Goal: Task Accomplishment & Management: Use online tool/utility

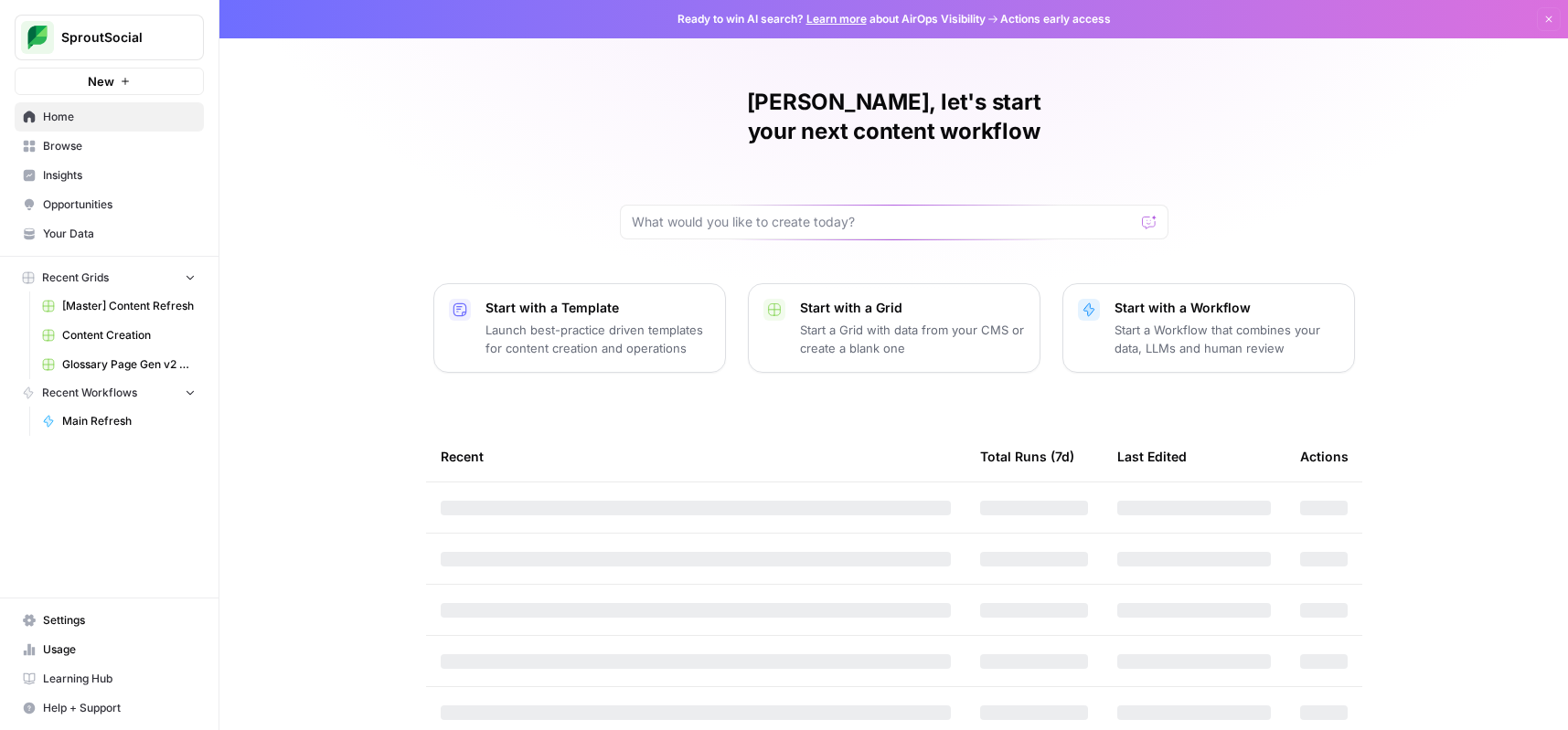
click at [125, 307] on span "[Master] Content Refresh" at bounding box center [129, 305] width 134 height 16
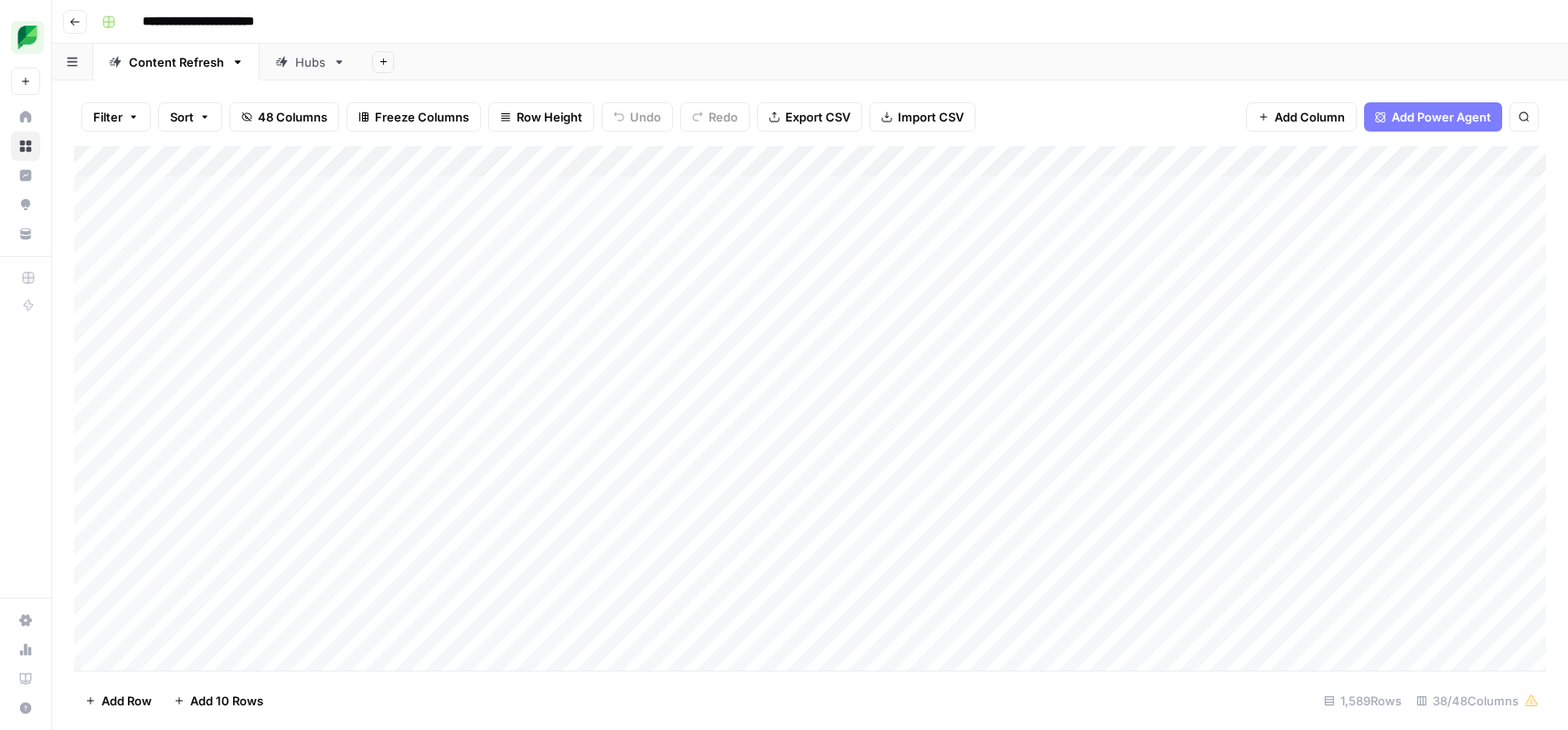
click at [112, 116] on span "Filter" at bounding box center [107, 116] width 29 height 18
click at [234, 211] on button "Add Filter" at bounding box center [445, 207] width 681 height 24
click at [236, 214] on input "text" at bounding box center [216, 212] width 200 height 18
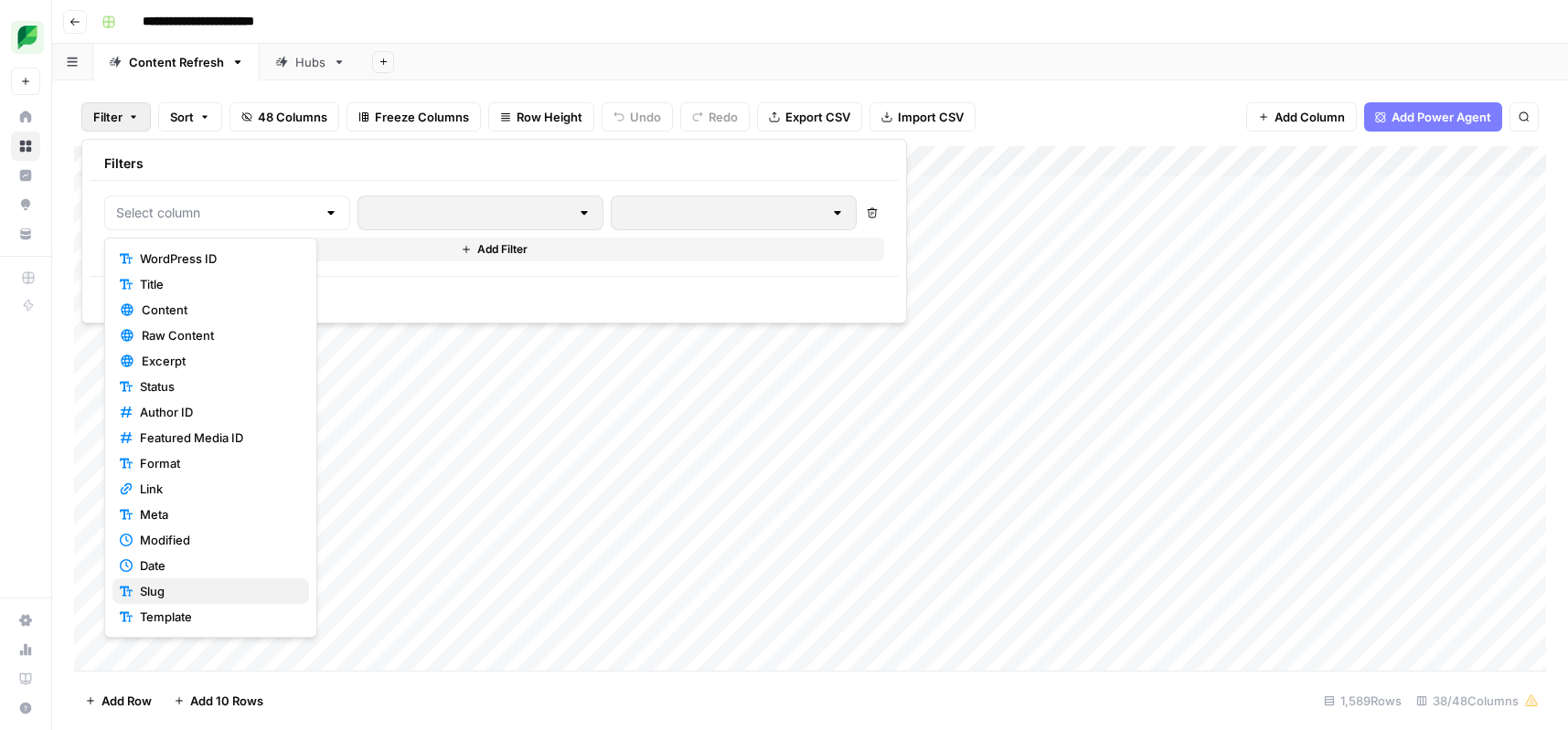
click at [190, 587] on span "Slug" at bounding box center [217, 591] width 155 height 18
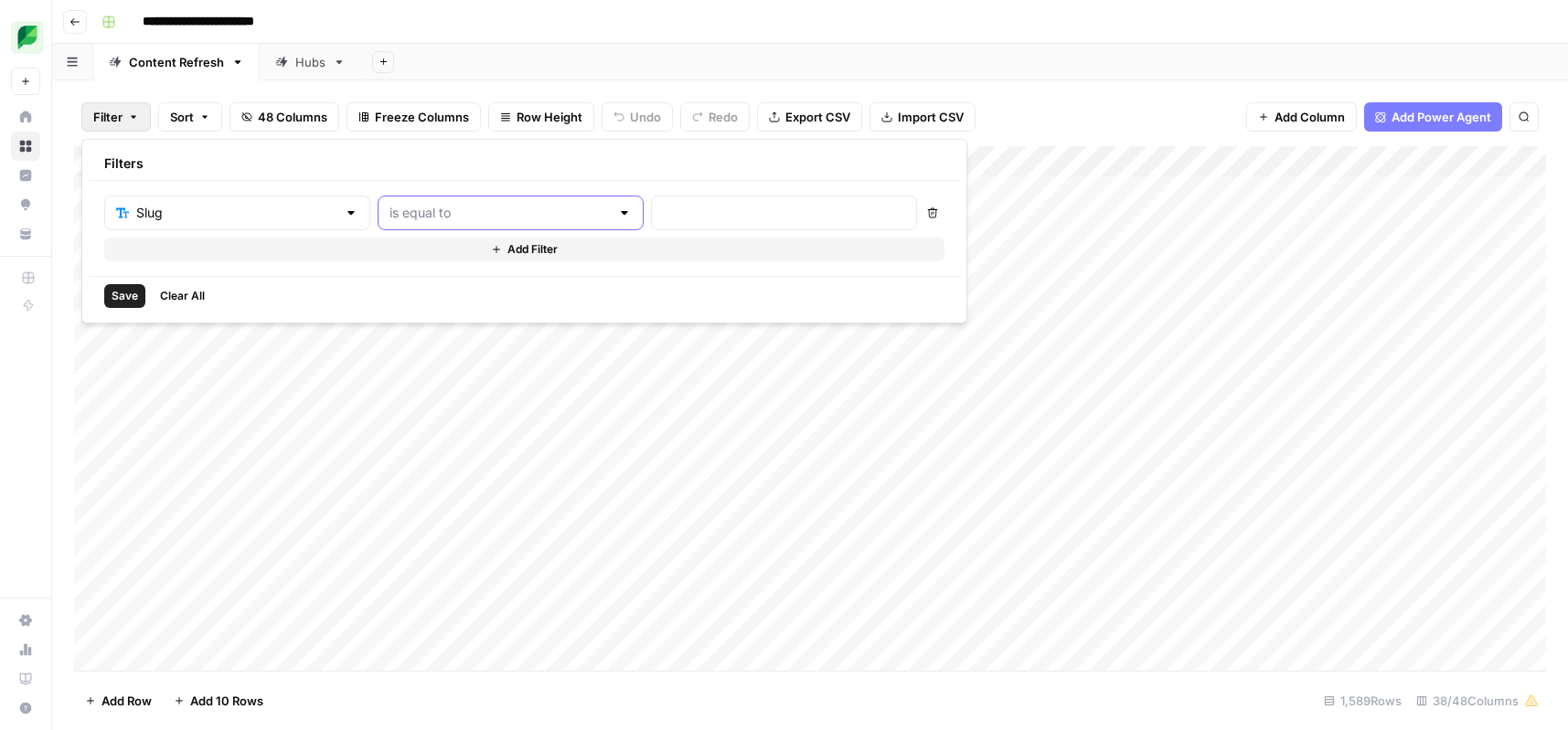
click at [449, 215] on input "text" at bounding box center [499, 212] width 220 height 18
click at [430, 313] on span "contains" at bounding box center [427, 309] width 174 height 18
type input "contains"
click at [662, 220] on input "text" at bounding box center [783, 212] width 242 height 18
paste input "youtube-tools/"
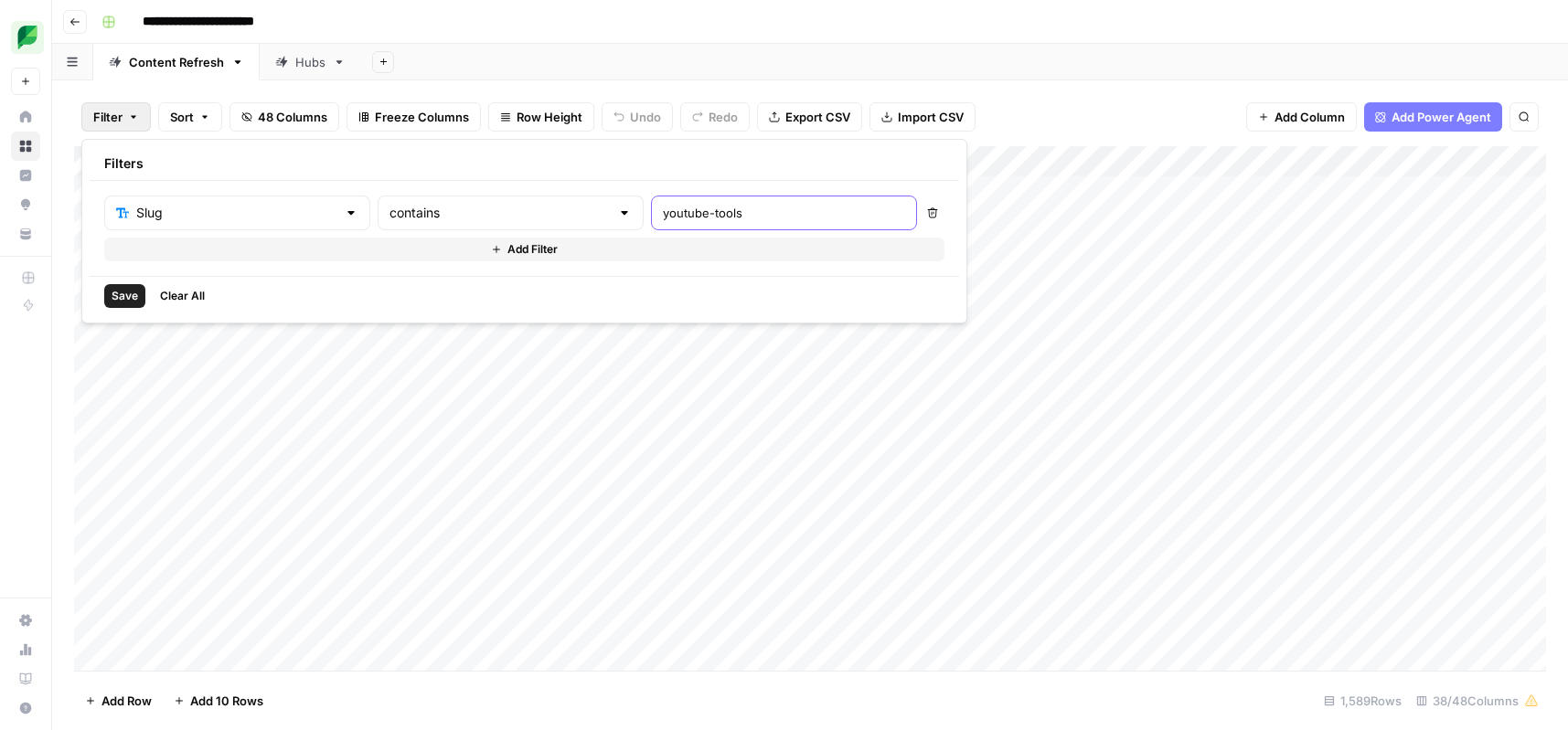
type input "youtube-tools"
click at [128, 301] on span "Save" at bounding box center [124, 296] width 26 height 16
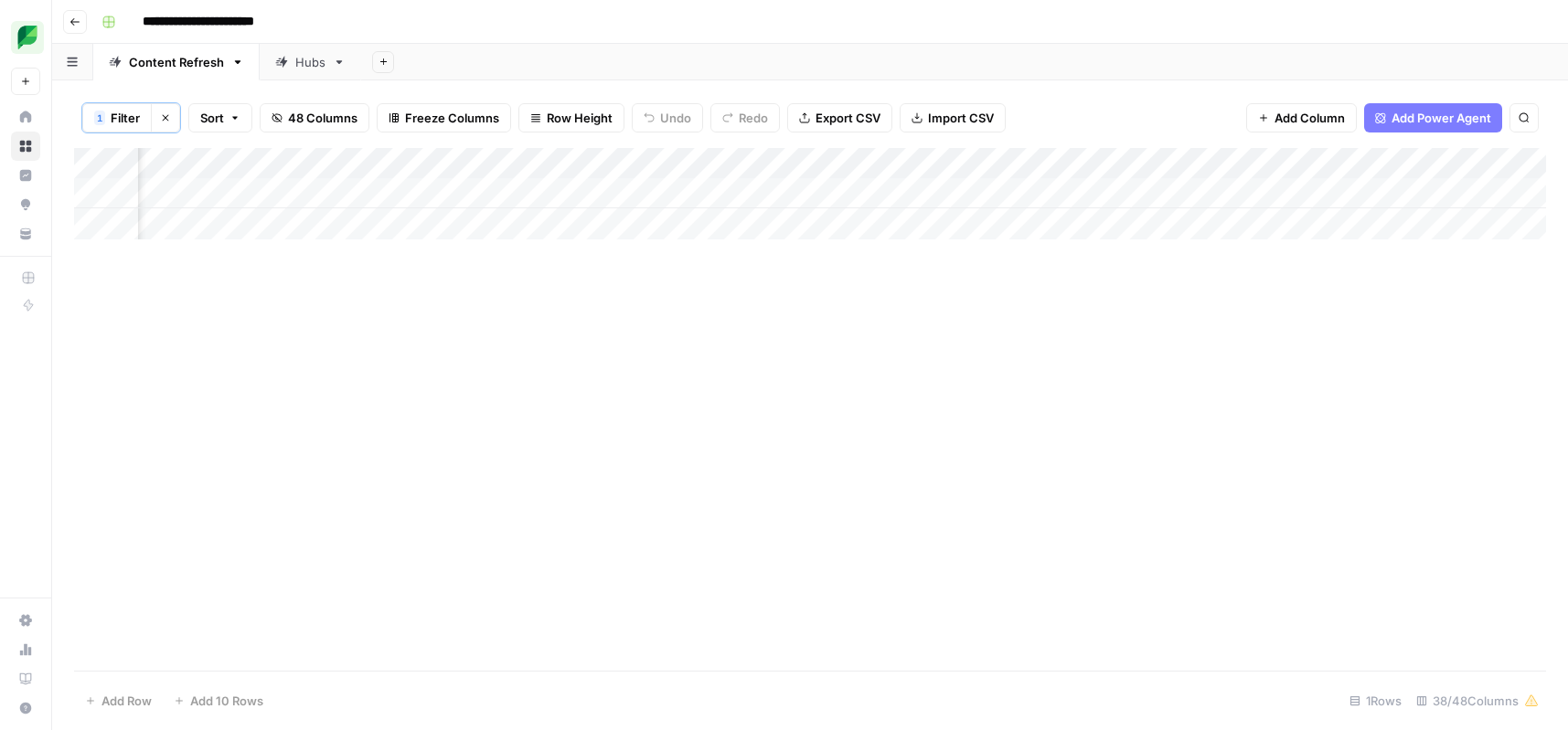
scroll to position [0, 2188]
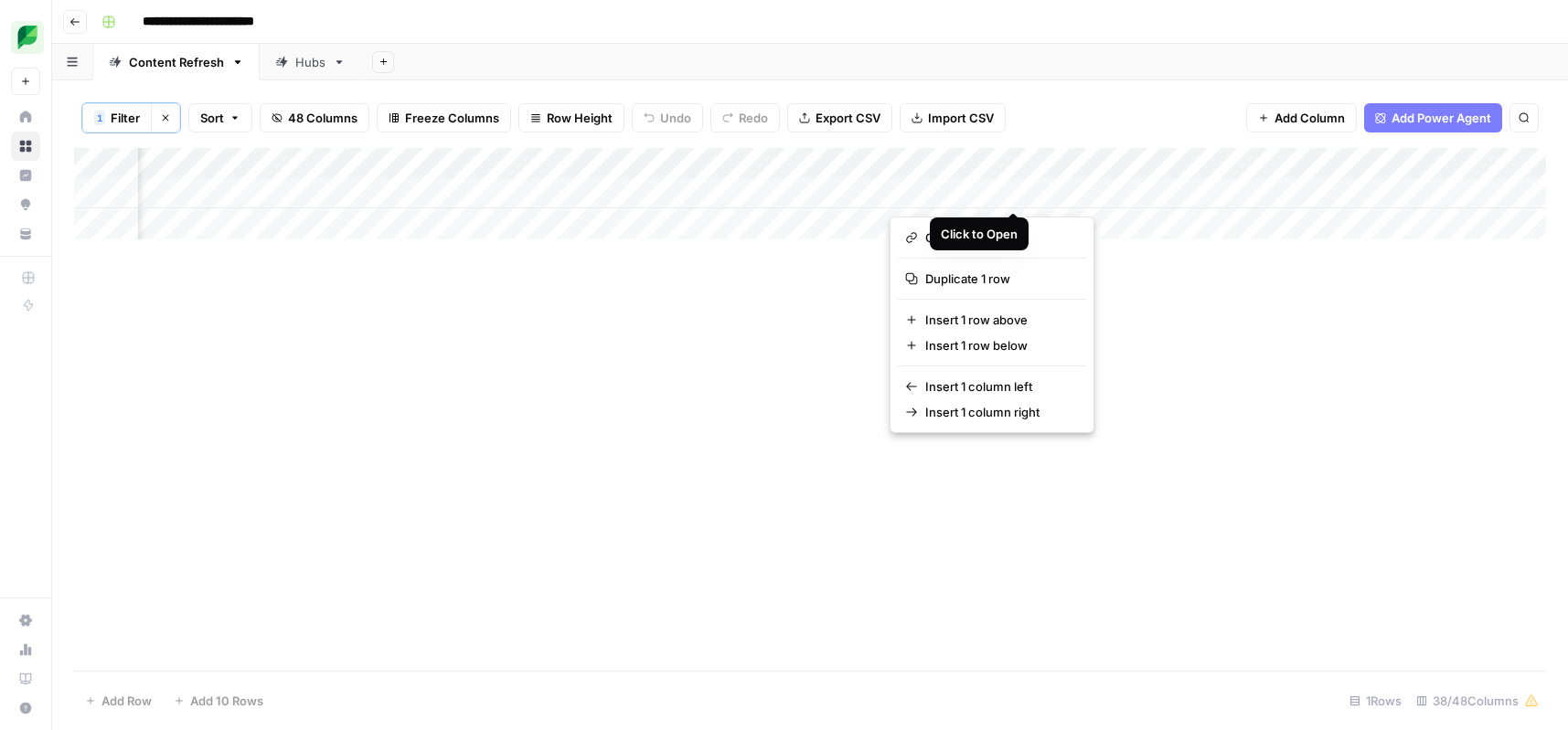
click at [1014, 194] on button "button" at bounding box center [972, 193] width 166 height 32
click at [1037, 192] on button "button" at bounding box center [972, 193] width 166 height 32
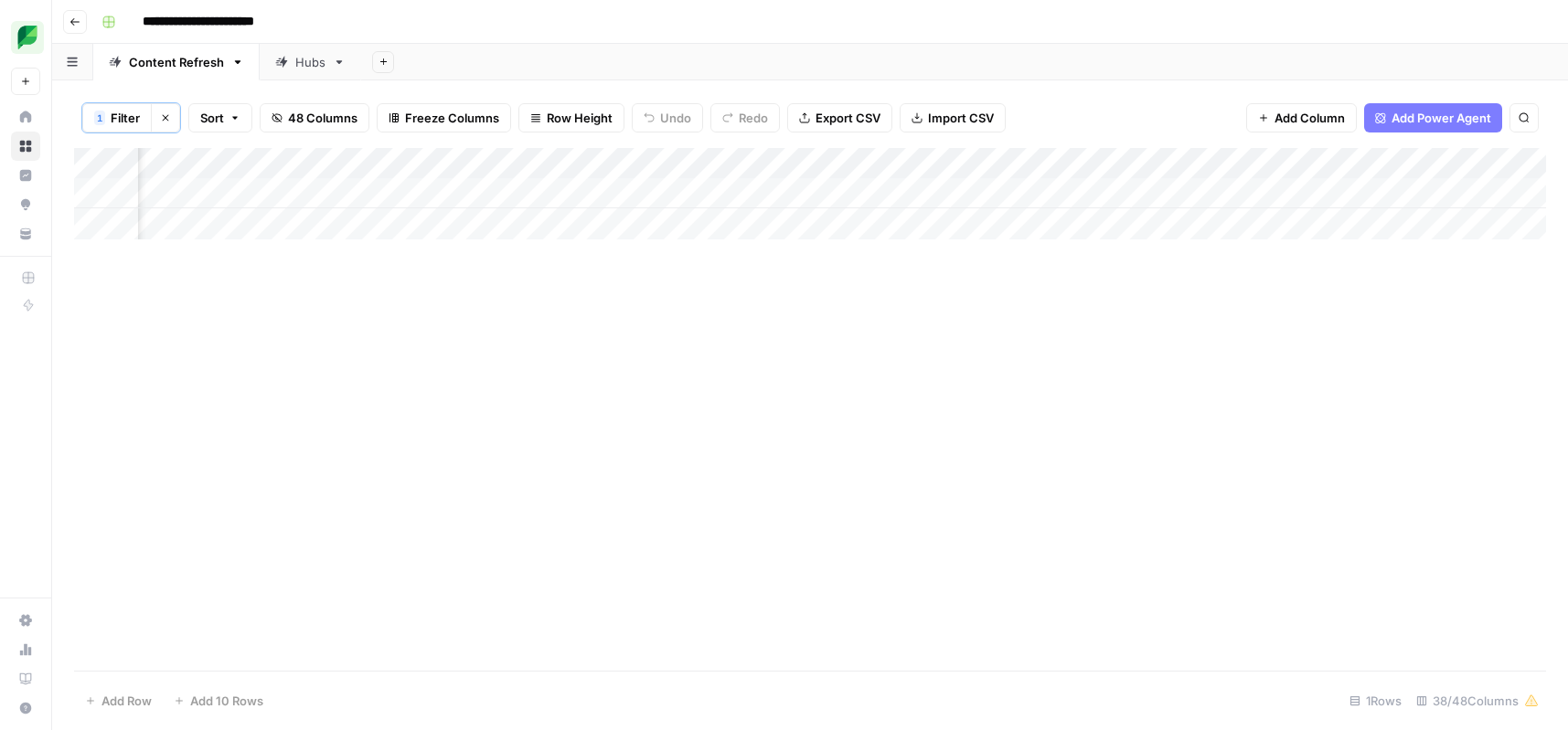
click at [1193, 348] on div "Add Column" at bounding box center [810, 409] width 1472 height 523
click at [1033, 194] on div "Add Column" at bounding box center [810, 193] width 1472 height 91
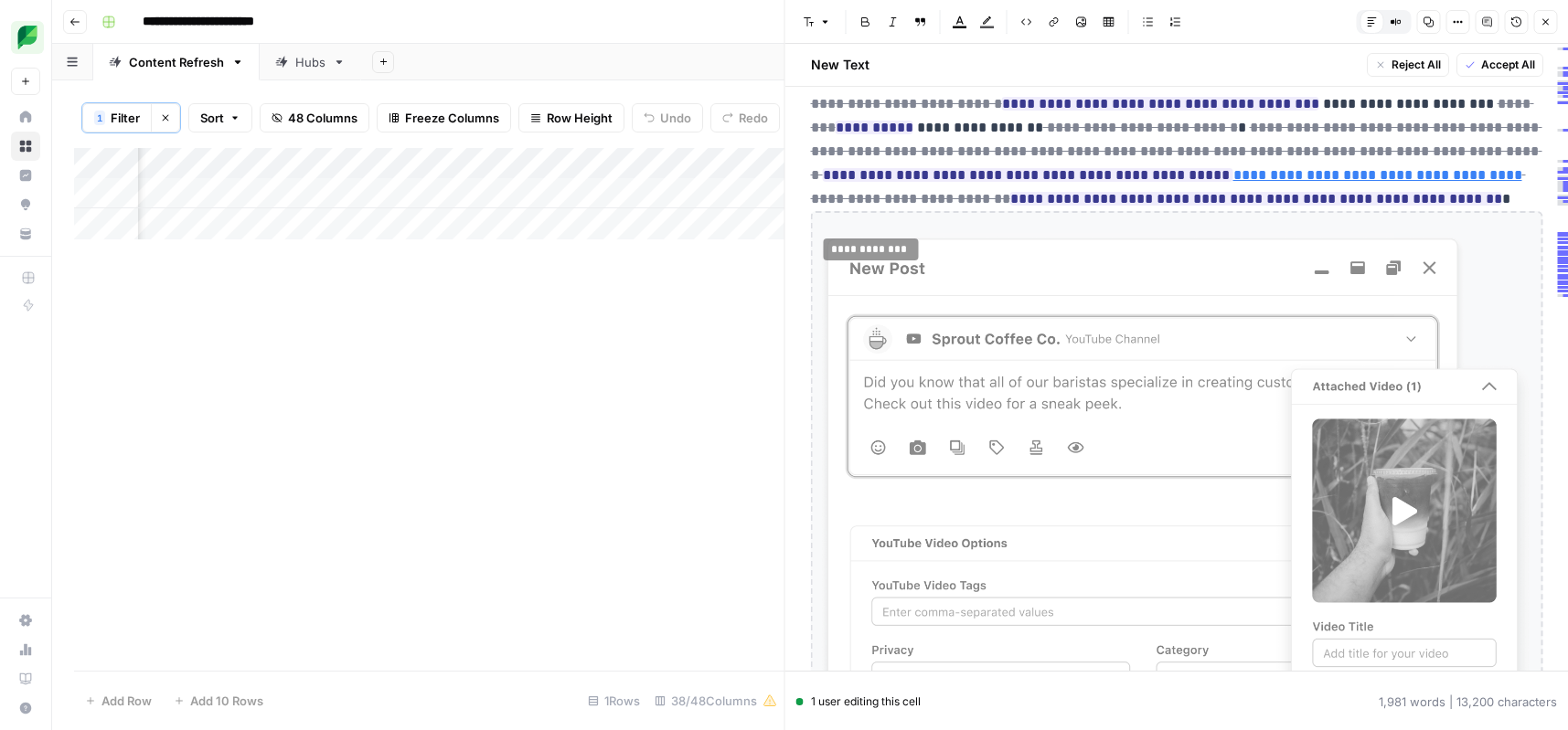
scroll to position [1959, 0]
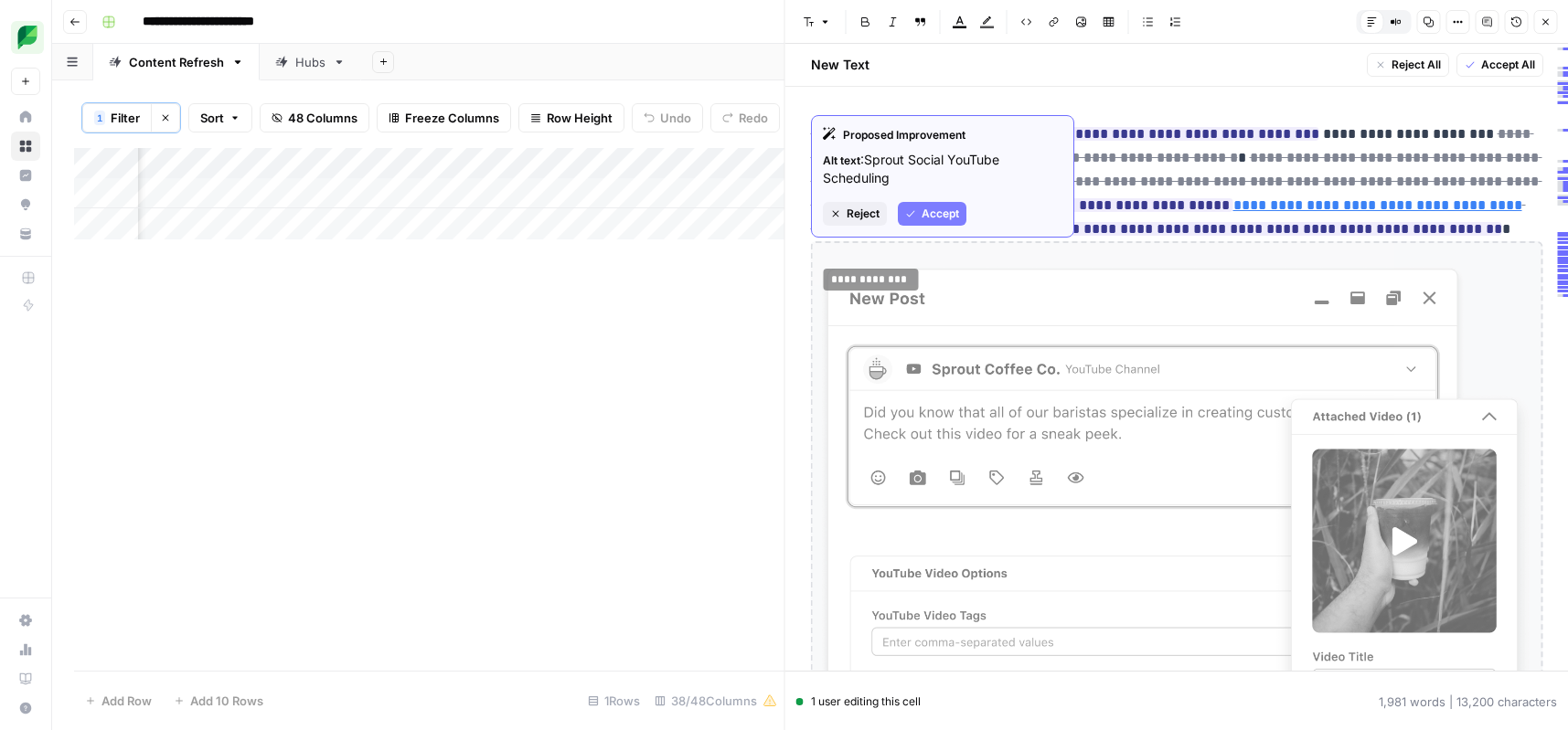
click at [847, 212] on span "Reject" at bounding box center [863, 213] width 33 height 16
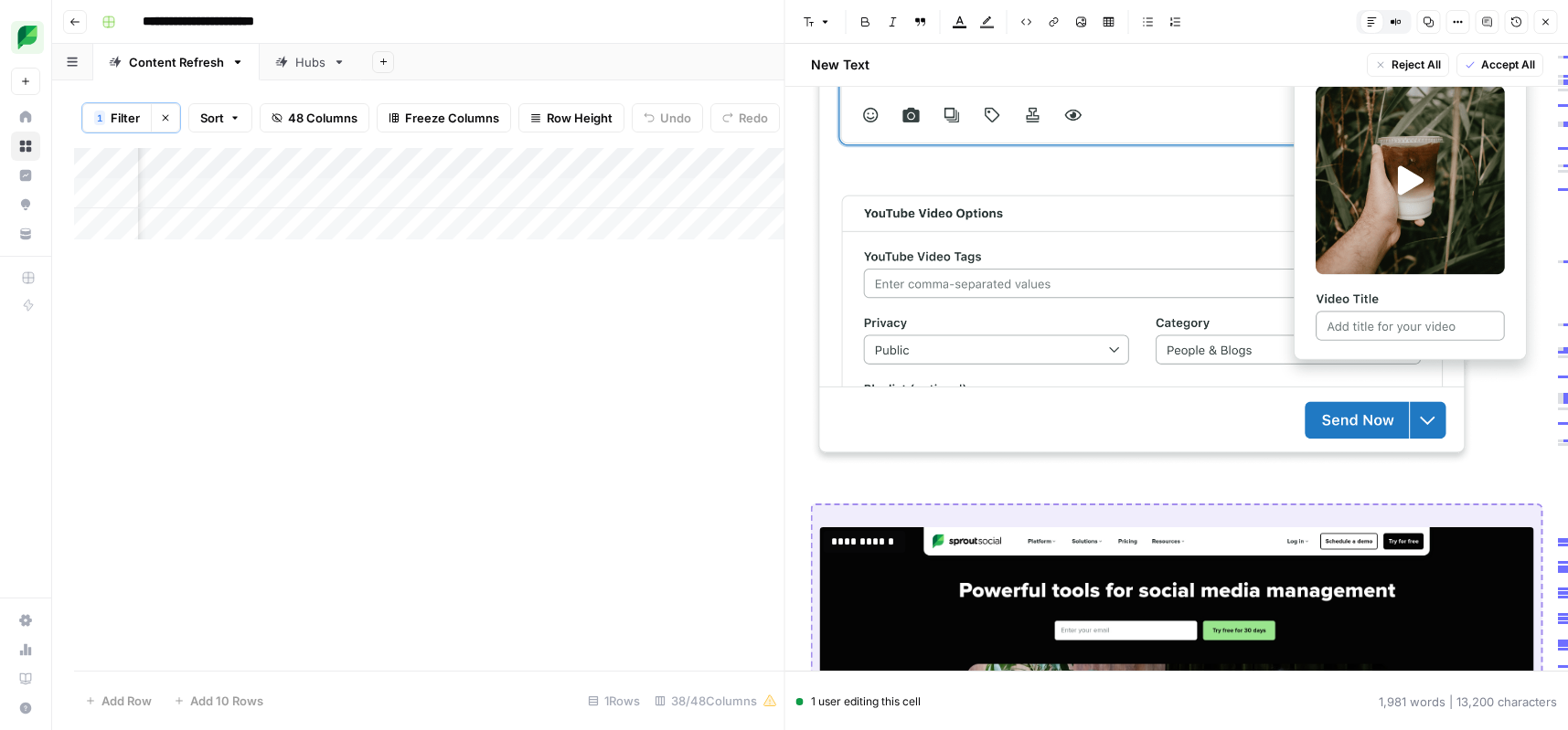
scroll to position [2488, 0]
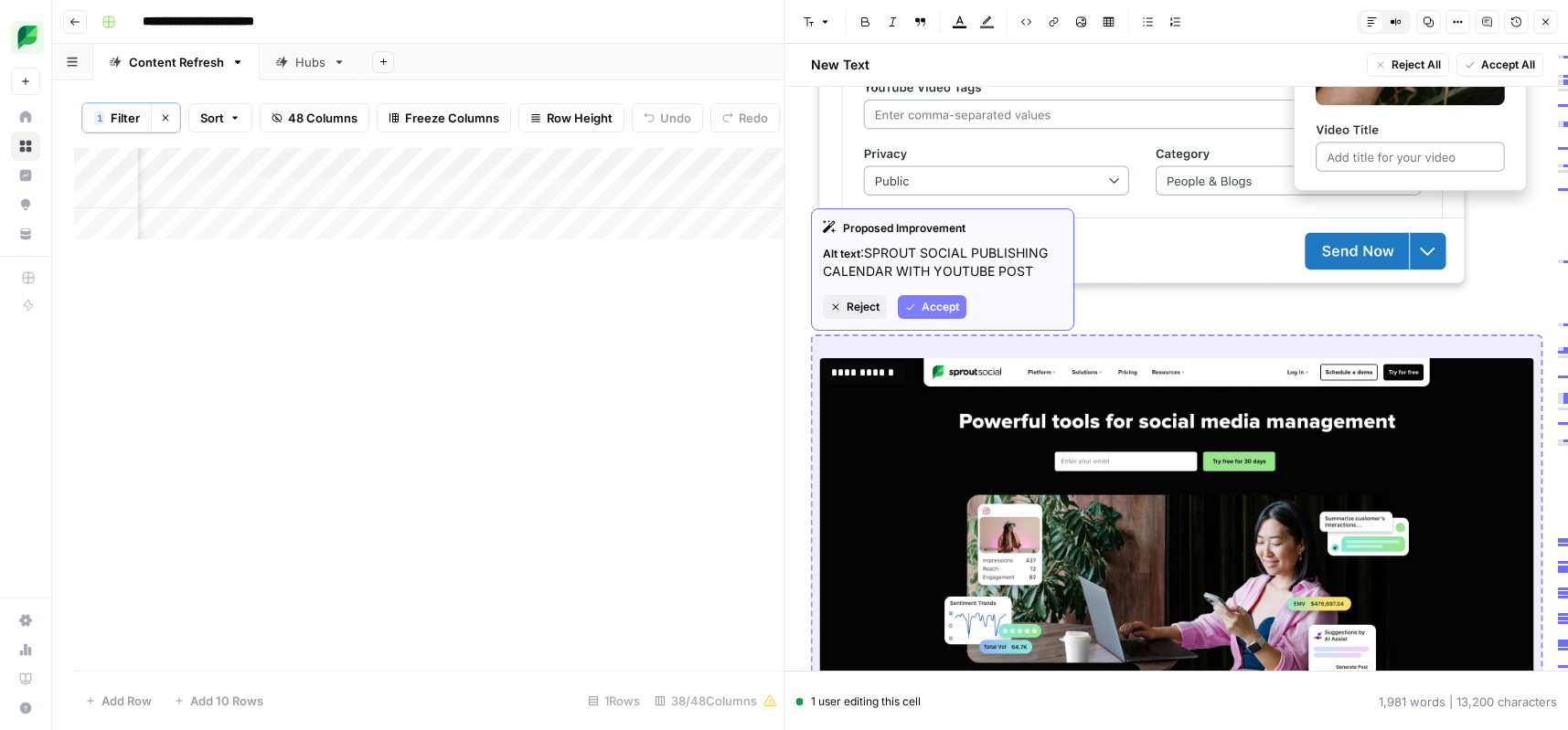
click at [868, 319] on div "Proposed Improvement Alt text : SPROUT SOCIAL PUBLISHING CALENDAR WITH YOUTUBE …" at bounding box center [942, 269] width 263 height 122
click at [866, 308] on span "Reject" at bounding box center [863, 306] width 33 height 16
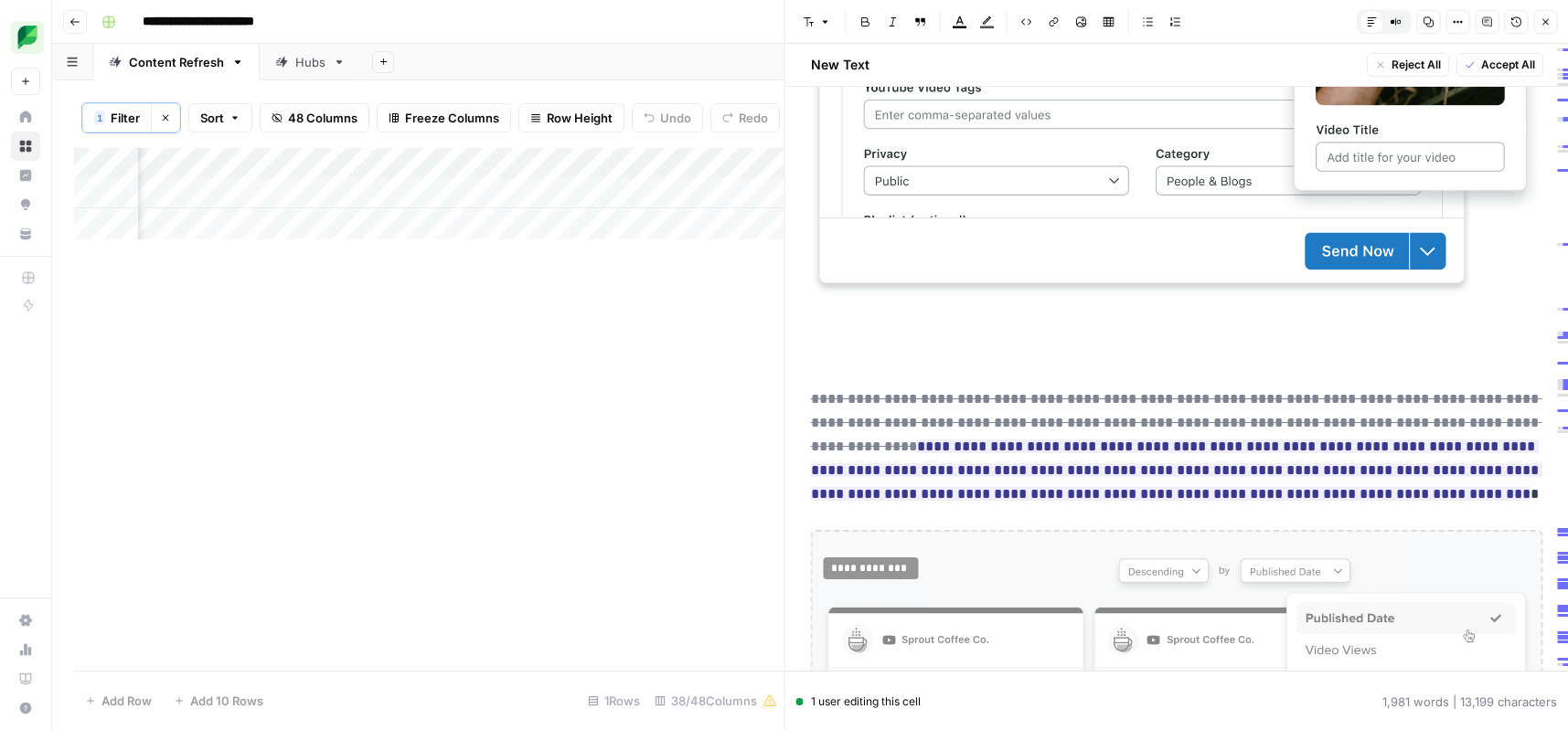
click at [853, 354] on p at bounding box center [1177, 361] width 732 height 24
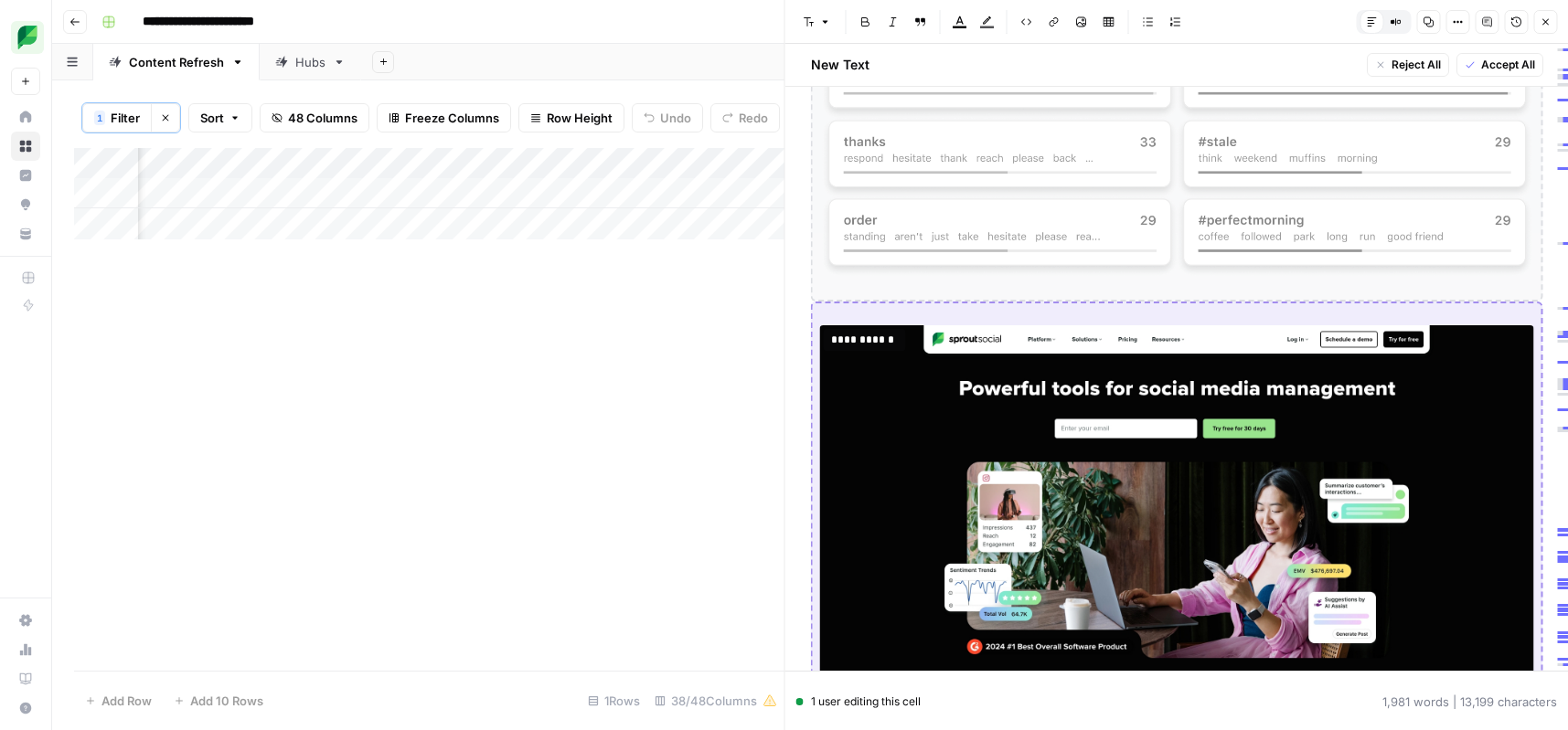
scroll to position [1149, 0]
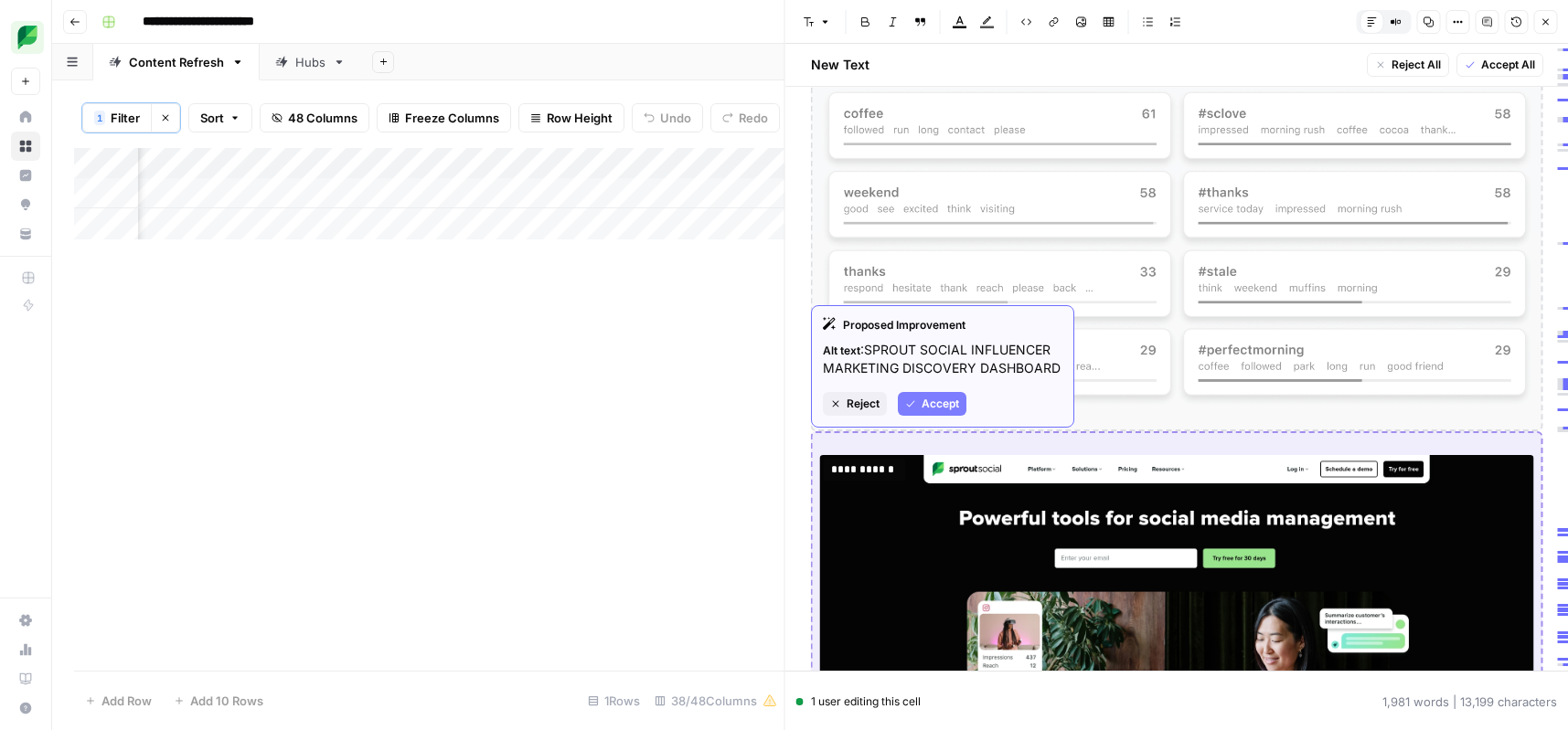
click at [847, 402] on span "Reject" at bounding box center [863, 403] width 33 height 16
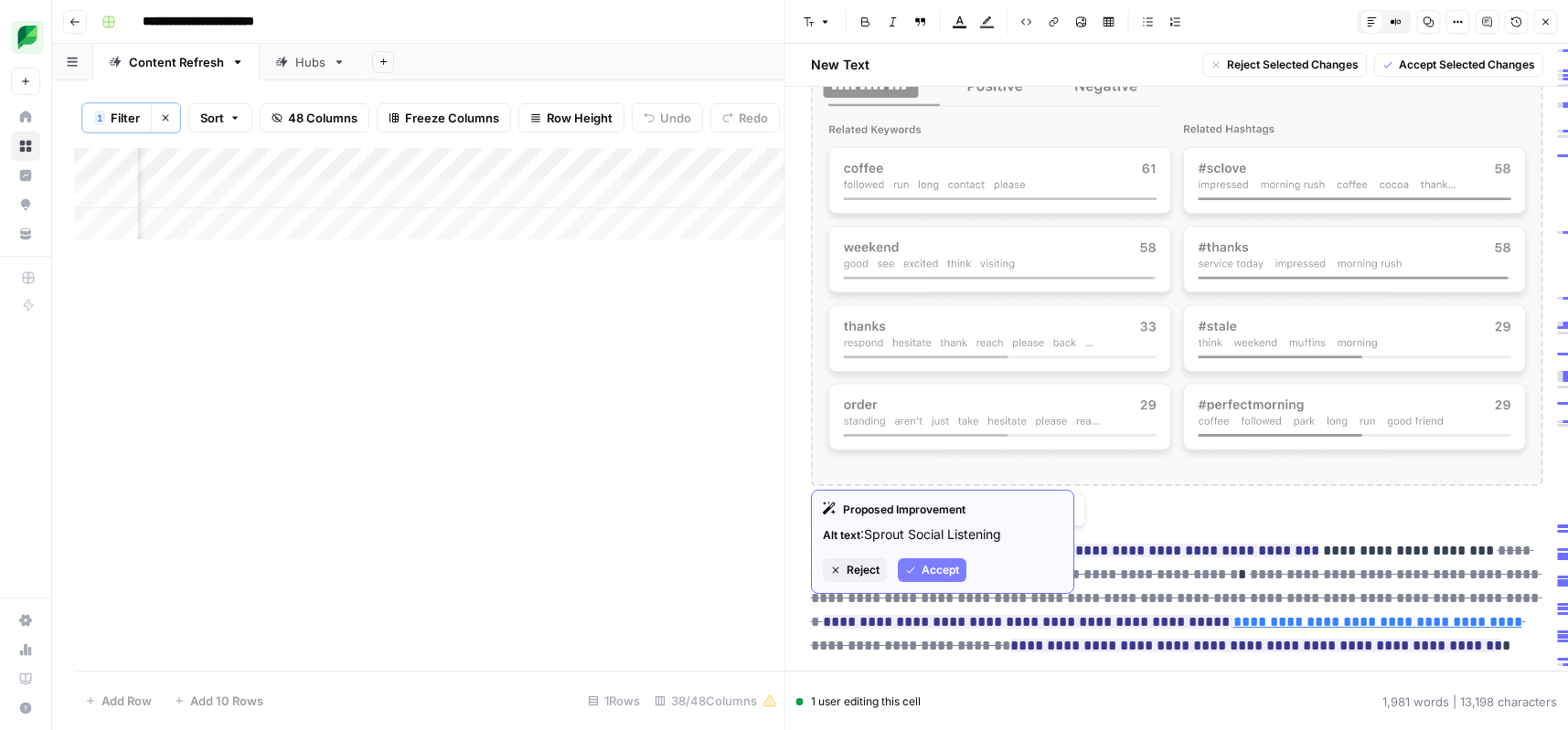
click at [848, 569] on span "Reject" at bounding box center [863, 570] width 33 height 16
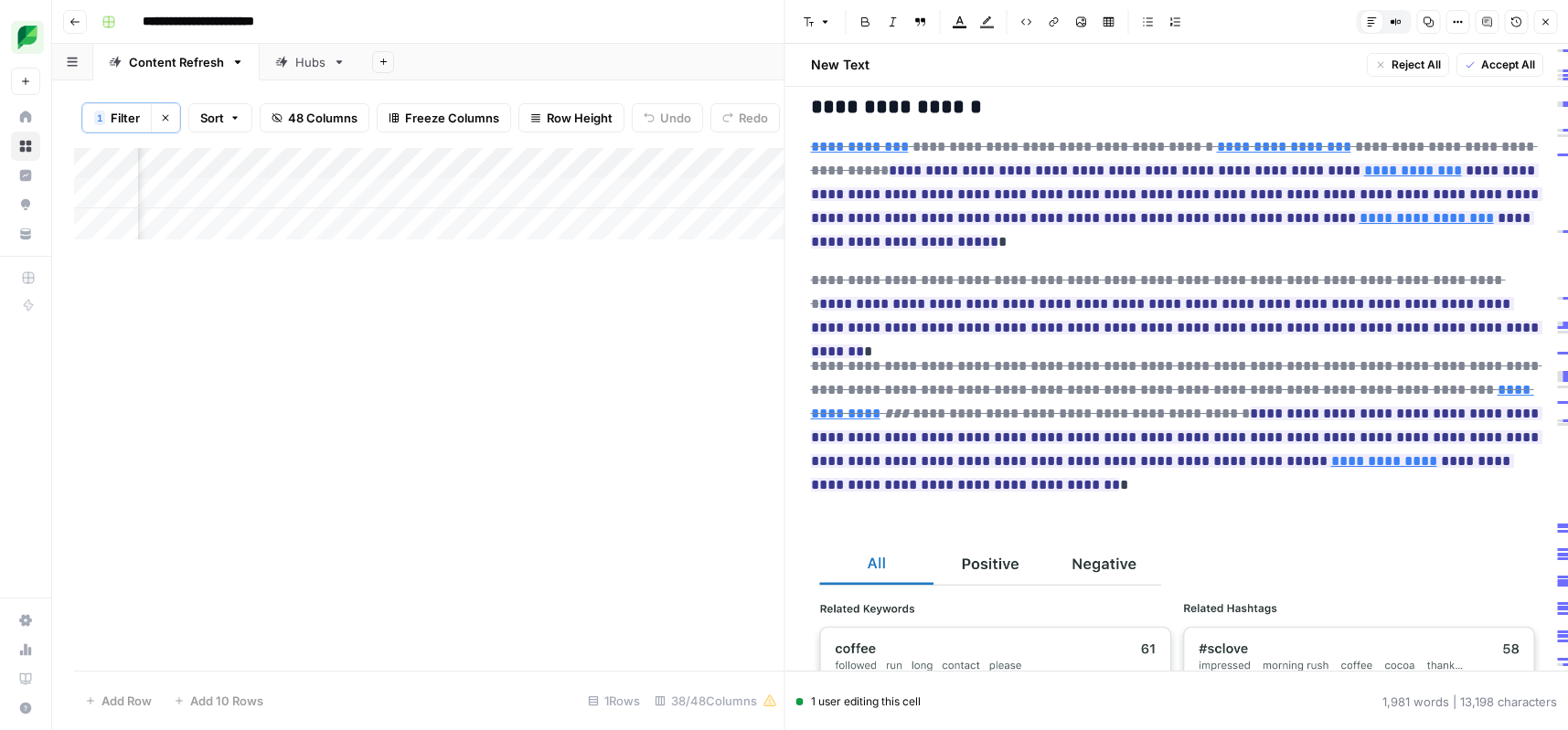
scroll to position [608, 0]
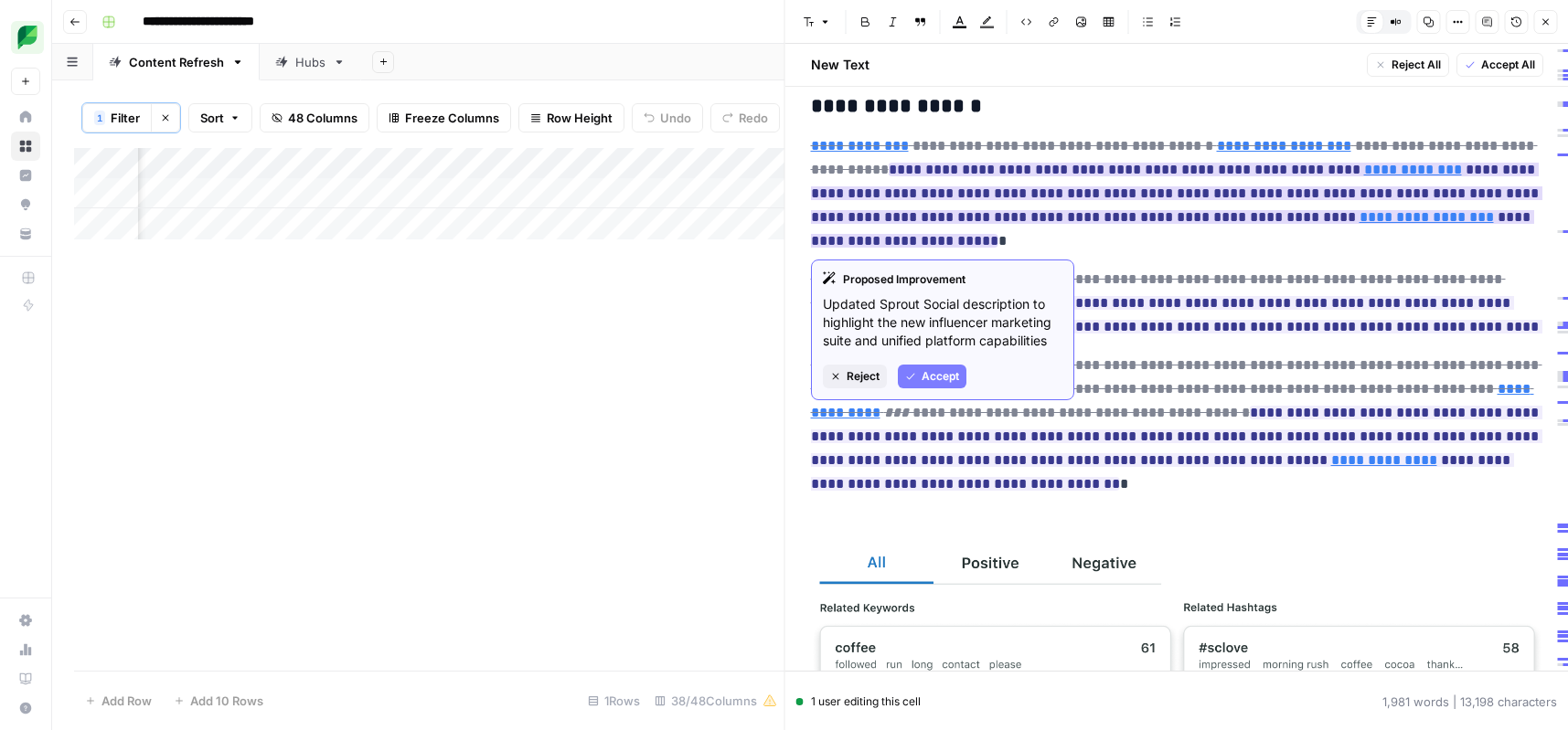
click at [859, 378] on span "Reject" at bounding box center [863, 376] width 33 height 16
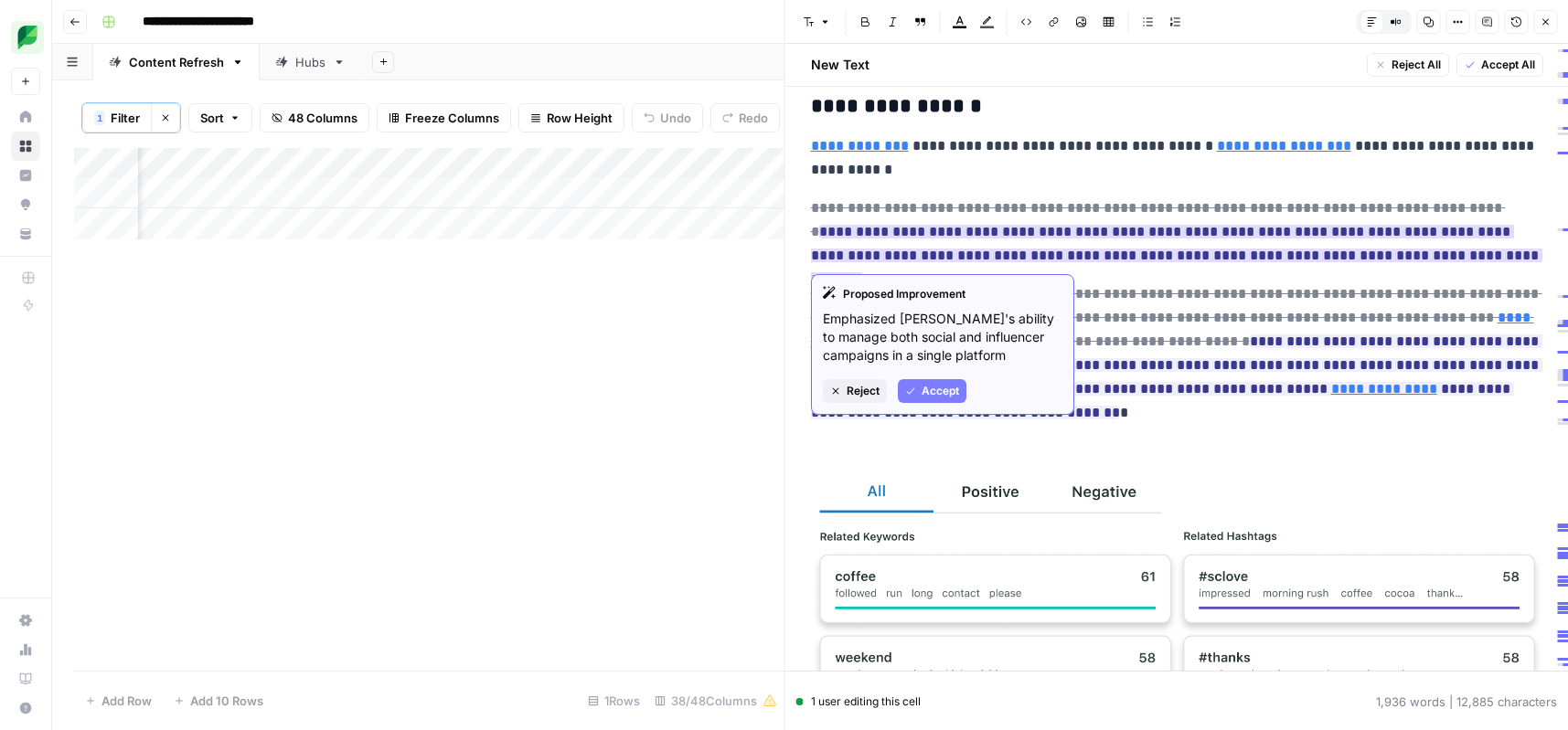
click at [850, 397] on span "Reject" at bounding box center [863, 391] width 33 height 16
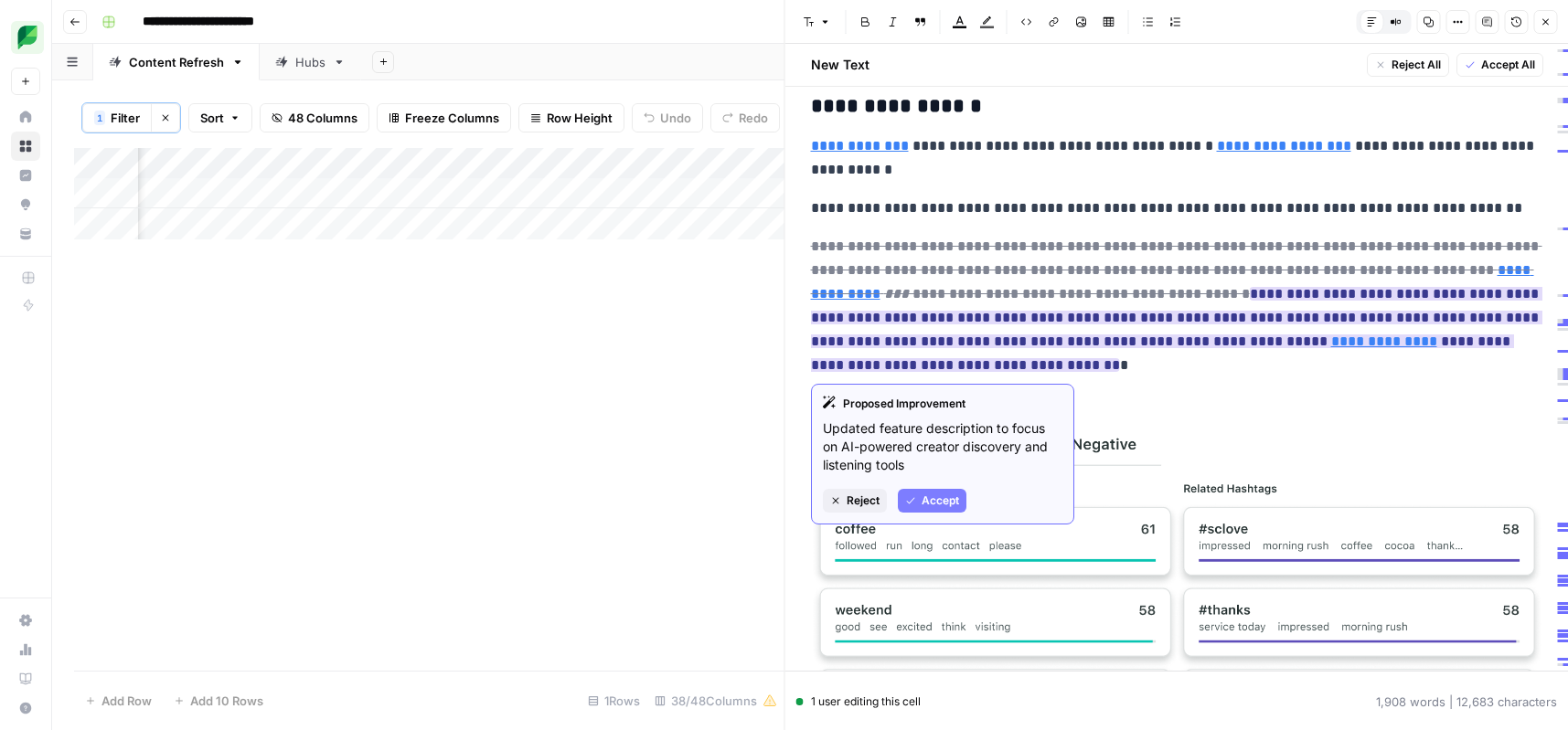
click at [939, 495] on span "Accept" at bounding box center [940, 500] width 38 height 16
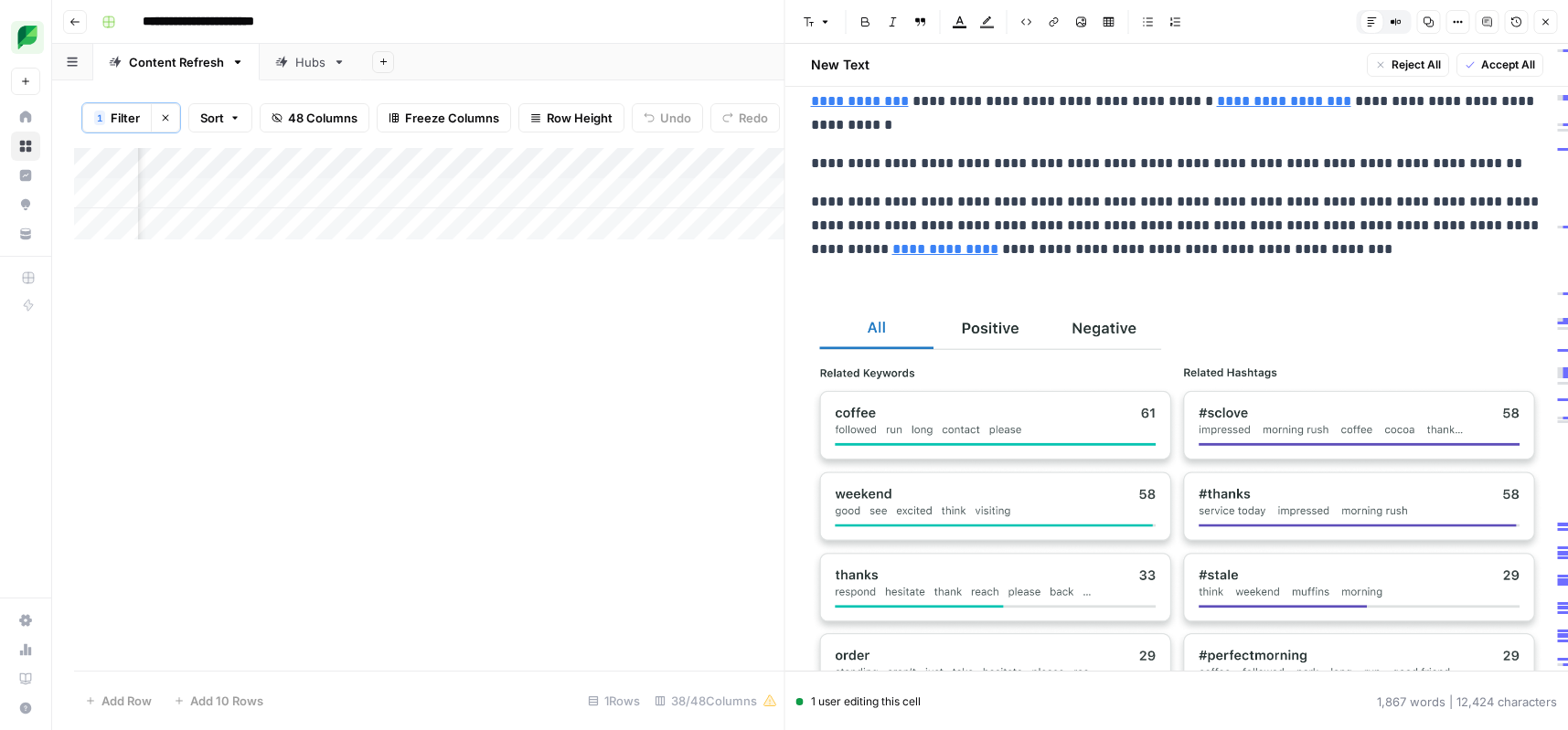
scroll to position [616, 0]
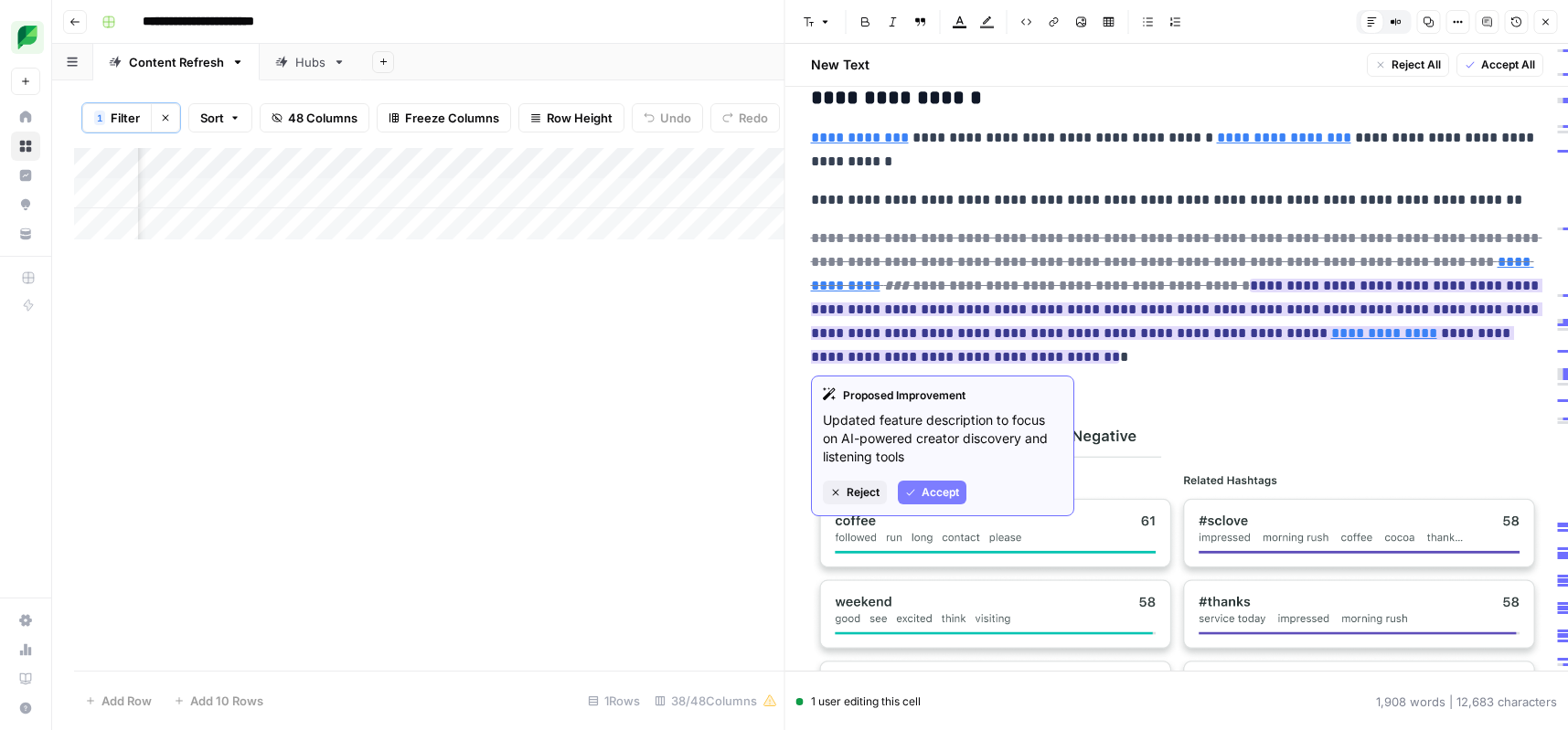
click at [843, 496] on button "Reject" at bounding box center [855, 492] width 64 height 24
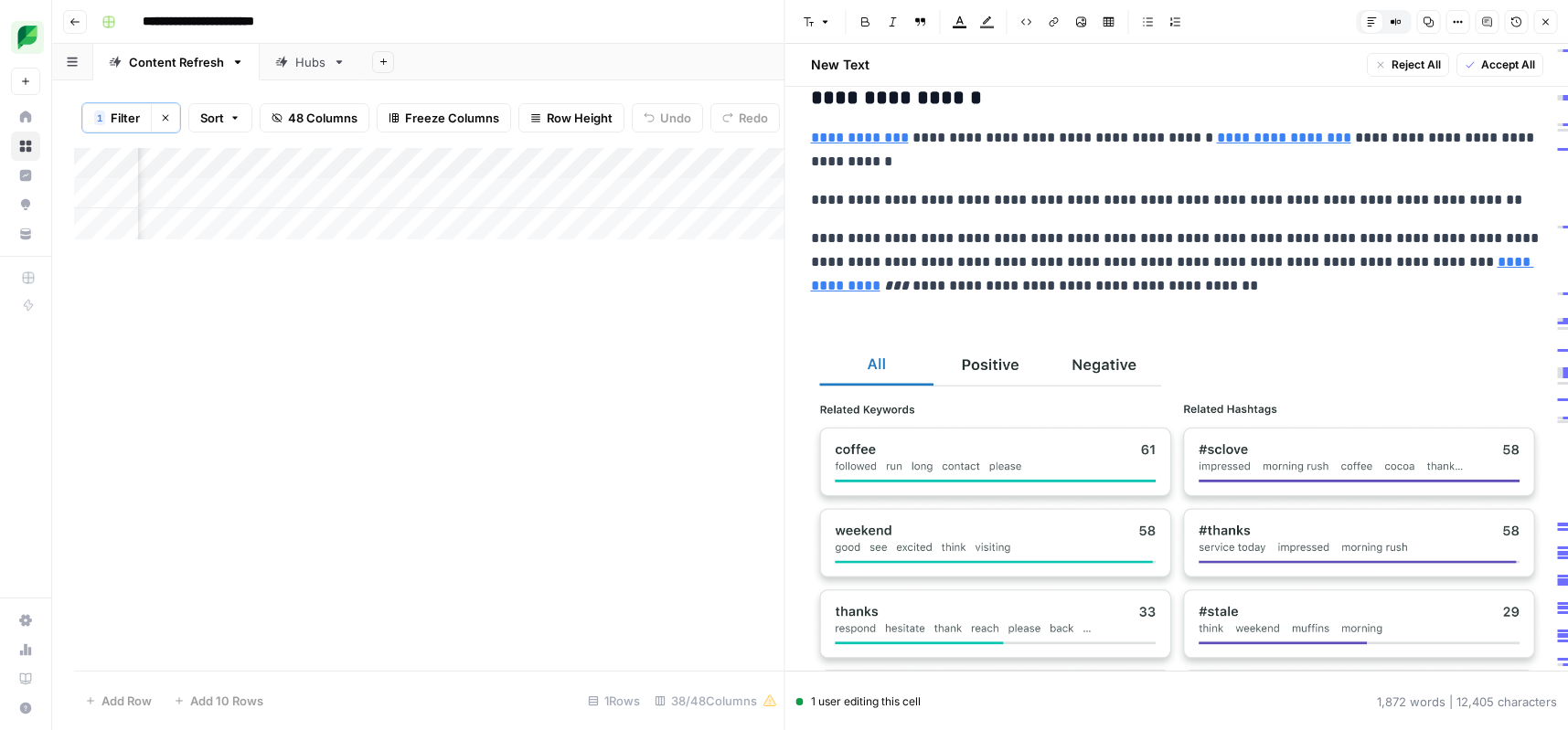
click at [1137, 268] on p "**********" at bounding box center [1177, 263] width 732 height 72
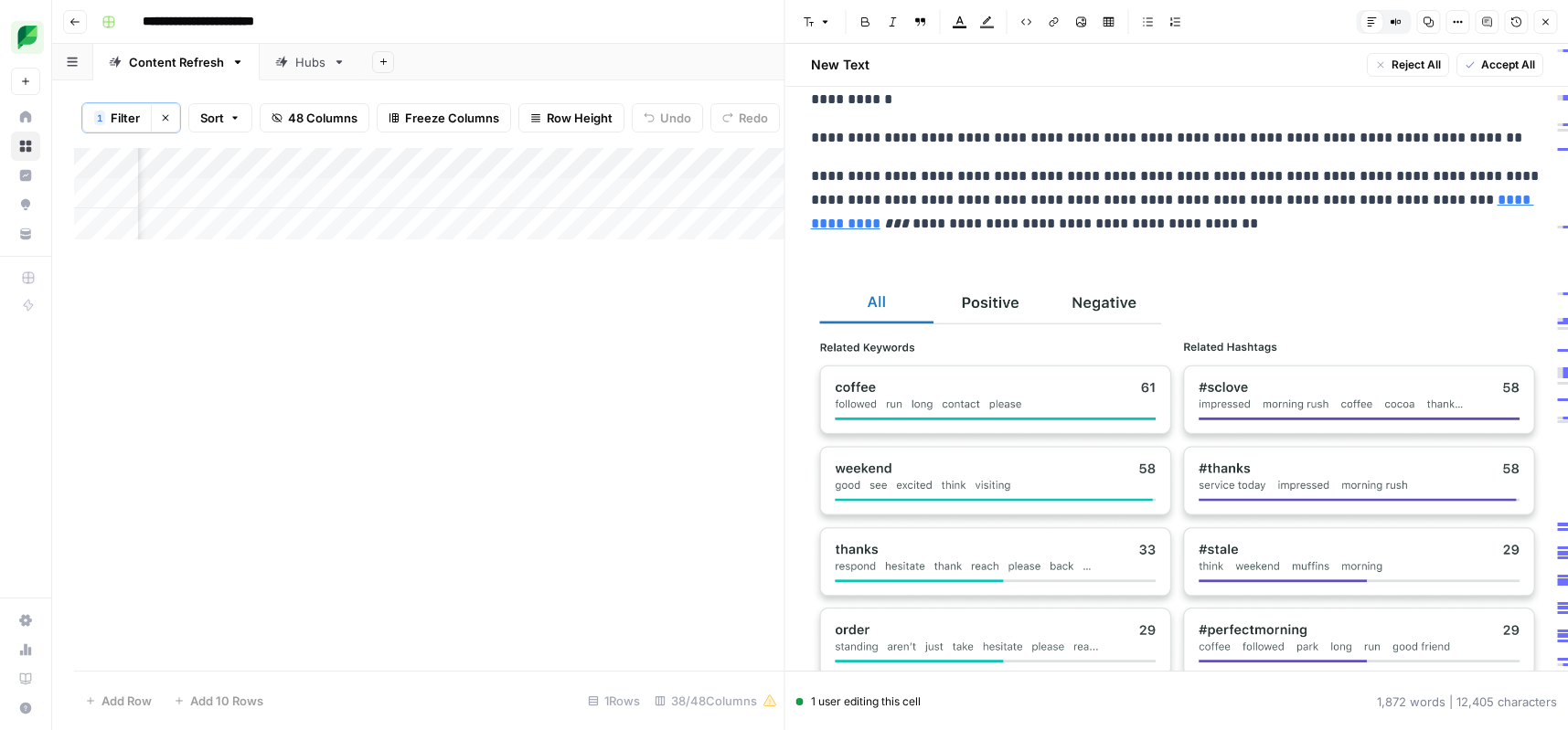
scroll to position [680, 0]
click at [813, 226] on p "**********" at bounding box center [1177, 199] width 732 height 72
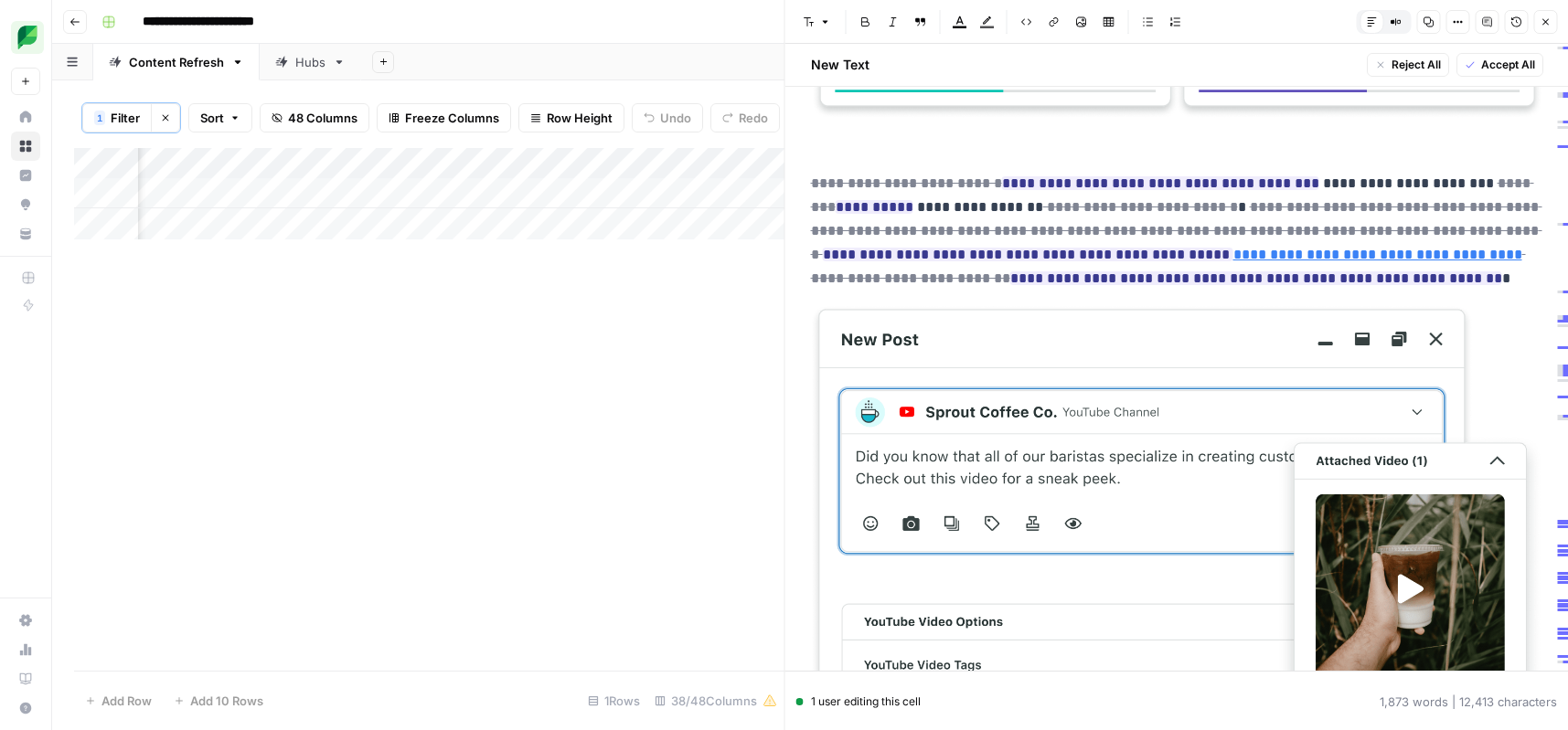
scroll to position [1249, 0]
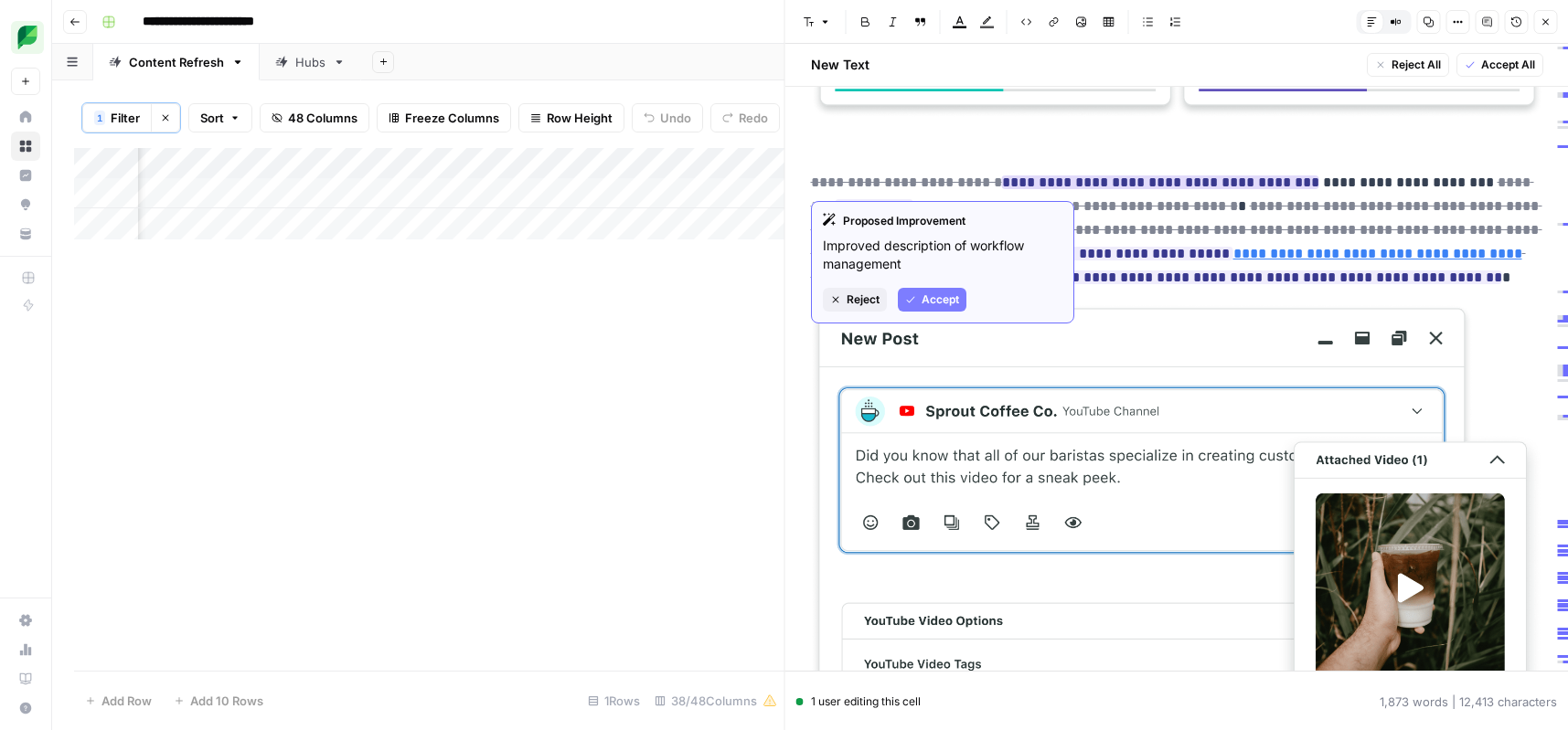
click at [950, 301] on span "Accept" at bounding box center [940, 300] width 38 height 16
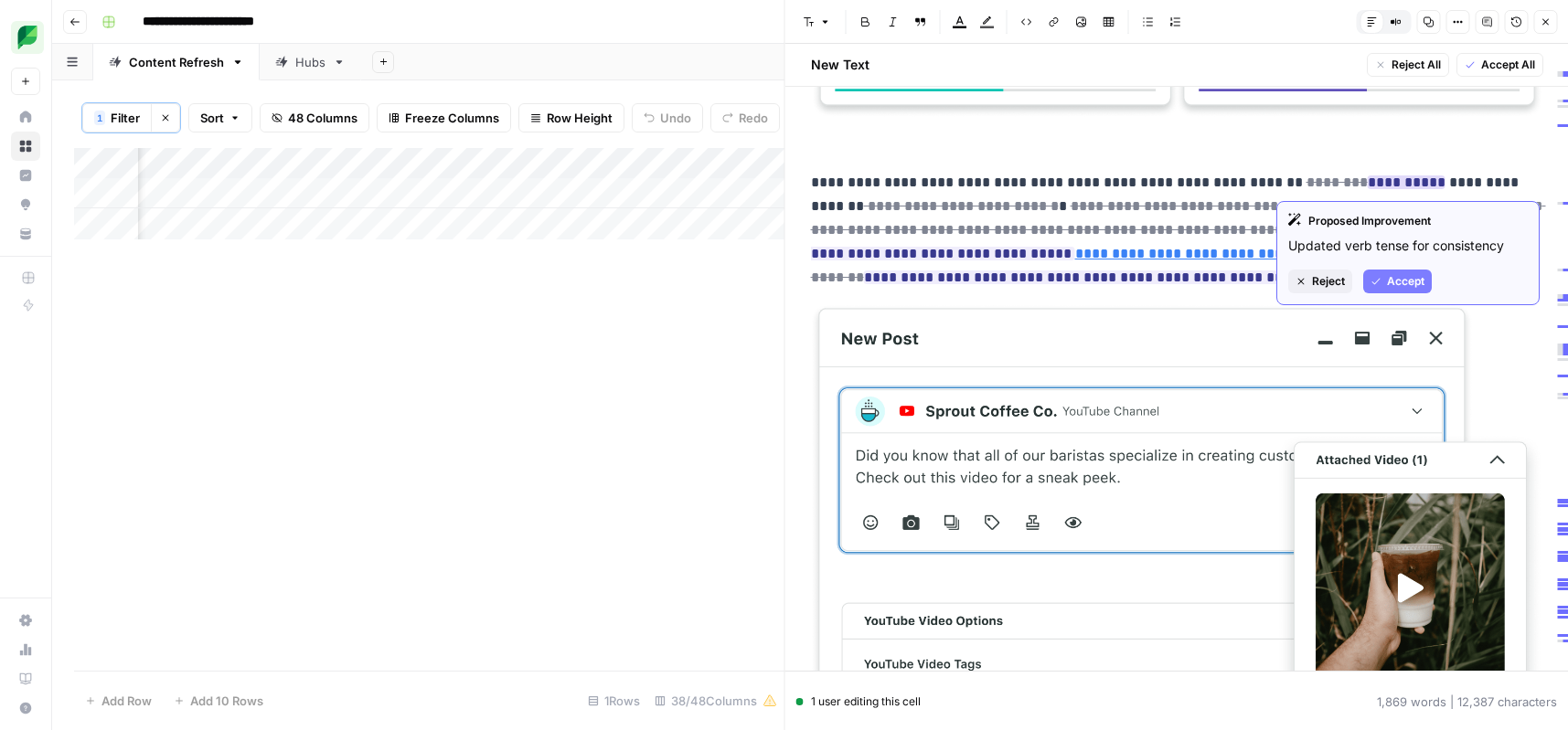
click at [1378, 281] on icon "button" at bounding box center [1377, 282] width 11 height 11
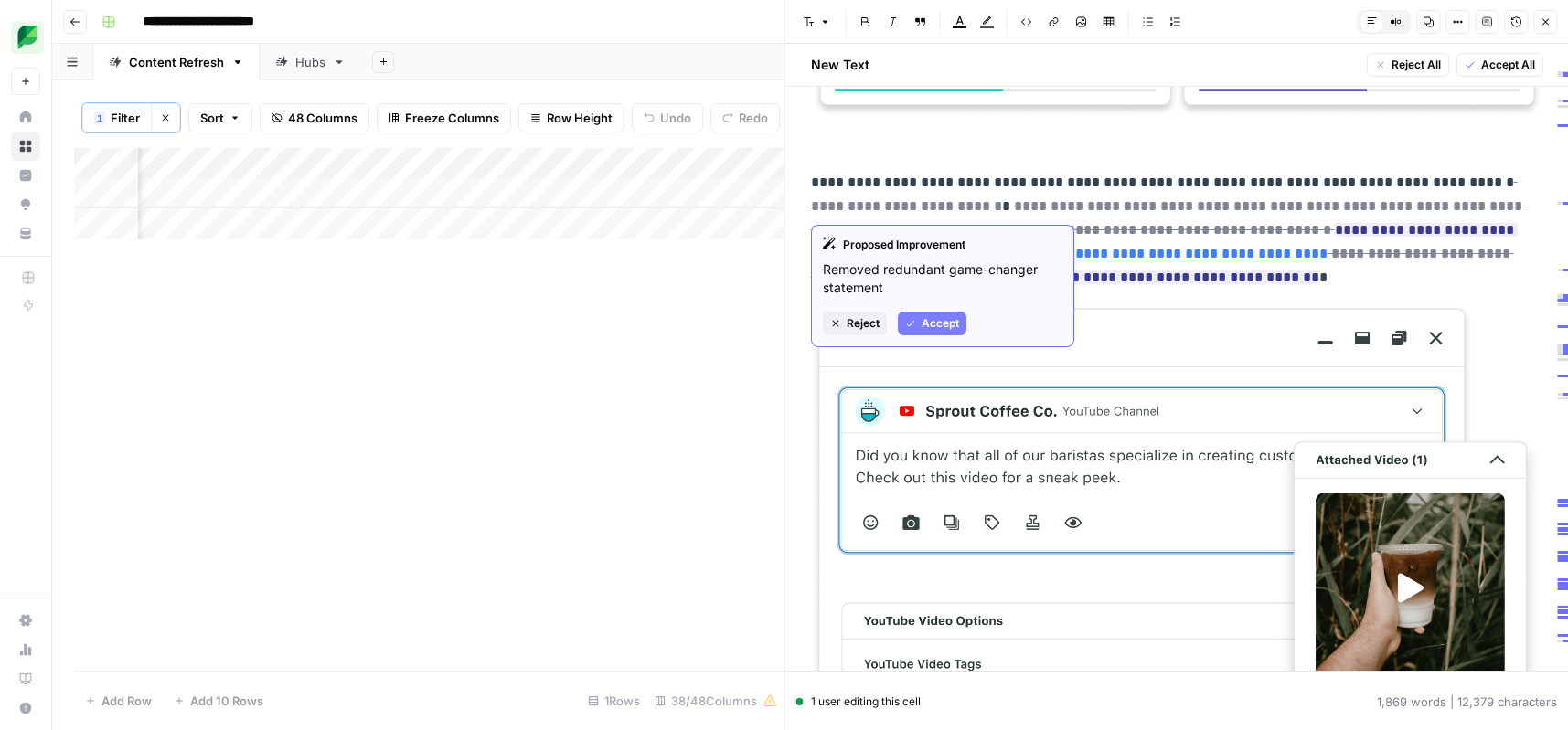
click at [941, 331] on span "Accept" at bounding box center [940, 323] width 38 height 16
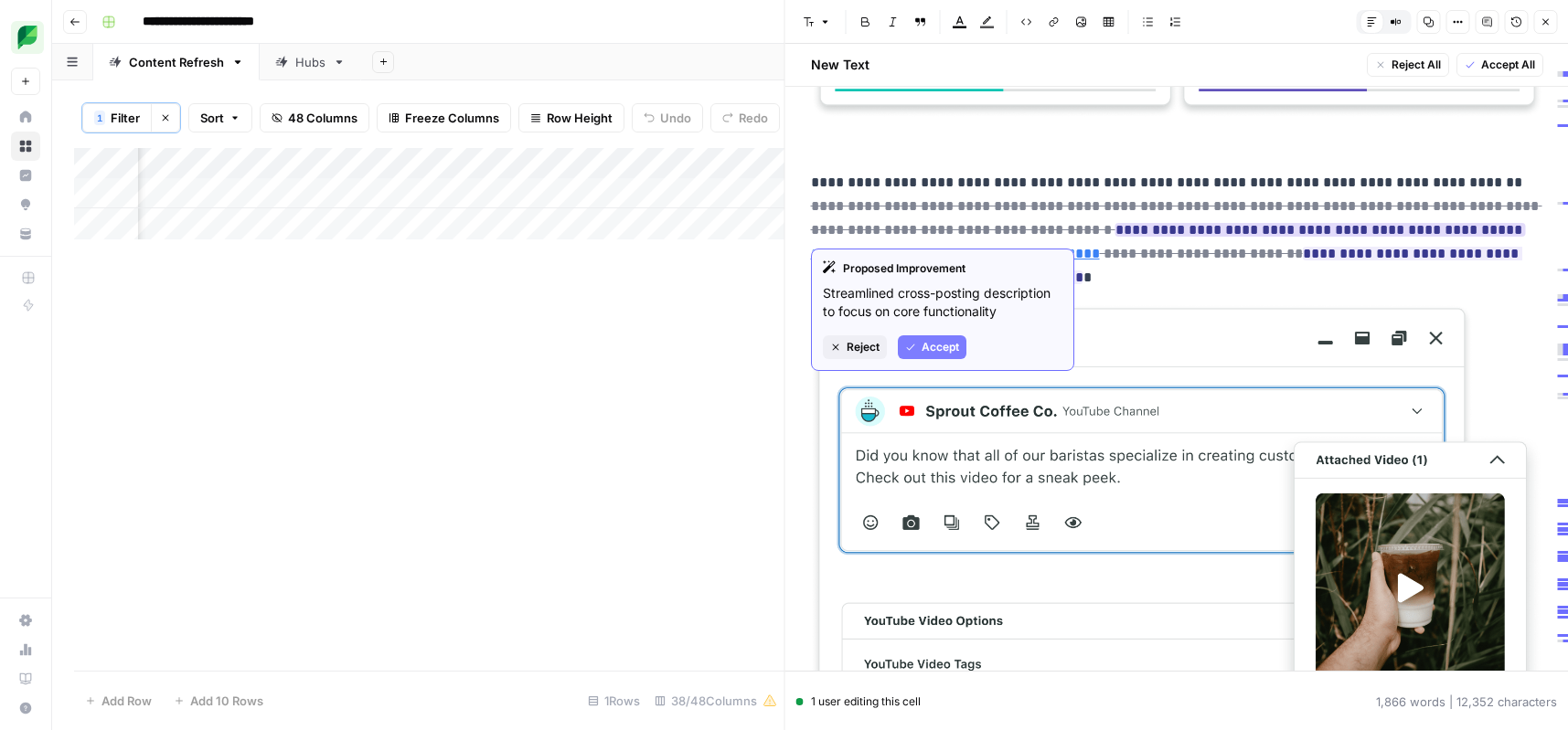
click at [943, 339] on span "Accept" at bounding box center [940, 347] width 38 height 16
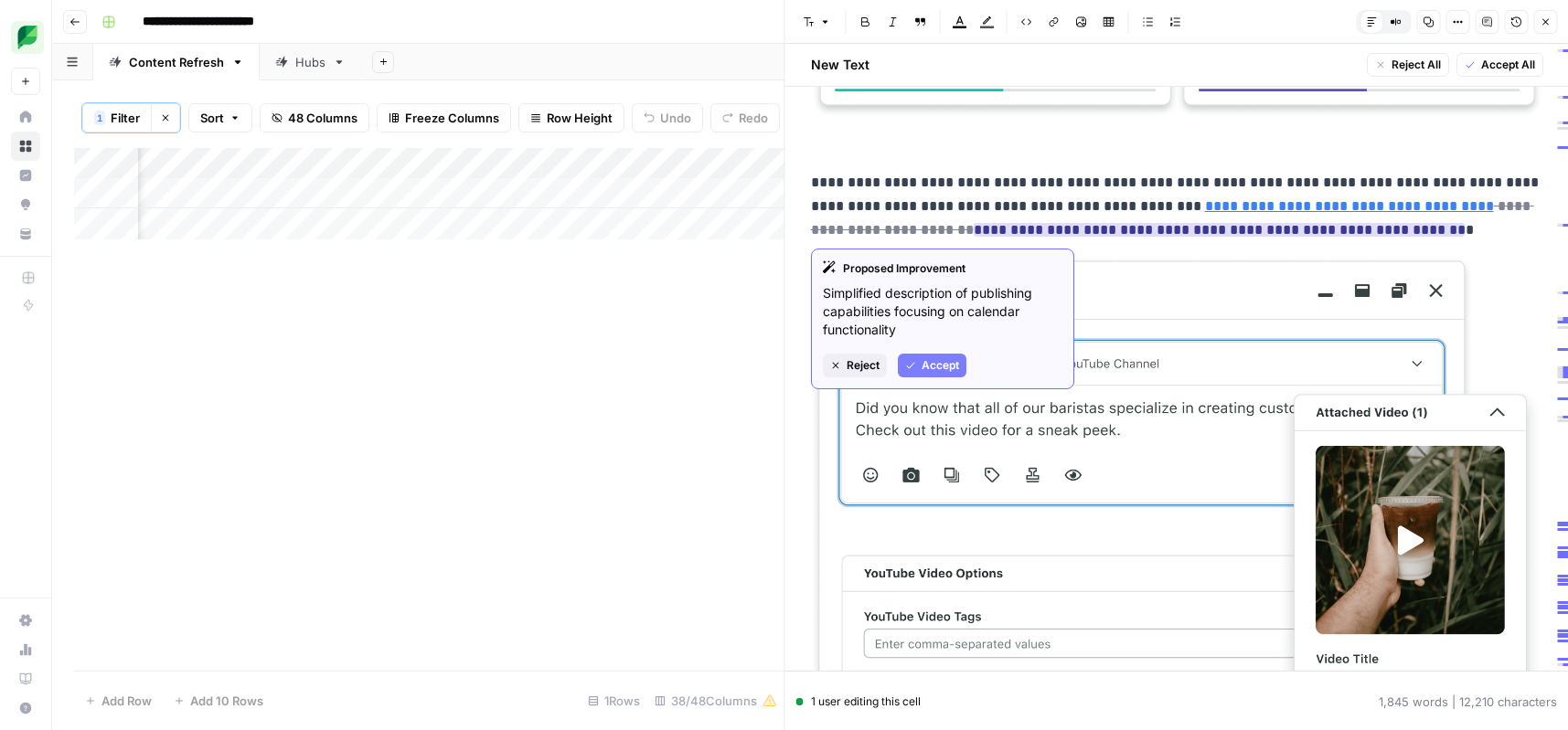
click at [946, 361] on span "Accept" at bounding box center [940, 365] width 38 height 16
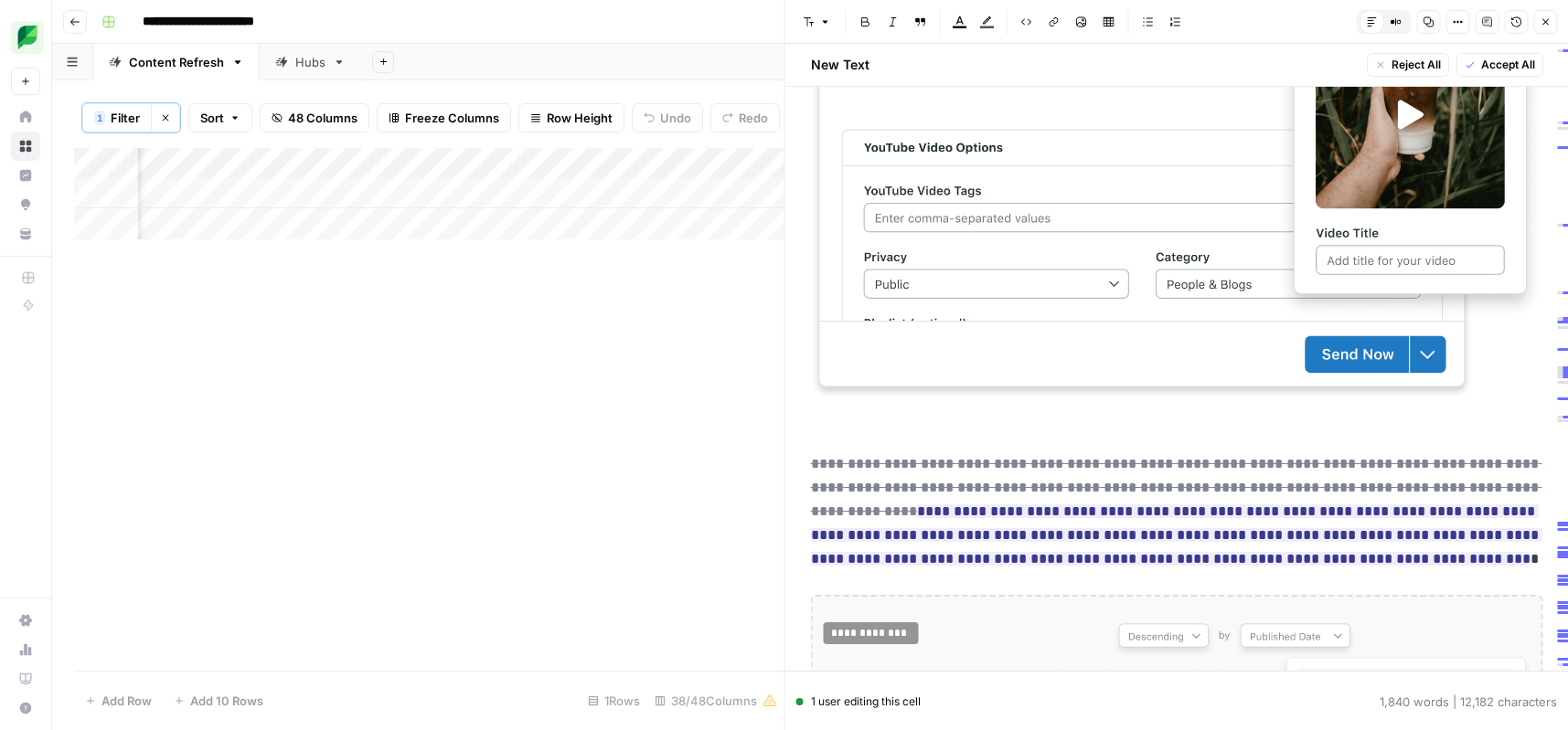
scroll to position [1770, 0]
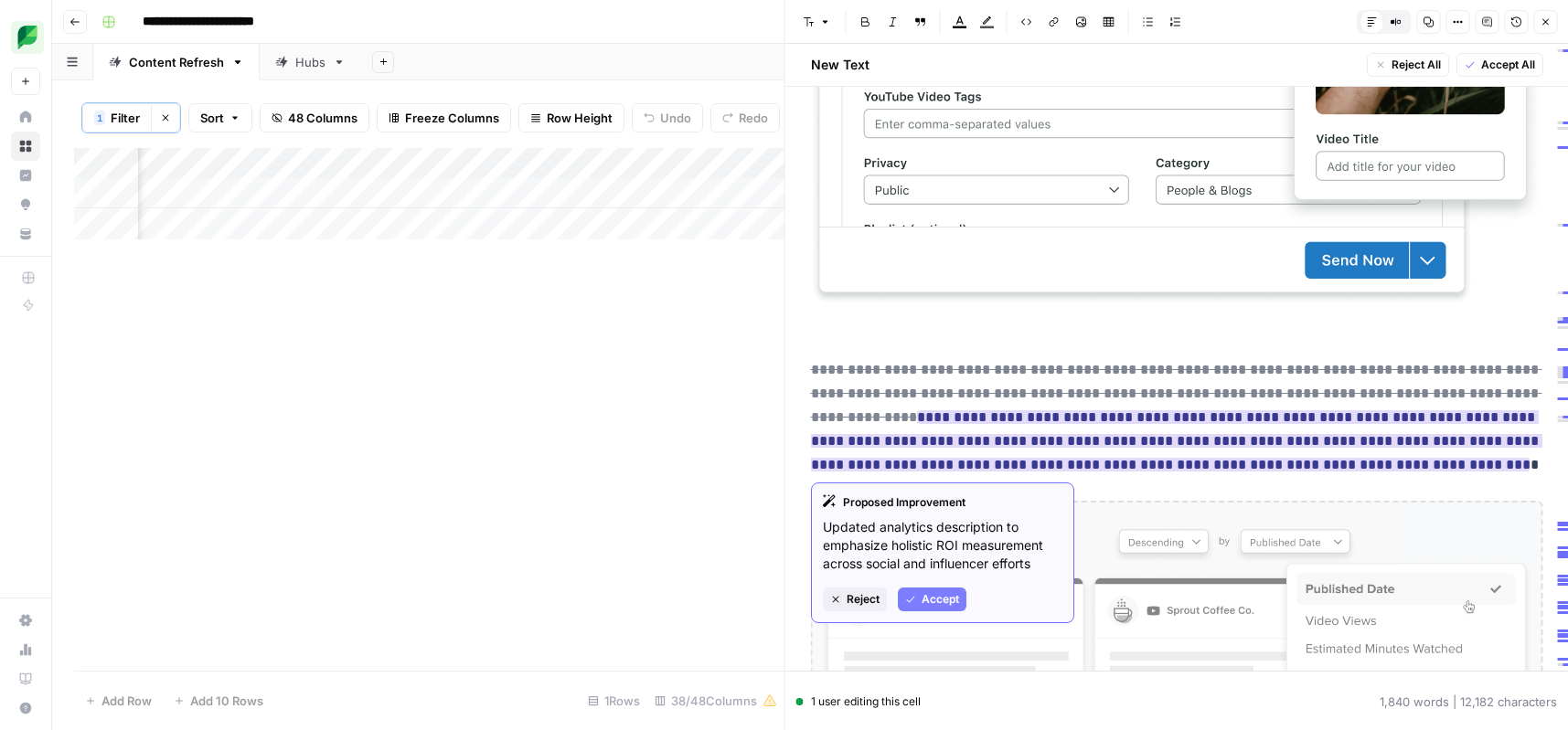
click at [840, 598] on icon "button" at bounding box center [836, 600] width 11 height 11
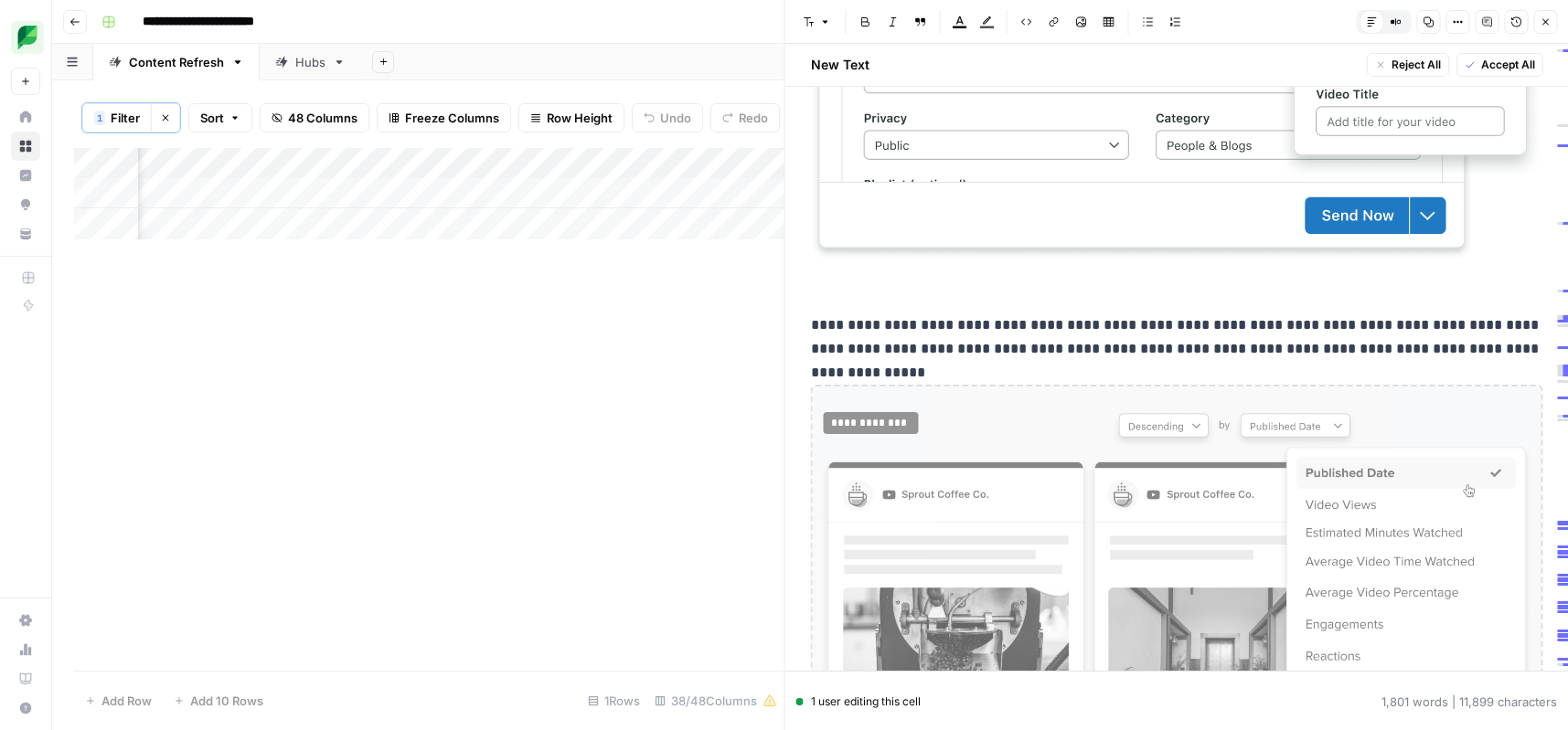
scroll to position [1913, 0]
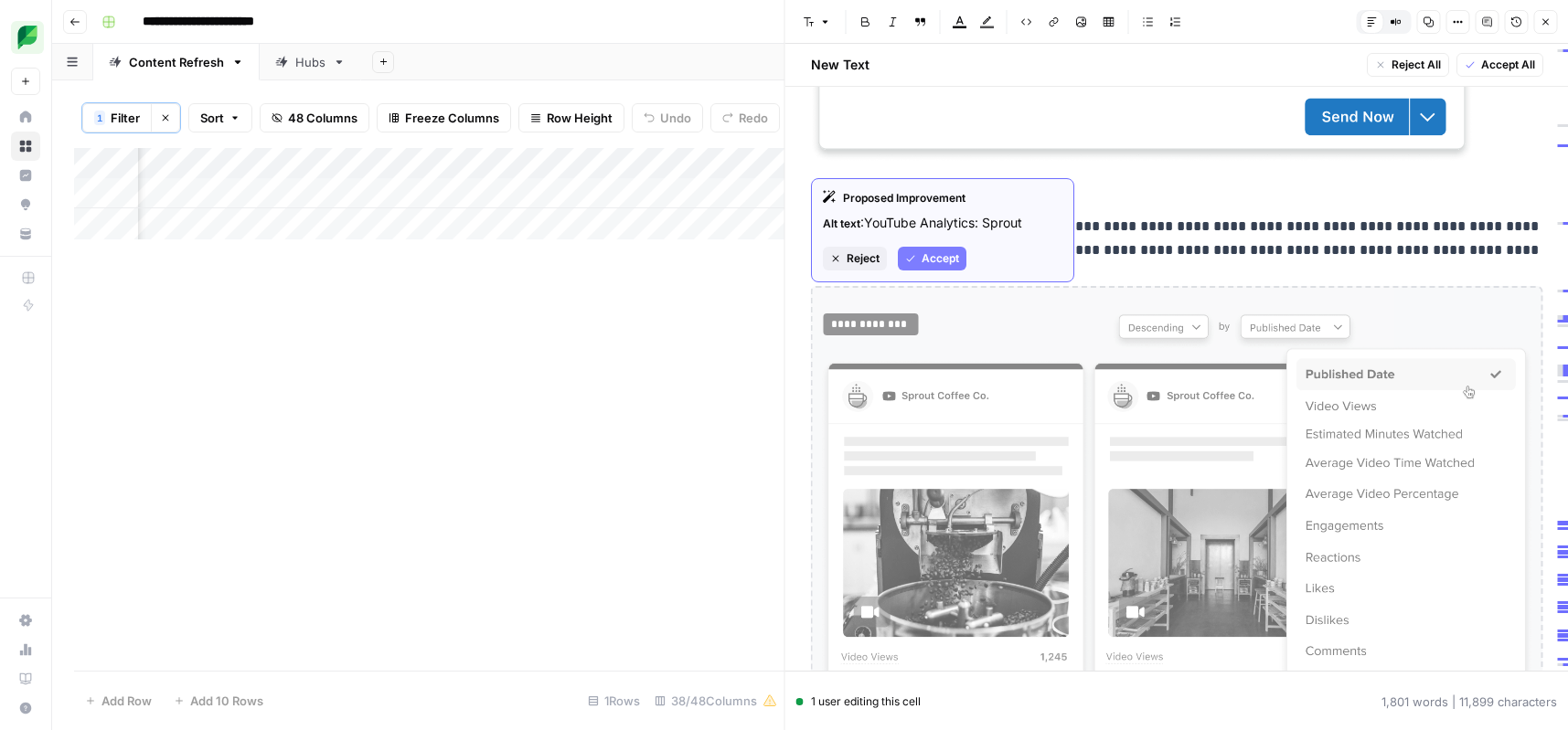
click at [872, 256] on span "Reject" at bounding box center [863, 258] width 33 height 16
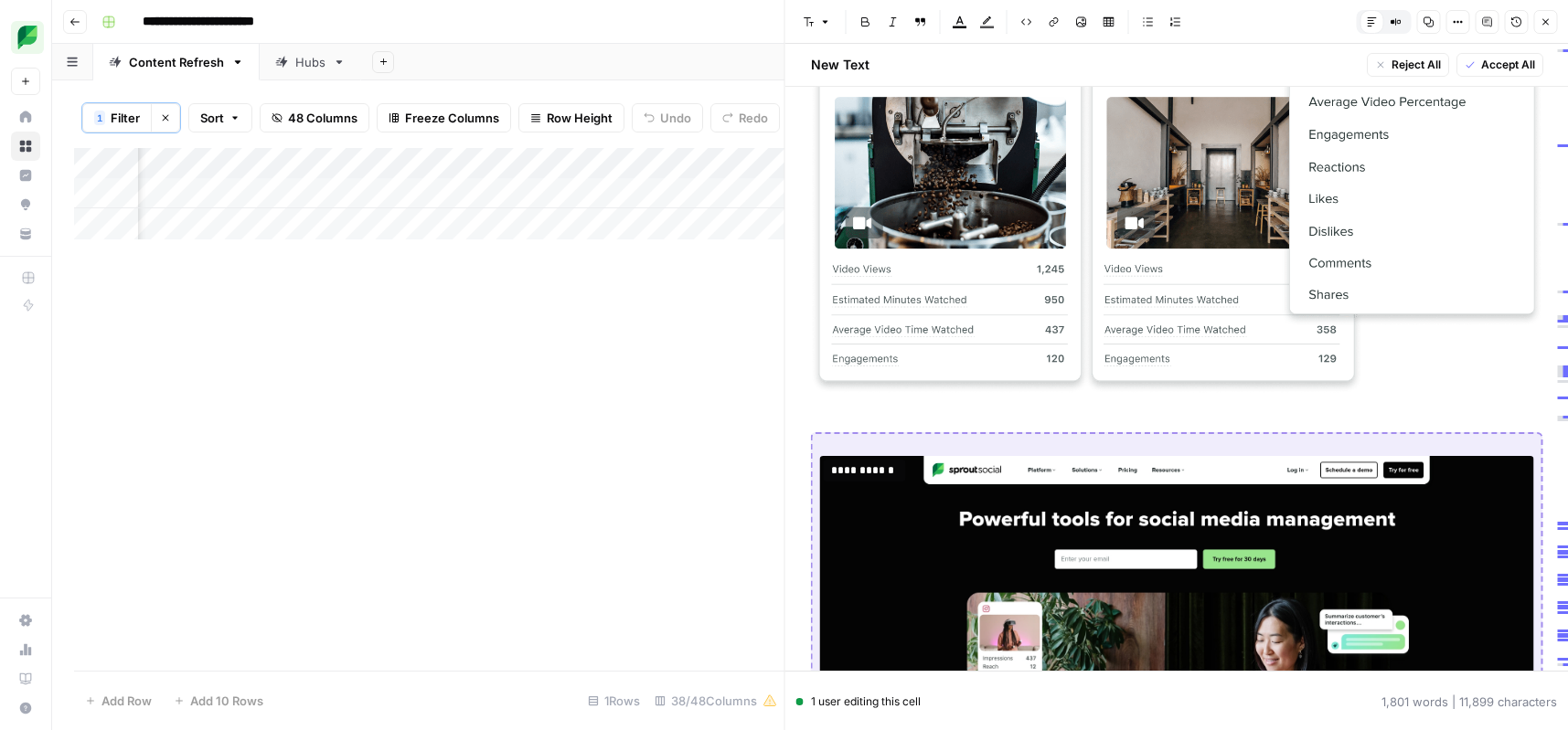
scroll to position [2313, 0]
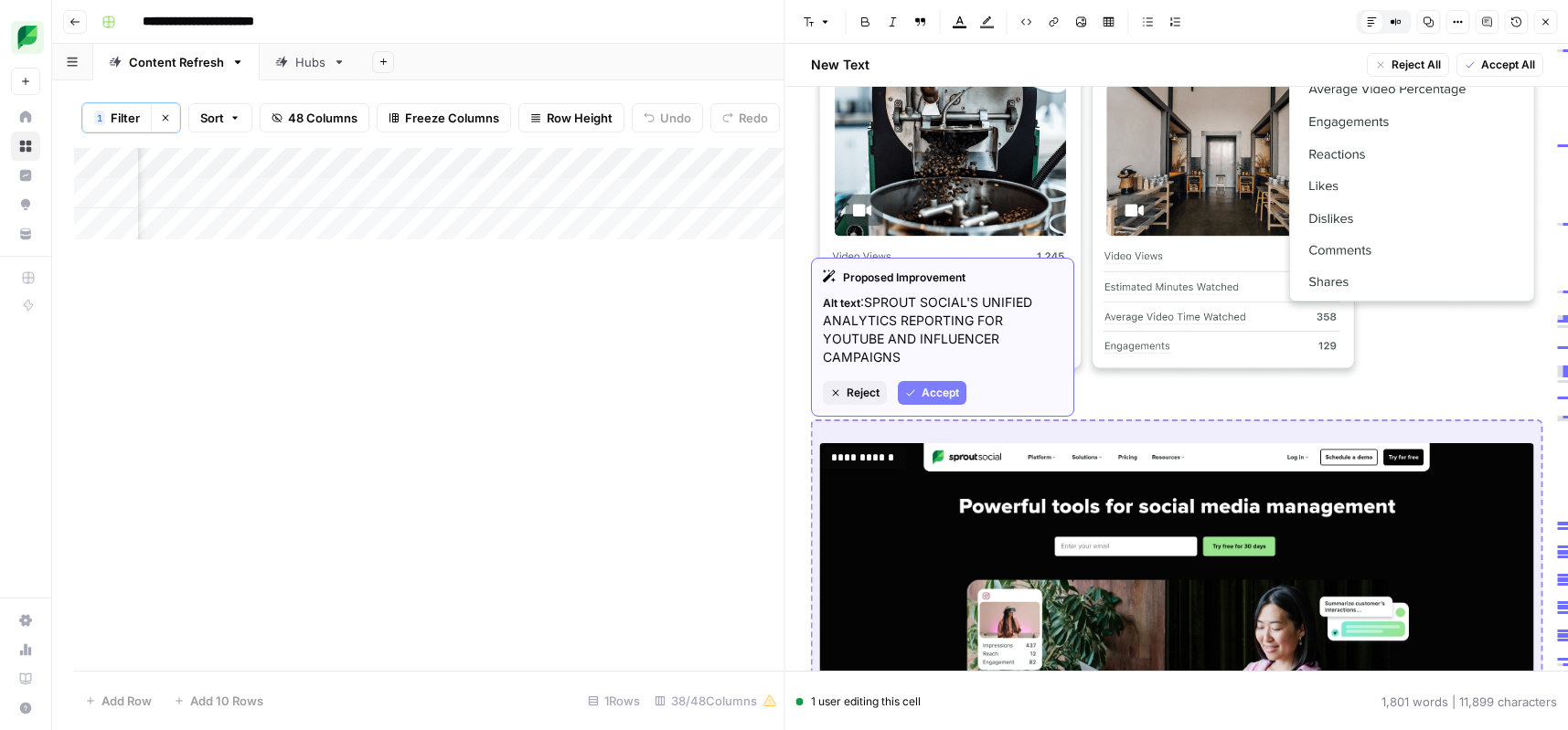
click at [858, 393] on span "Reject" at bounding box center [863, 393] width 33 height 16
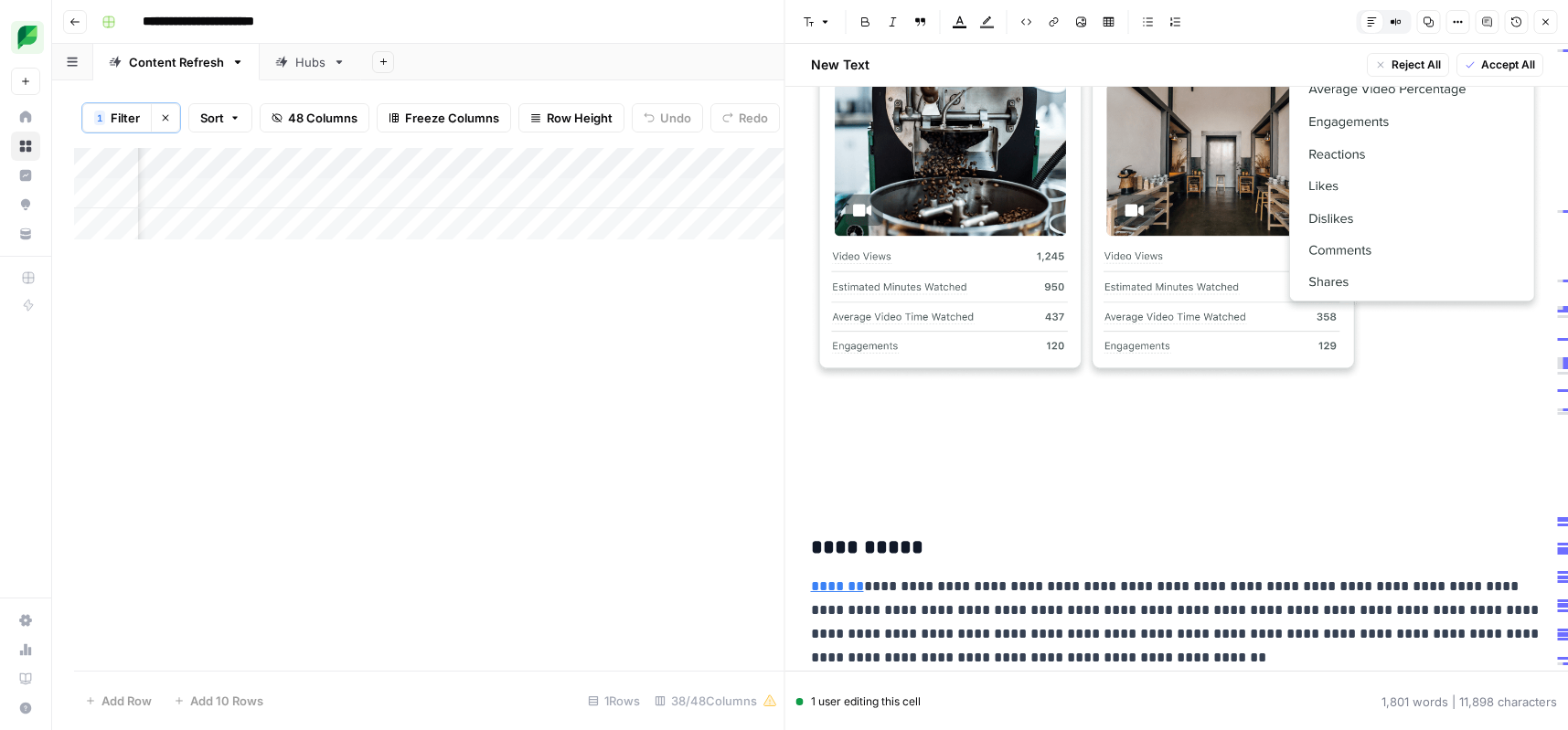
click at [844, 497] on h2 at bounding box center [1177, 492] width 732 height 29
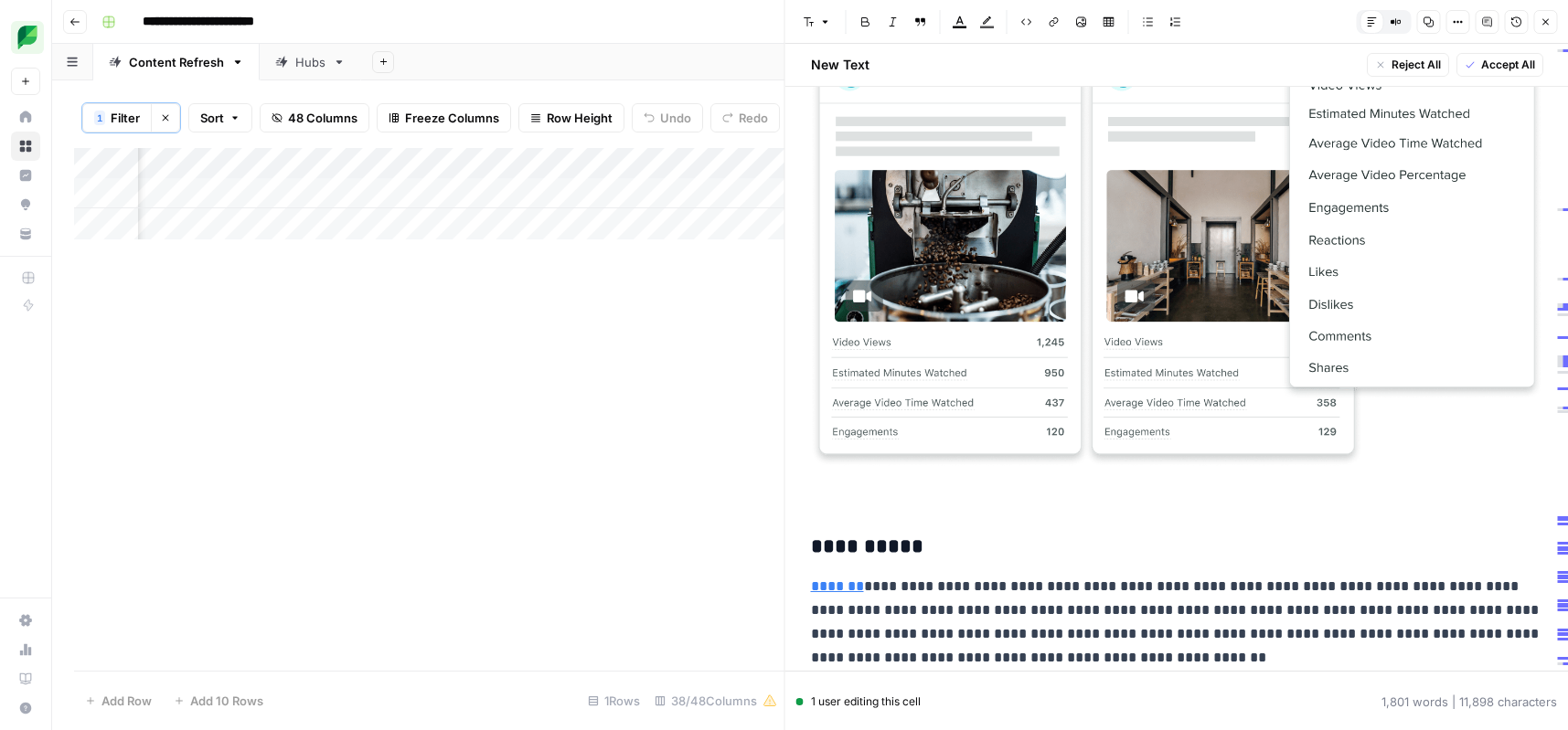
scroll to position [2388, 0]
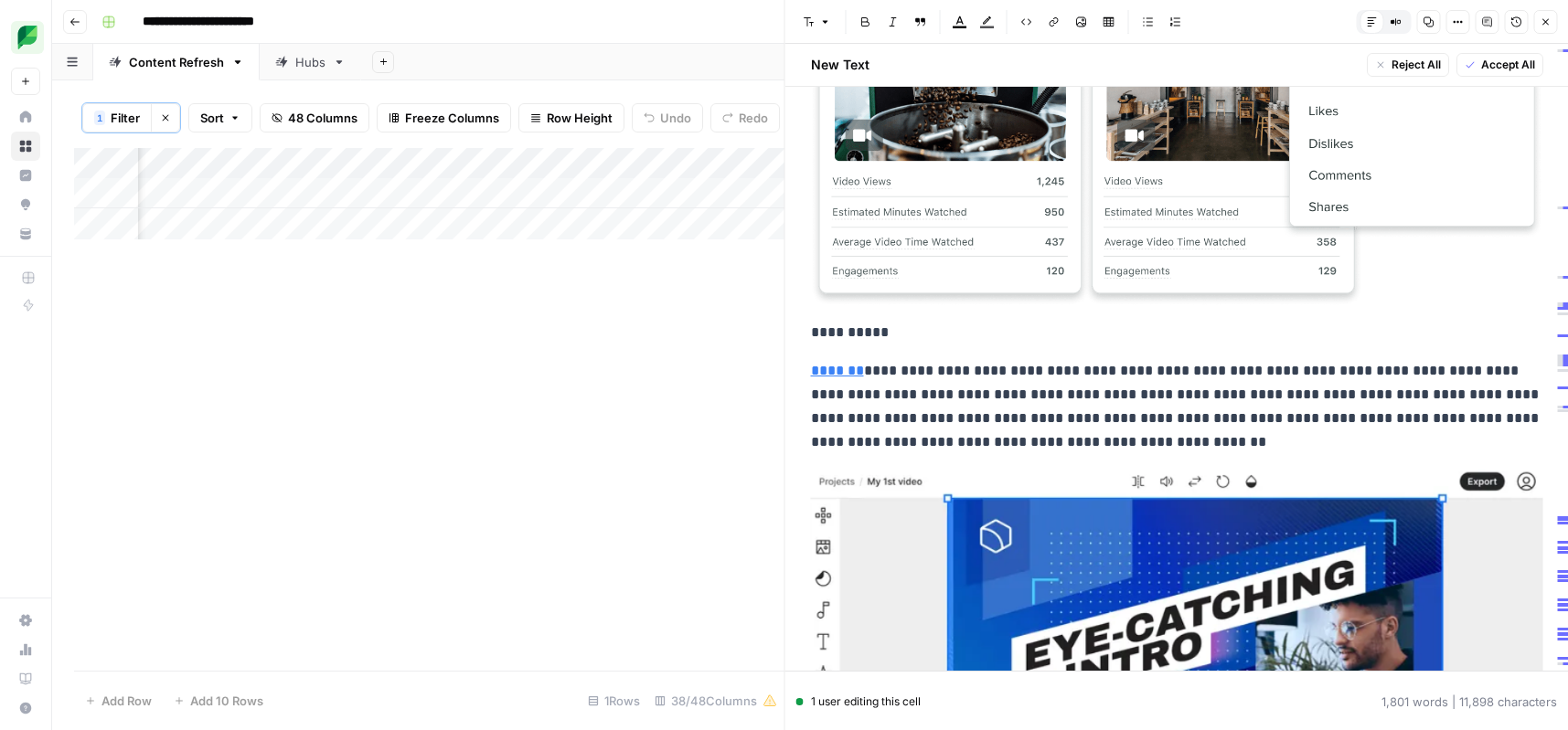
click at [848, 333] on p "**********" at bounding box center [1177, 86] width 732 height 520
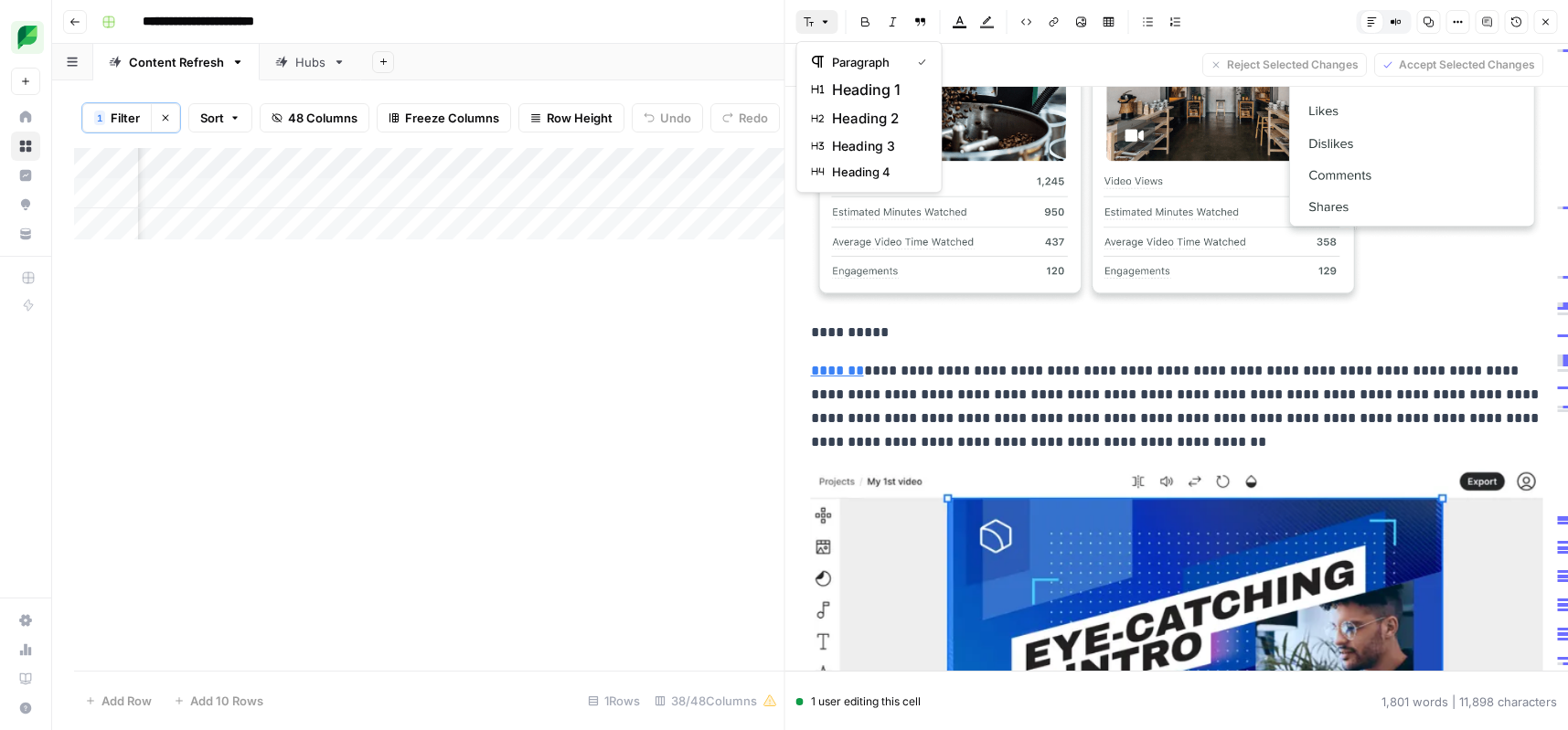
click at [808, 16] on icon "button" at bounding box center [809, 22] width 11 height 11
click at [828, 121] on div "heading 2" at bounding box center [870, 118] width 115 height 22
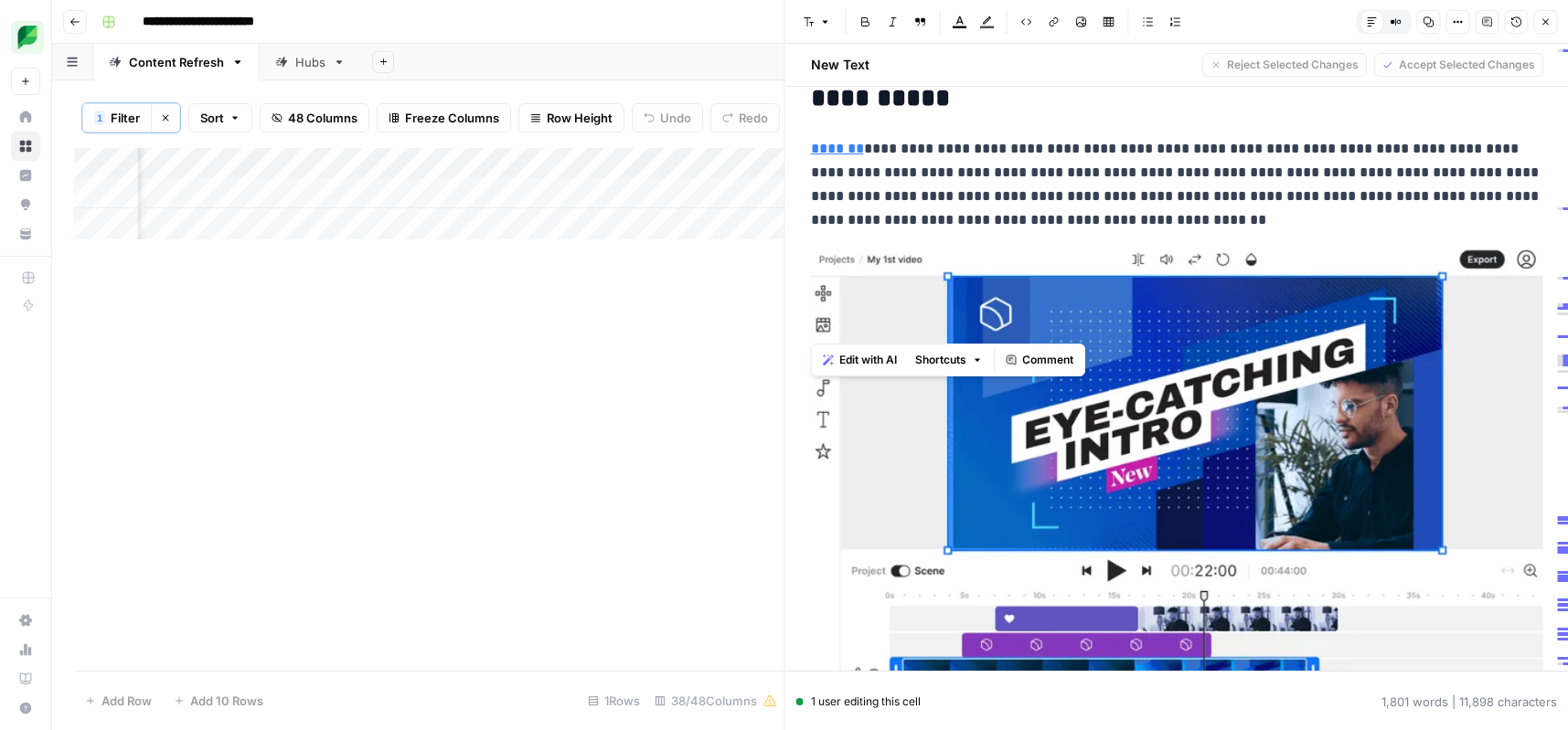
scroll to position [2792, 0]
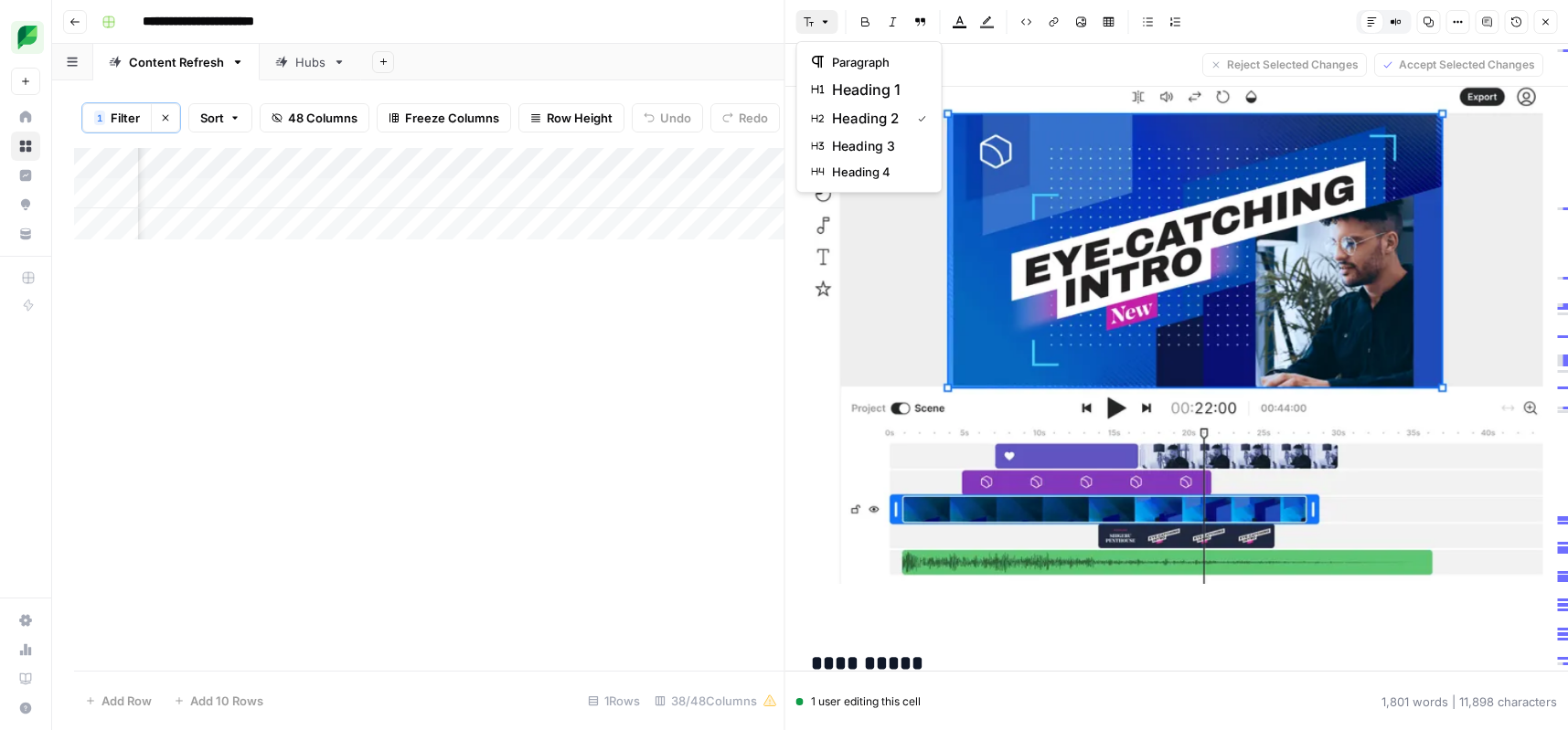
click at [809, 27] on button "Font style" at bounding box center [817, 22] width 42 height 24
click at [845, 138] on span "heading 3" at bounding box center [875, 146] width 88 height 18
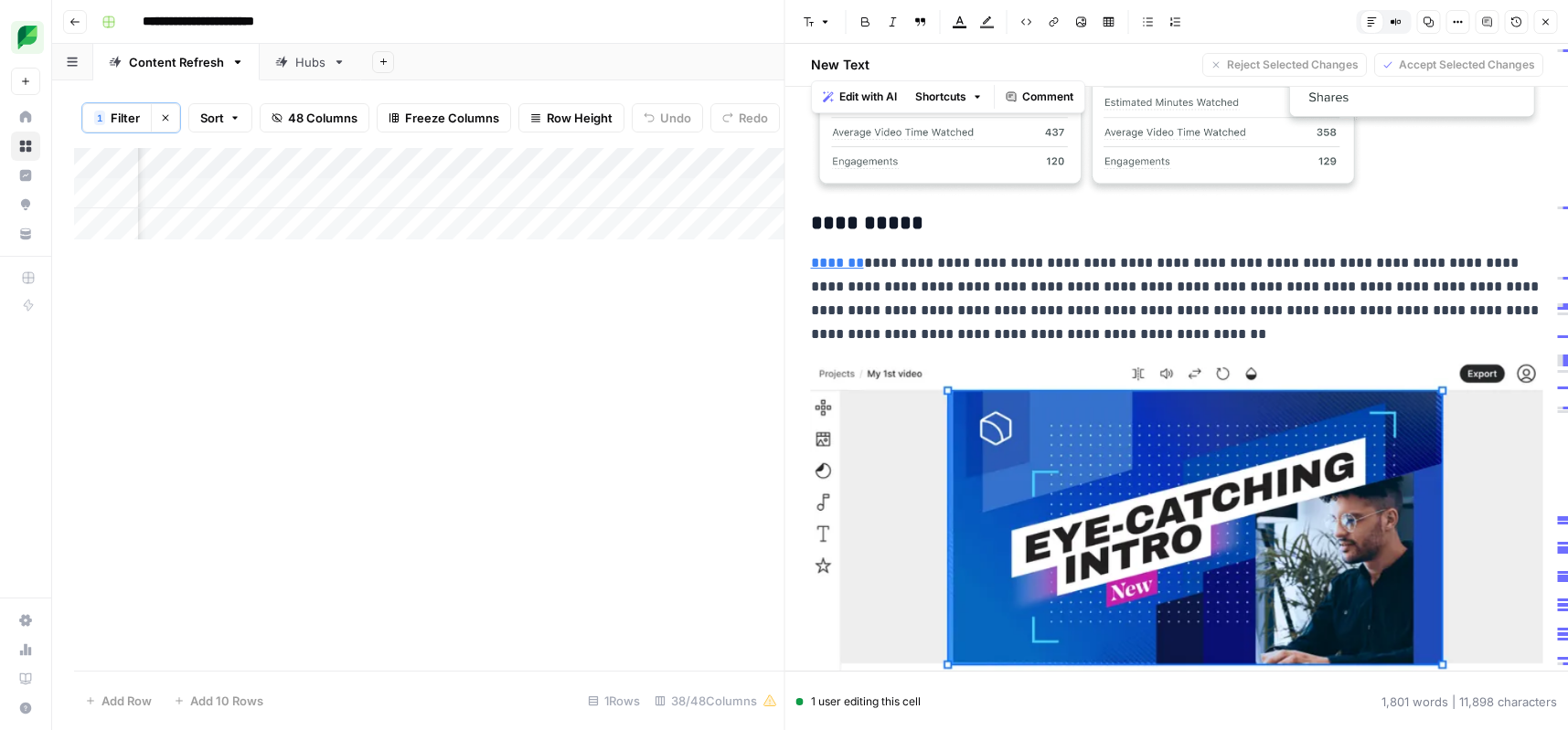
scroll to position [2480, 0]
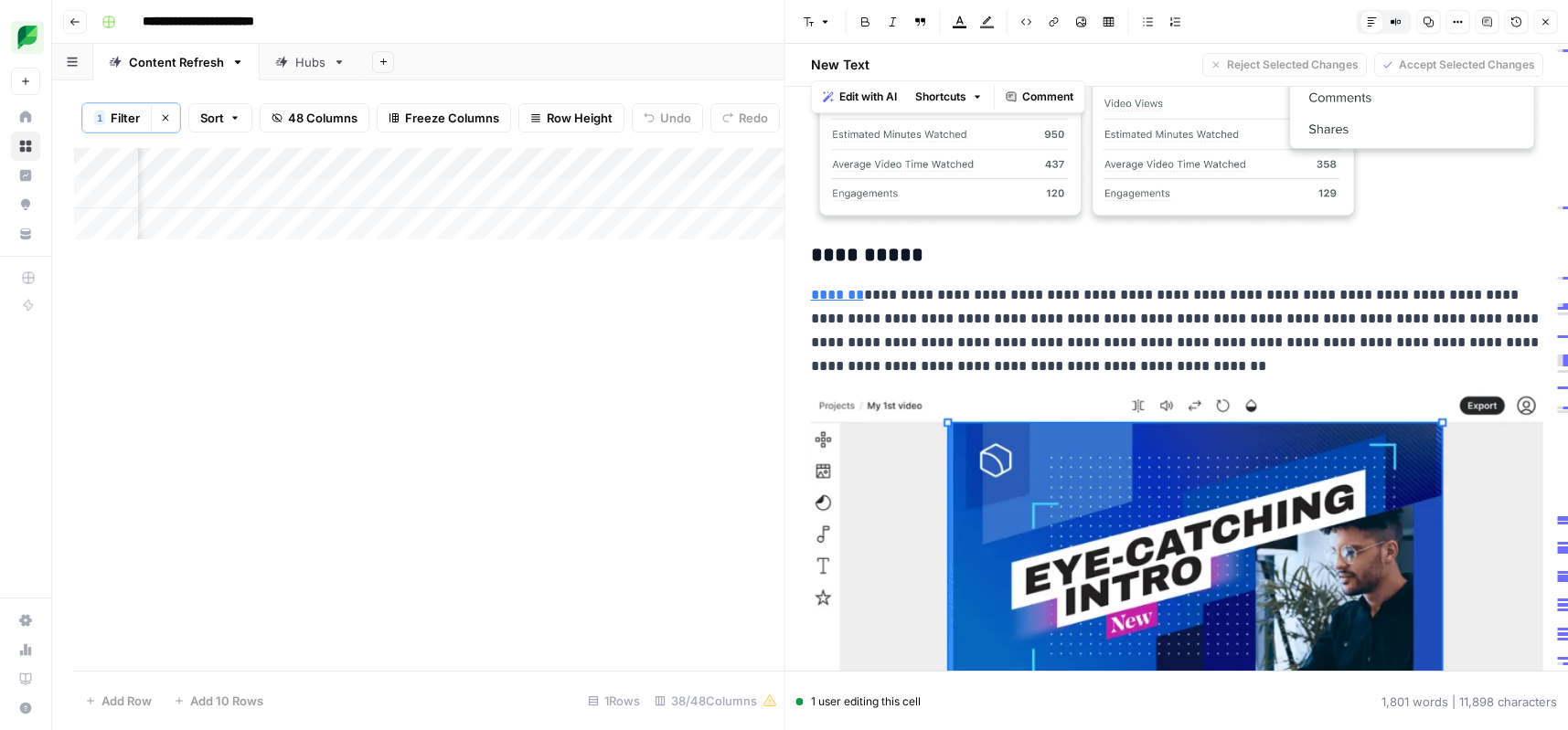
click at [958, 325] on p "**********" at bounding box center [1177, 331] width 732 height 95
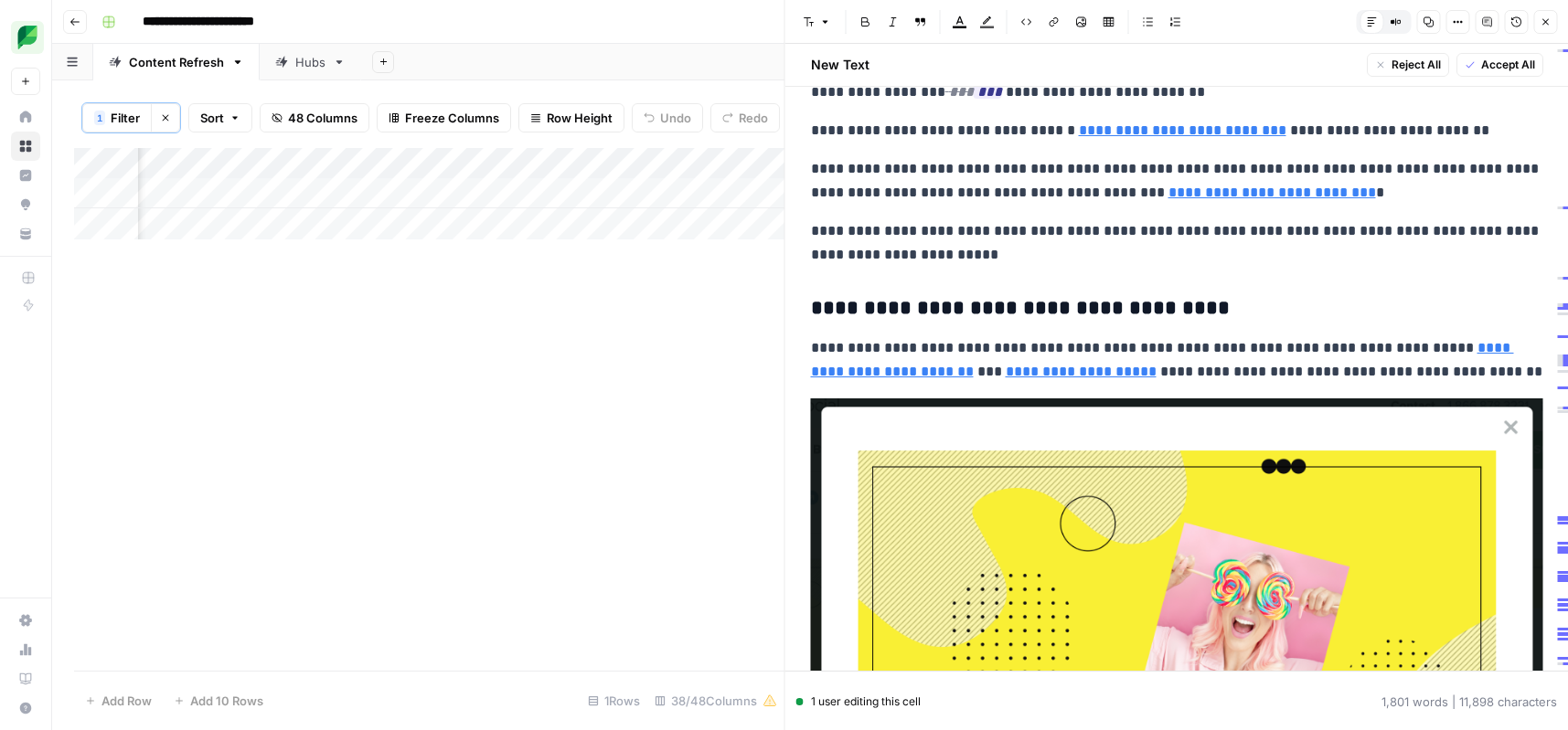
scroll to position [4137, 0]
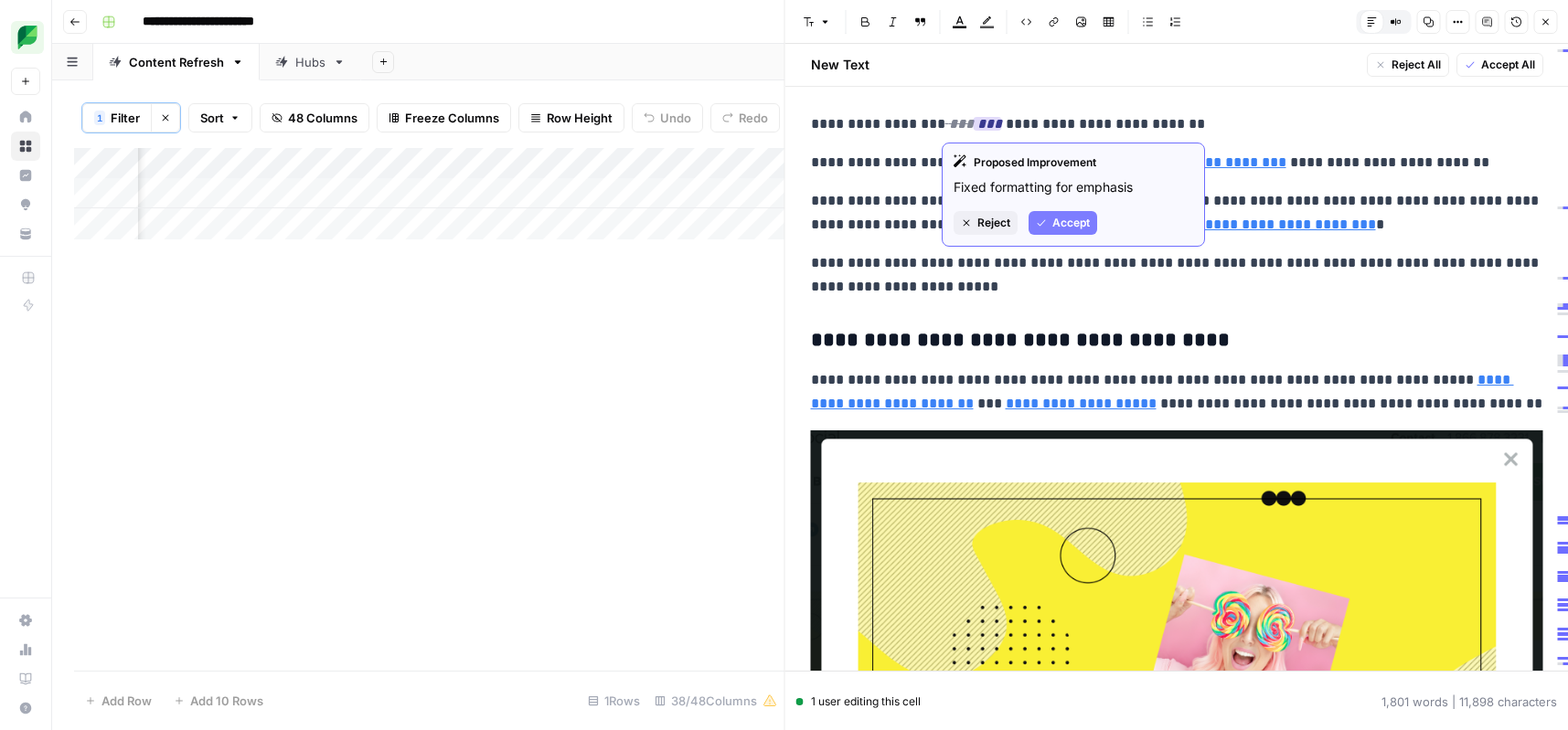
click at [1054, 223] on span "Accept" at bounding box center [1071, 222] width 38 height 16
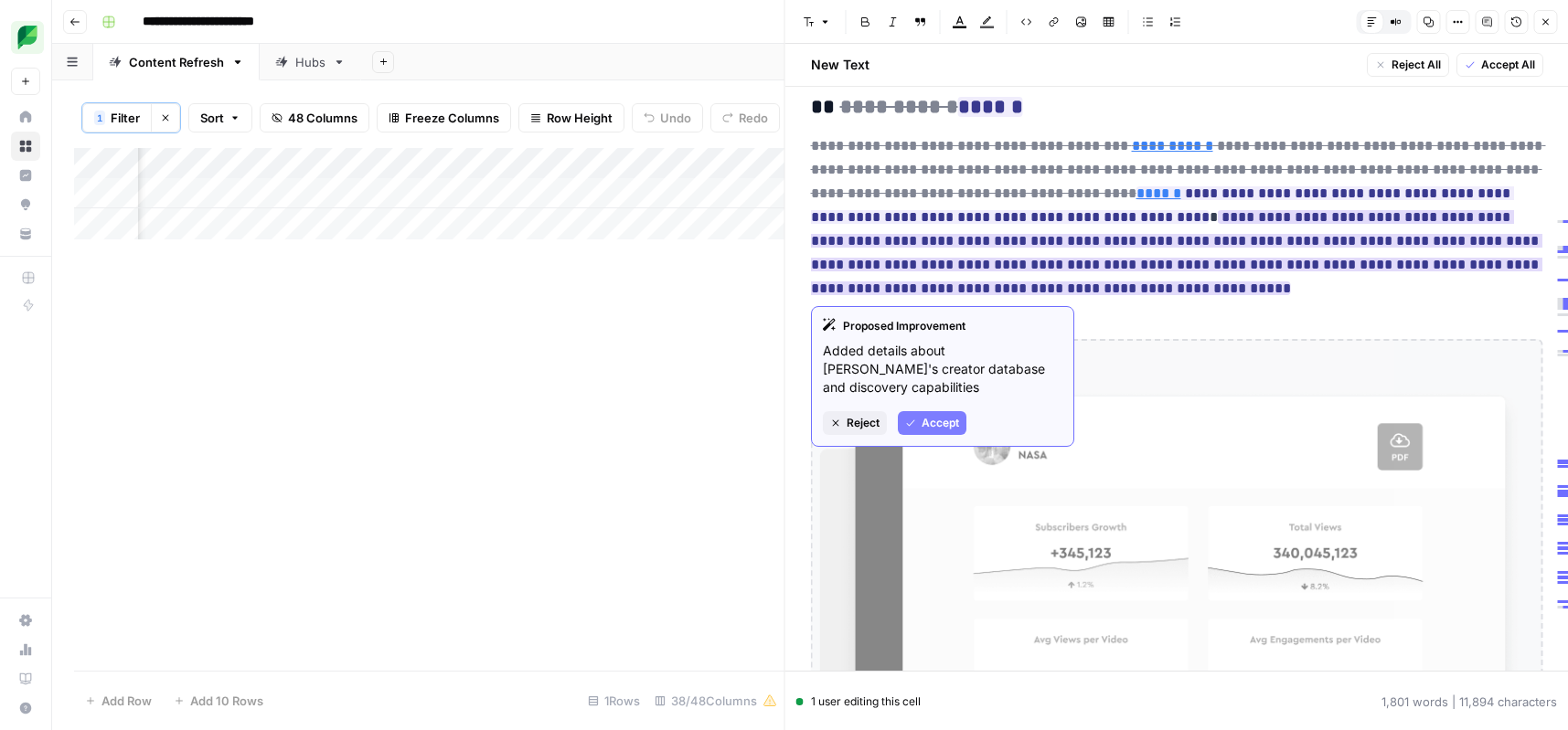
scroll to position [6631, 0]
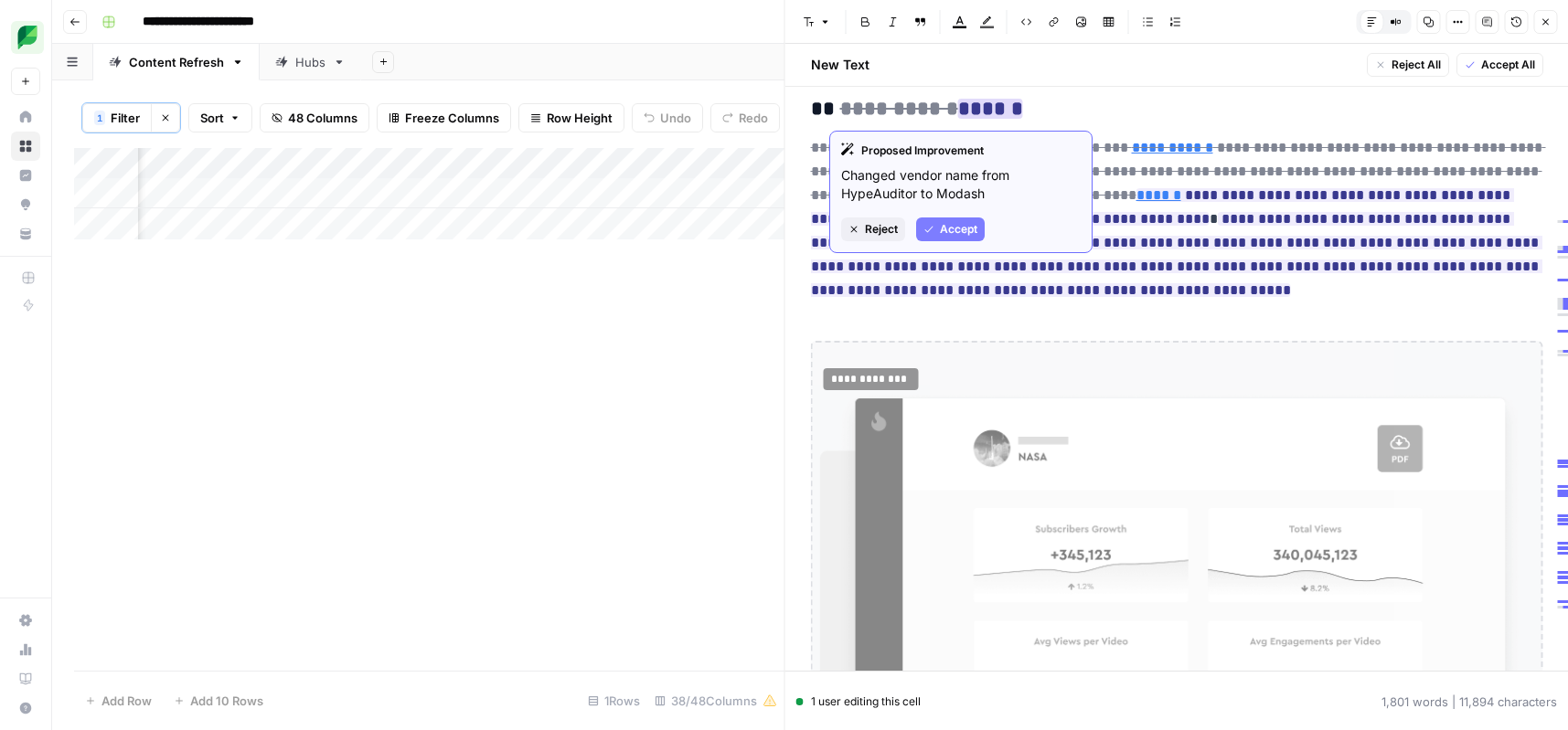
click at [956, 232] on span "Accept" at bounding box center [958, 229] width 38 height 16
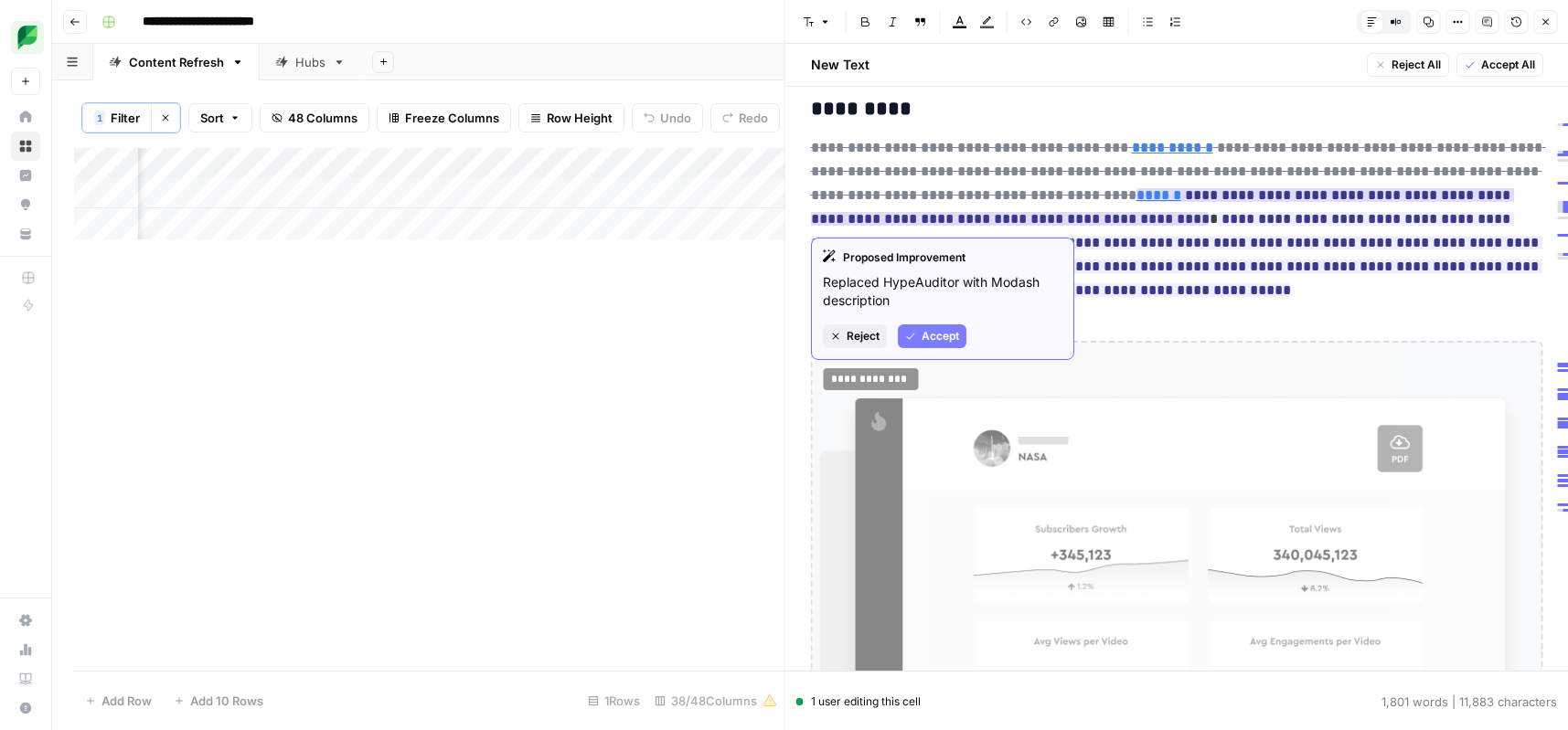
click at [950, 333] on span "Accept" at bounding box center [940, 335] width 38 height 16
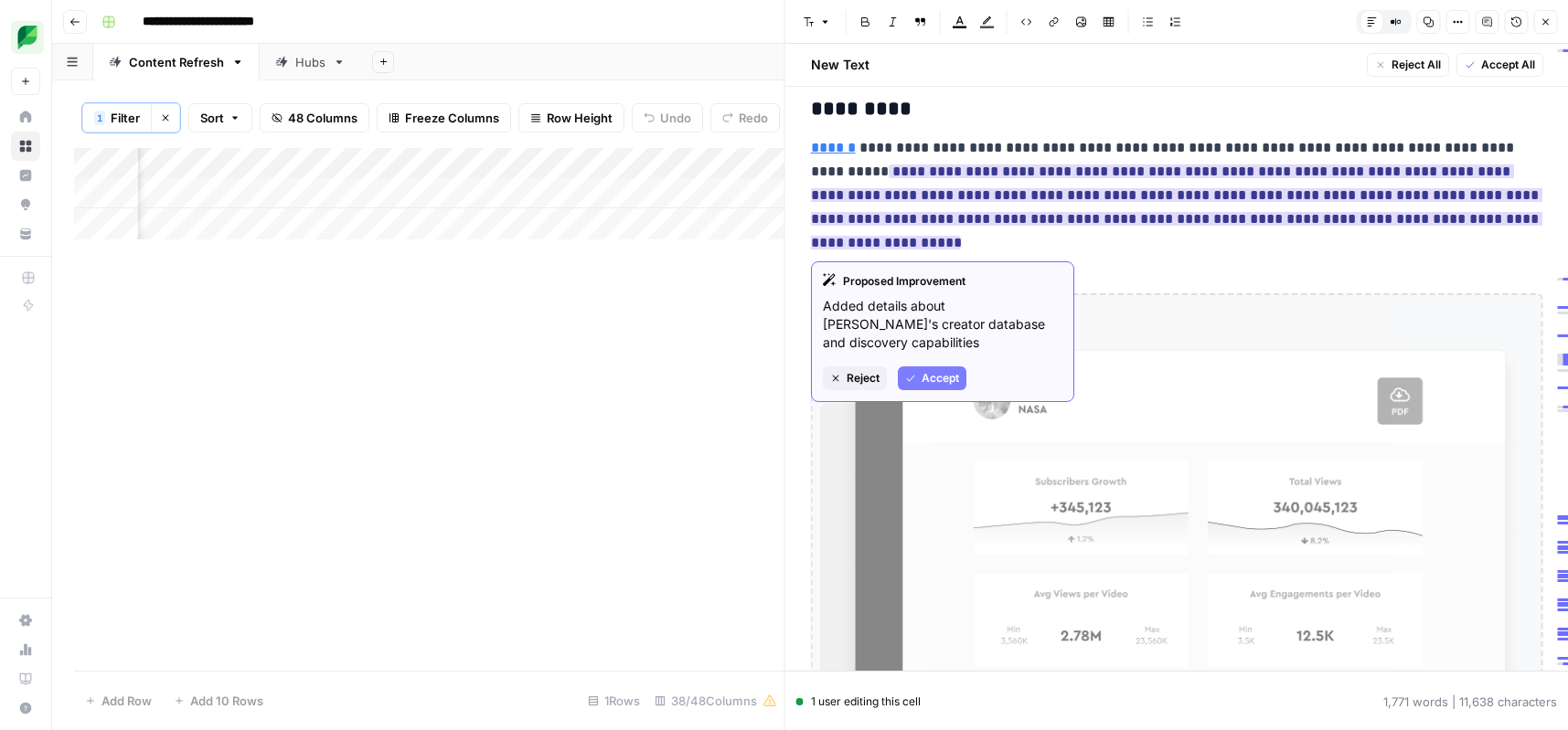
click at [933, 370] on span "Accept" at bounding box center [940, 378] width 38 height 16
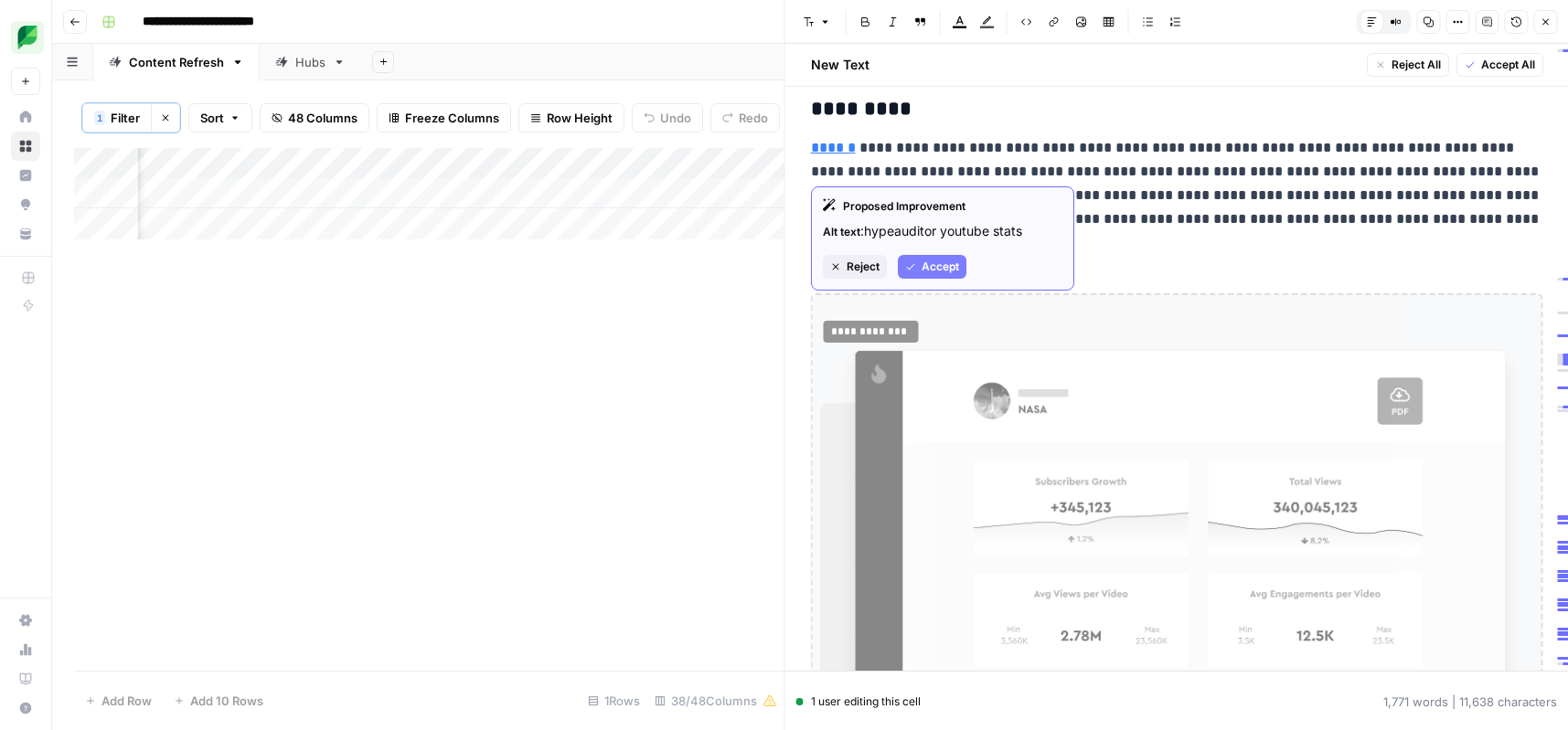
click at [914, 268] on icon "button" at bounding box center [911, 268] width 11 height 11
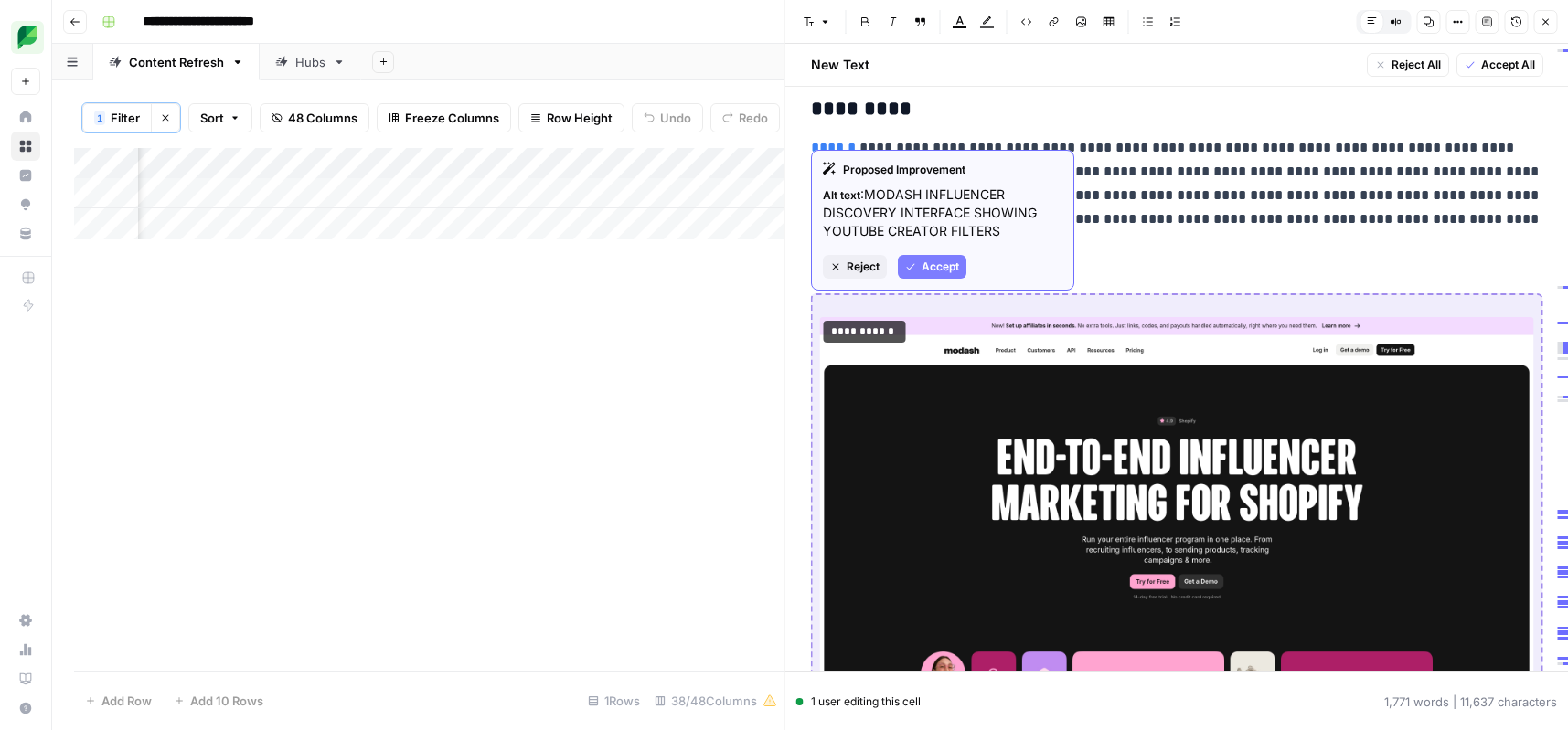
click at [931, 277] on button "Accept" at bounding box center [932, 267] width 69 height 24
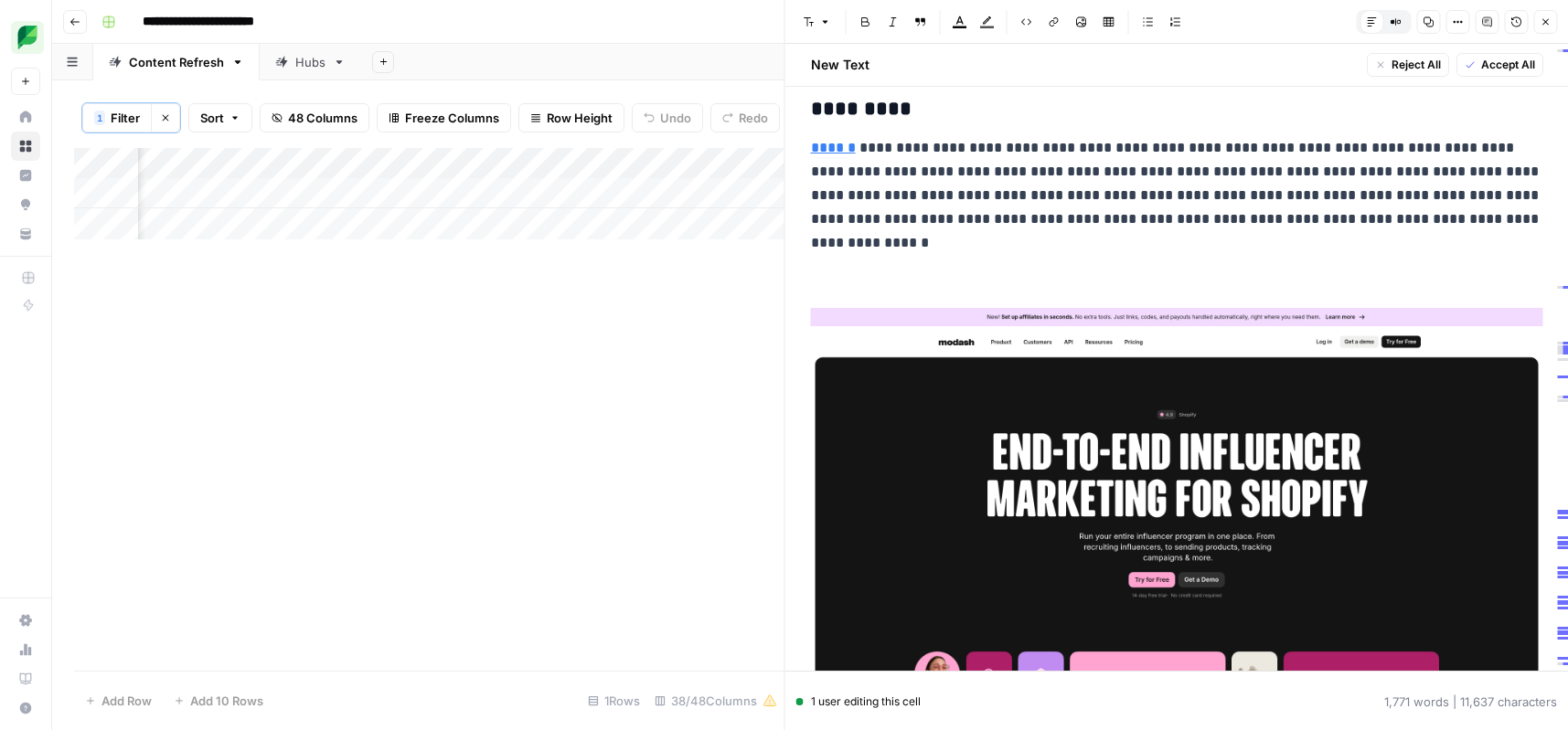
scroll to position [6721, 0]
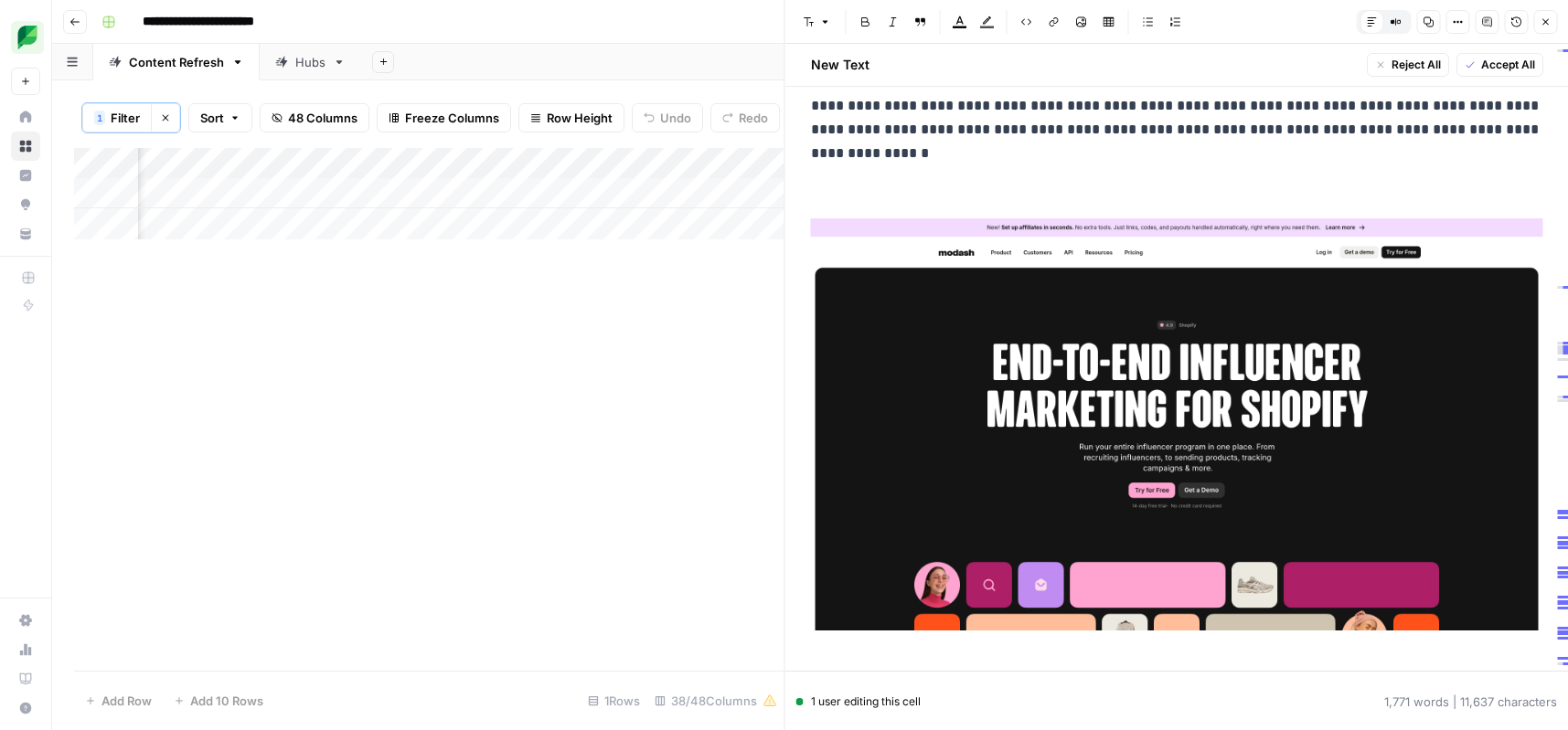
click at [877, 195] on p at bounding box center [1177, 191] width 732 height 24
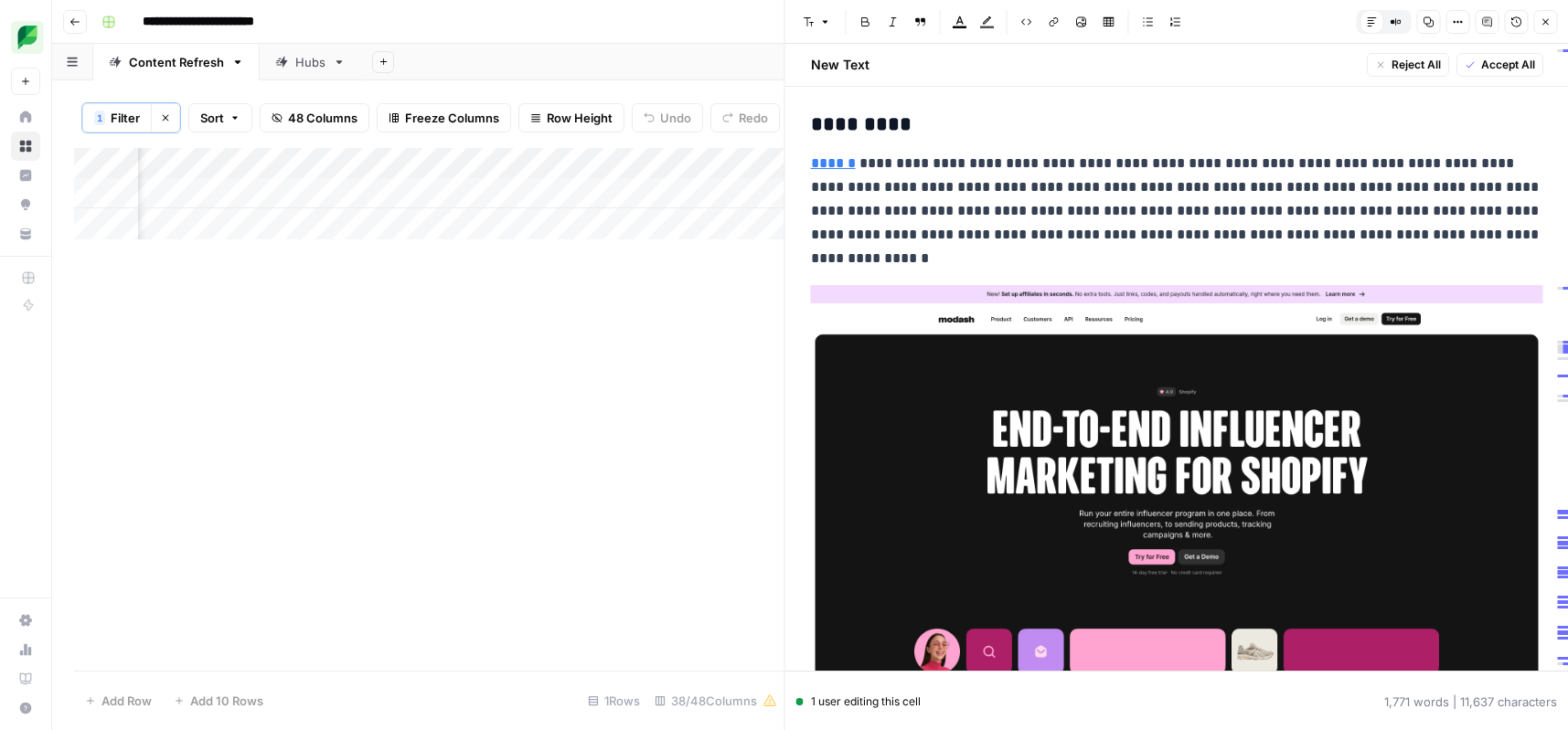
scroll to position [6616, 0]
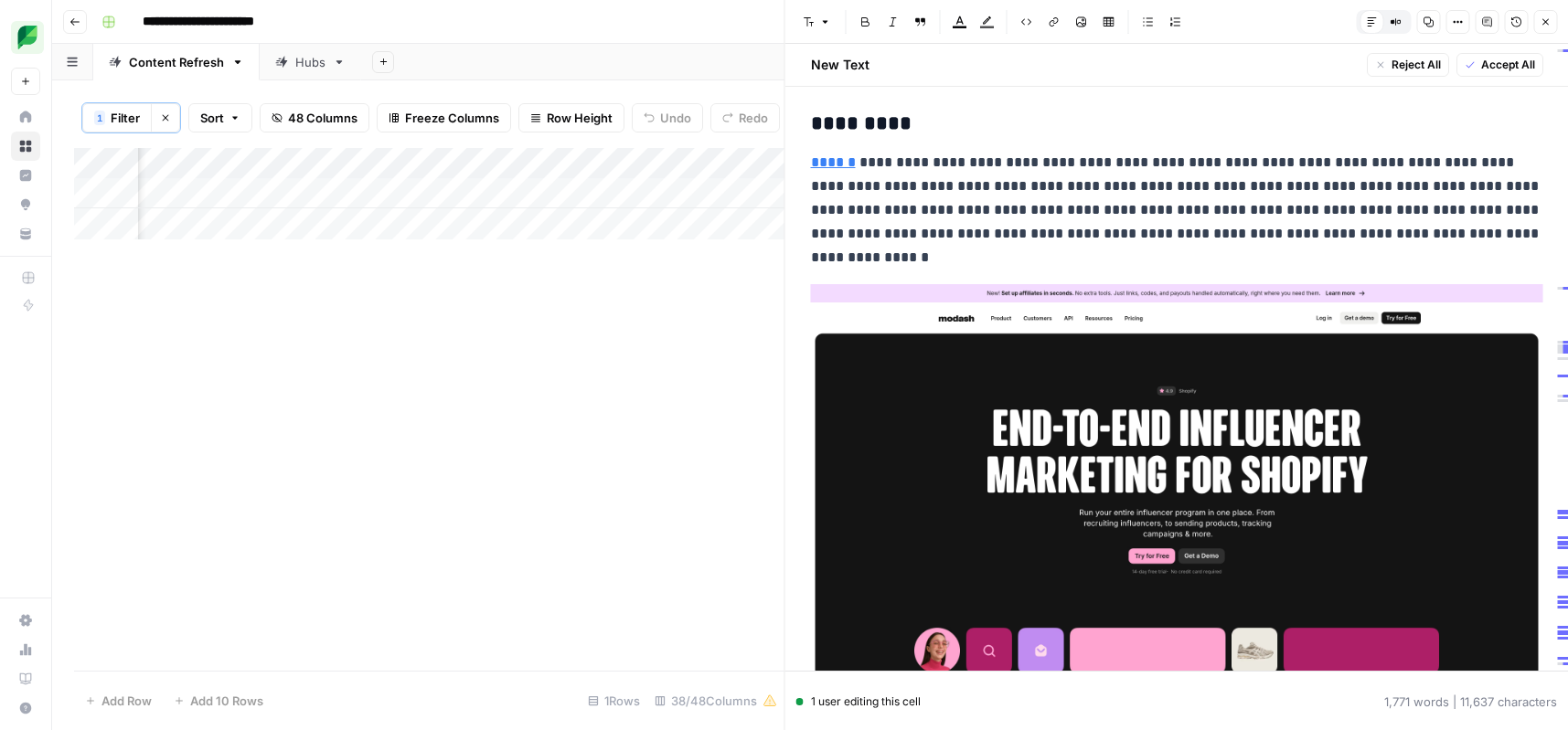
click at [1174, 239] on p "**********" at bounding box center [1177, 210] width 732 height 119
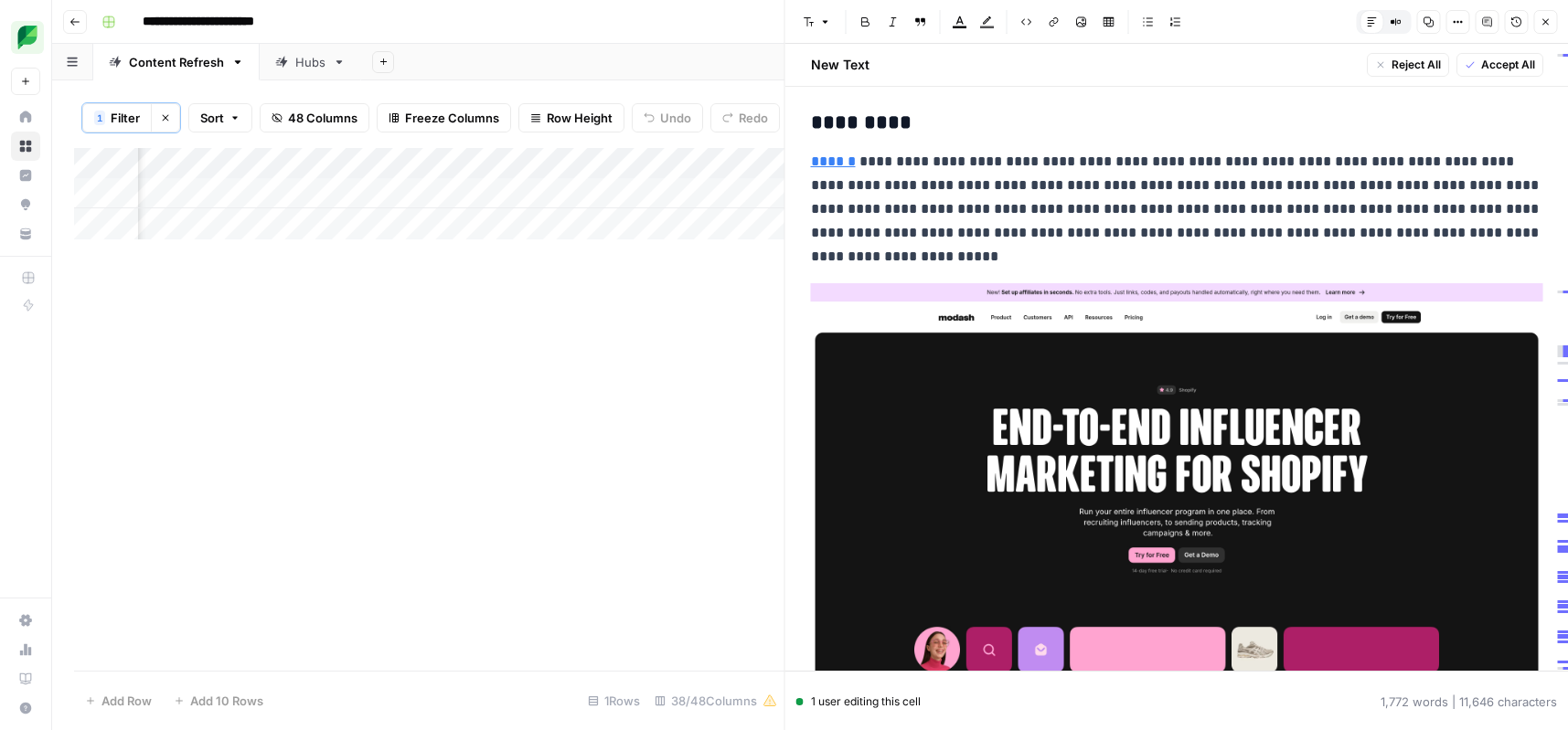
click at [1356, 245] on p "**********" at bounding box center [1177, 209] width 732 height 119
click at [1453, 235] on p "**********" at bounding box center [1177, 209] width 732 height 119
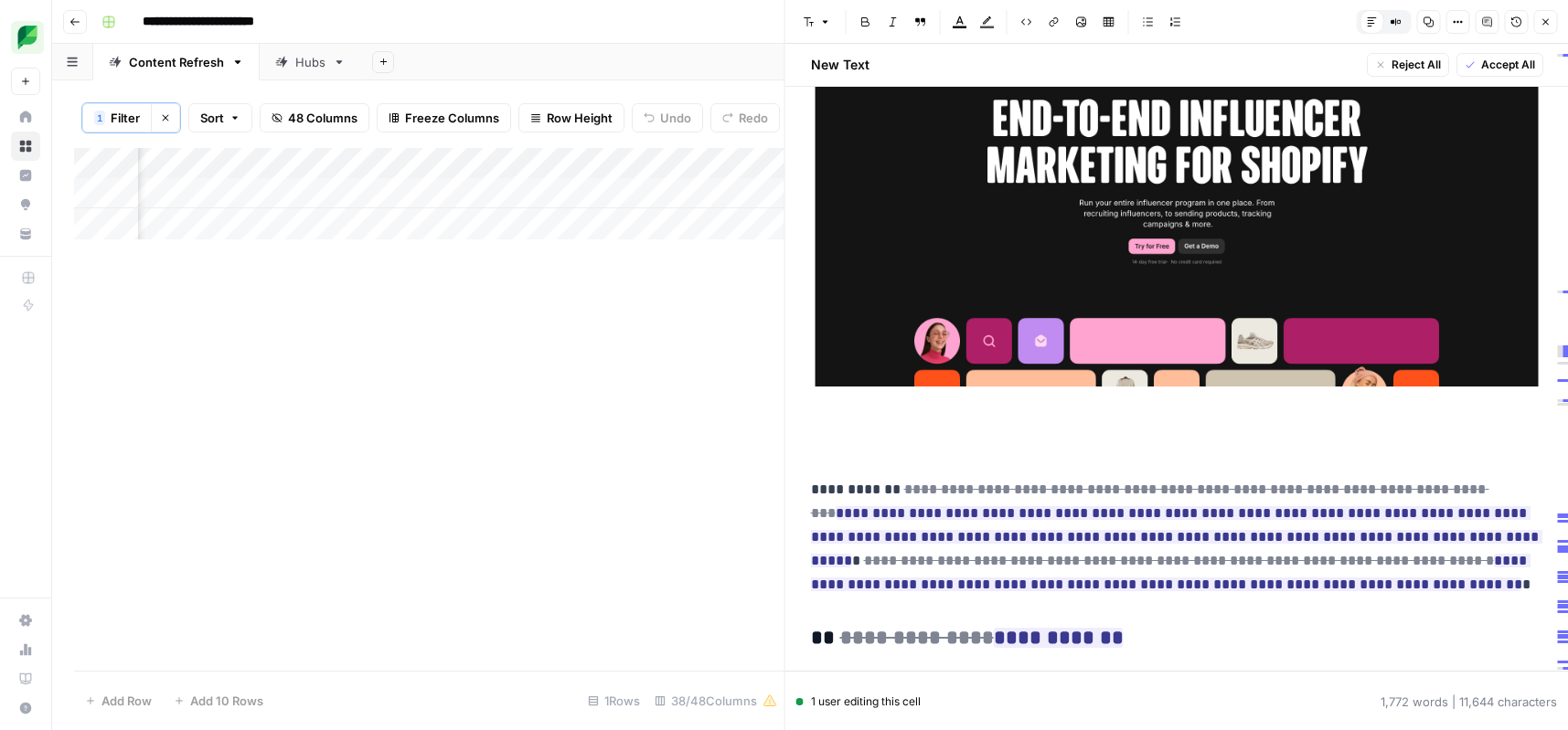
scroll to position [6974, 0]
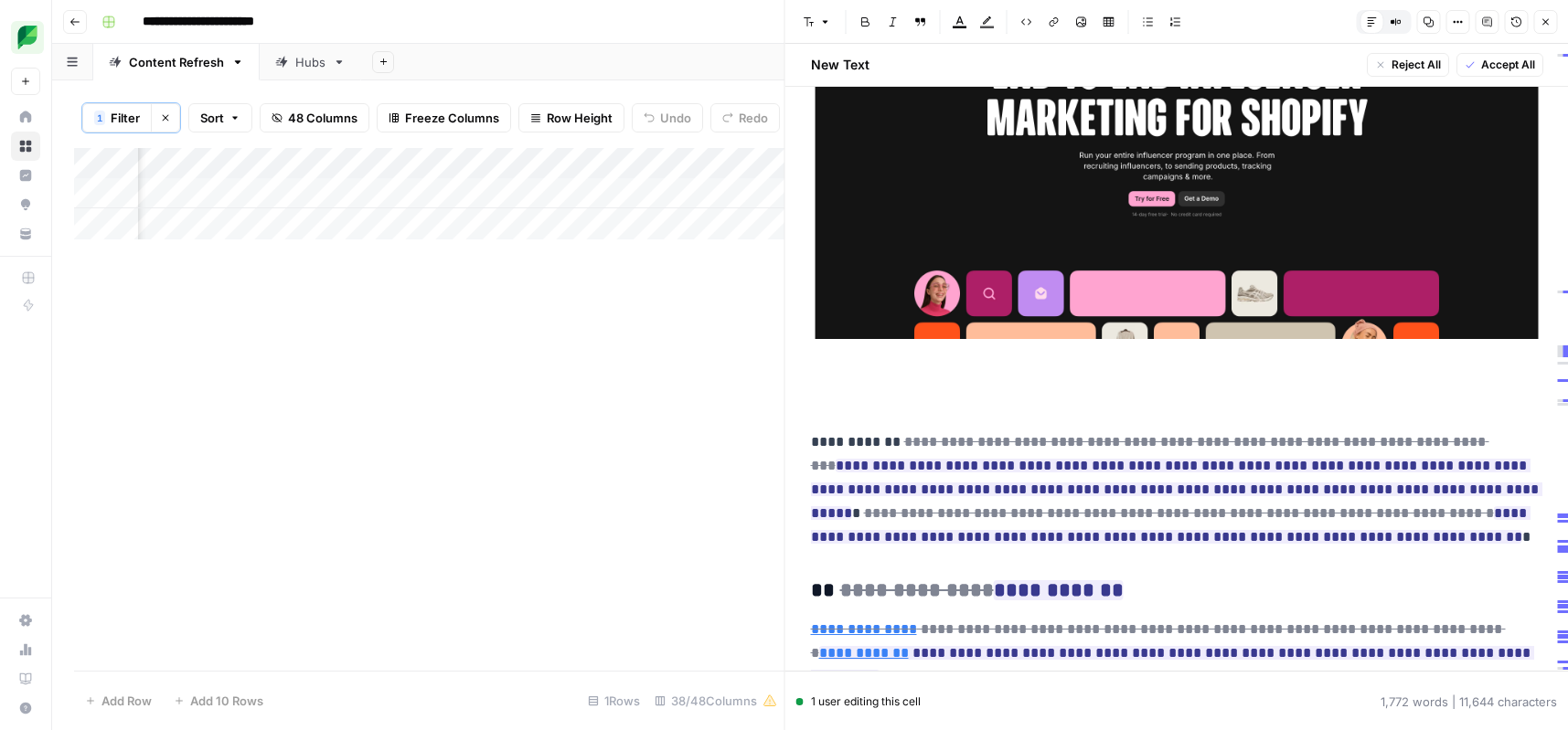
click at [1072, 406] on p at bounding box center [1177, 403] width 732 height 24
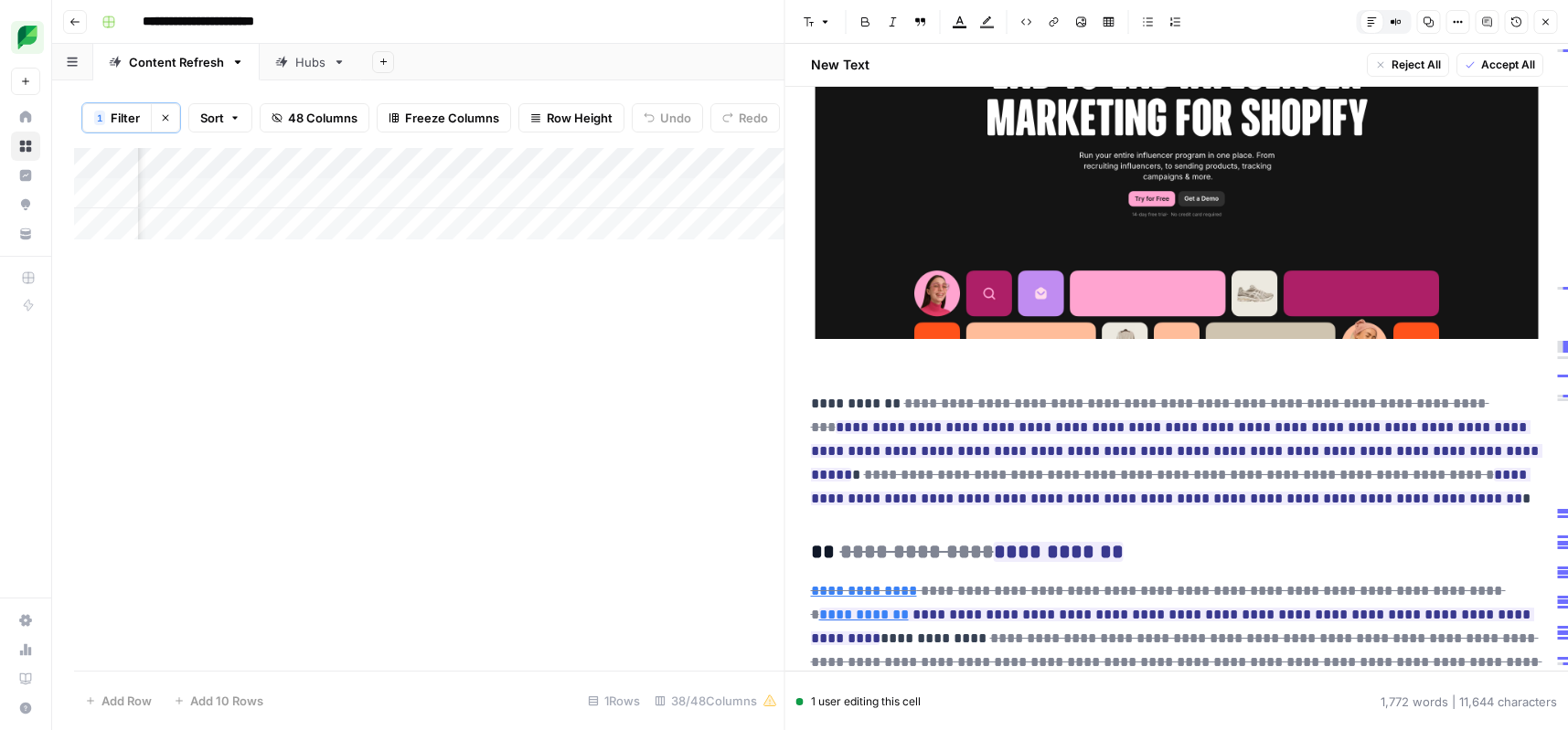
click at [815, 413] on p "**********" at bounding box center [1177, 451] width 732 height 119
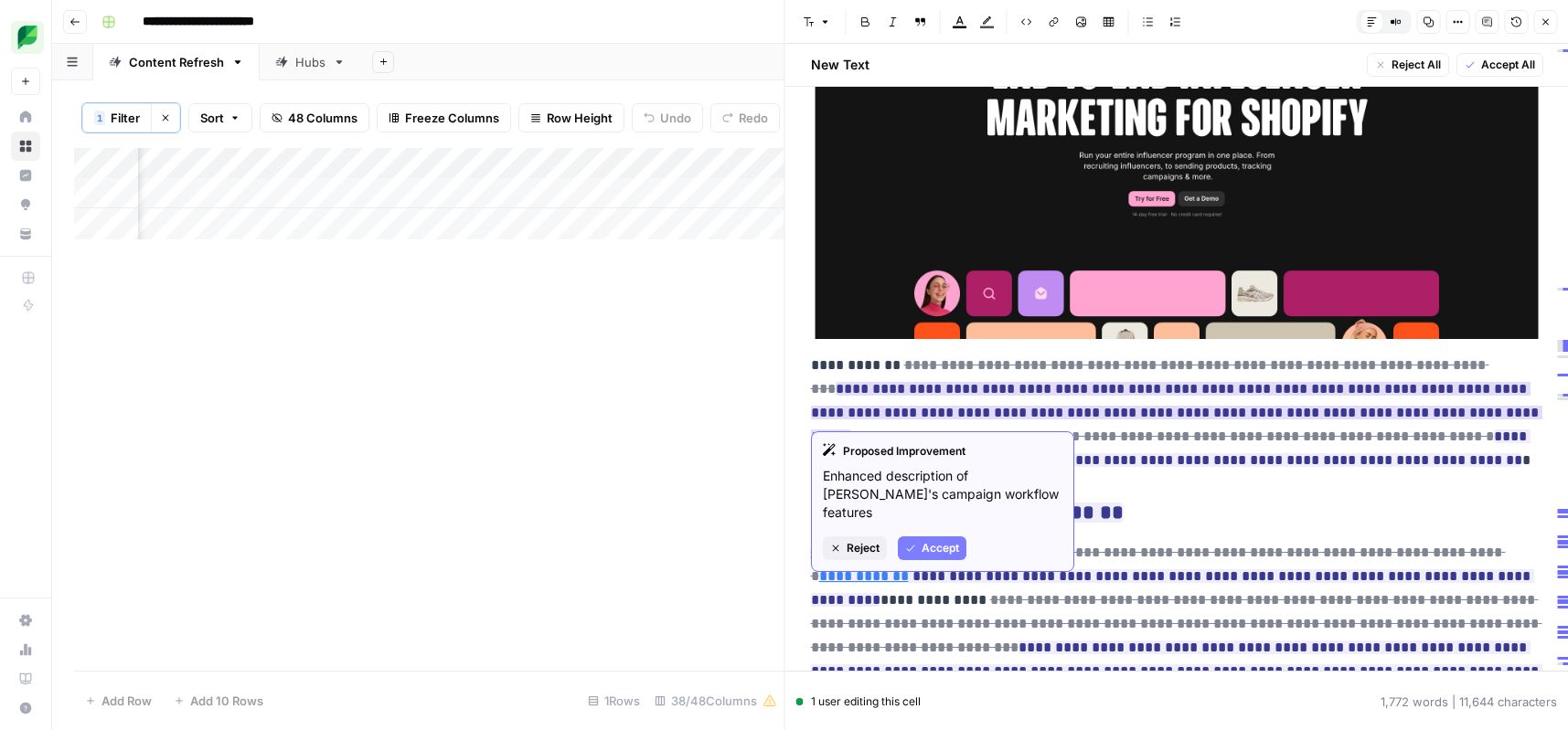
click at [946, 540] on span "Accept" at bounding box center [940, 547] width 38 height 16
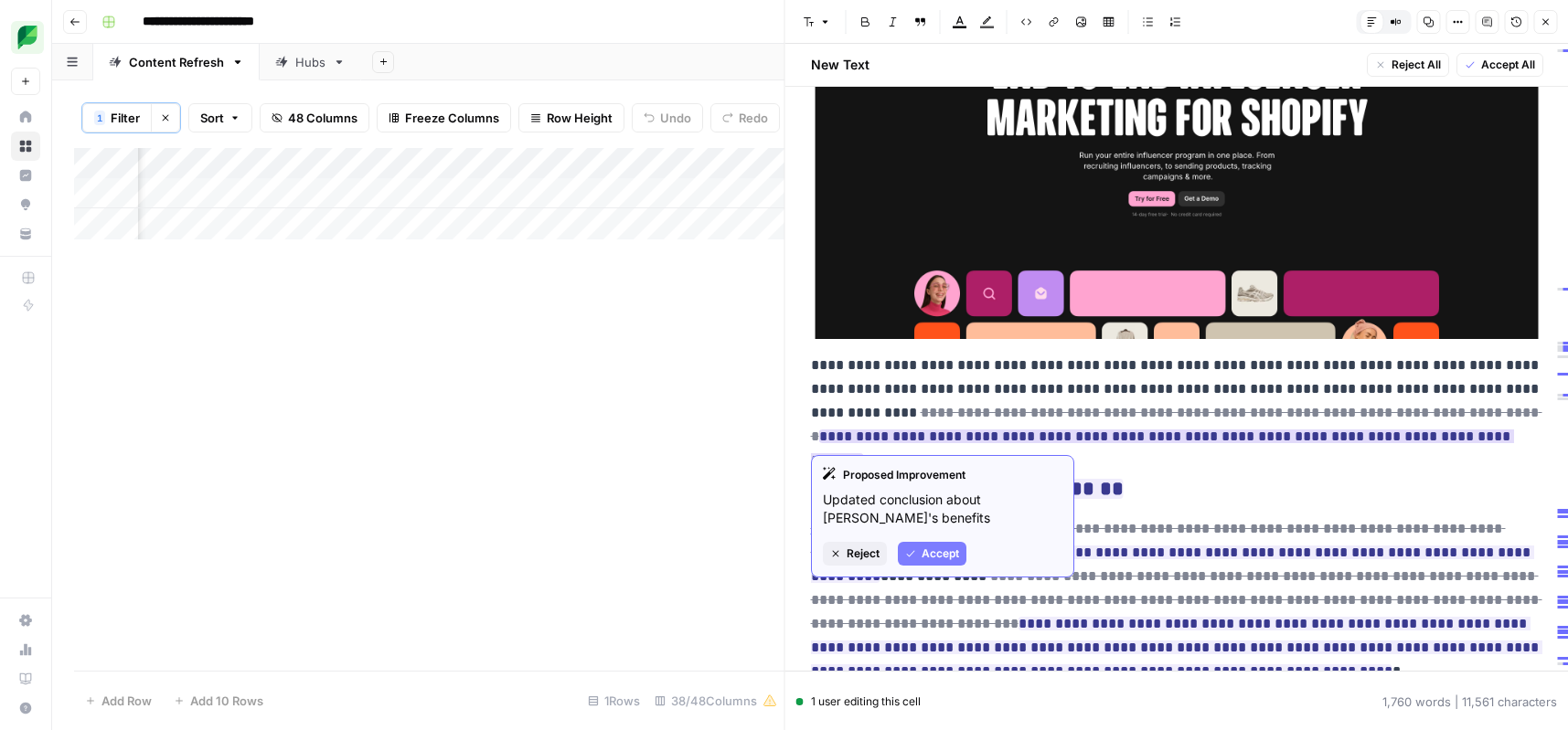
click at [942, 556] on span "Accept" at bounding box center [940, 553] width 38 height 16
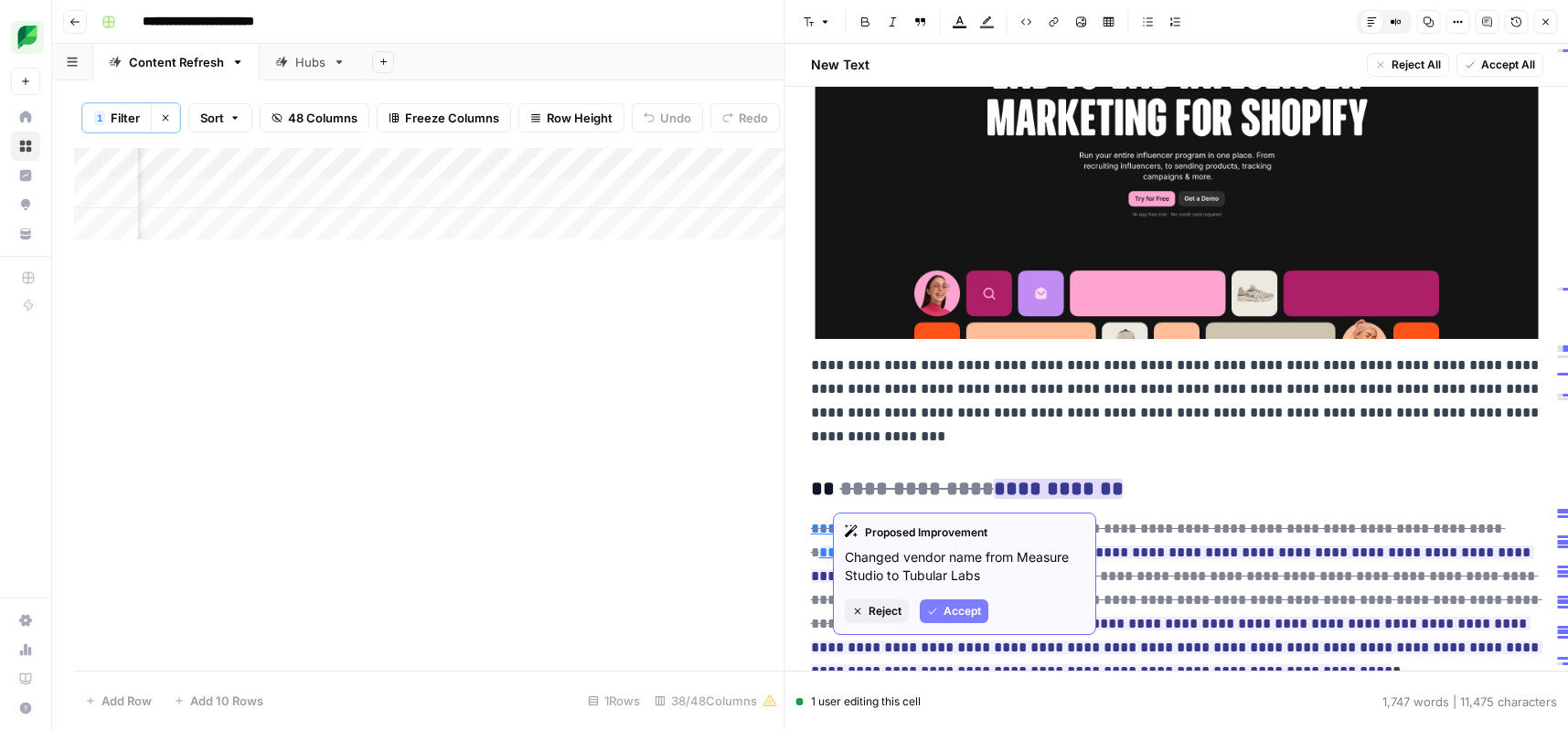
click at [963, 608] on span "Accept" at bounding box center [962, 610] width 38 height 16
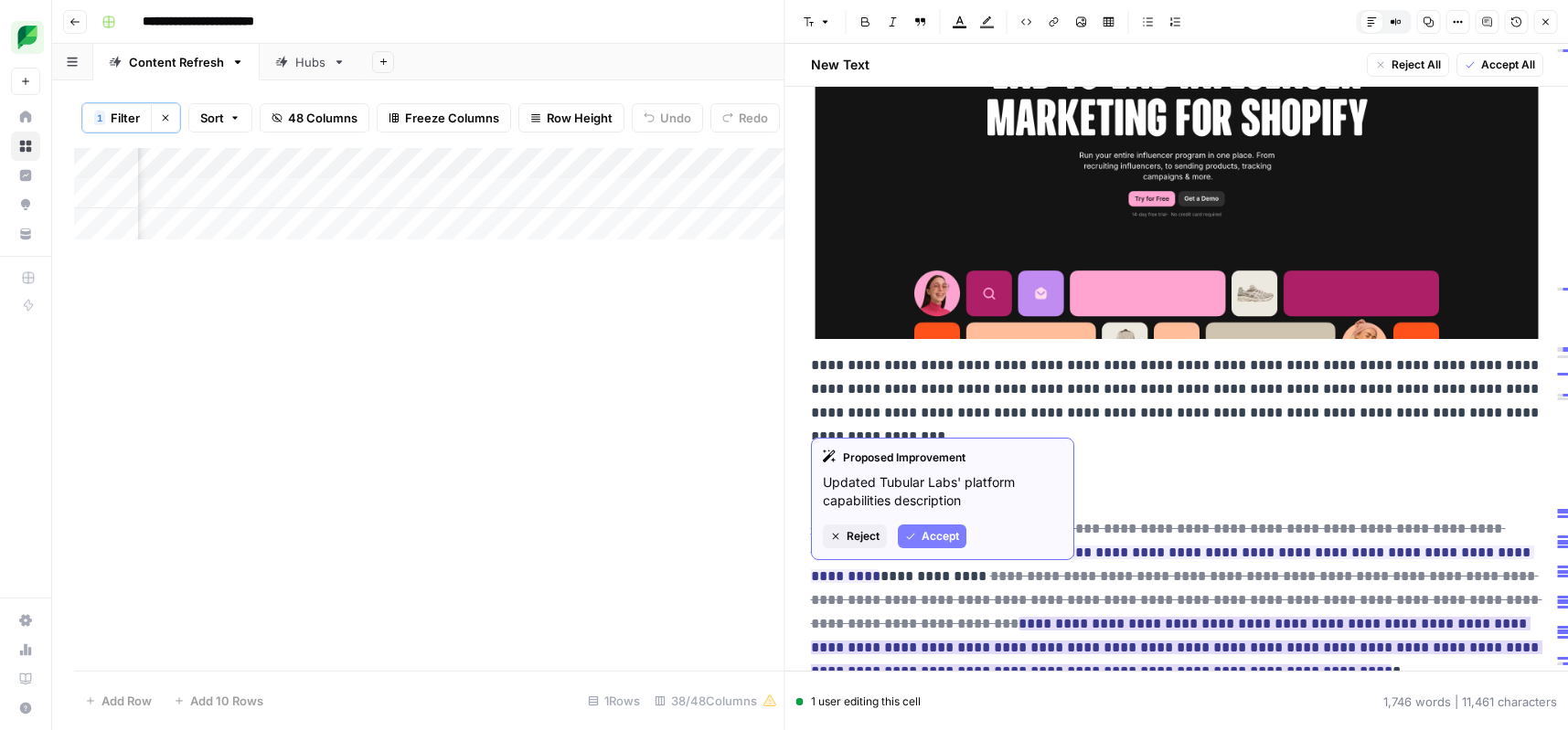
click at [940, 539] on span "Accept" at bounding box center [940, 536] width 38 height 16
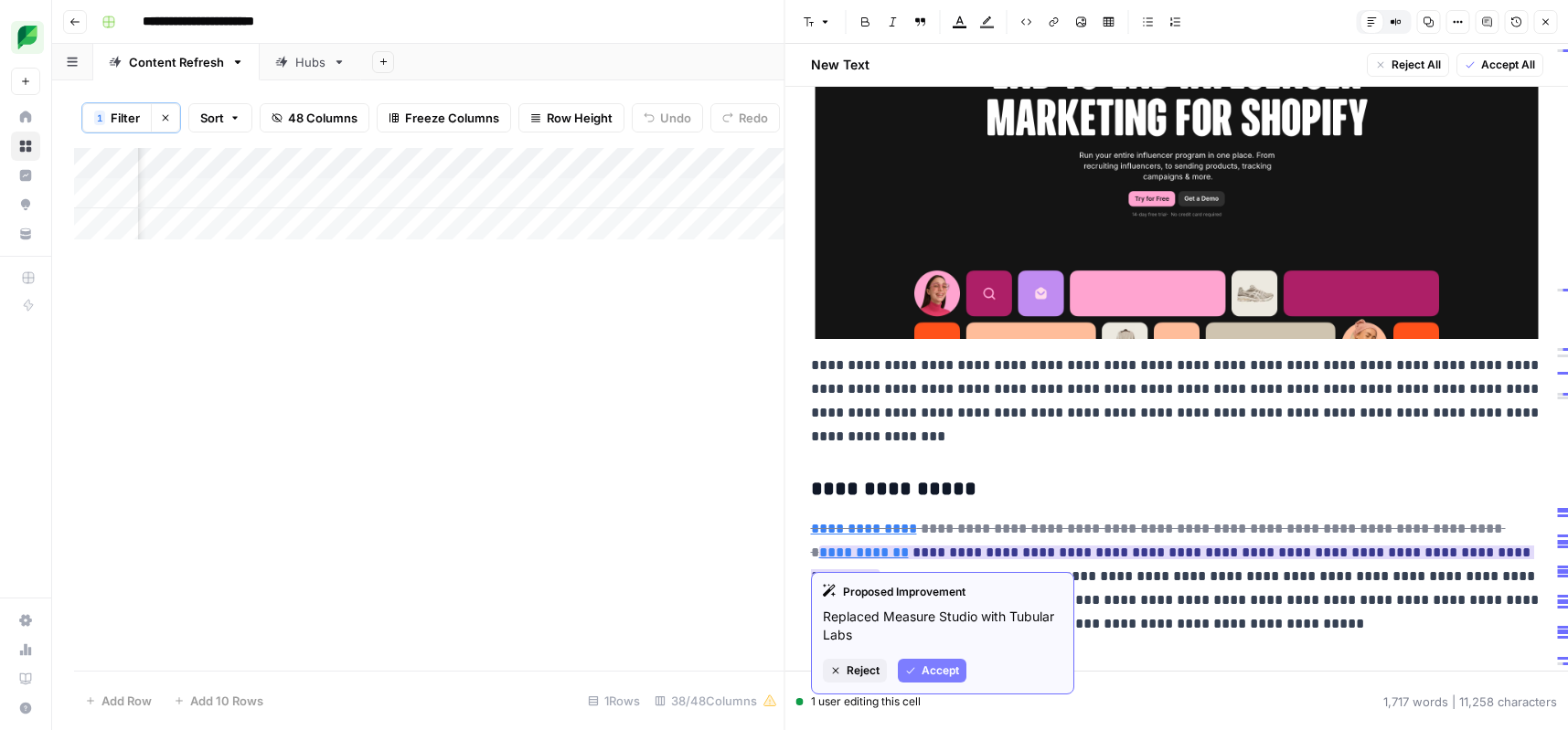
click at [939, 666] on span "Accept" at bounding box center [940, 670] width 38 height 16
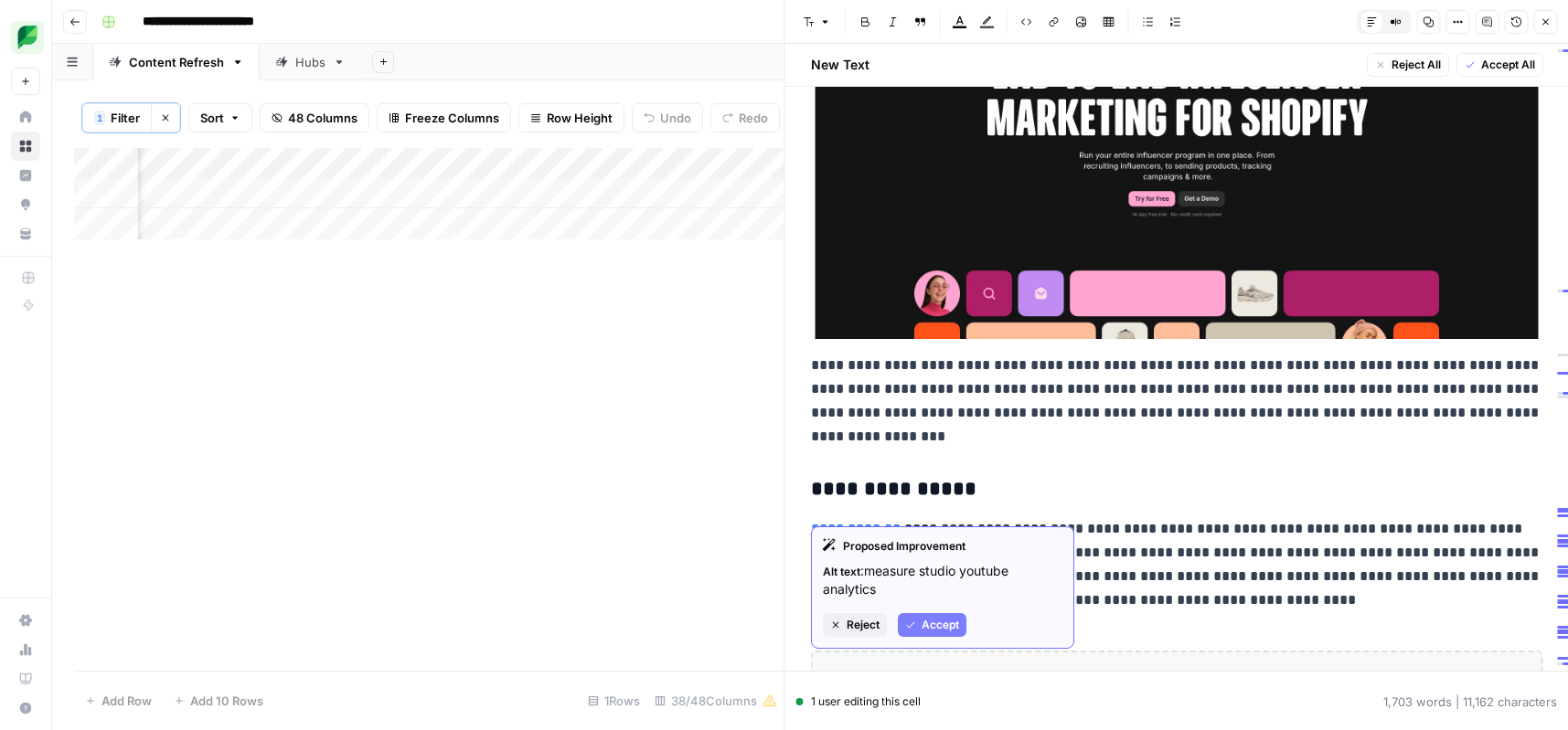
click at [953, 617] on span "Accept" at bounding box center [940, 625] width 38 height 16
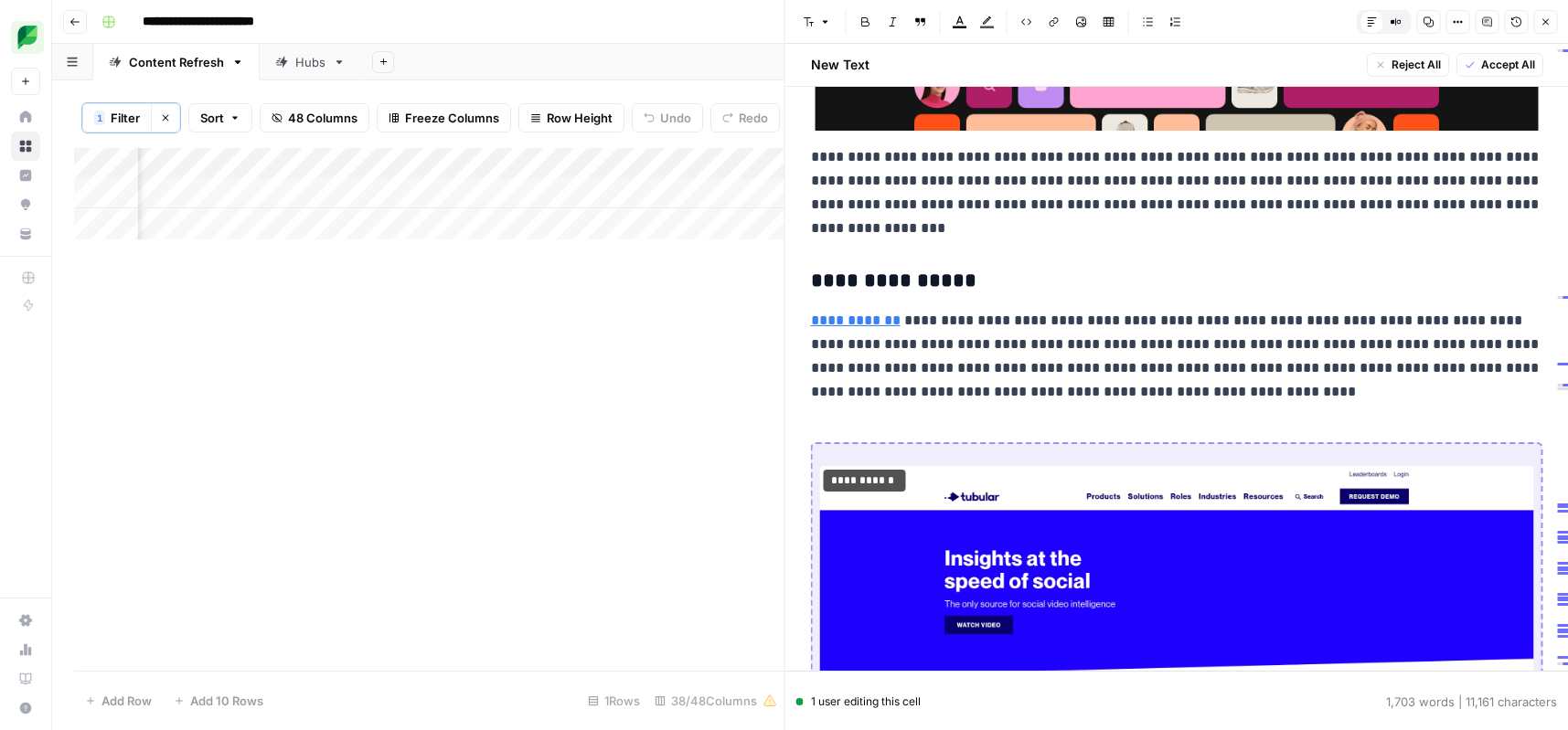
scroll to position [7436, 0]
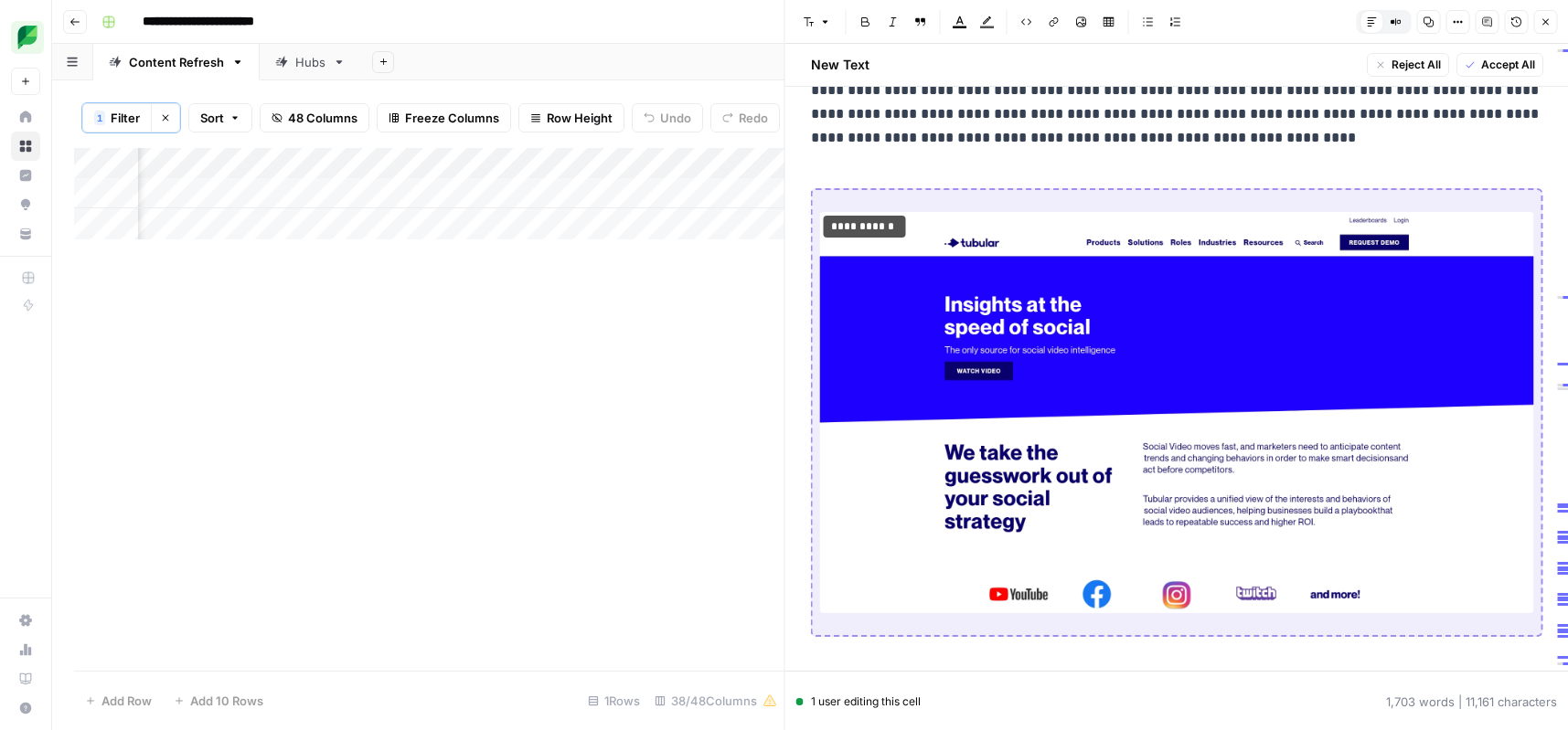
click at [1086, 458] on img at bounding box center [1177, 413] width 714 height 401
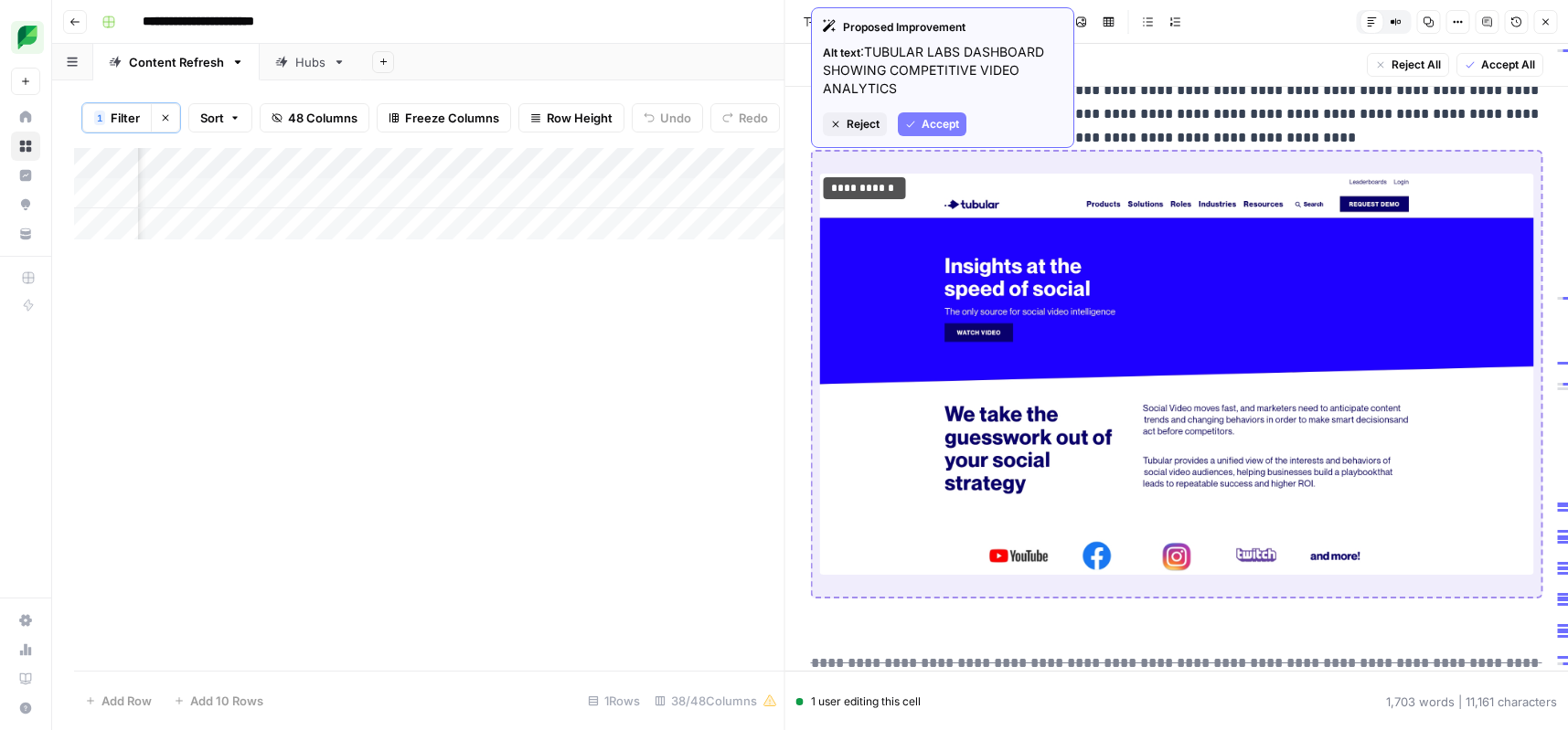
click at [931, 117] on span "Accept" at bounding box center [940, 123] width 38 height 16
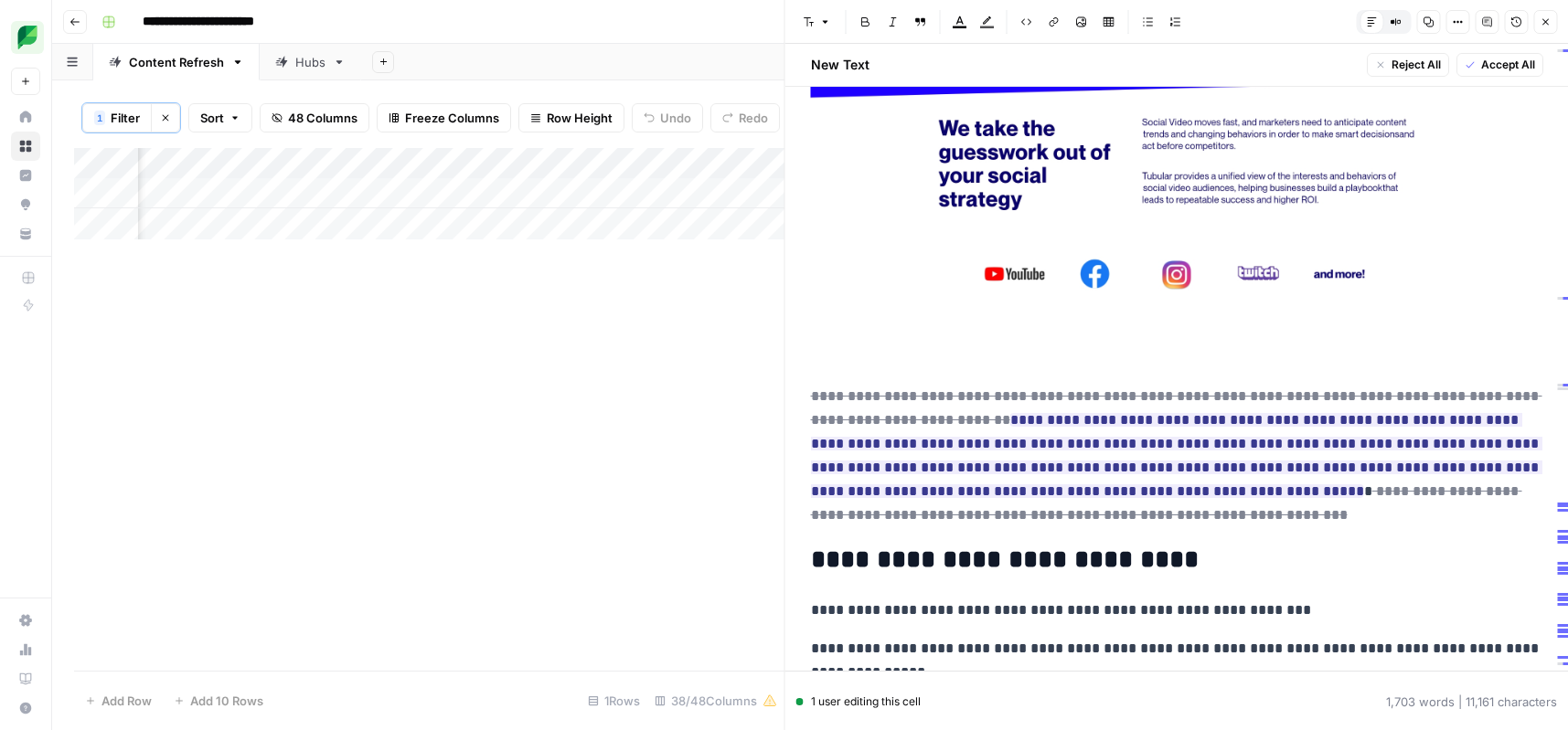
scroll to position [7775, 0]
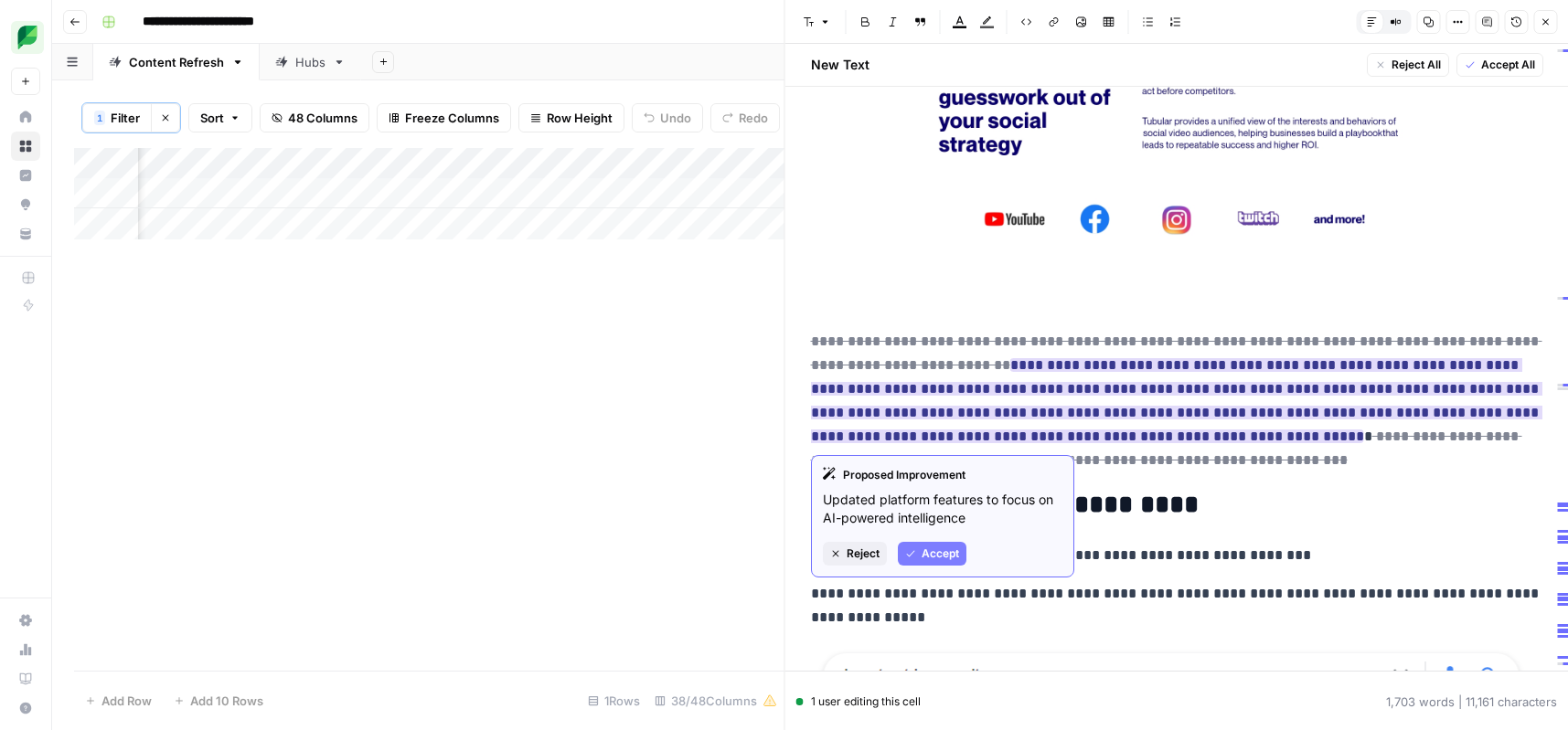
click at [918, 550] on button "Accept" at bounding box center [932, 553] width 69 height 24
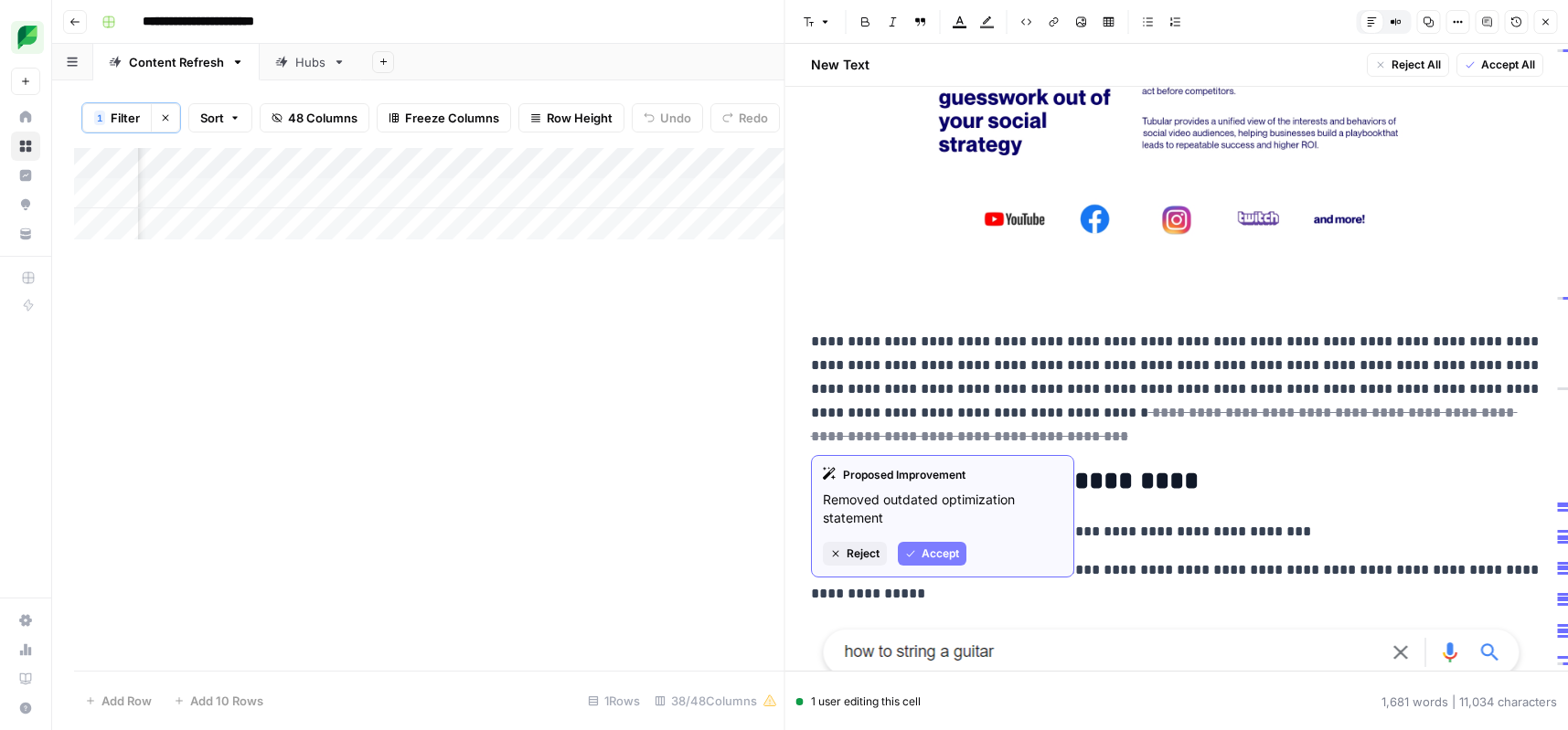
click at [939, 553] on span "Accept" at bounding box center [940, 553] width 38 height 16
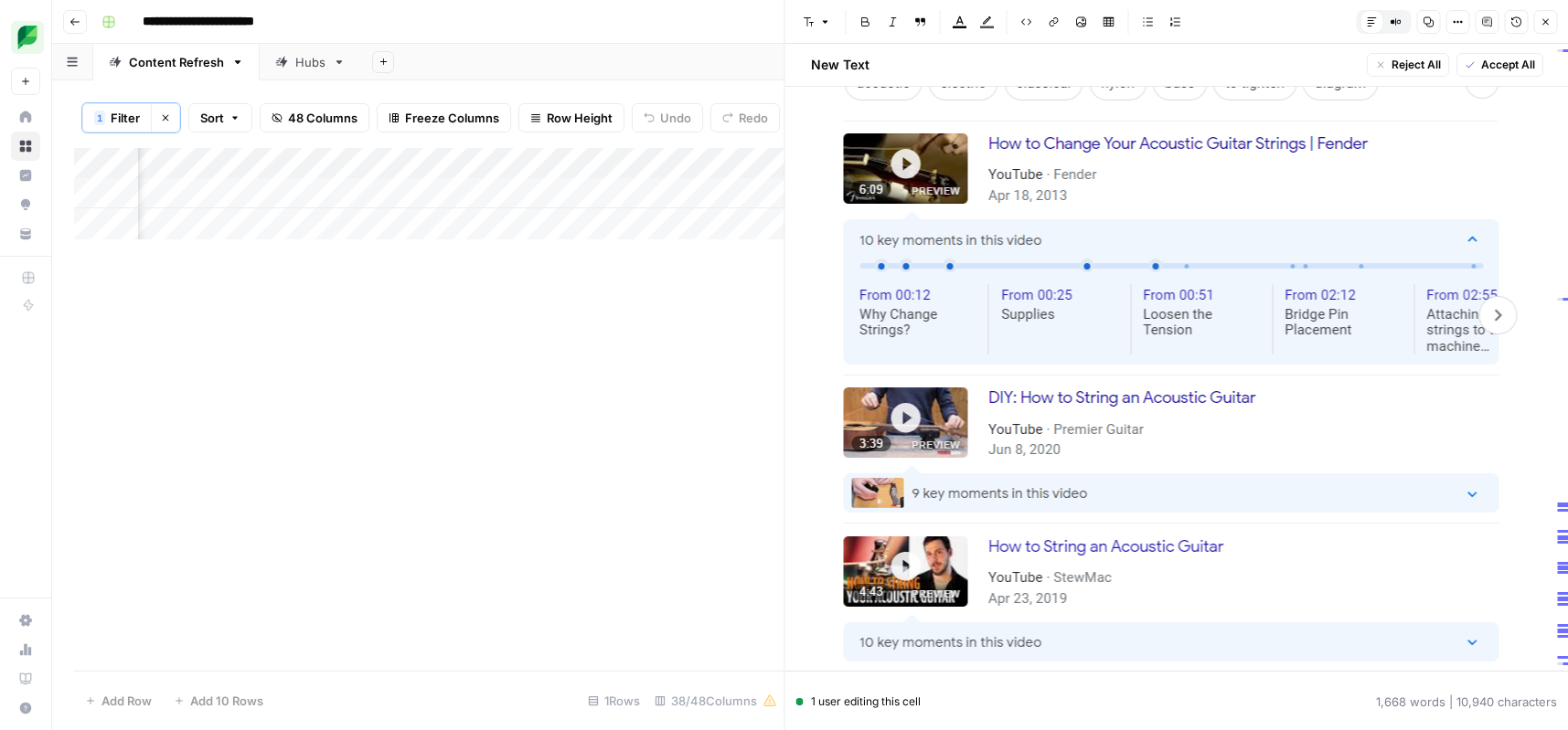
scroll to position [8720, 0]
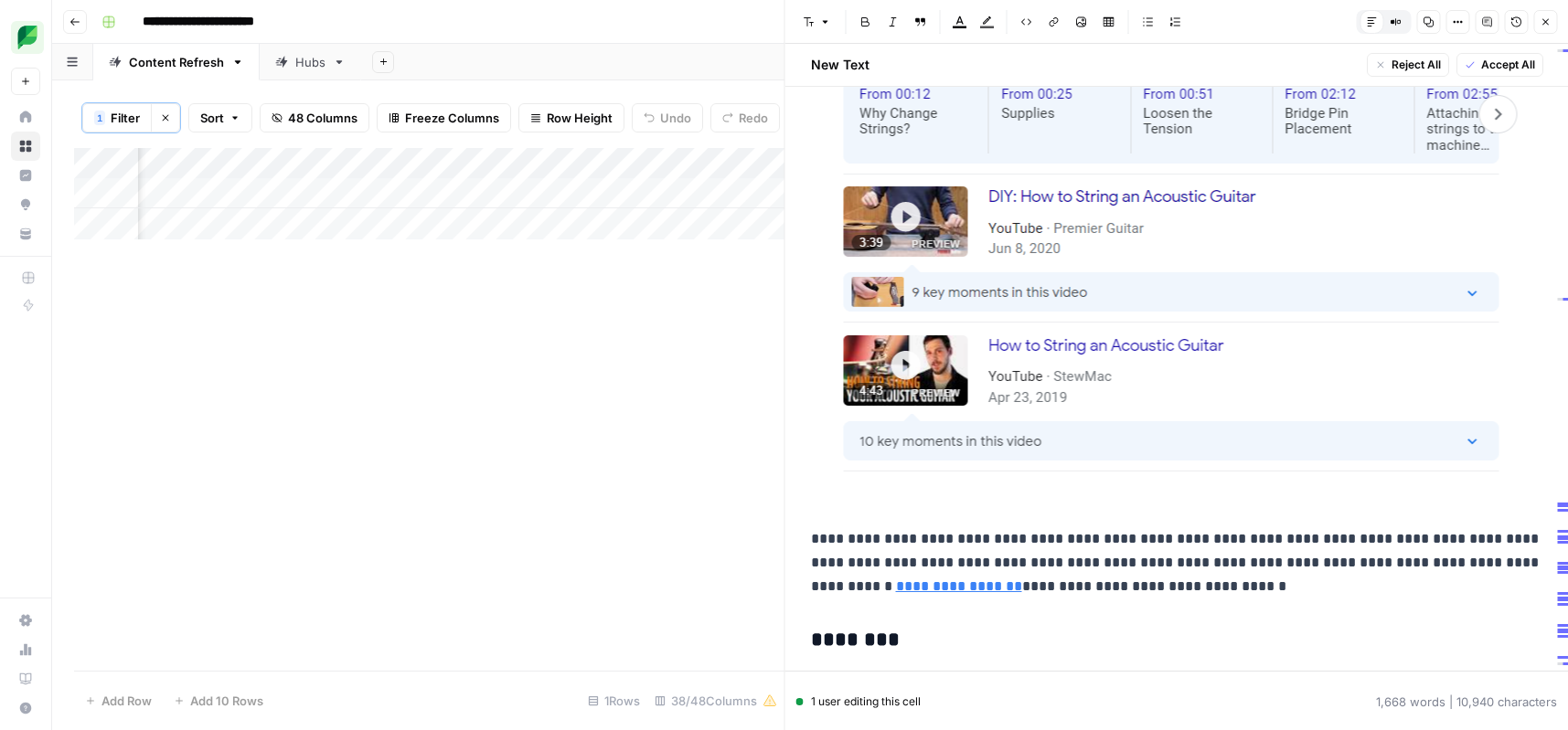
click at [1092, 422] on img at bounding box center [1168, 62] width 715 height 823
click at [1381, 458] on img at bounding box center [1168, 62] width 715 height 823
click at [1192, 533] on p "**********" at bounding box center [1177, 563] width 732 height 72
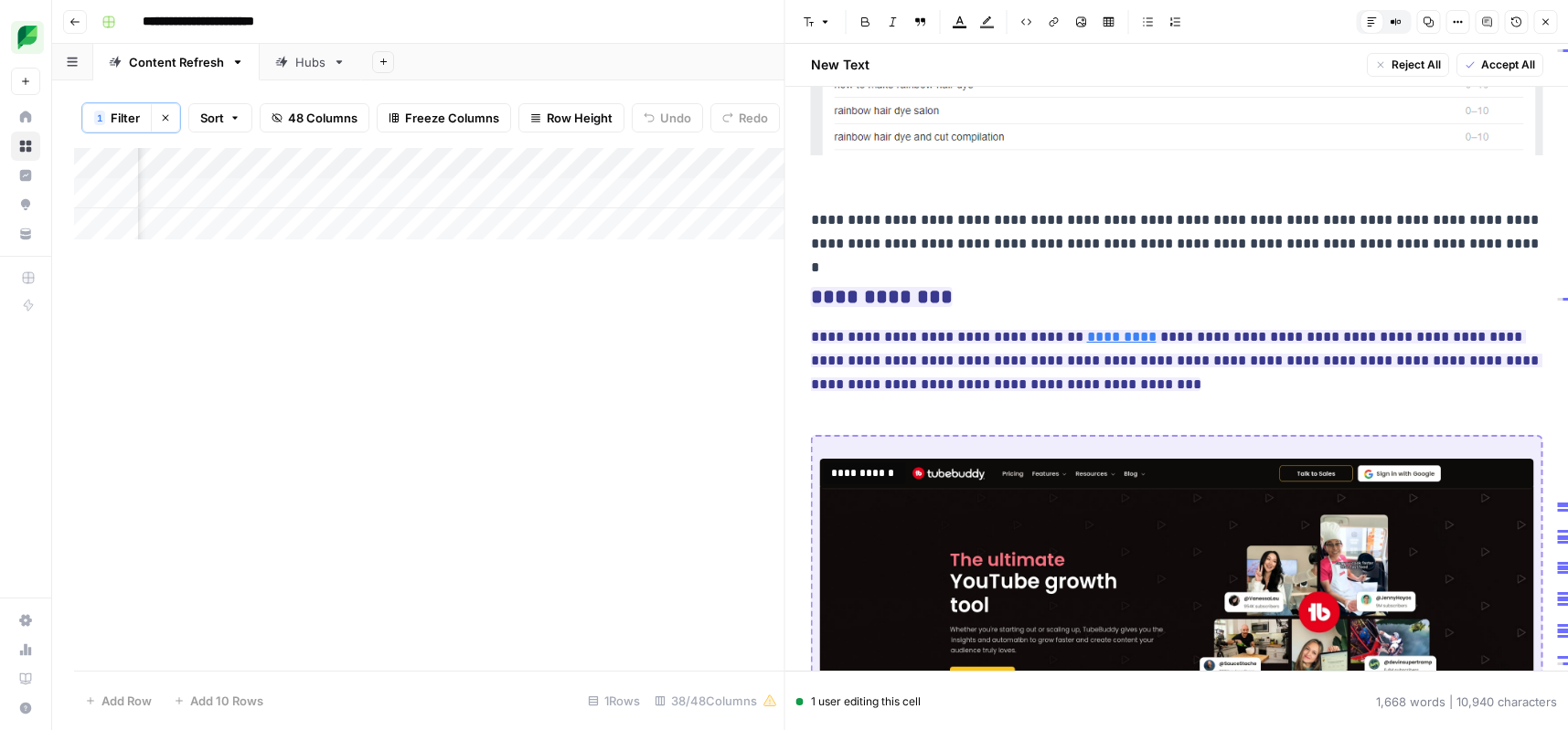
scroll to position [10638, 0]
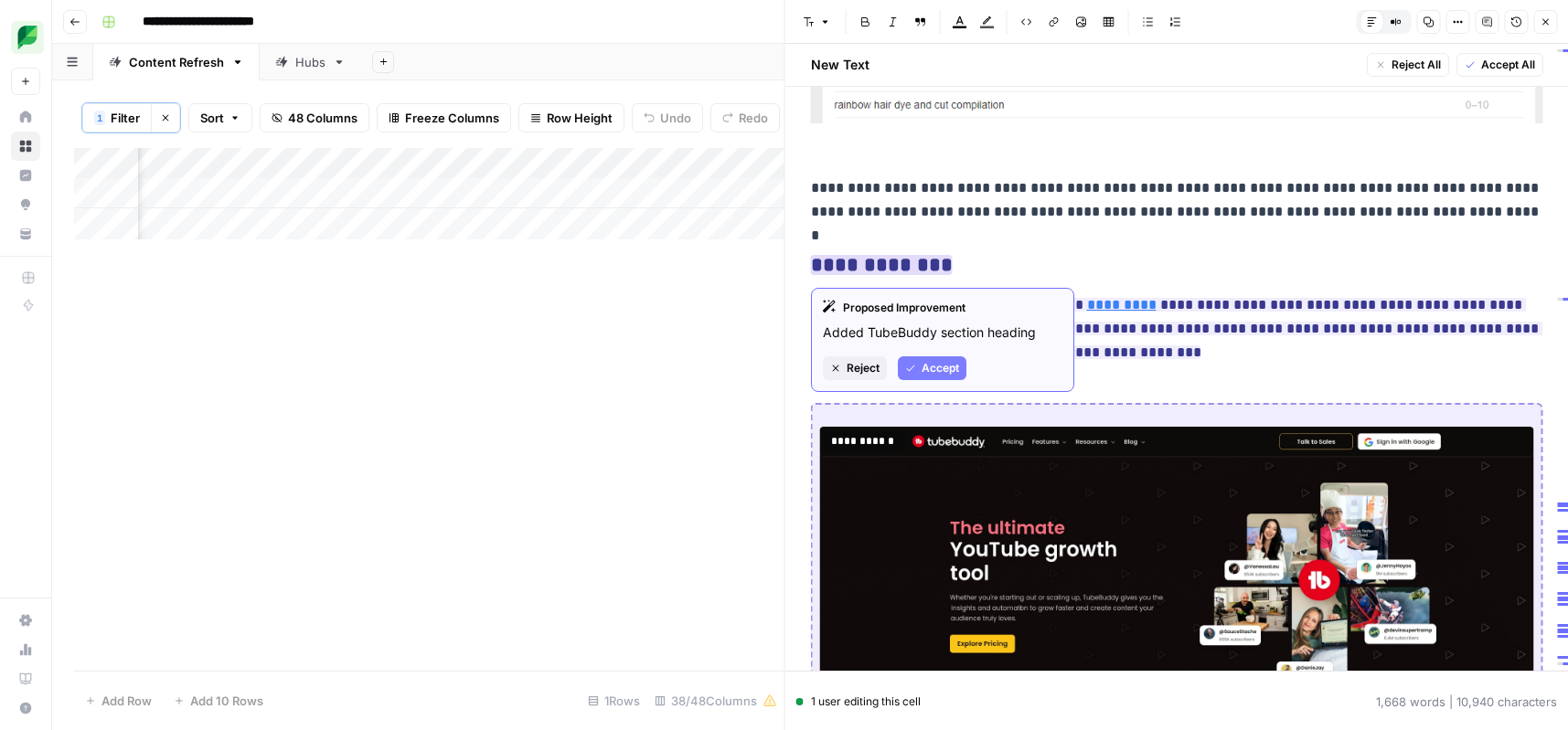
click at [927, 378] on button "Accept" at bounding box center [932, 367] width 69 height 24
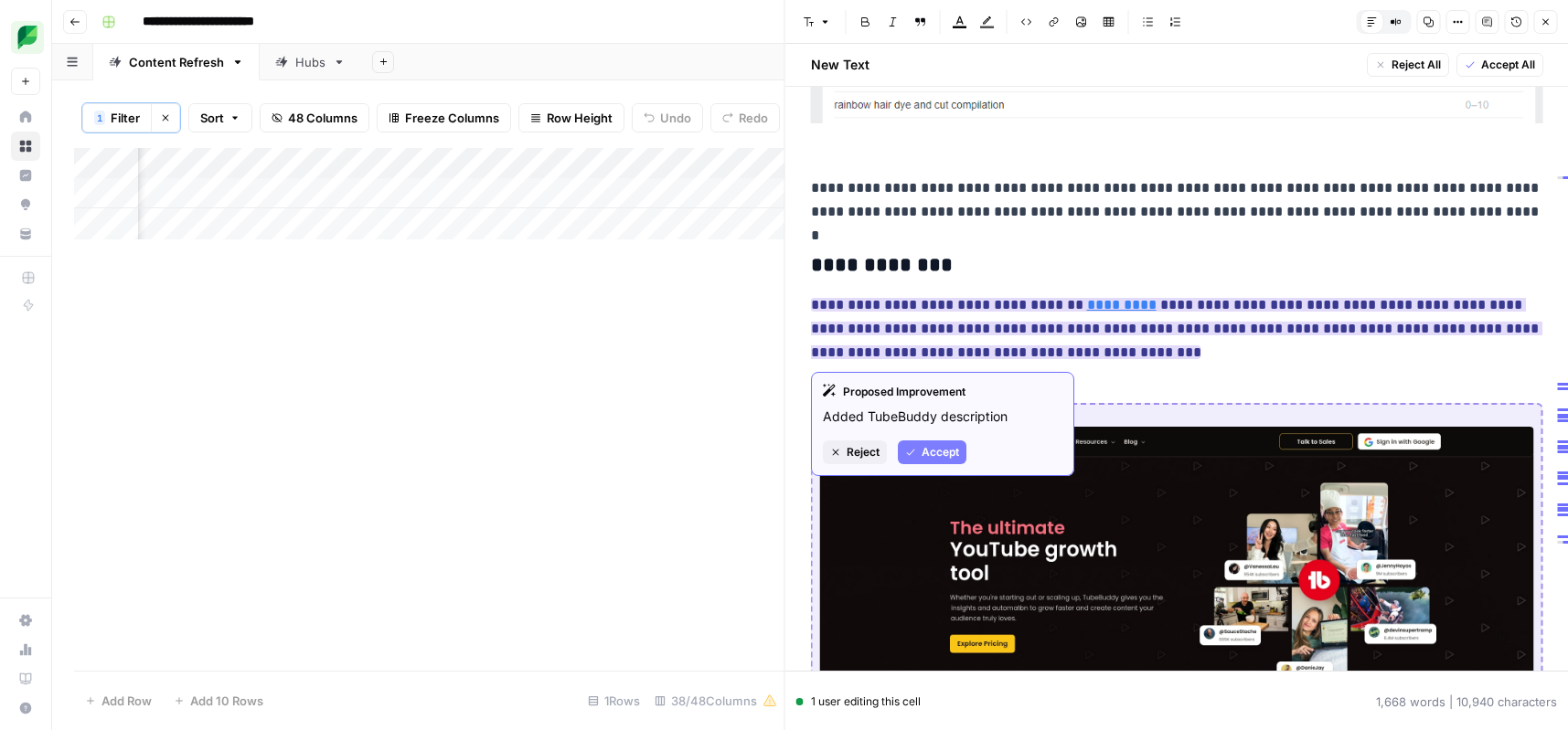
click at [933, 450] on span "Accept" at bounding box center [940, 452] width 38 height 16
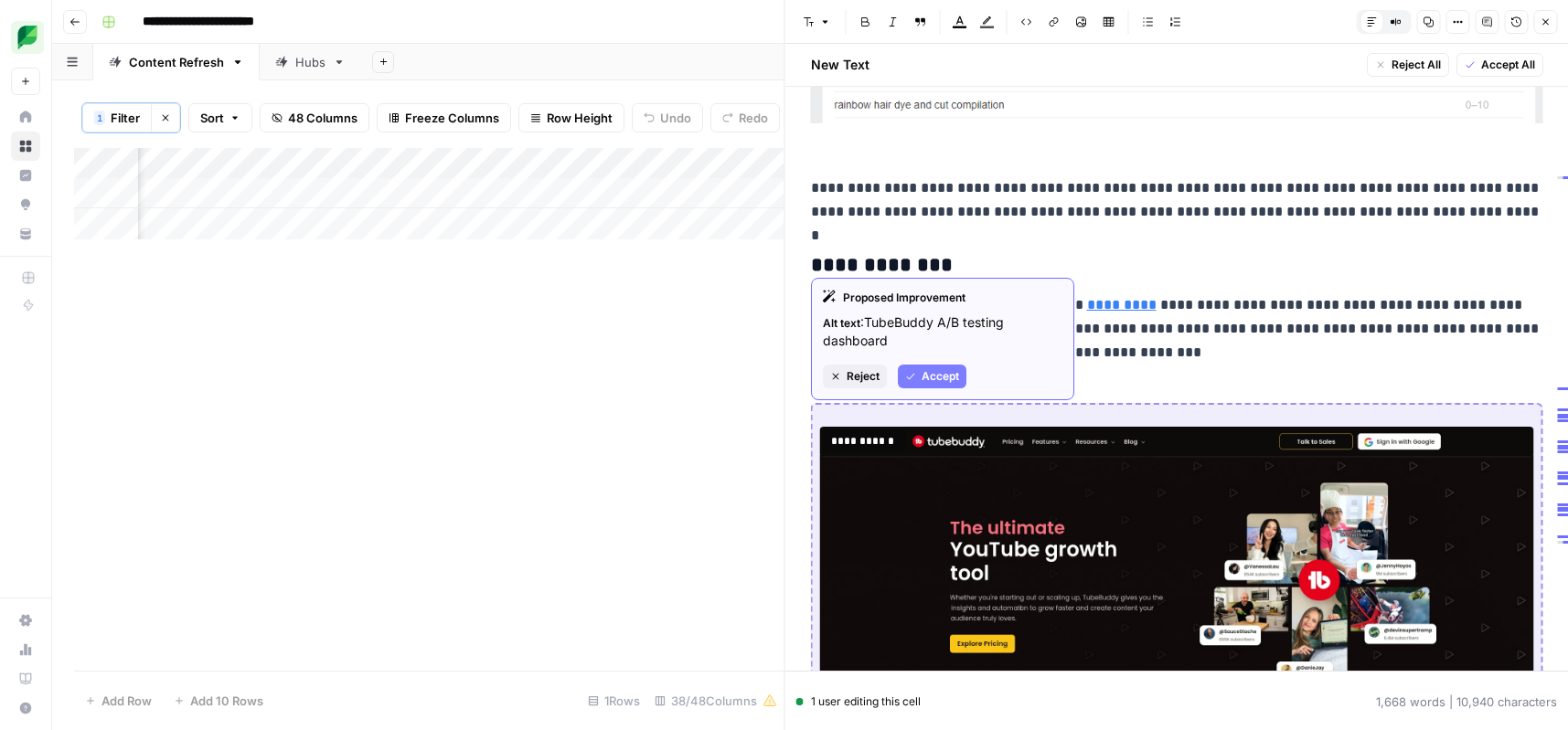
click at [935, 378] on span "Accept" at bounding box center [940, 376] width 38 height 16
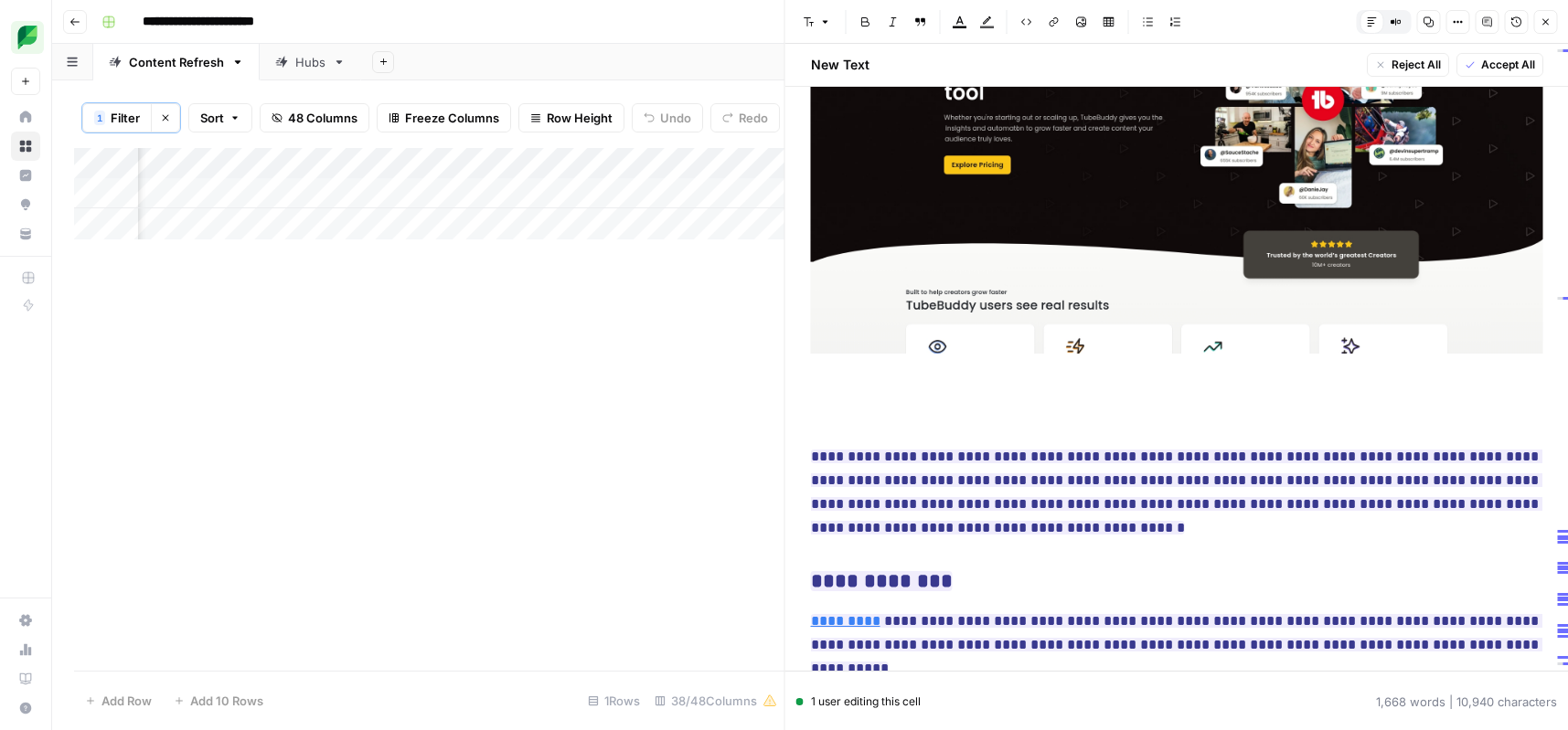
scroll to position [11138, 0]
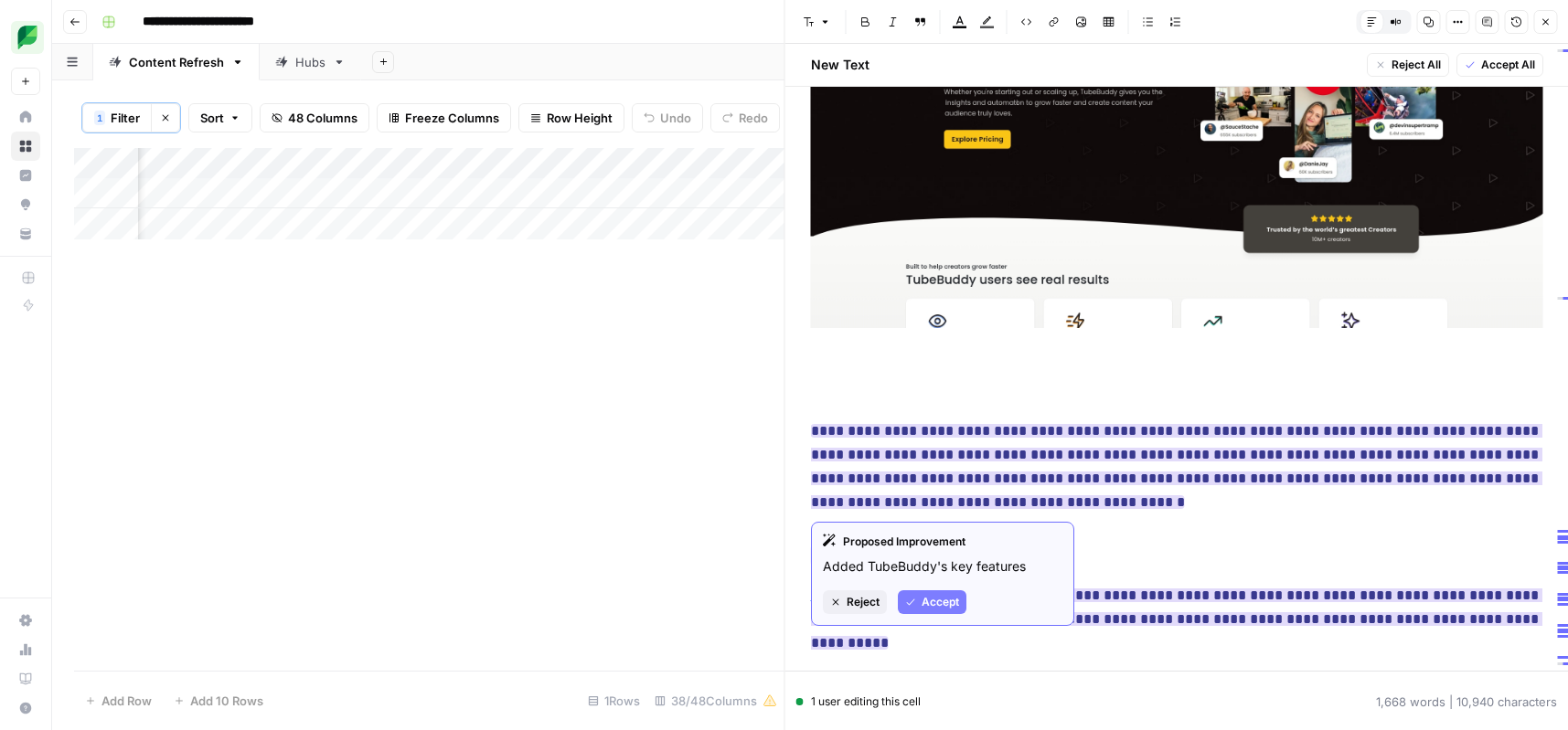
click at [933, 597] on span "Accept" at bounding box center [940, 602] width 38 height 16
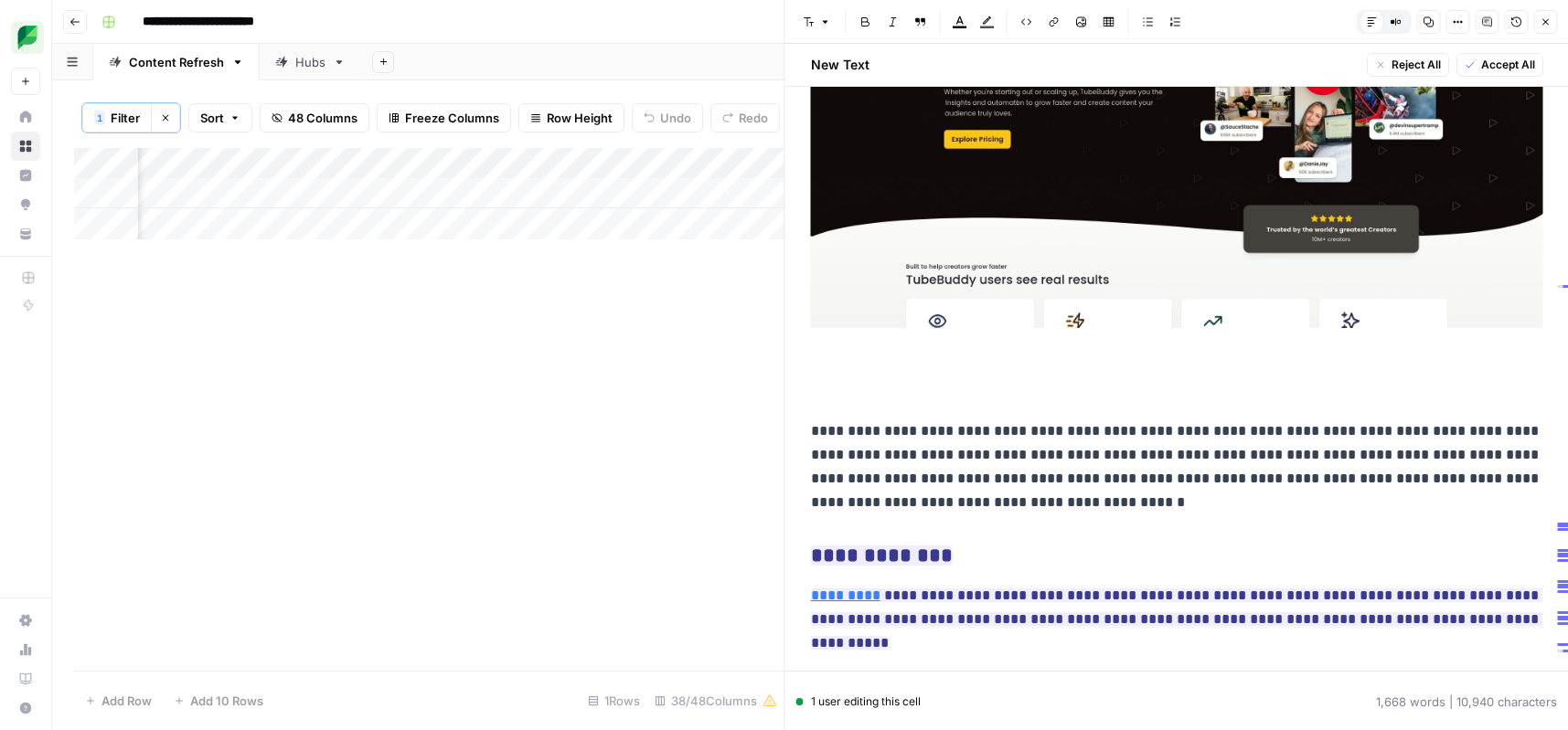
click at [812, 438] on p "**********" at bounding box center [1177, 466] width 732 height 95
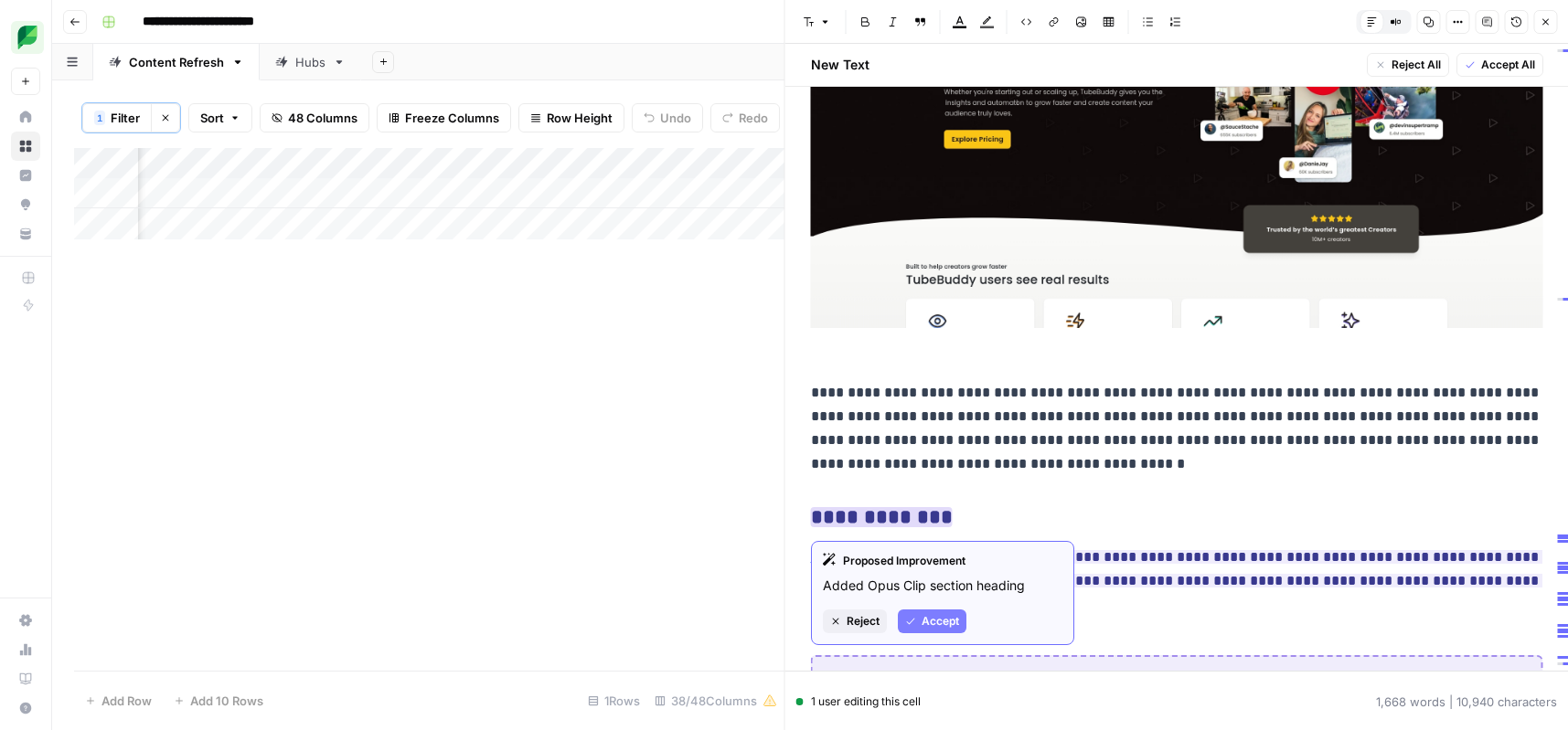
click at [931, 616] on span "Accept" at bounding box center [940, 621] width 38 height 16
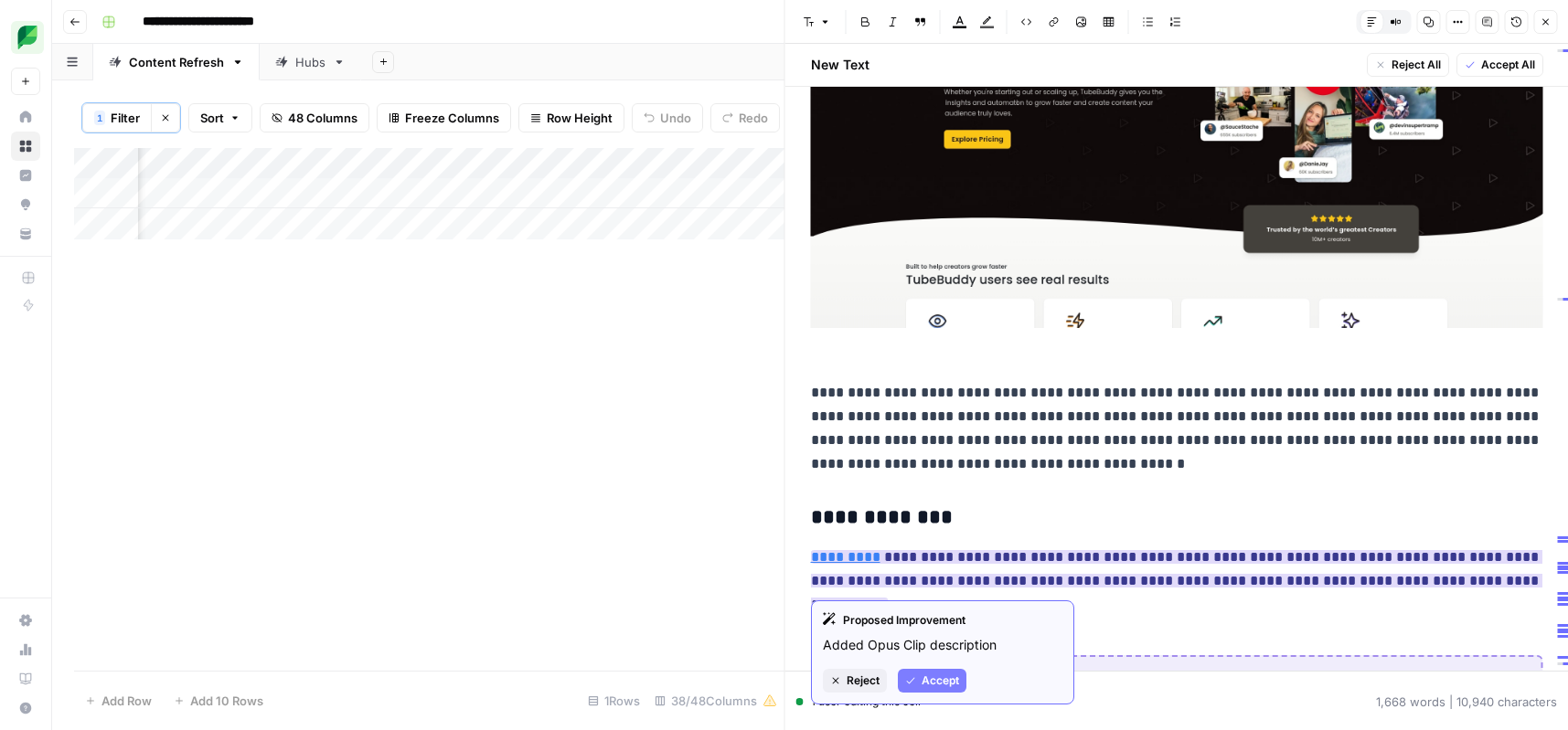
click at [929, 683] on span "Accept" at bounding box center [940, 680] width 38 height 16
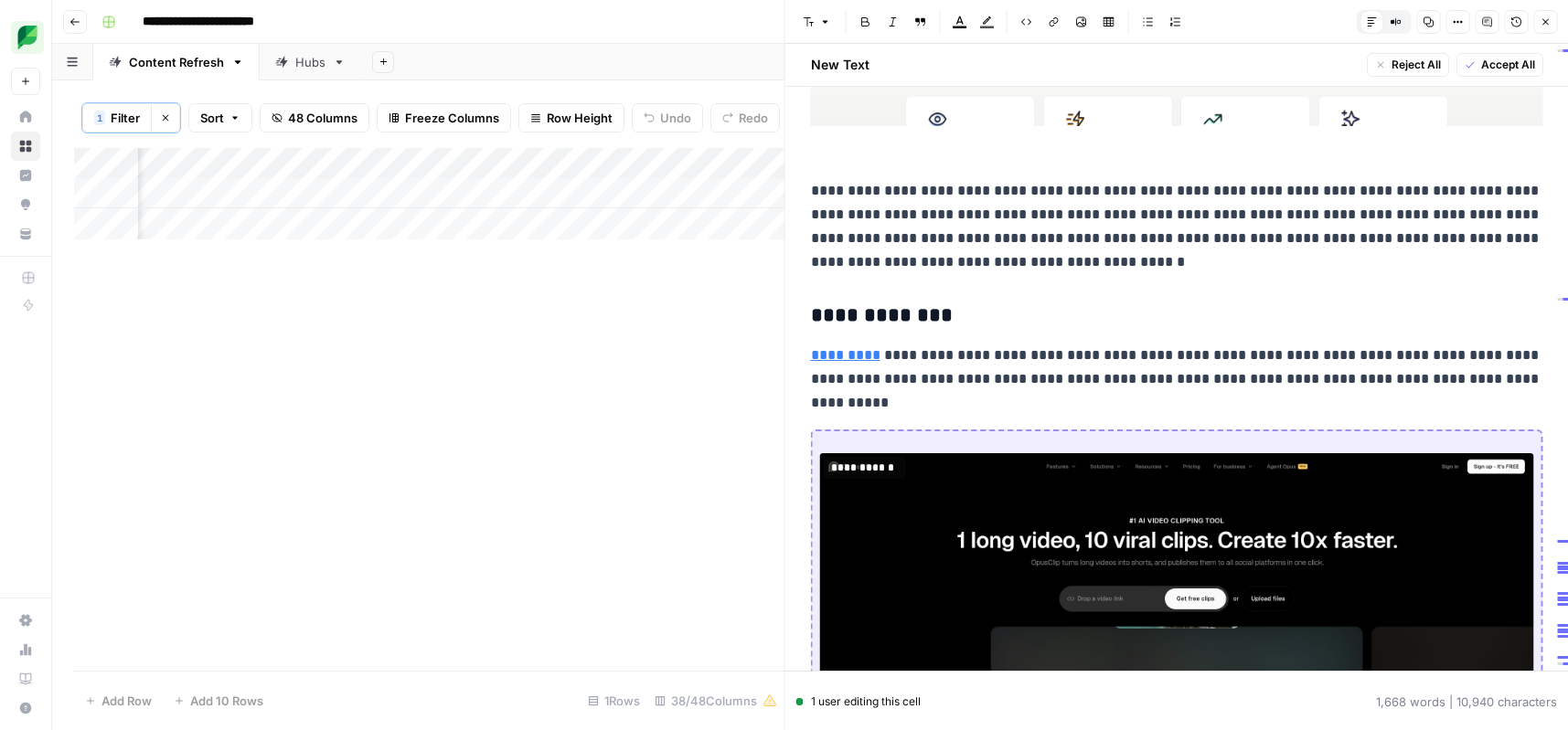
scroll to position [11558, 0]
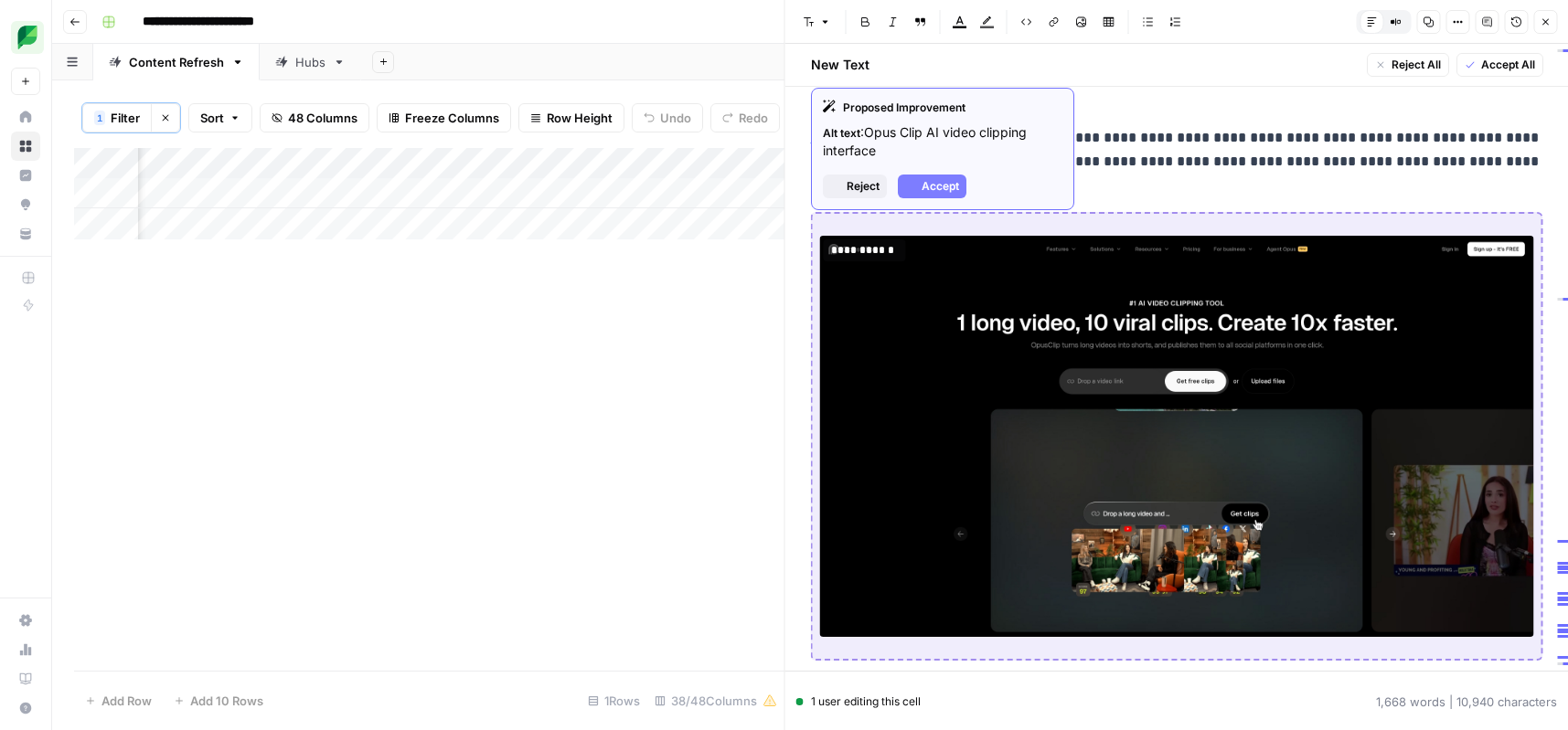
drag, startPoint x: 1106, startPoint y: 464, endPoint x: 1055, endPoint y: 326, distance: 147.1
click at [1106, 464] on img at bounding box center [1177, 436] width 714 height 401
click at [950, 183] on span "Accept" at bounding box center [940, 186] width 38 height 16
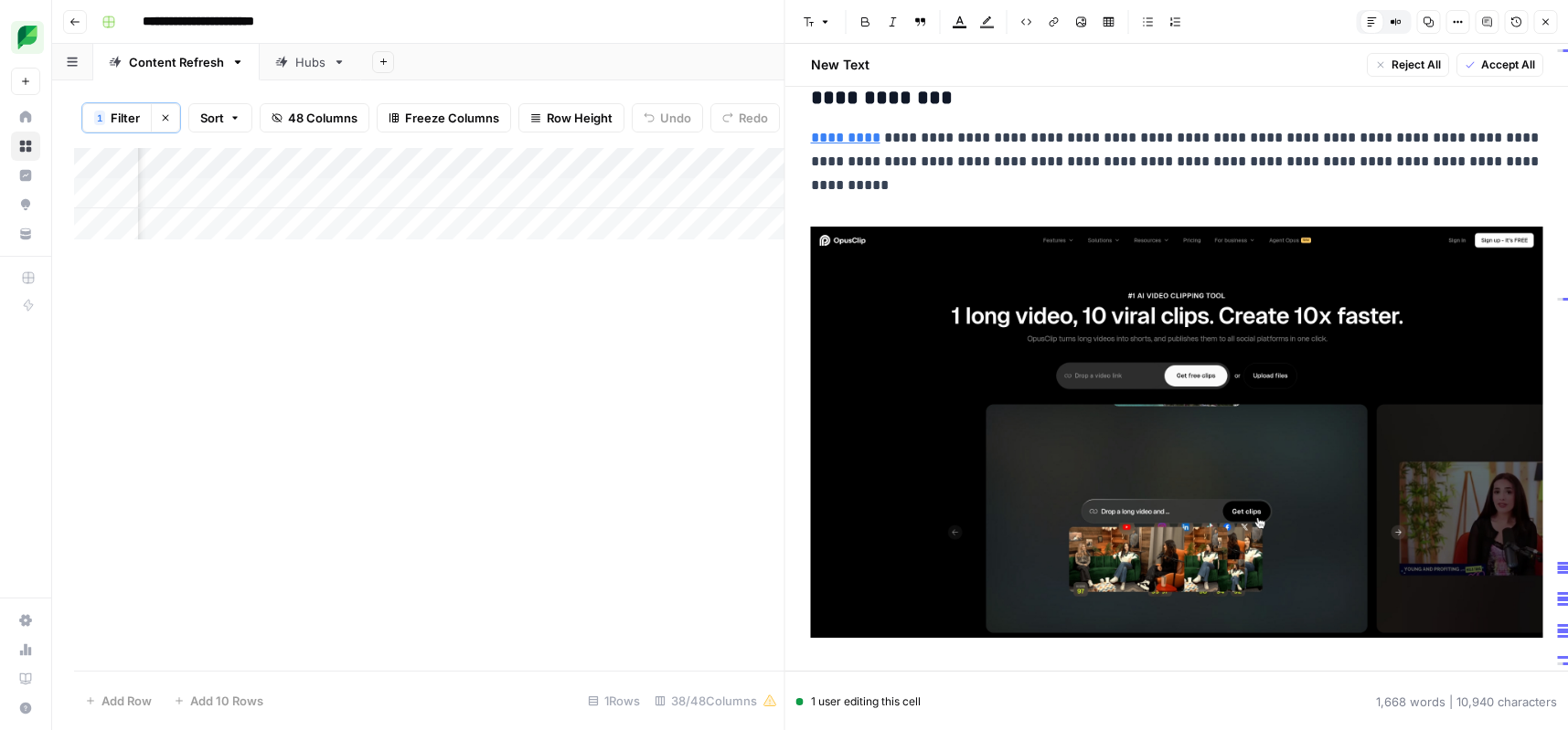
scroll to position [11566, 0]
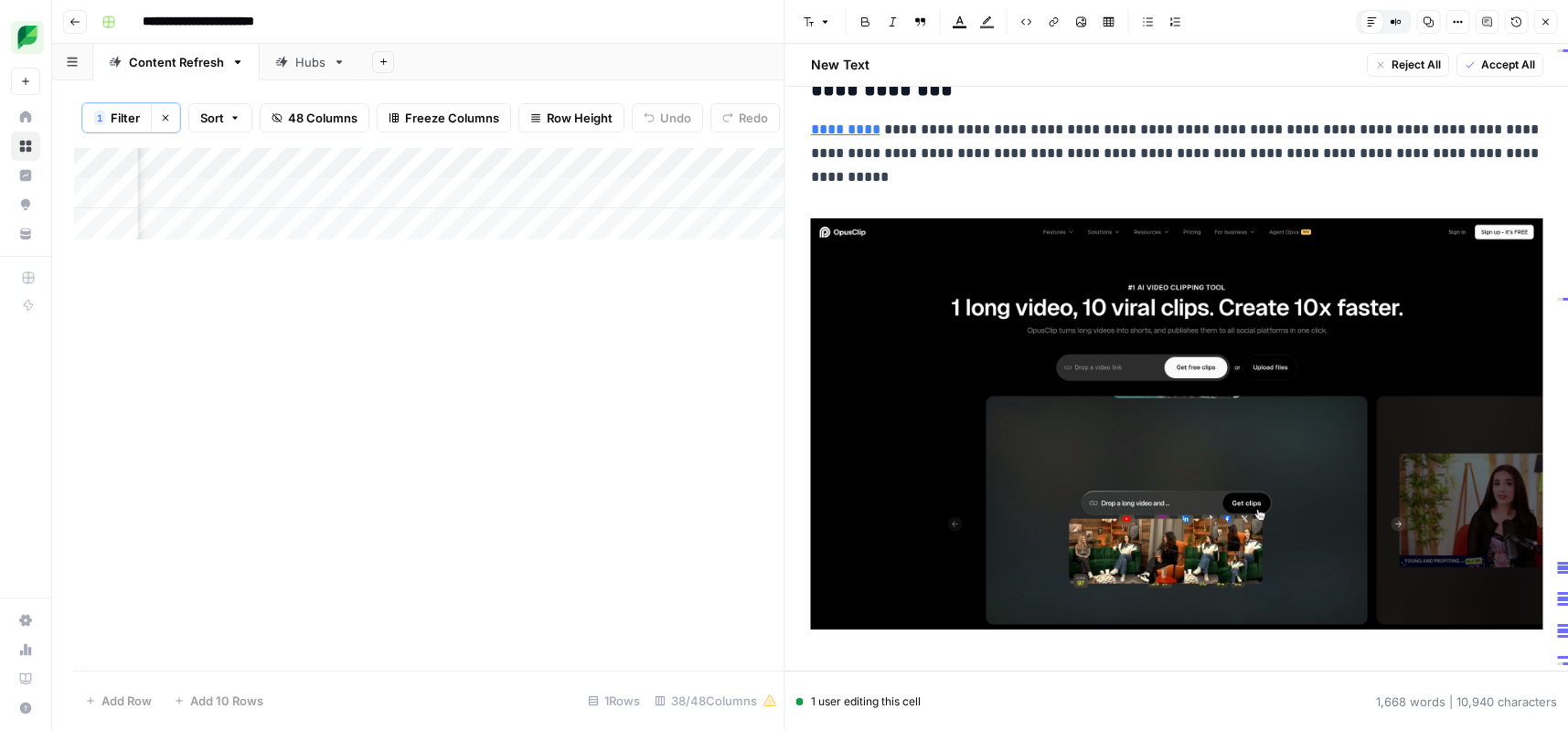
click at [962, 184] on p at bounding box center [1177, 191] width 732 height 24
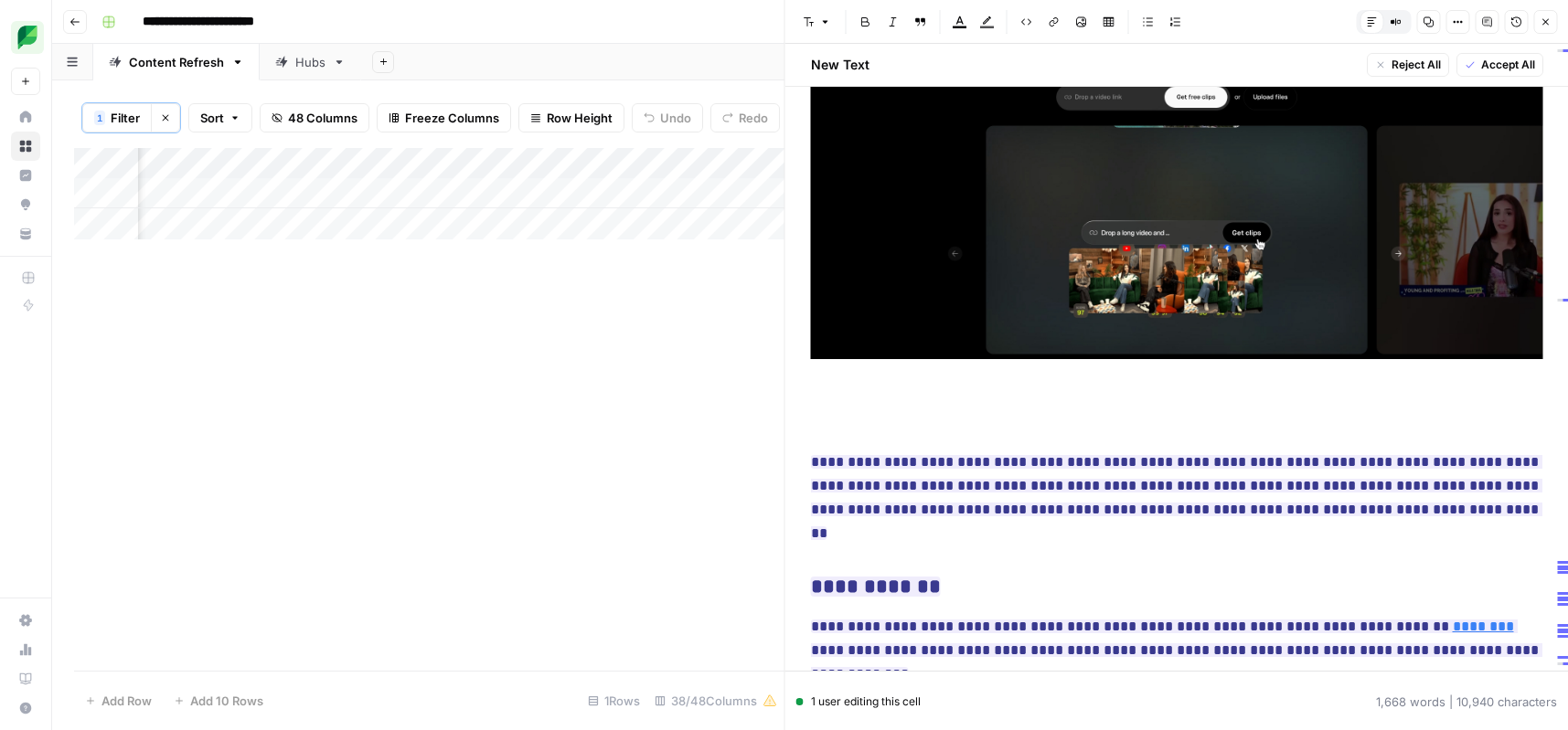
scroll to position [11942, 0]
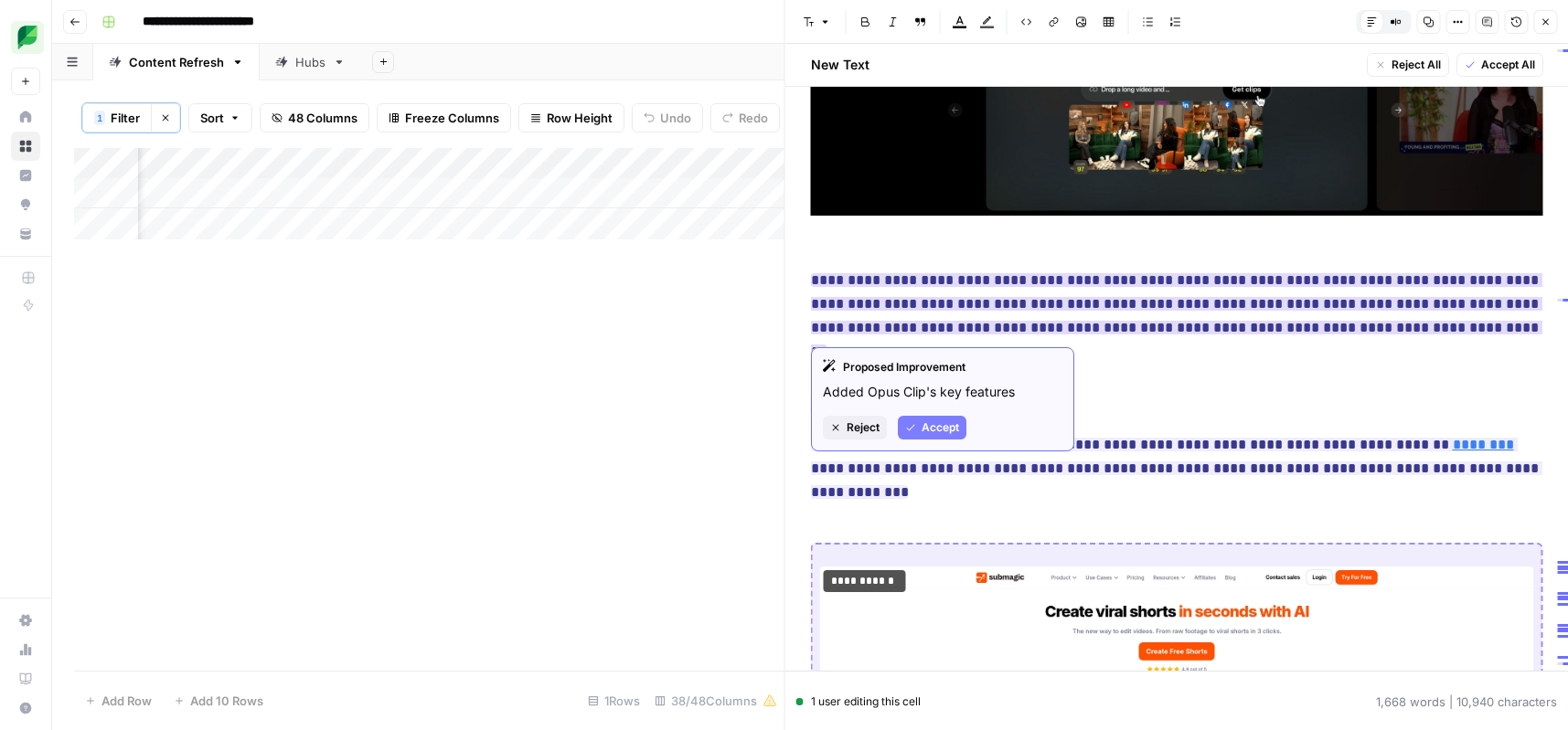
click at [921, 425] on button "Accept" at bounding box center [932, 427] width 69 height 24
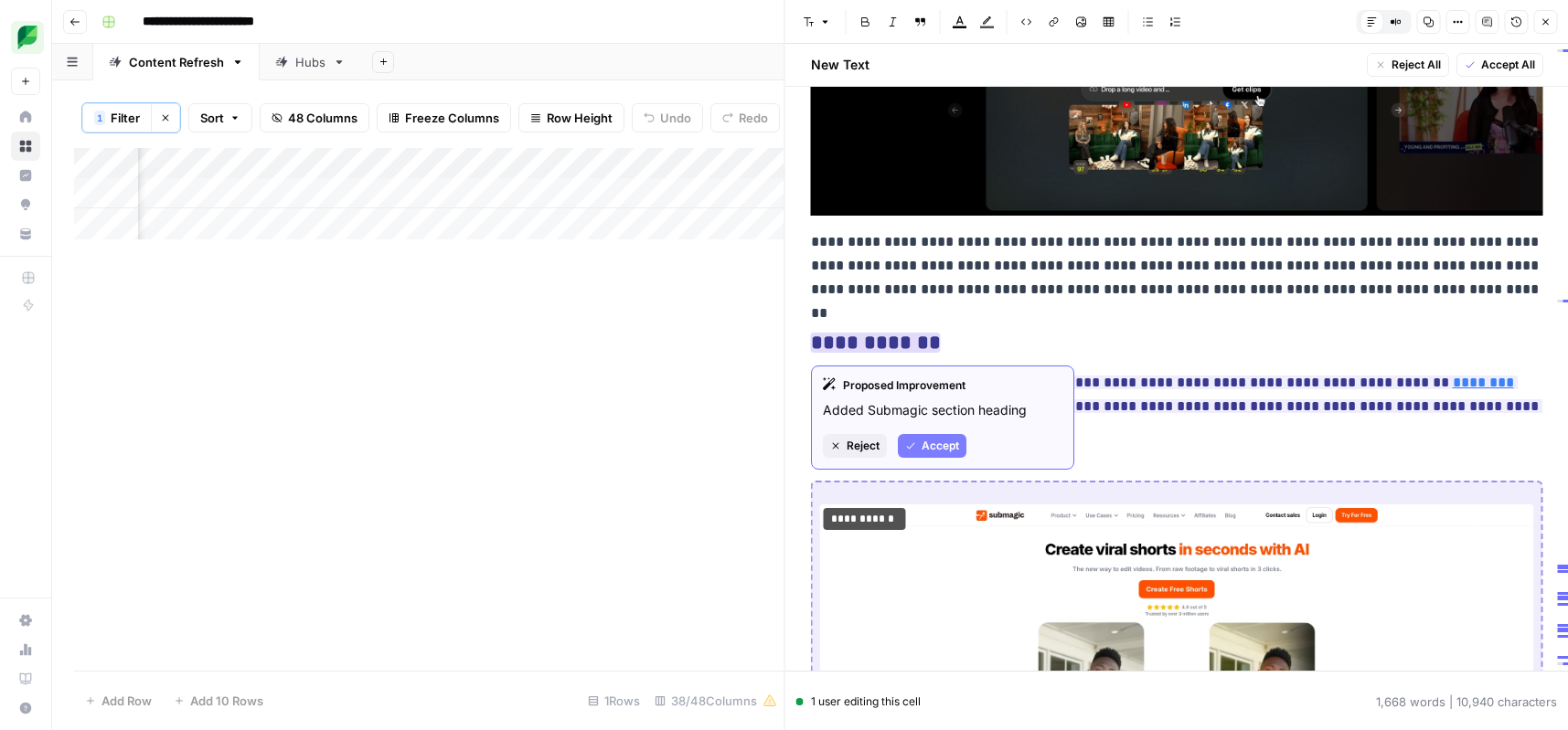
click at [923, 448] on span "Accept" at bounding box center [940, 446] width 38 height 16
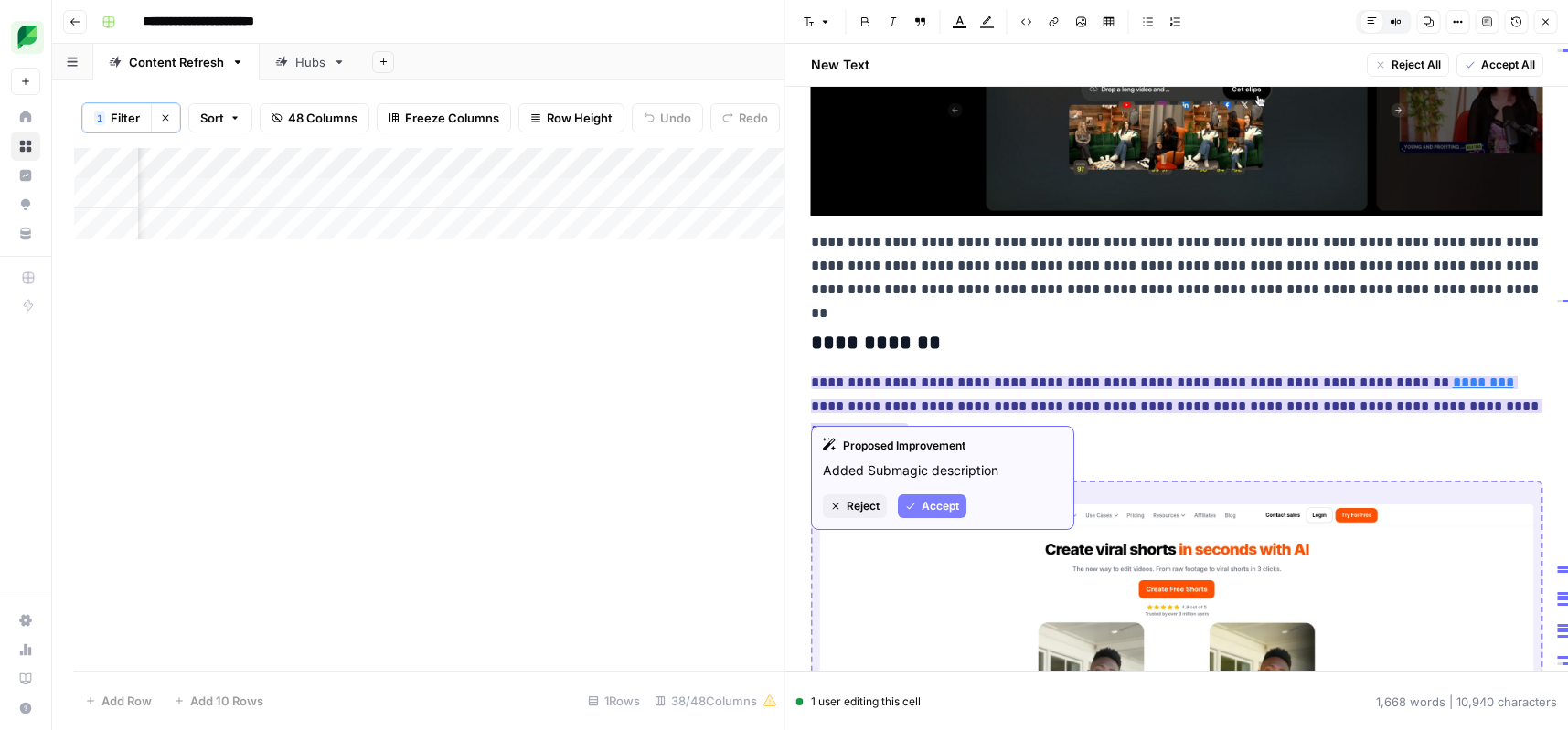
click at [939, 518] on div "Proposed Improvement Added Submagic description Reject Accept" at bounding box center [942, 478] width 263 height 105
click at [939, 504] on span "Accept" at bounding box center [940, 506] width 38 height 16
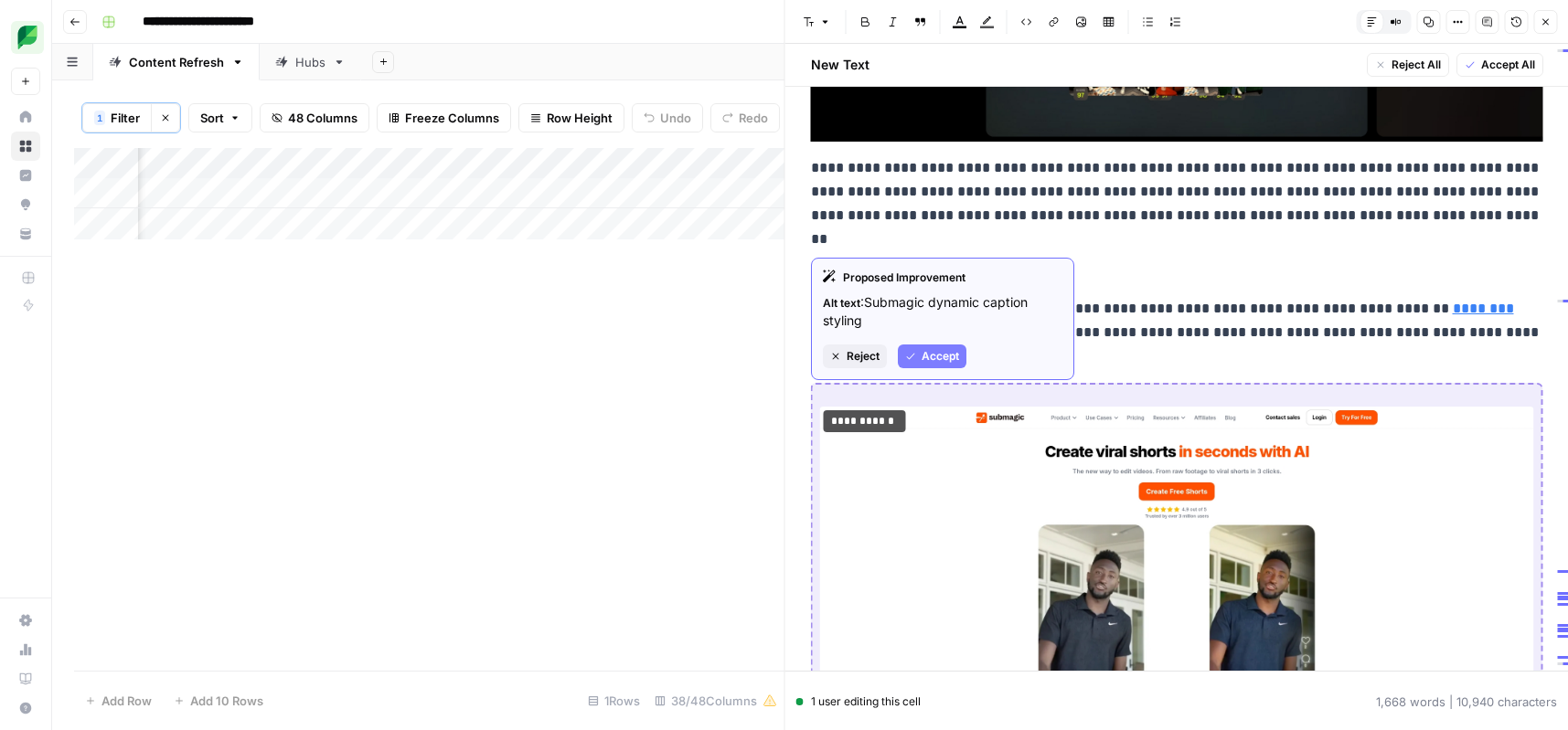
click at [941, 362] on span "Accept" at bounding box center [940, 356] width 38 height 16
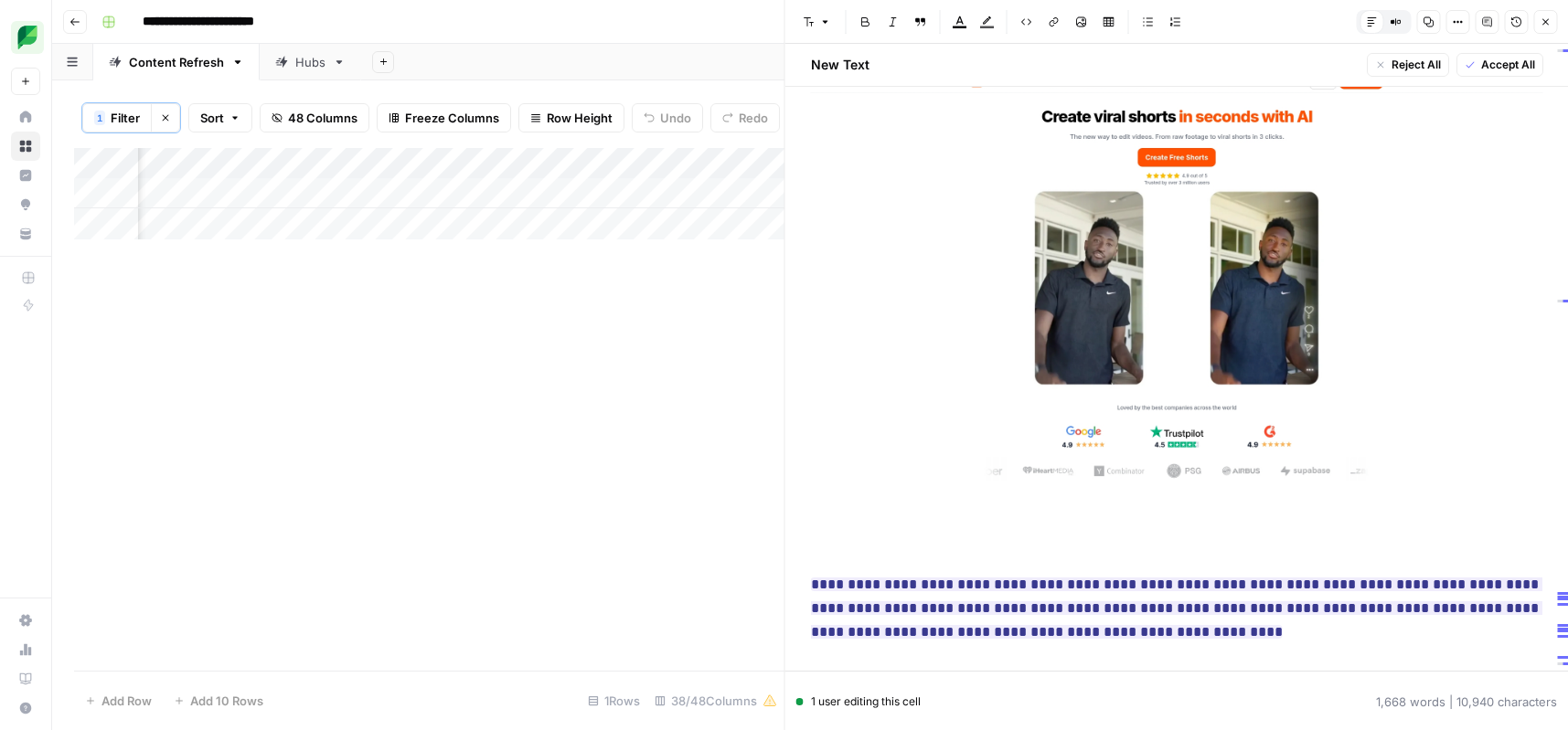
scroll to position [12461, 0]
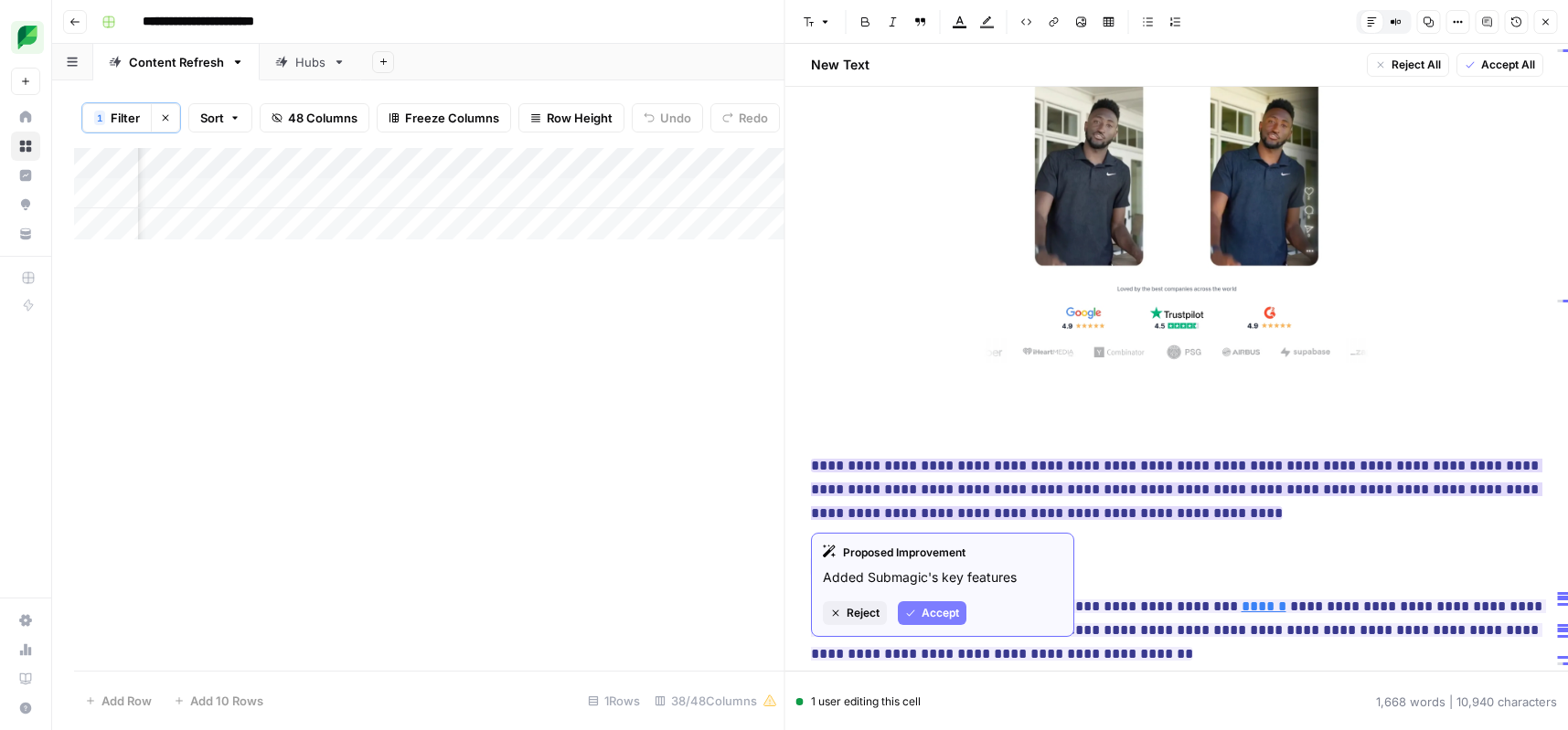
click at [939, 614] on span "Accept" at bounding box center [940, 612] width 38 height 16
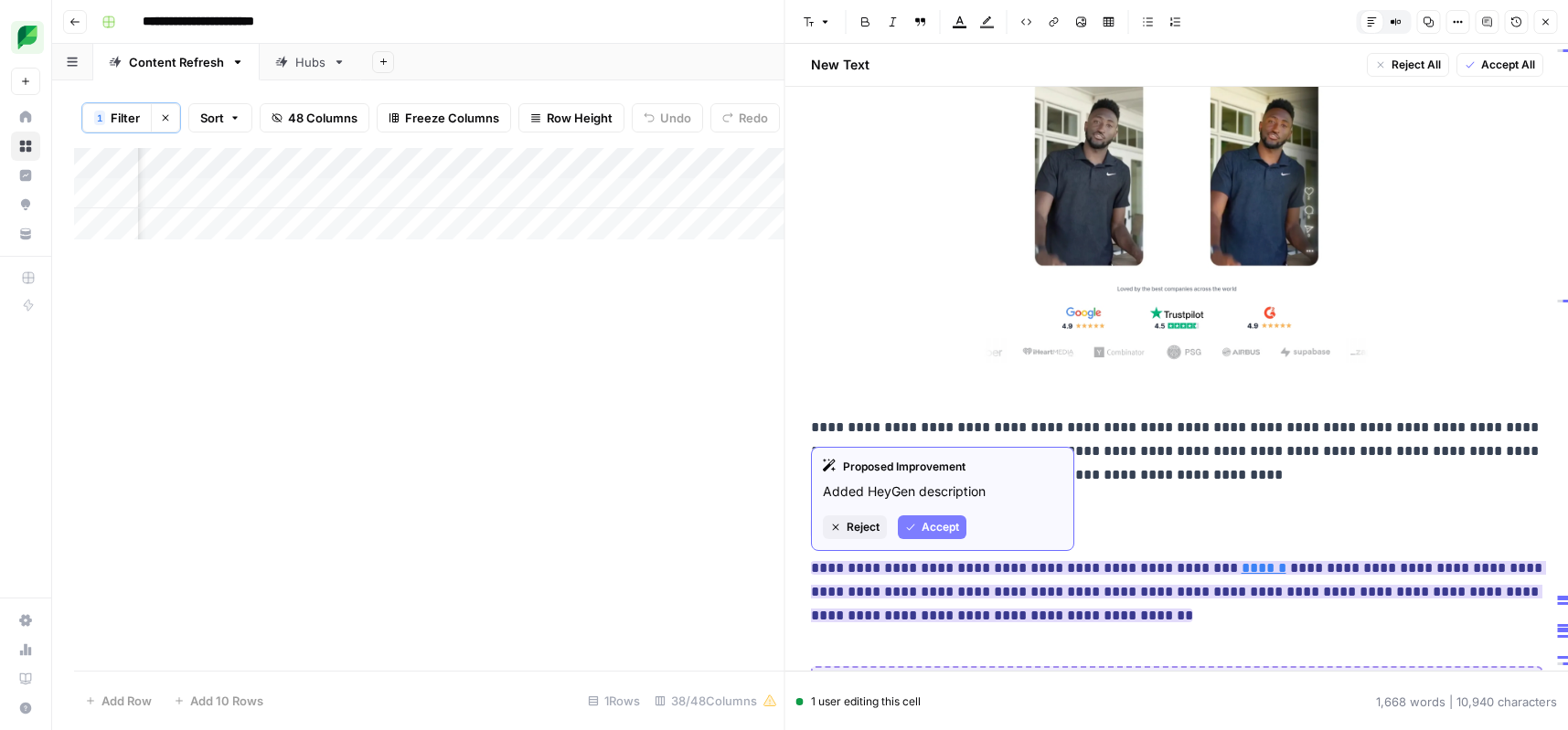
click at [952, 533] on span "Accept" at bounding box center [940, 527] width 38 height 16
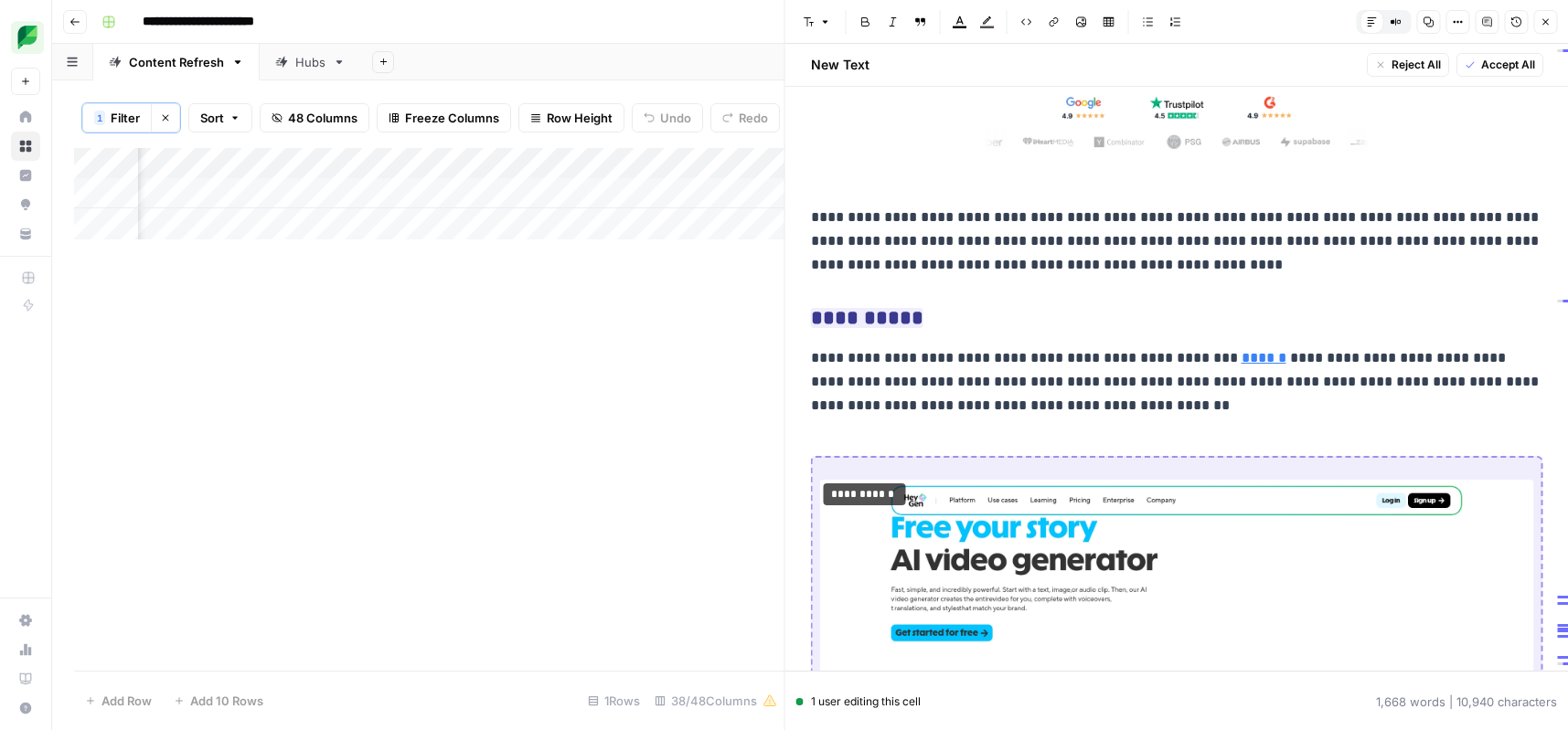
scroll to position [12710, 0]
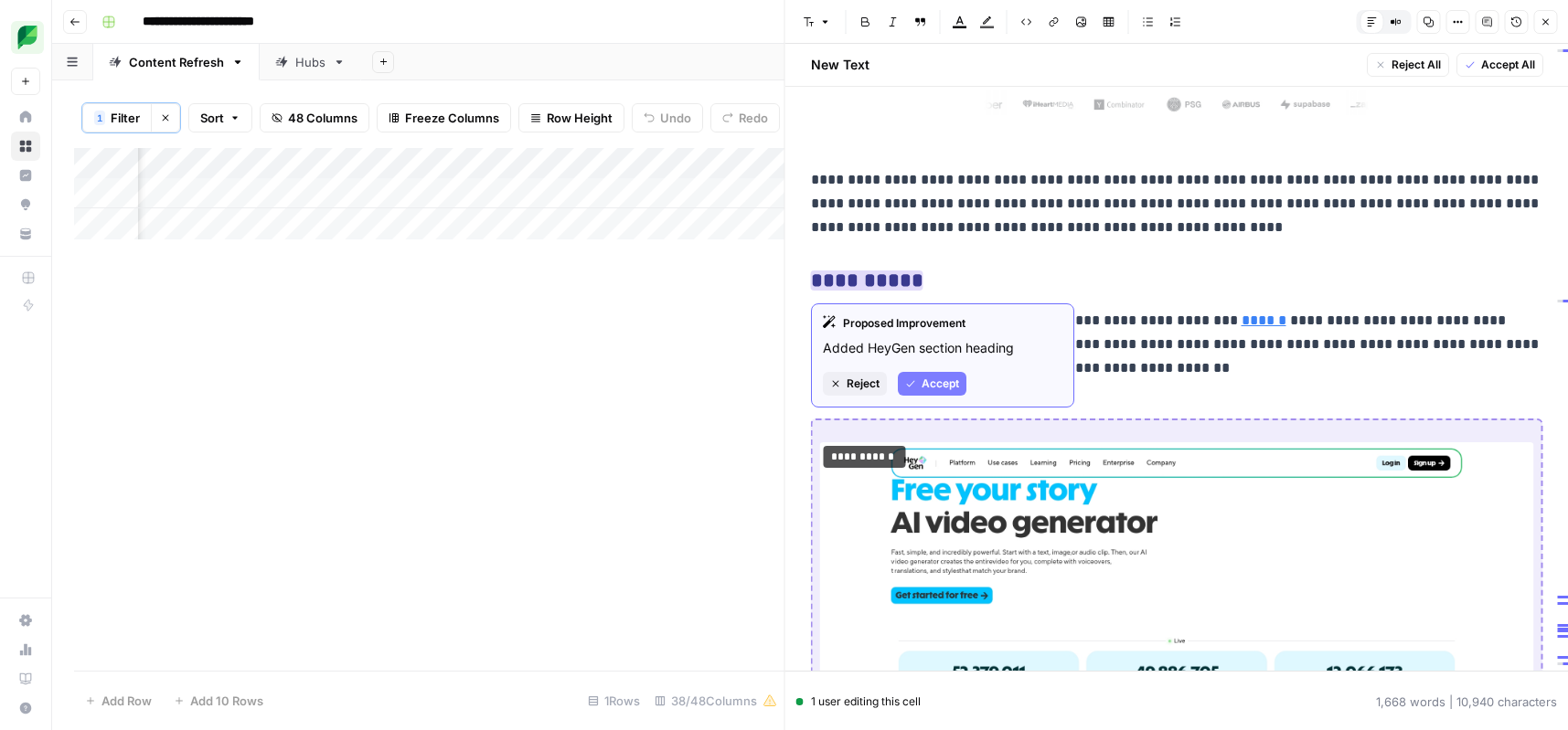
click at [919, 383] on button "Accept" at bounding box center [932, 383] width 69 height 24
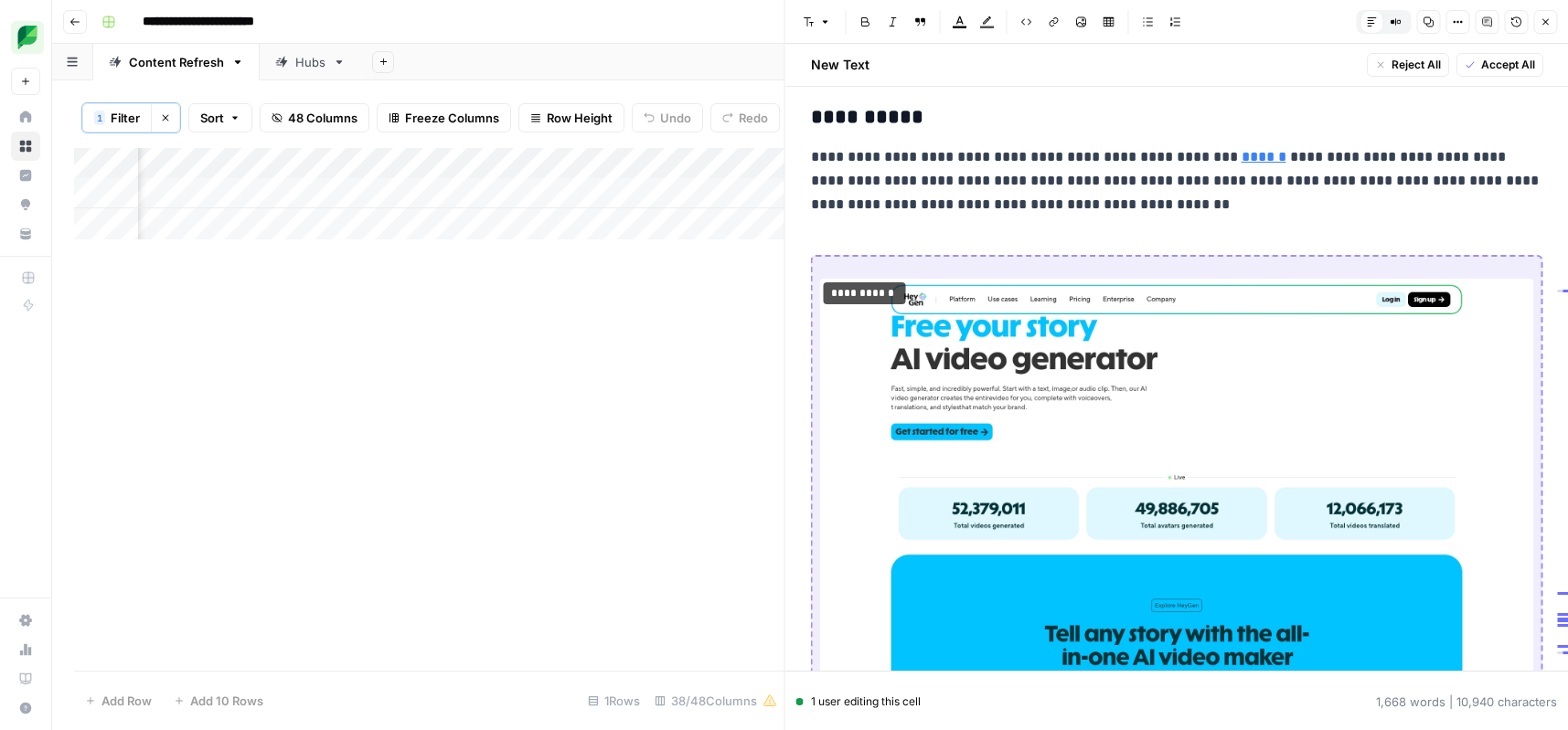
scroll to position [12979, 0]
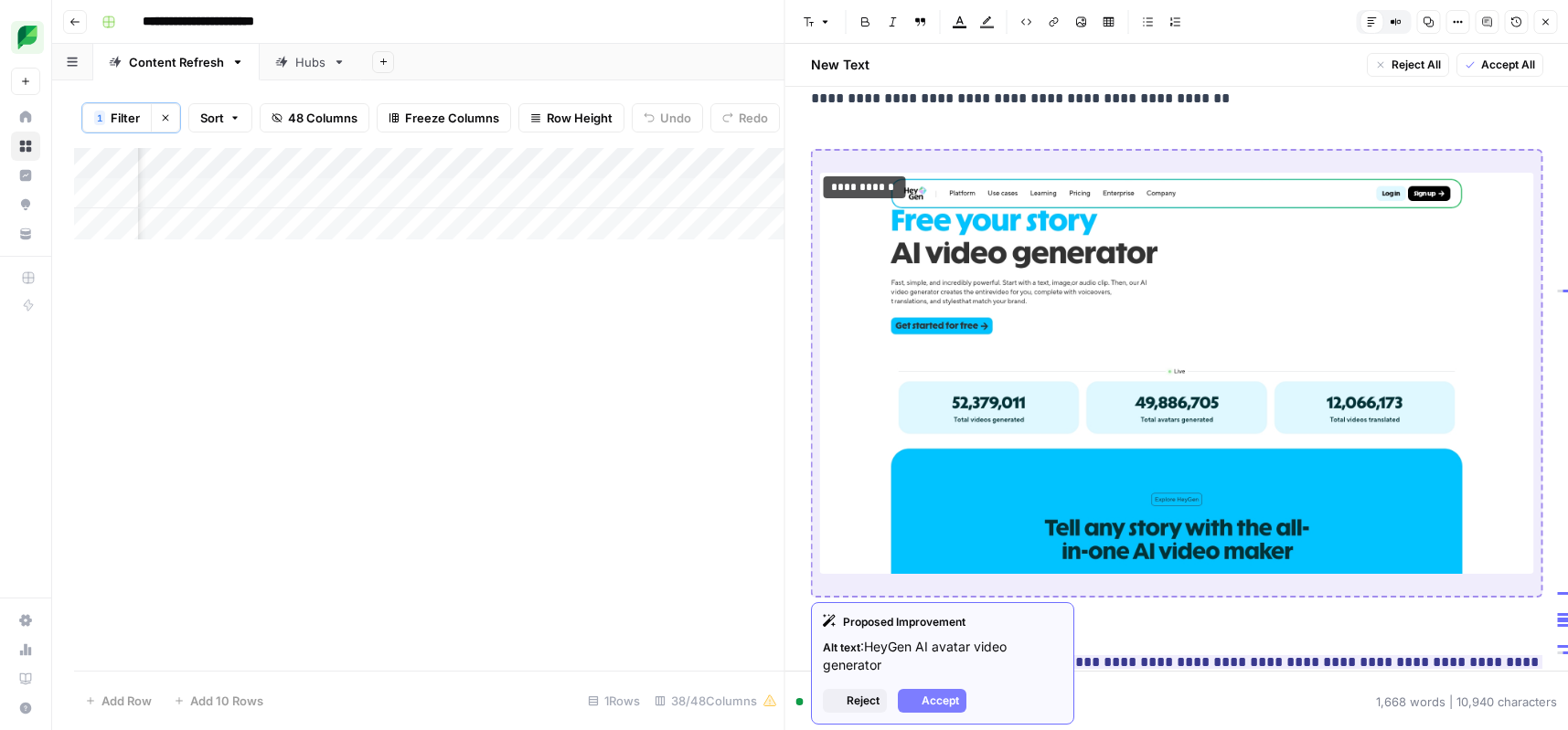
click at [908, 263] on img at bounding box center [1177, 373] width 714 height 401
click at [931, 703] on span "Accept" at bounding box center [940, 700] width 38 height 16
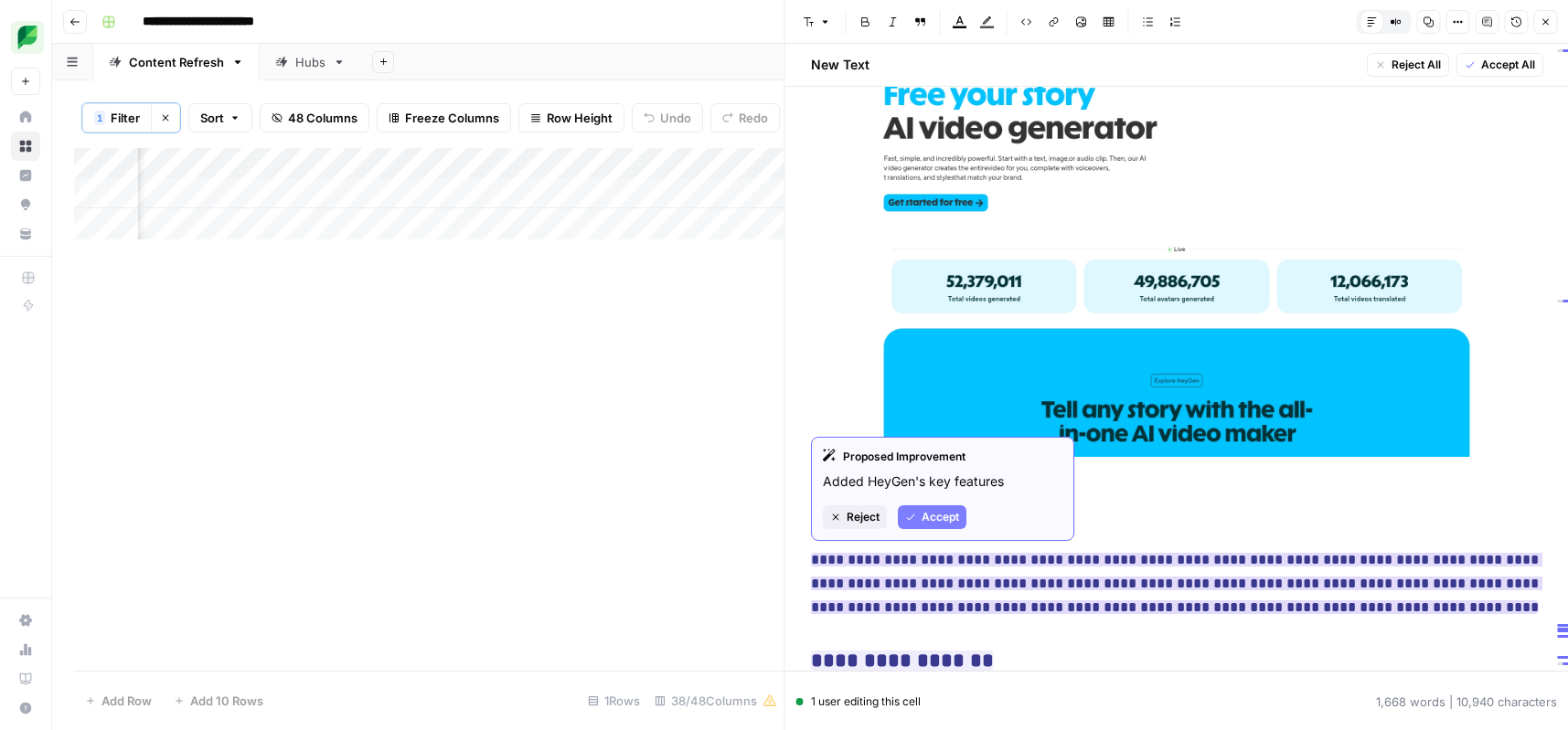
scroll to position [13100, 0]
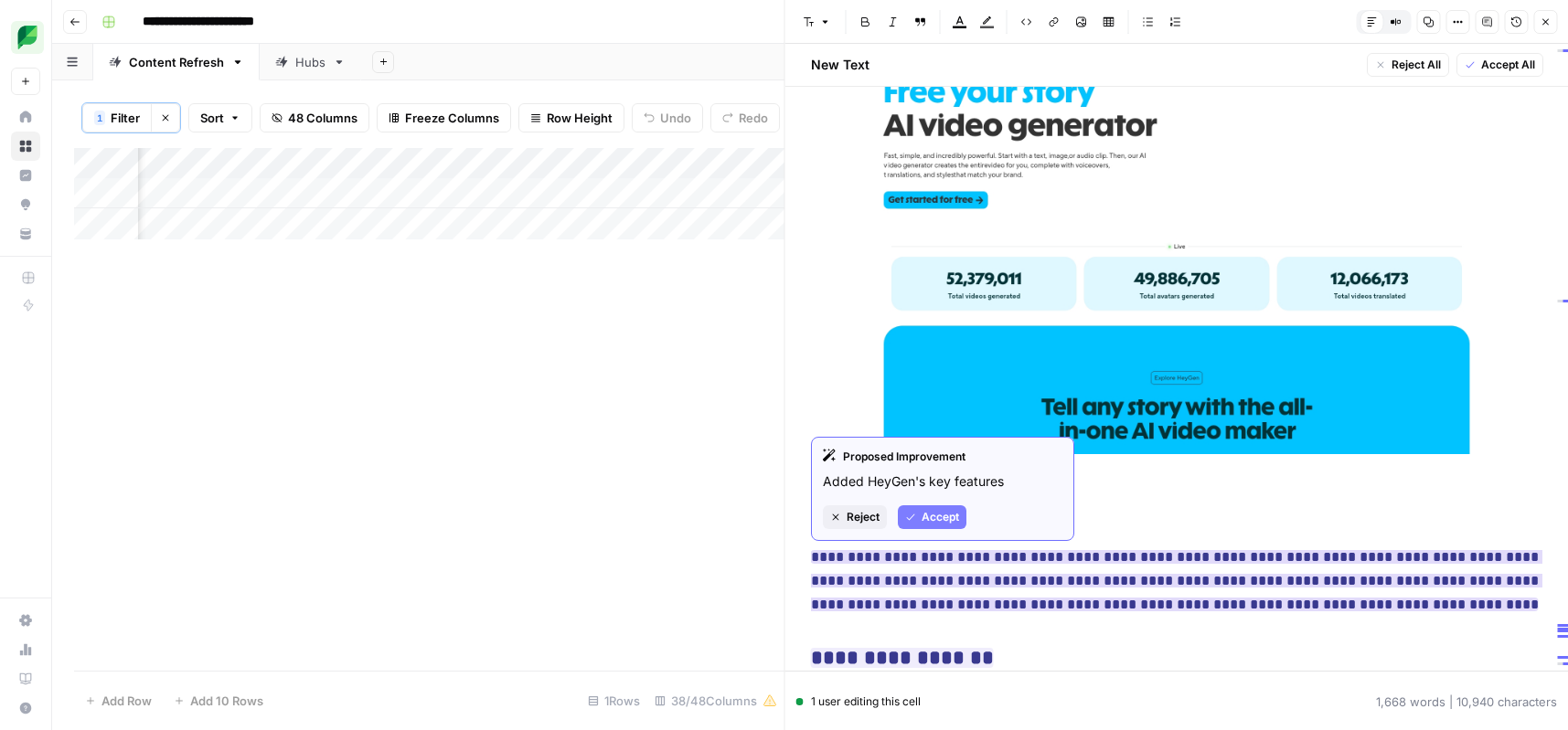
click at [923, 522] on span "Accept" at bounding box center [940, 516] width 38 height 16
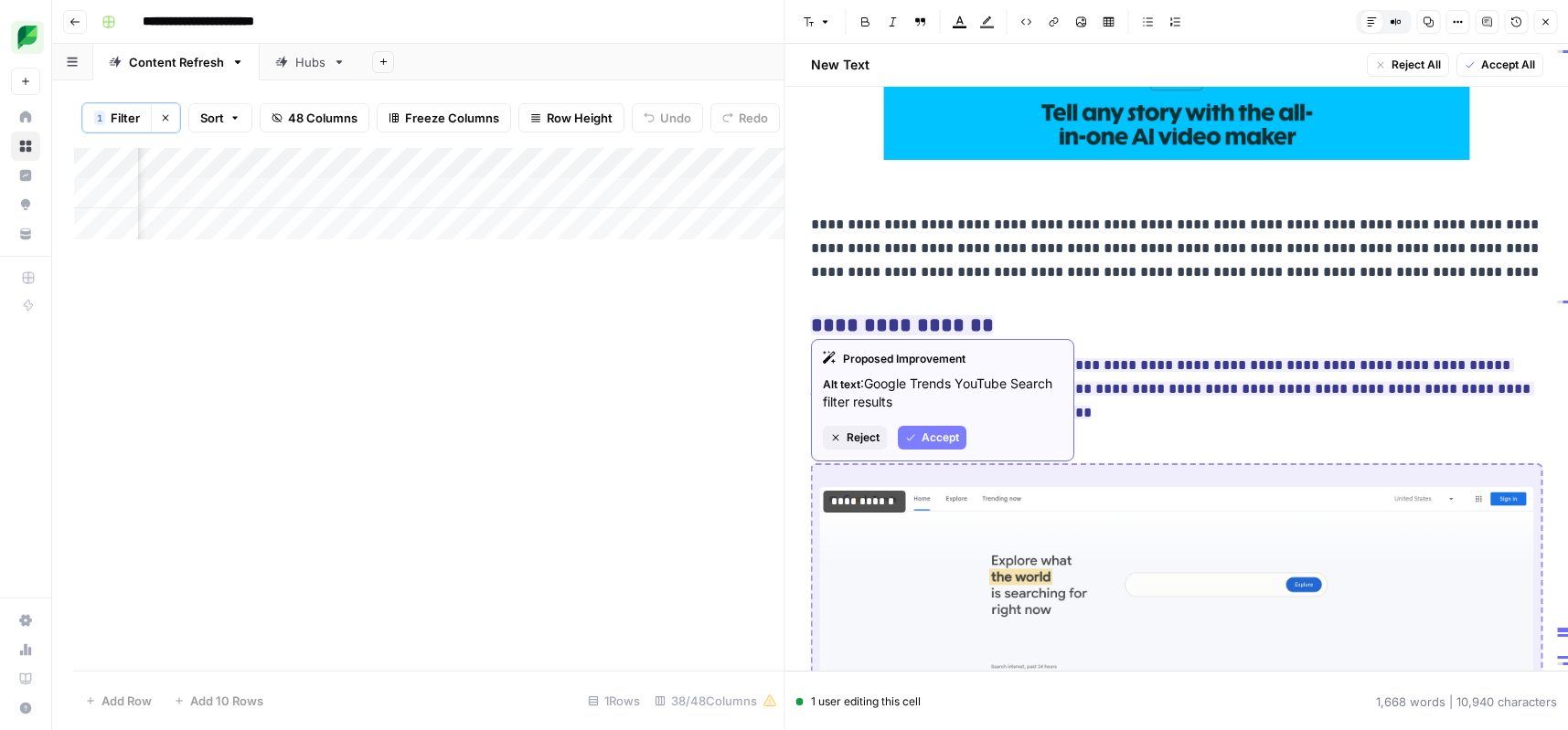
click at [927, 440] on span "Accept" at bounding box center [940, 437] width 38 height 16
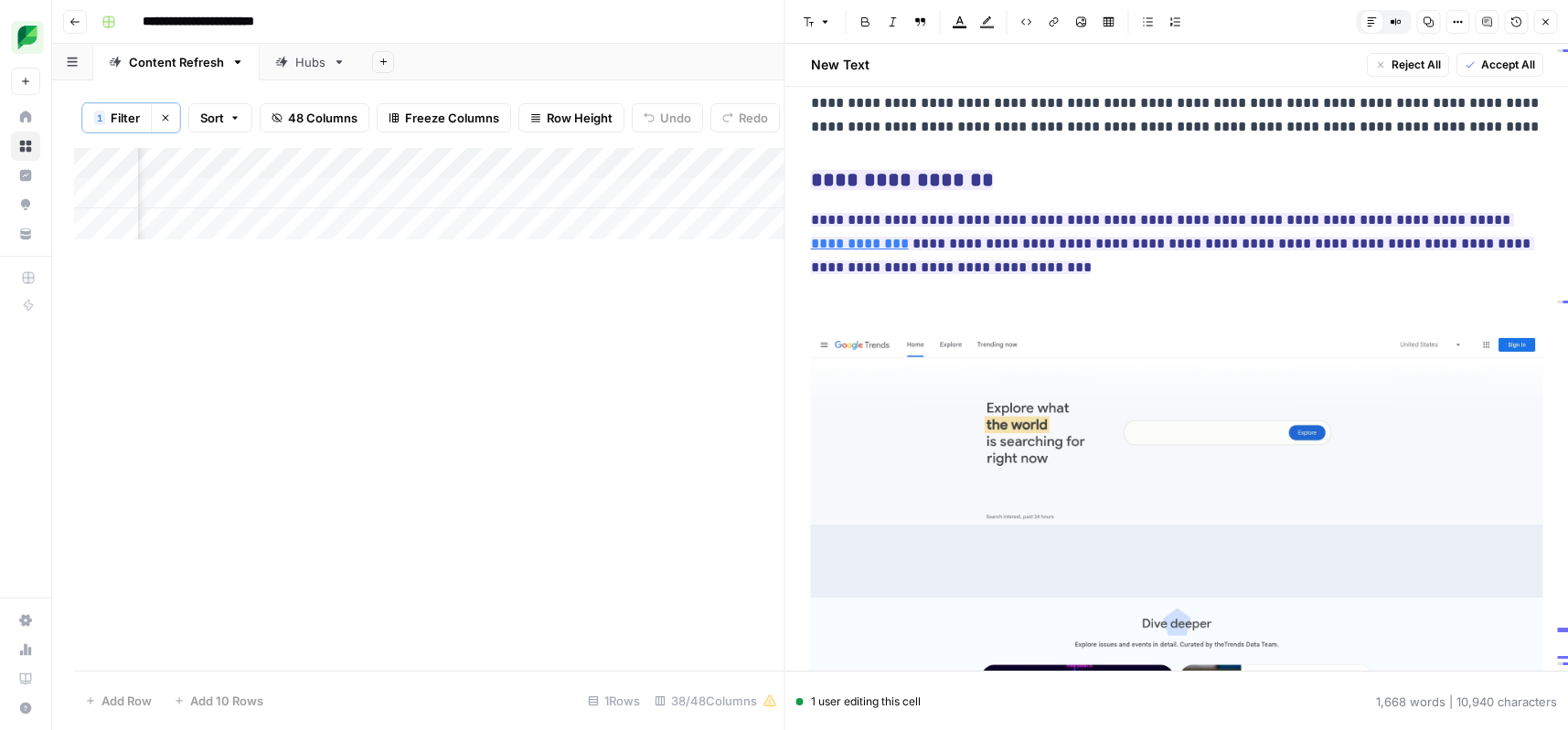
scroll to position [13357, 0]
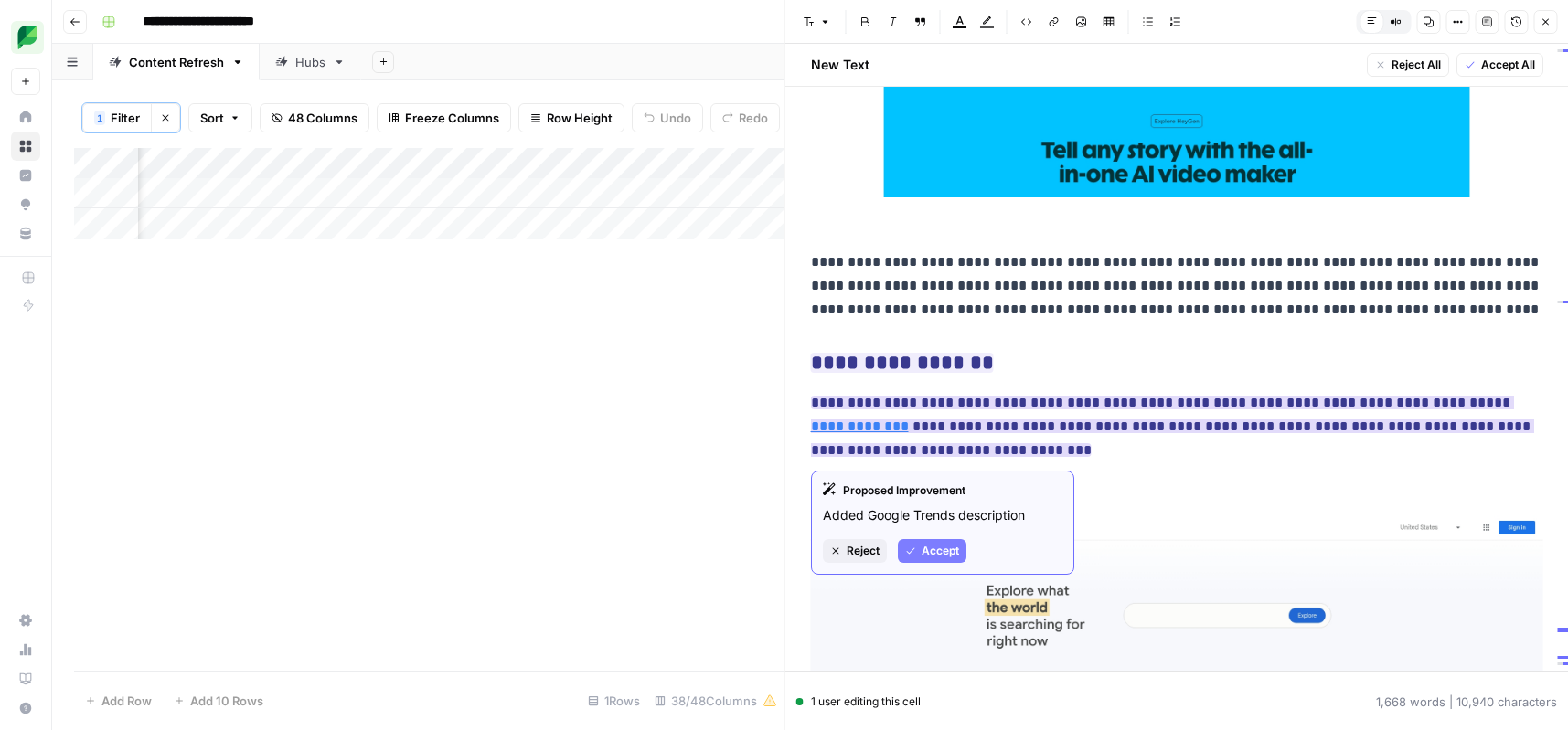
click at [937, 559] on span "Accept" at bounding box center [940, 550] width 38 height 16
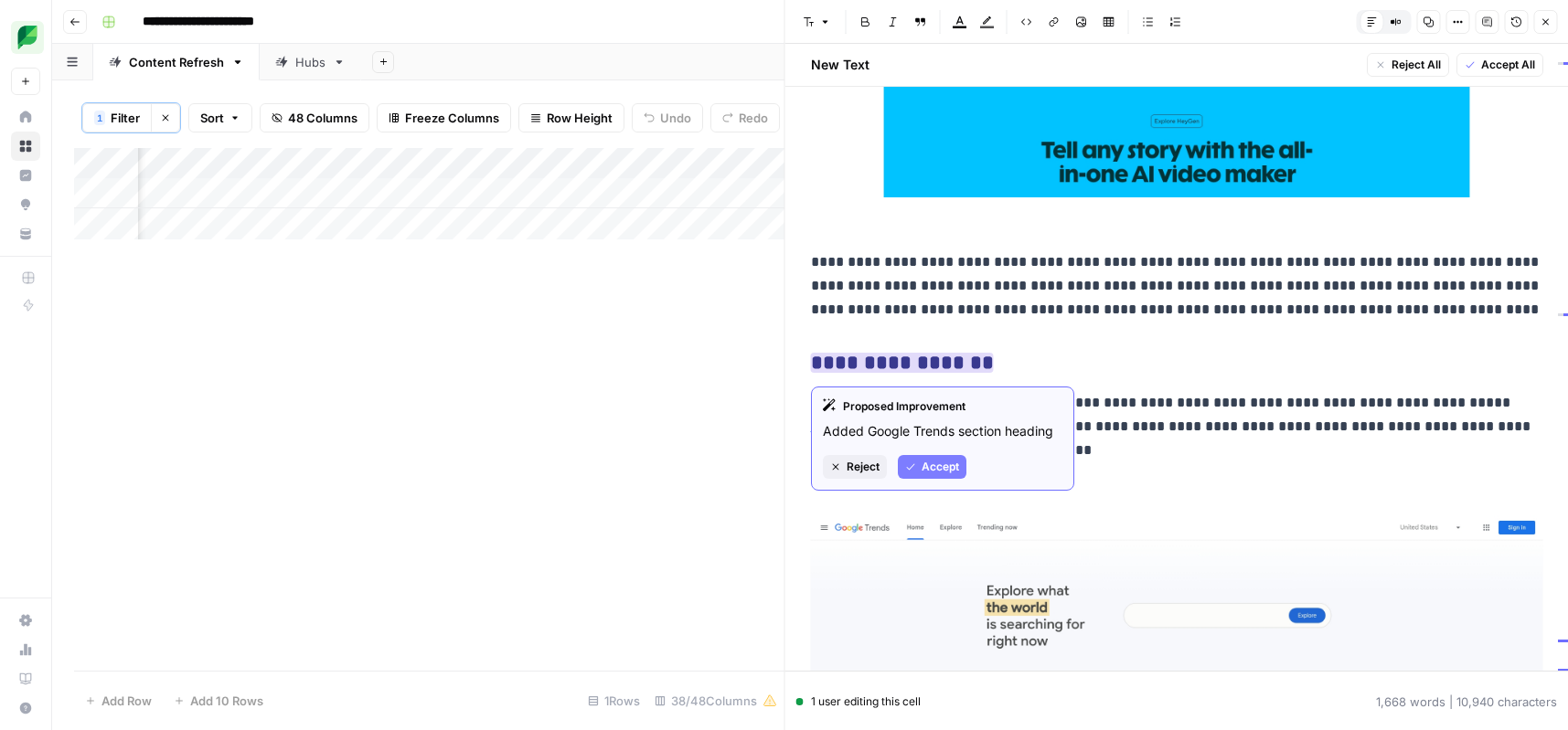
click at [930, 463] on span "Accept" at bounding box center [940, 466] width 38 height 16
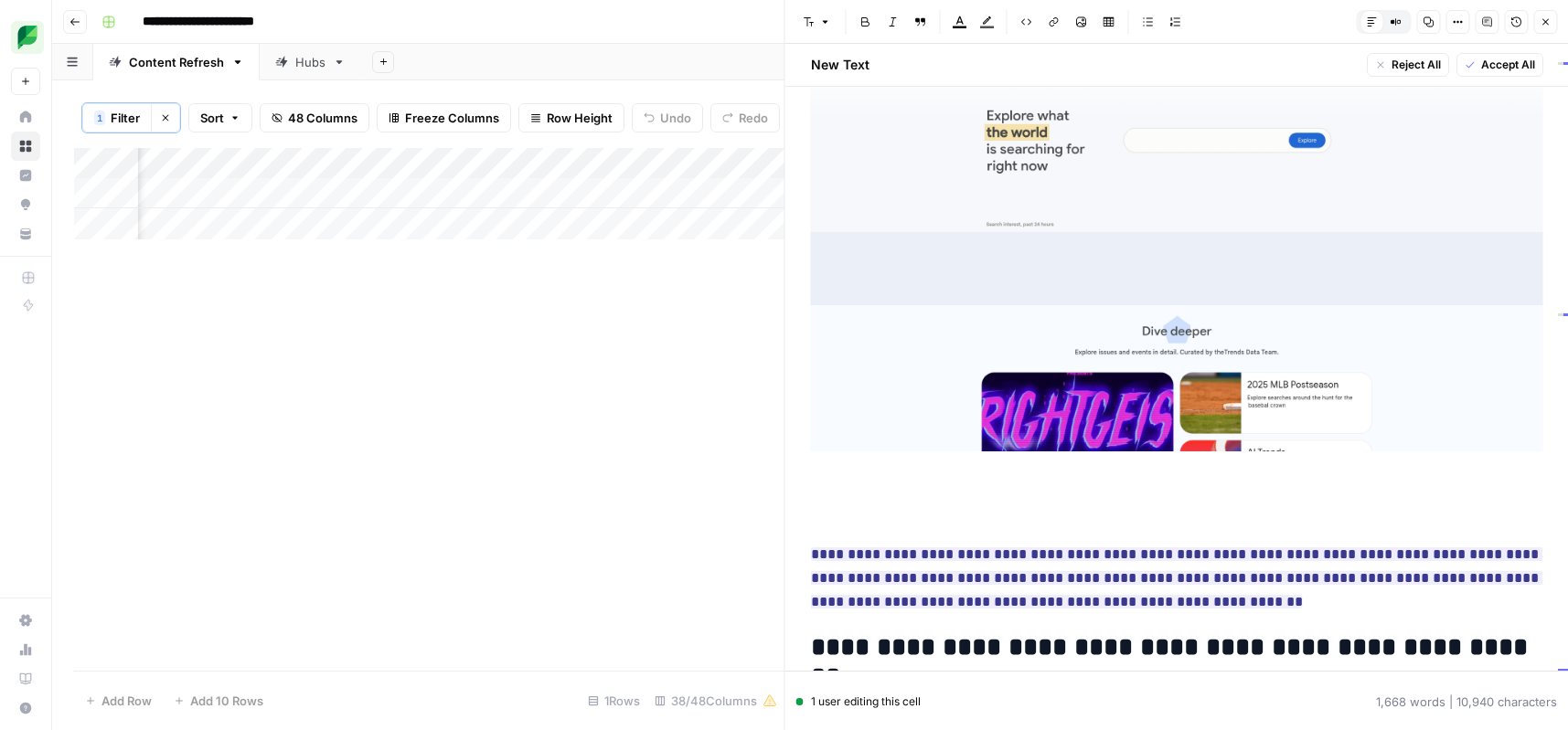
scroll to position [14049, 0]
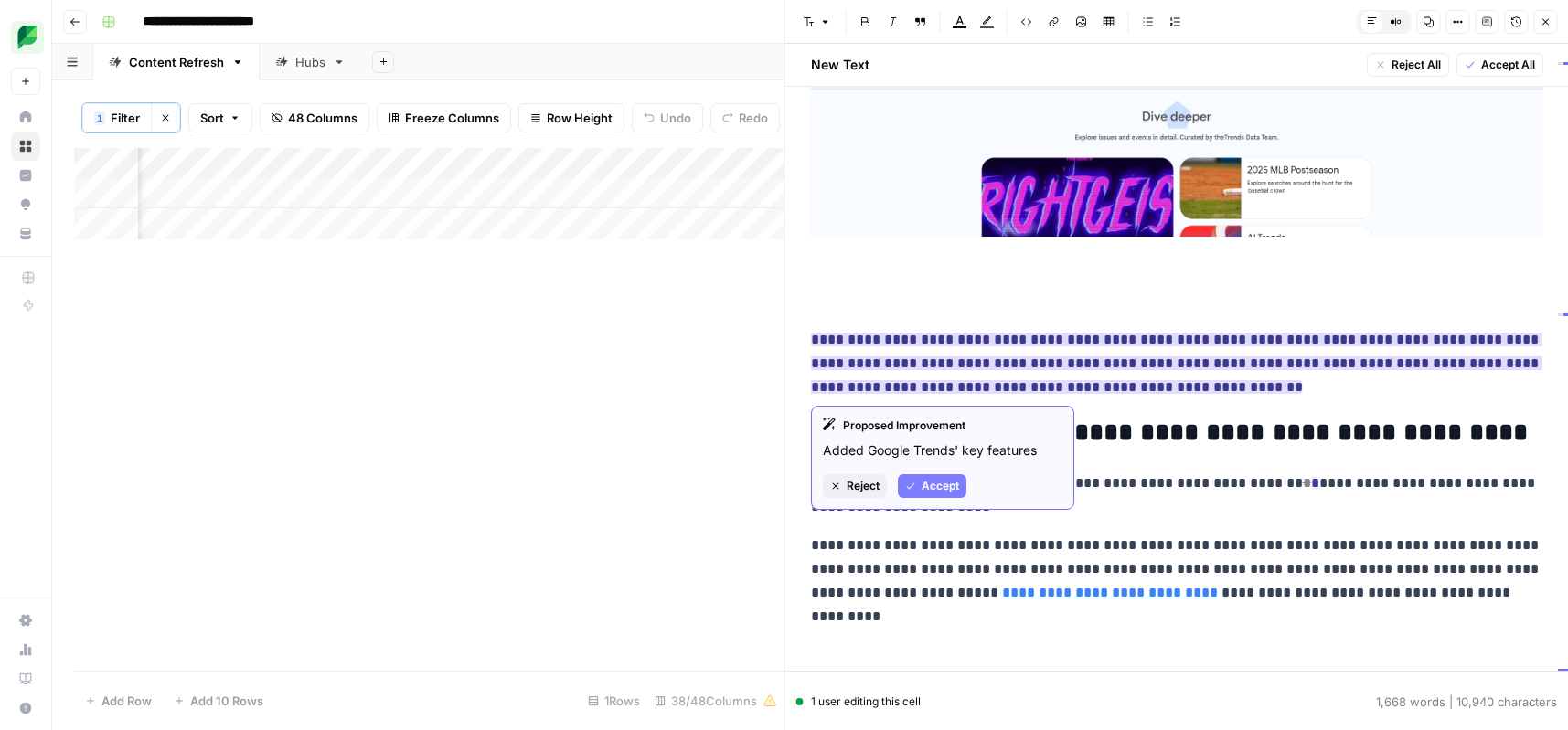
click at [931, 485] on span "Accept" at bounding box center [940, 485] width 38 height 16
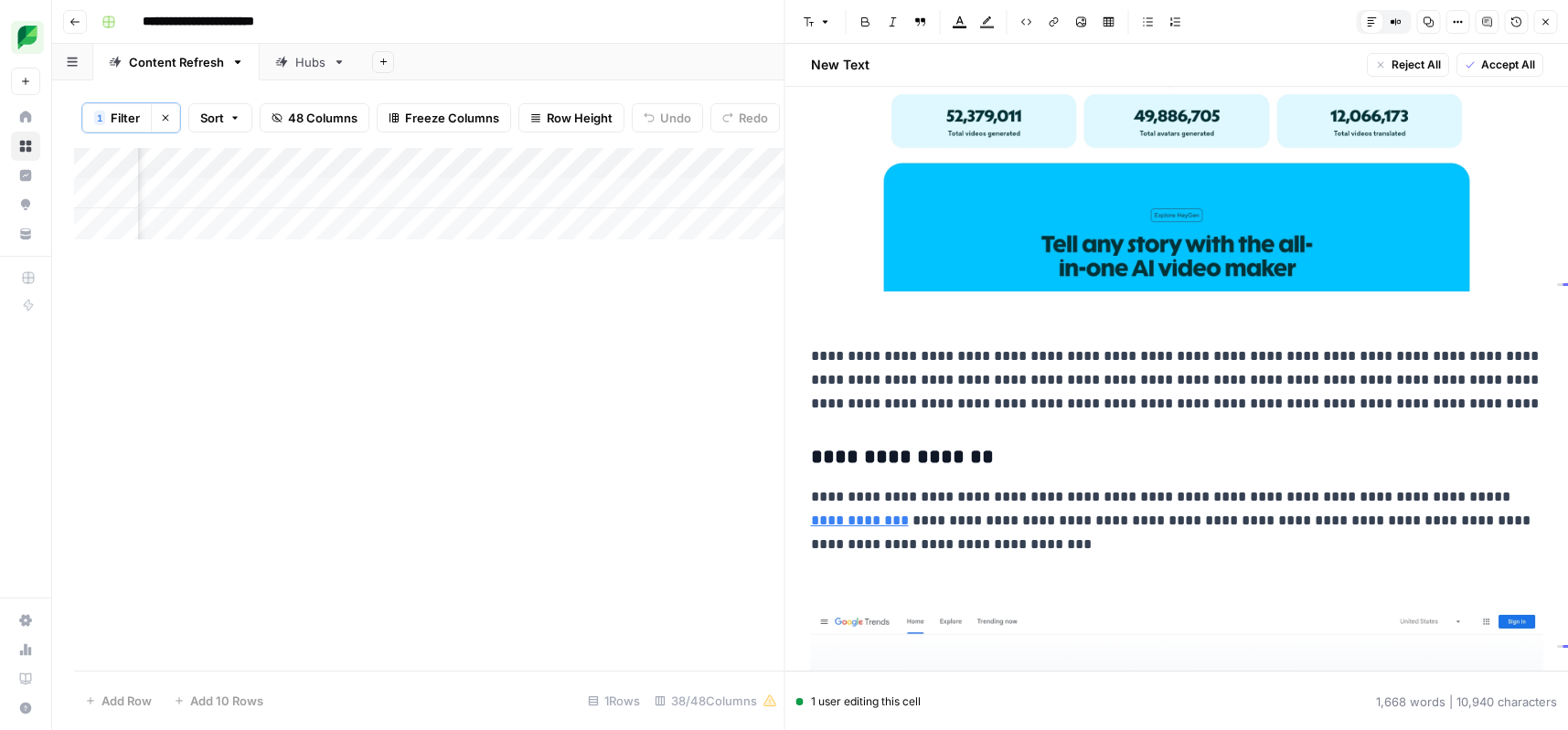
scroll to position [13244, 0]
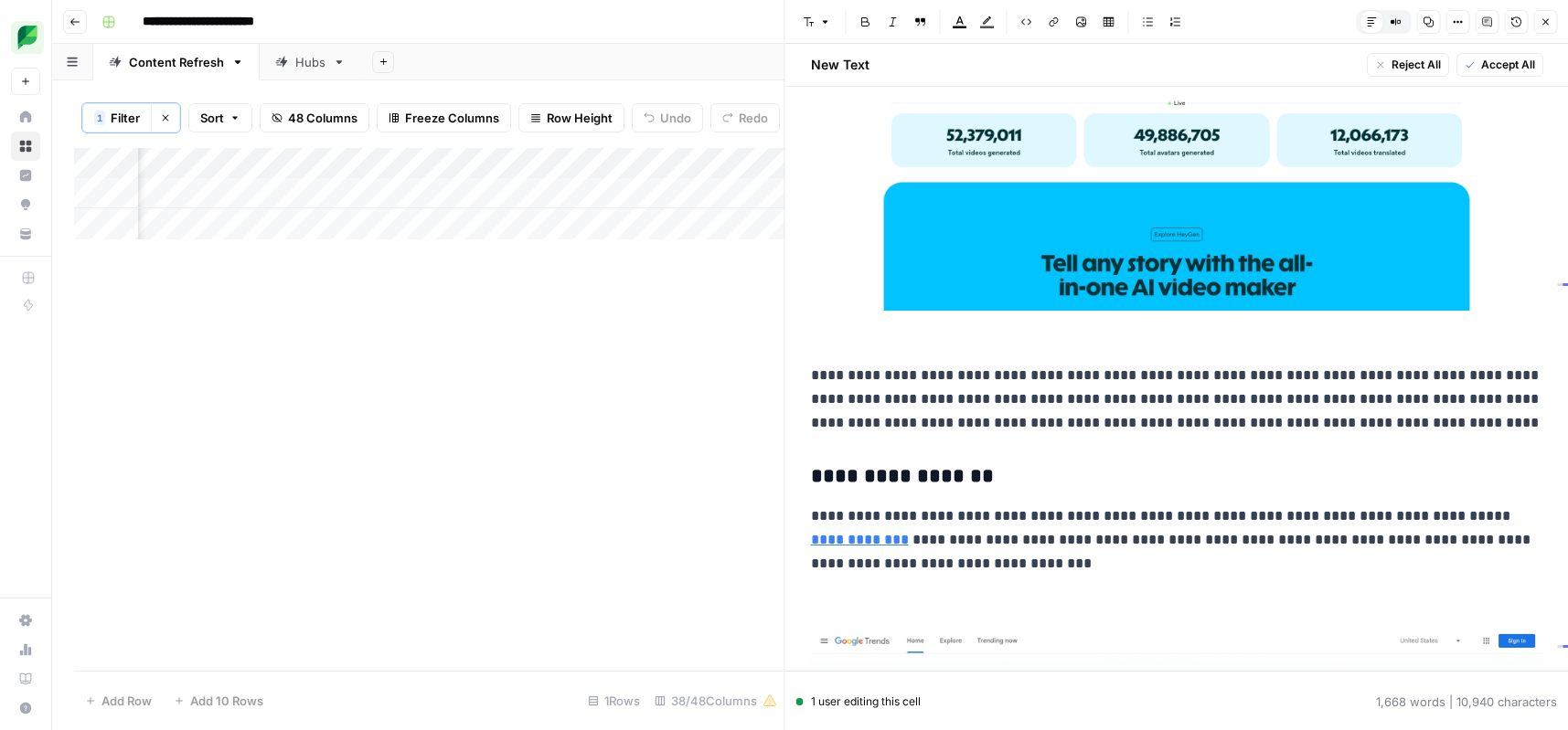
click at [1498, 66] on span "Accept All" at bounding box center [1507, 64] width 54 height 16
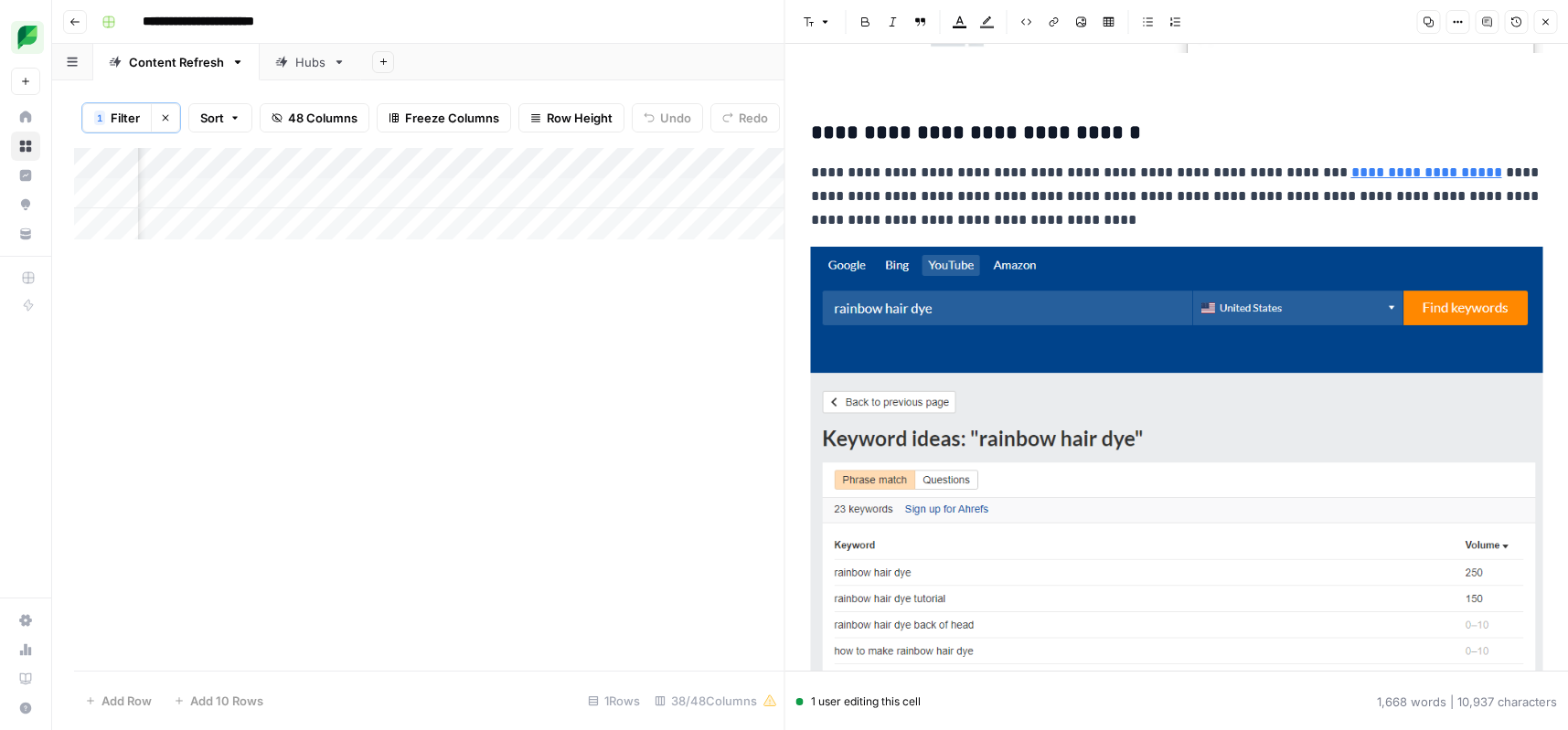
scroll to position [9975, 0]
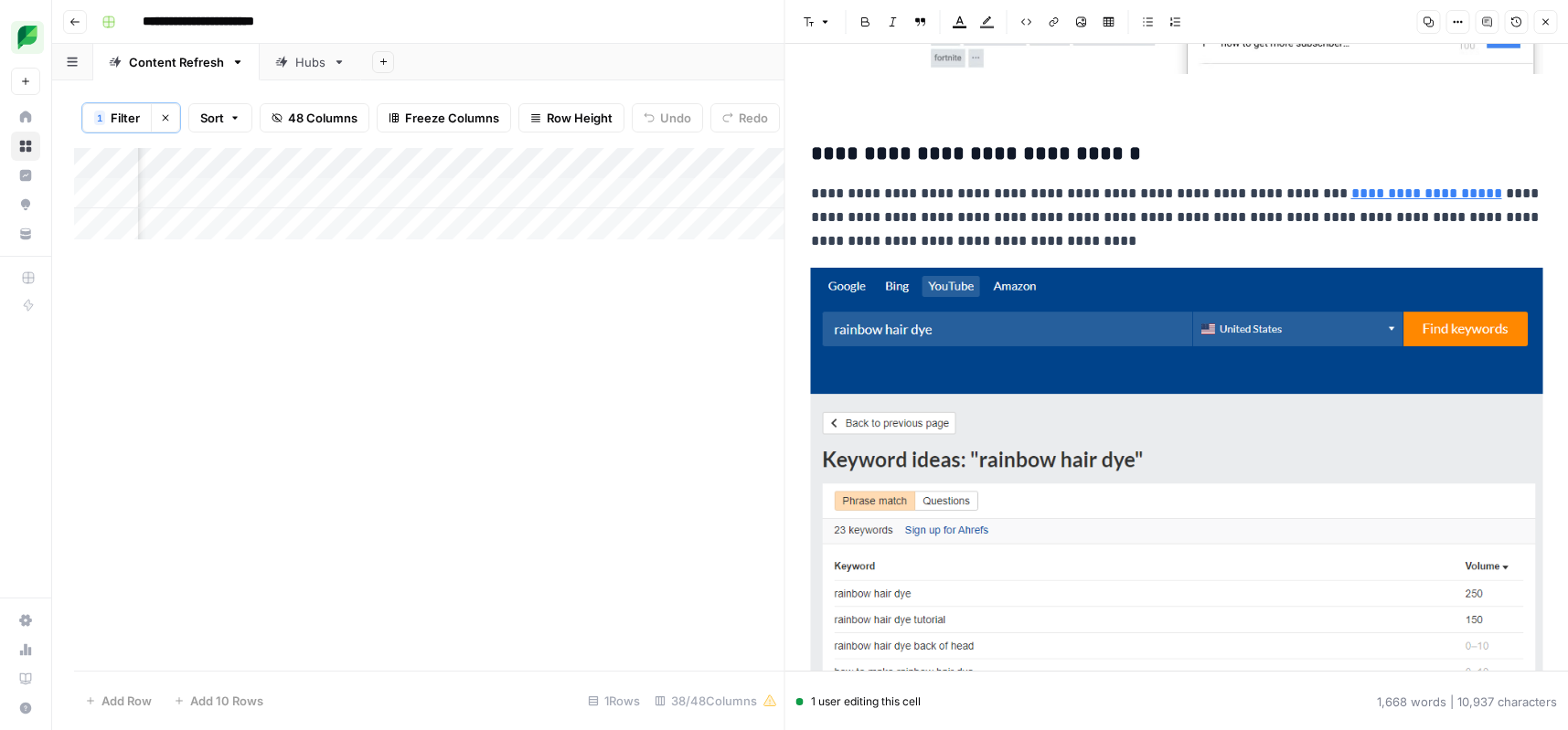
click at [1019, 219] on p "**********" at bounding box center [1177, 218] width 732 height 72
copy div "**********"
click at [1003, 226] on p "**********" at bounding box center [1177, 218] width 732 height 72
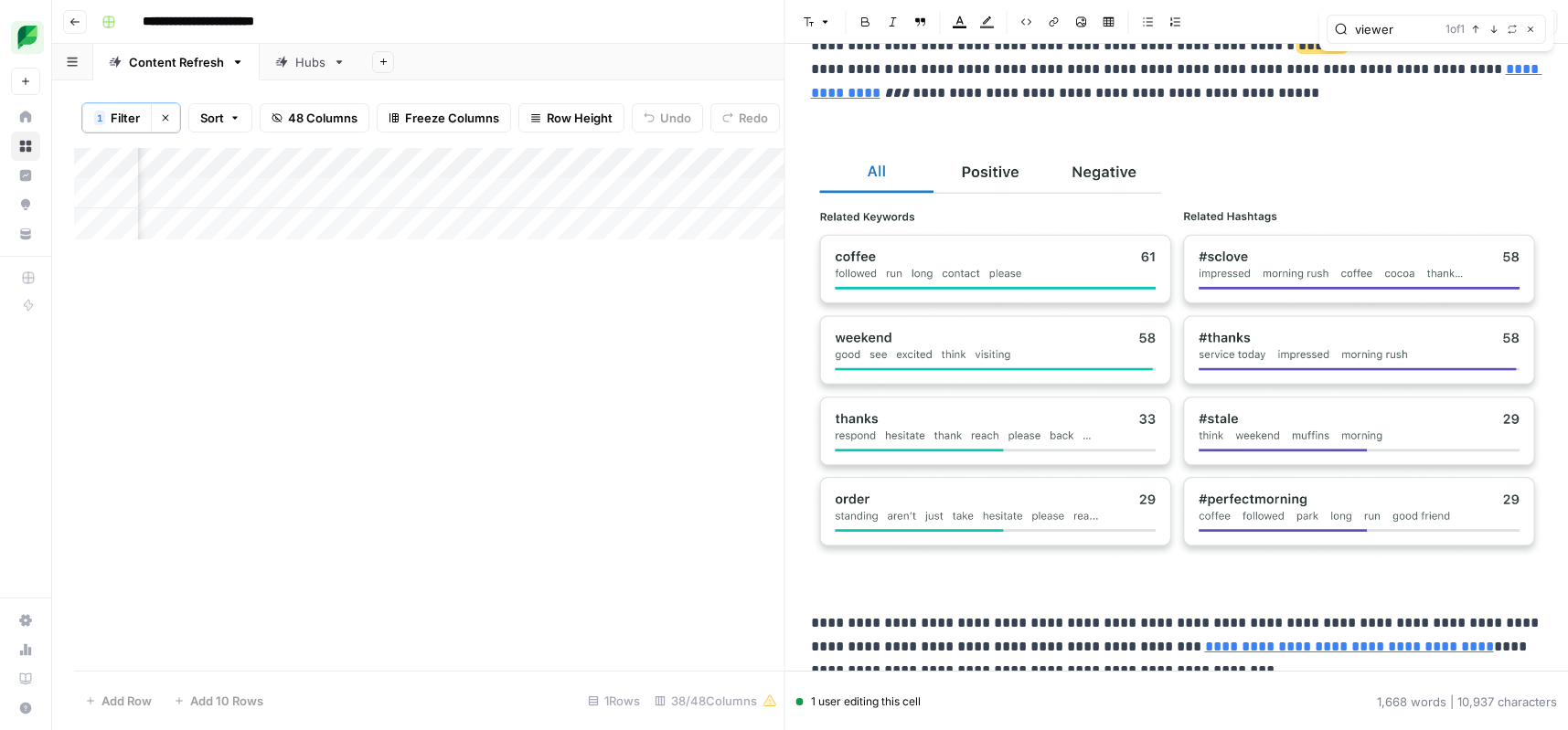
scroll to position [740, 0]
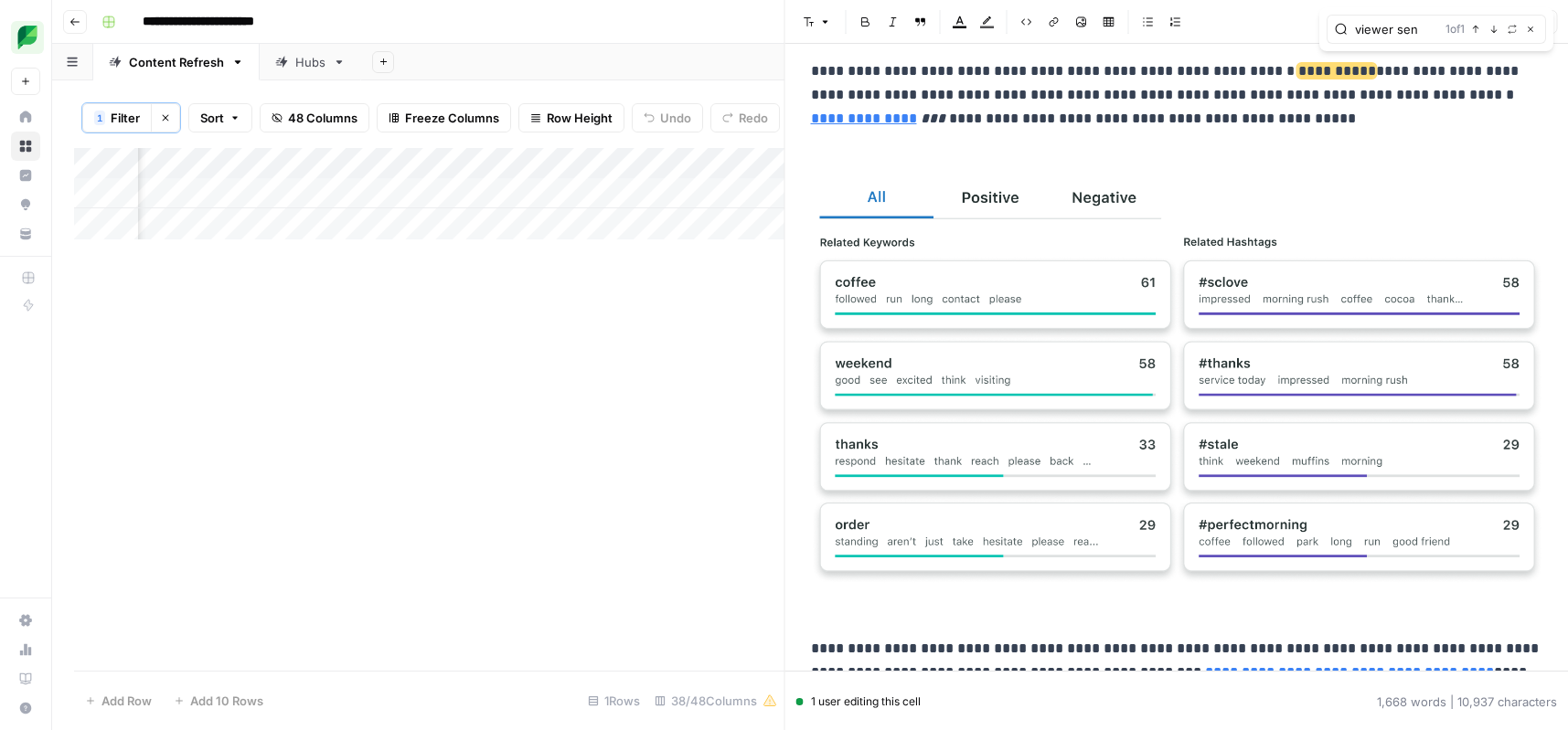
type input "viewer sen"
drag, startPoint x: 1184, startPoint y: 62, endPoint x: 1226, endPoint y: 64, distance: 42.0
click at [1184, 62] on p "**********" at bounding box center [1177, 95] width 732 height 72
click at [1298, 71] on span "**********" at bounding box center [1337, 71] width 77 height 14
click at [1280, 72] on p "**********" at bounding box center [1177, 95] width 732 height 72
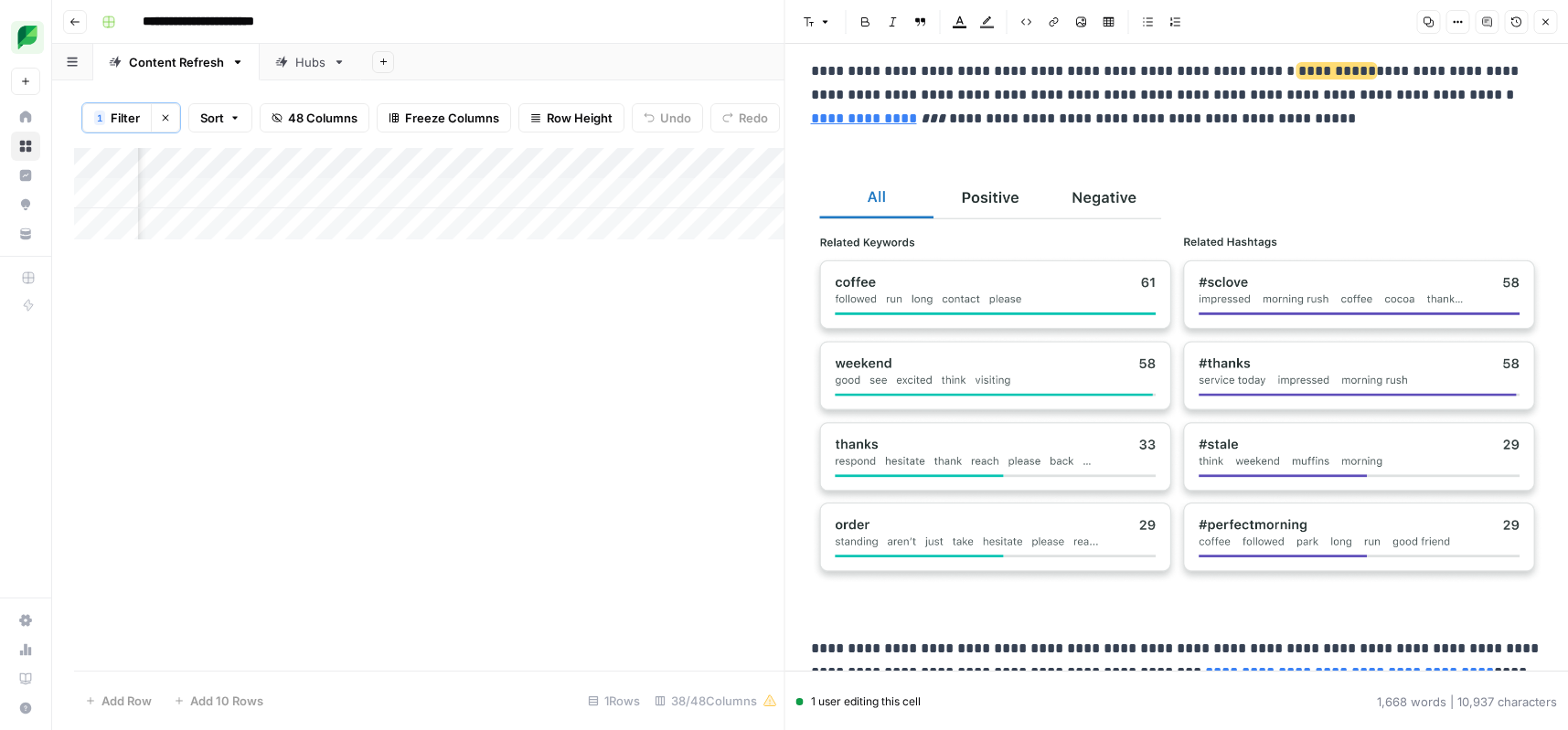
click at [1004, 74] on p "**********" at bounding box center [1177, 95] width 732 height 72
type input "85"
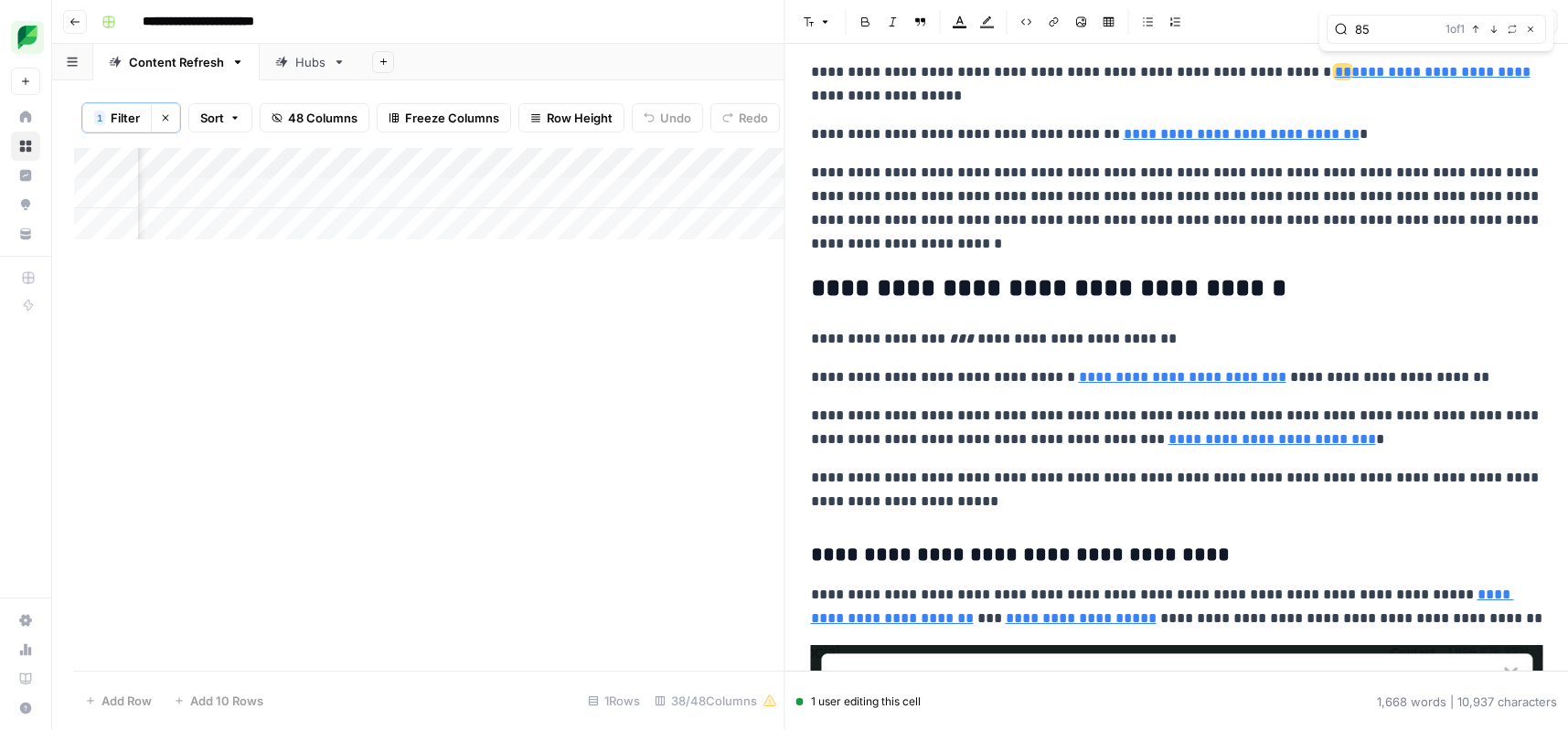
scroll to position [3880, 0]
type input "[URL][DOMAIN_NAME]"
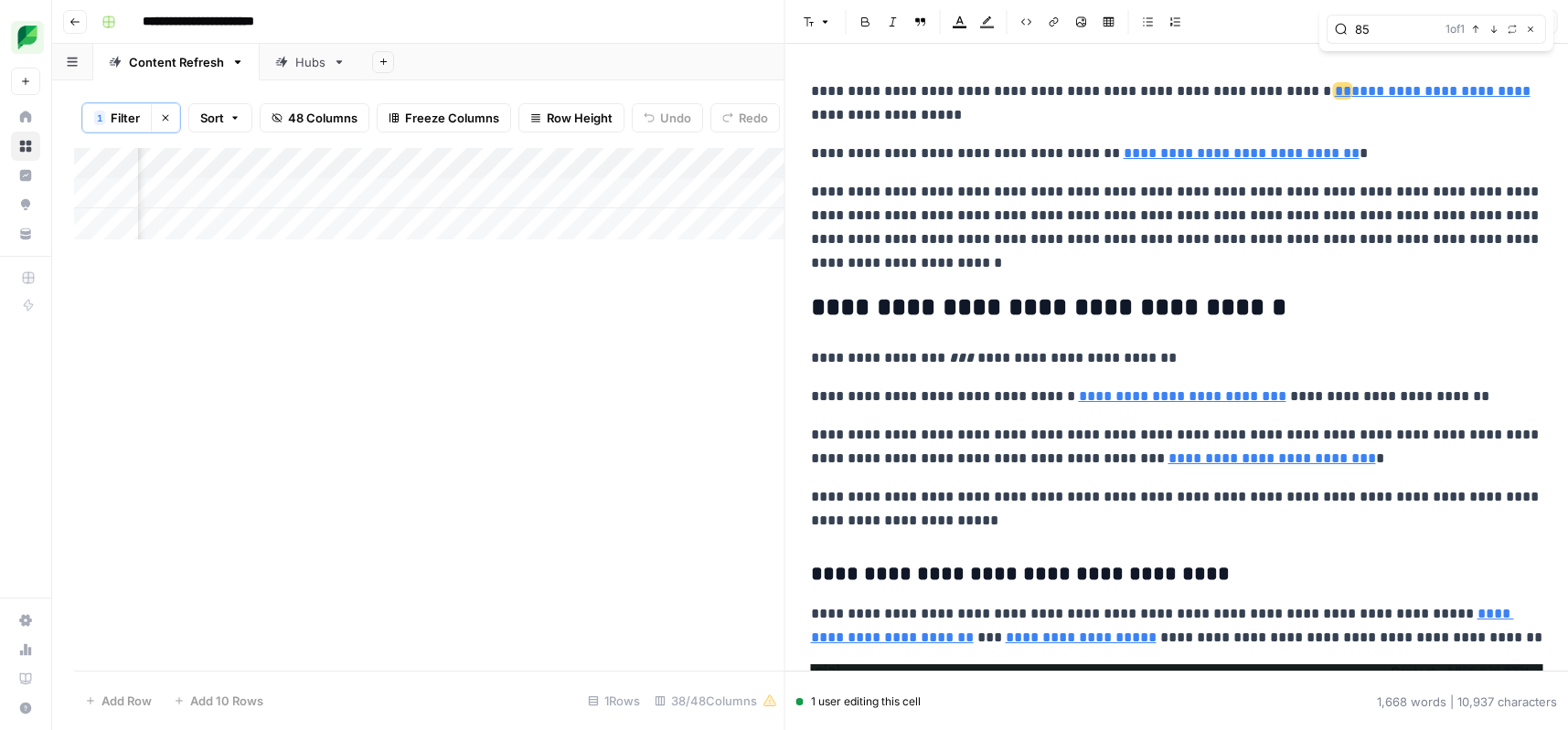
scroll to position [3859, 0]
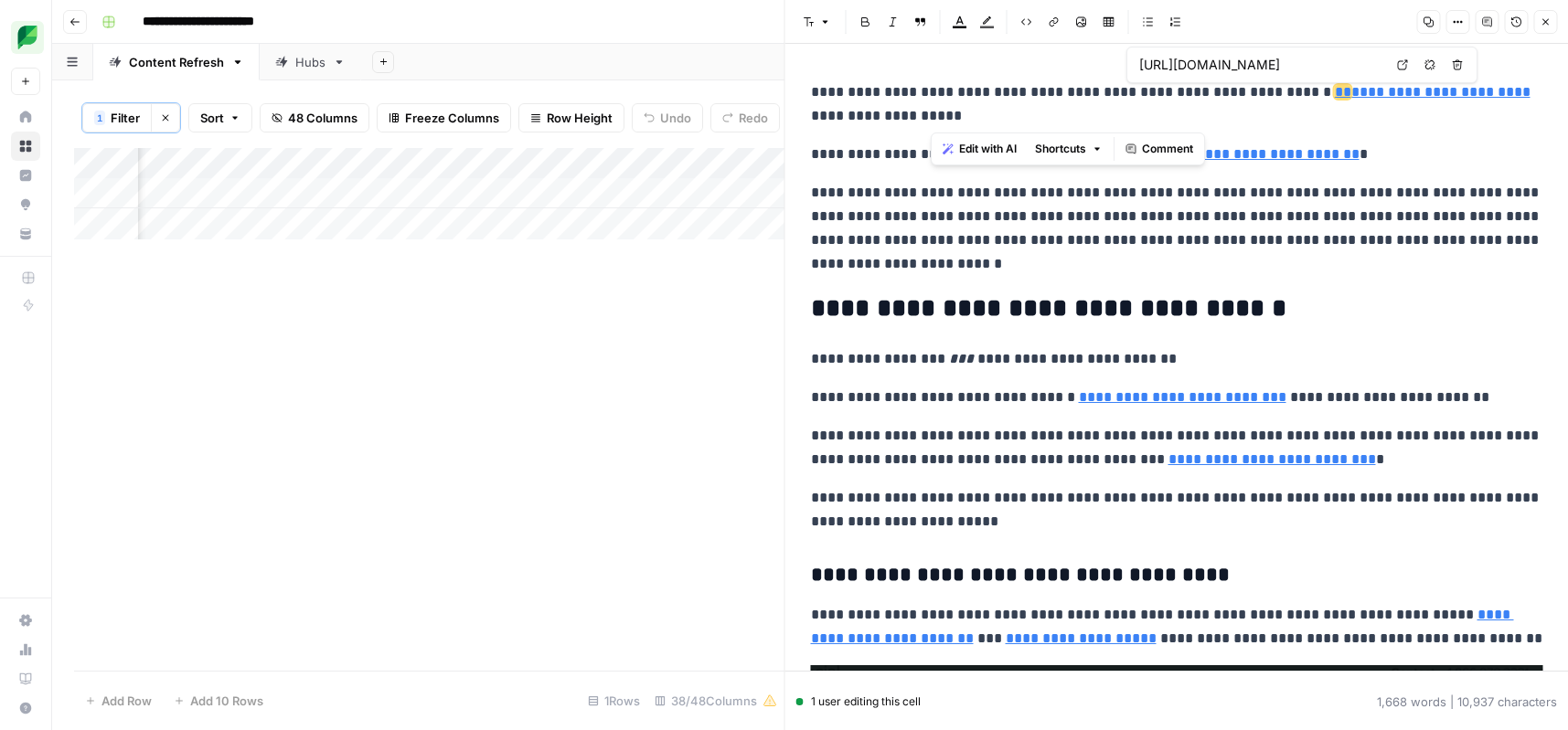
drag, startPoint x: 1217, startPoint y: 118, endPoint x: 1301, endPoint y: 98, distance: 86.3
click at [1301, 98] on p "**********" at bounding box center [1177, 104] width 732 height 47
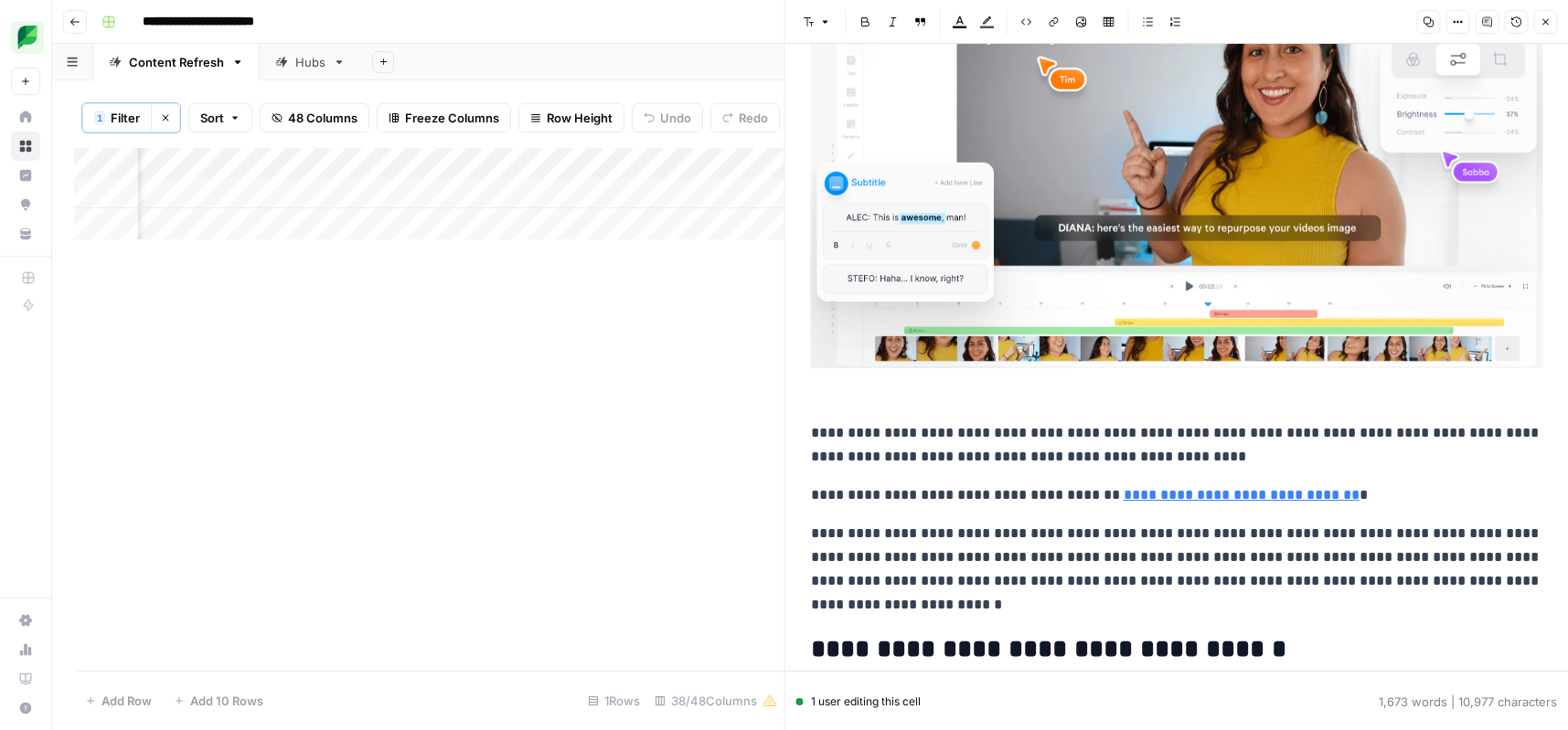
scroll to position [3716, 0]
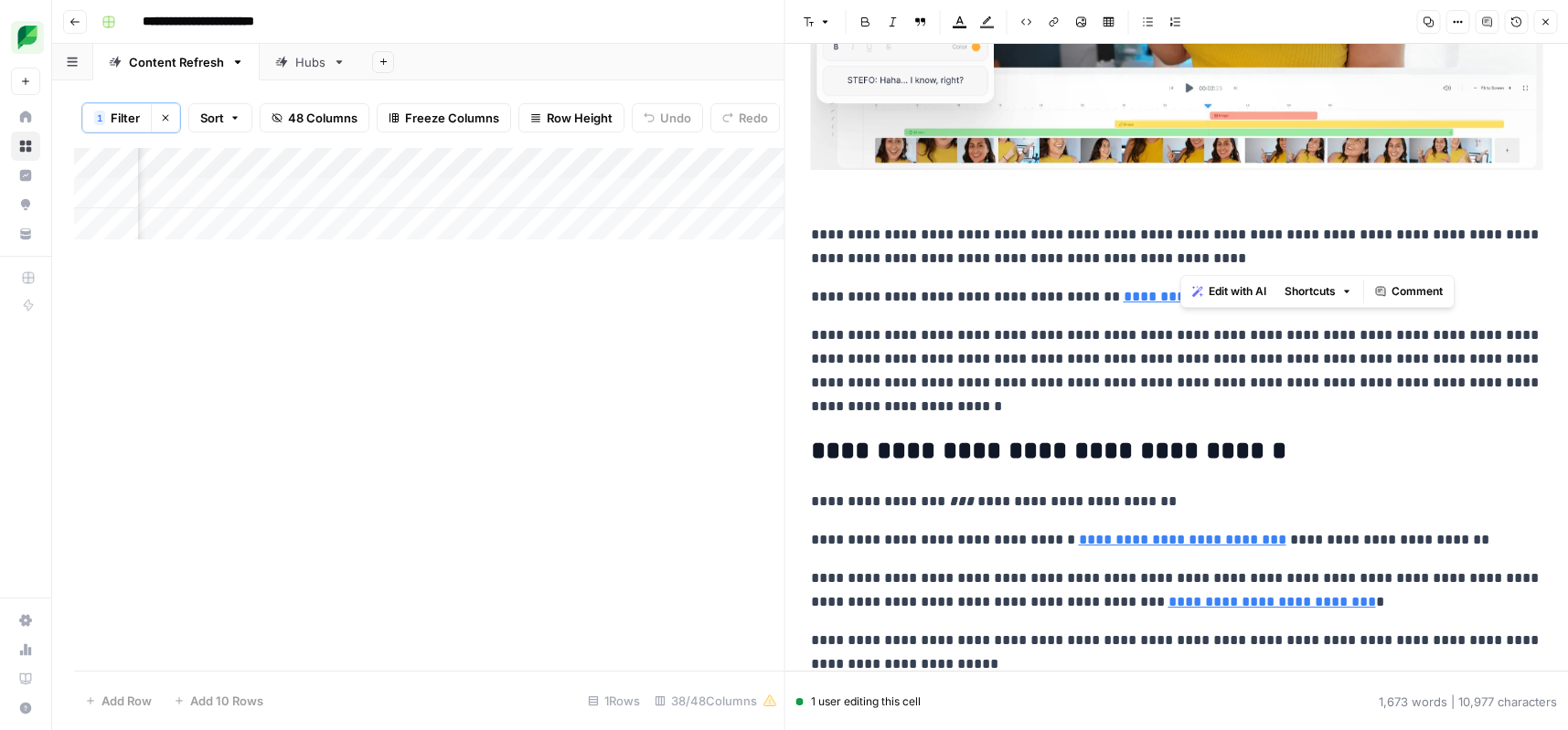
drag, startPoint x: 1204, startPoint y: 259, endPoint x: 1266, endPoint y: 238, distance: 65.5
click at [1266, 238] on p "**********" at bounding box center [1177, 247] width 732 height 47
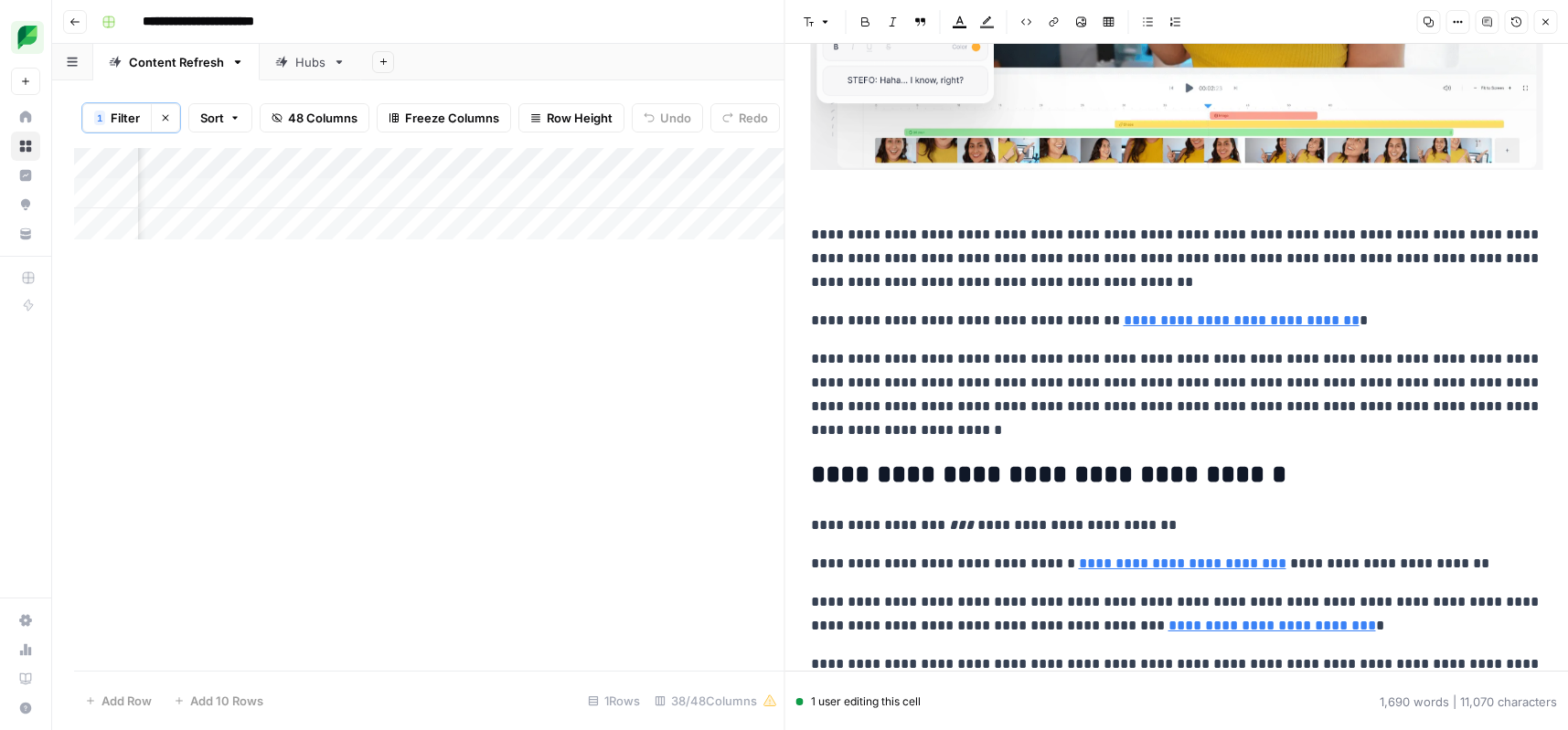
click at [1266, 236] on p "**********" at bounding box center [1177, 259] width 732 height 72
drag, startPoint x: 999, startPoint y: 275, endPoint x: 1016, endPoint y: 273, distance: 17.1
click at [999, 275] on p "**********" at bounding box center [1177, 258] width 732 height 72
click at [1175, 274] on p "**********" at bounding box center [1177, 258] width 732 height 72
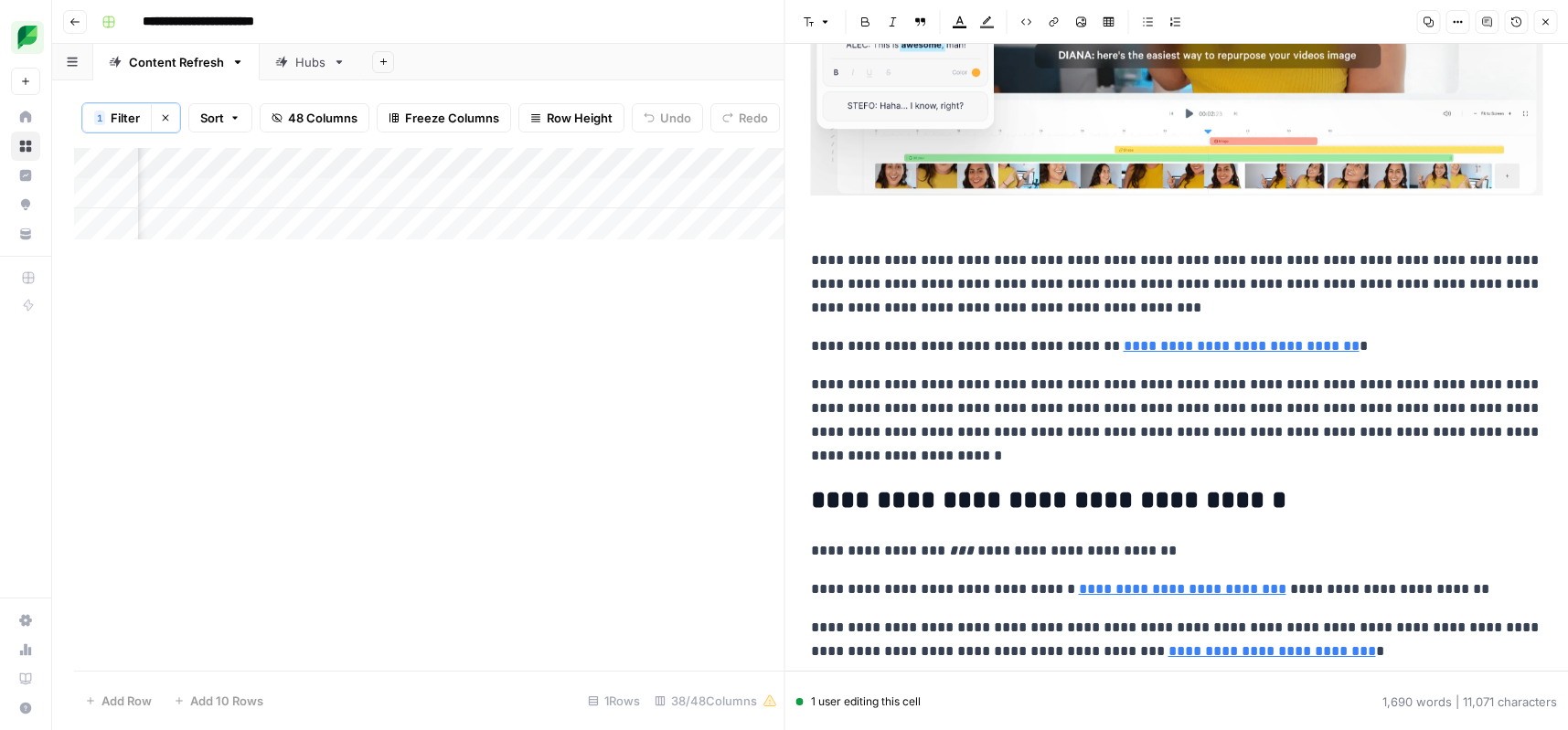
scroll to position [3689, 0]
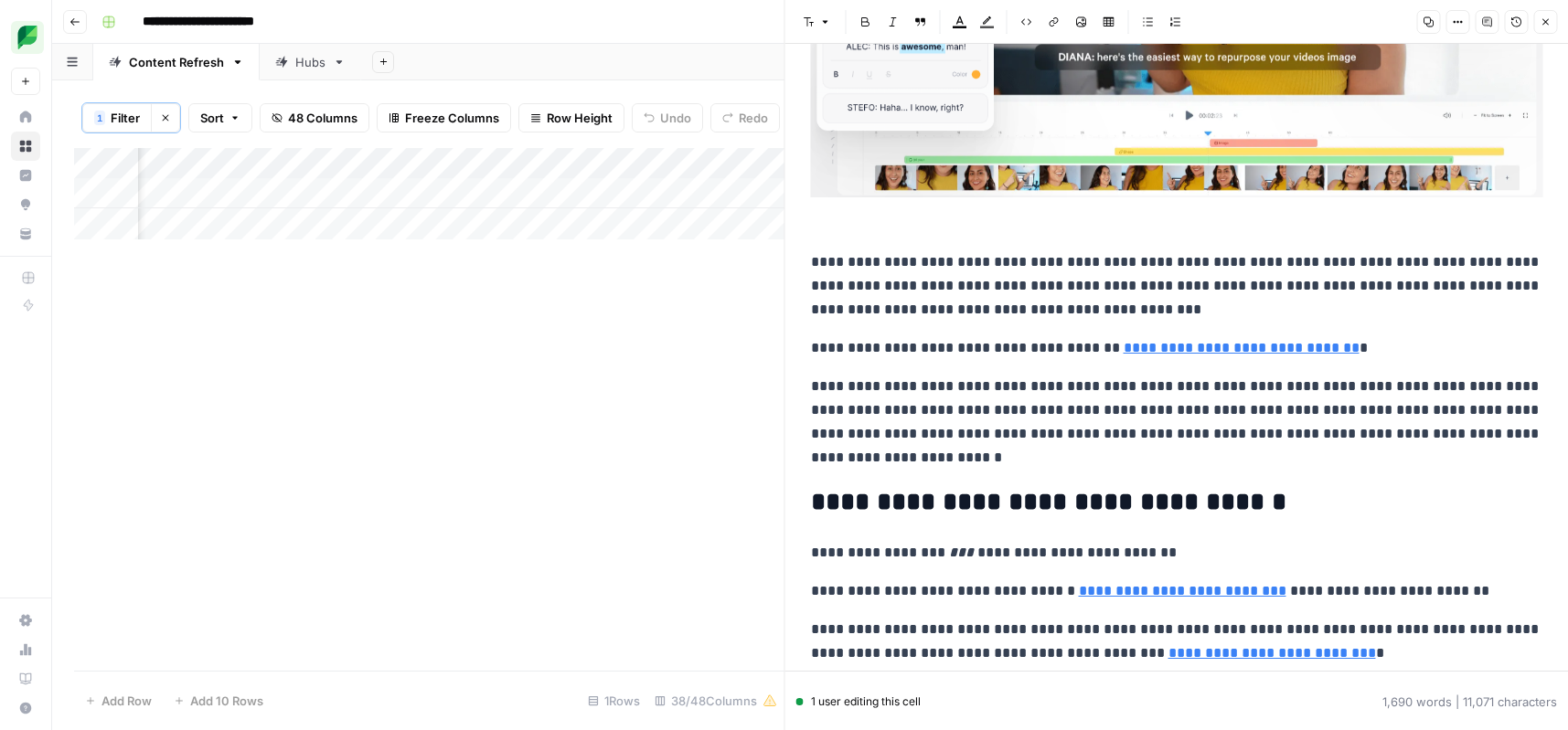
click at [1468, 289] on p "**********" at bounding box center [1177, 286] width 732 height 72
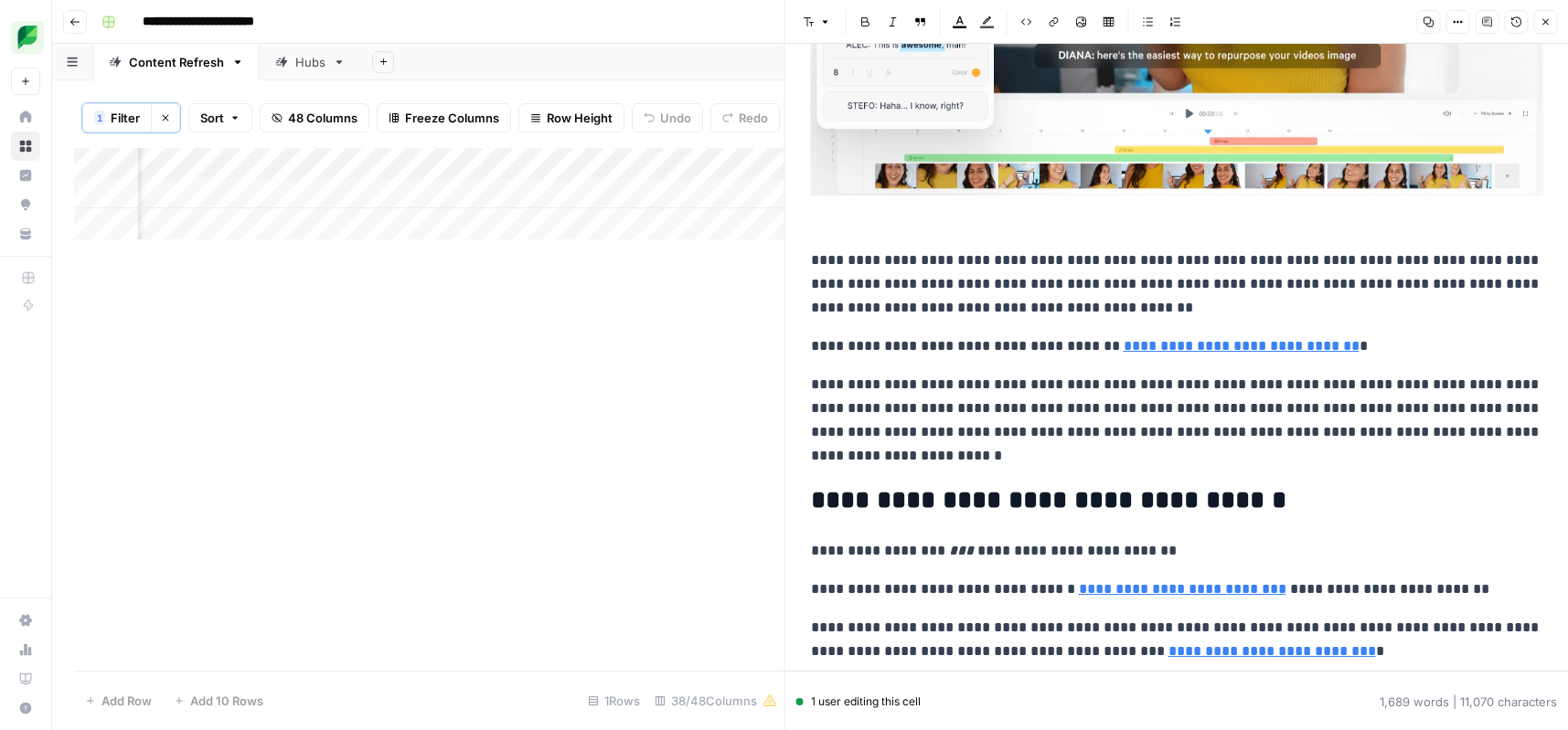
click at [908, 309] on p "**********" at bounding box center [1177, 284] width 732 height 72
drag, startPoint x: 1447, startPoint y: 261, endPoint x: 918, endPoint y: 291, distance: 529.8
click at [918, 291] on p "**********" at bounding box center [1177, 284] width 732 height 72
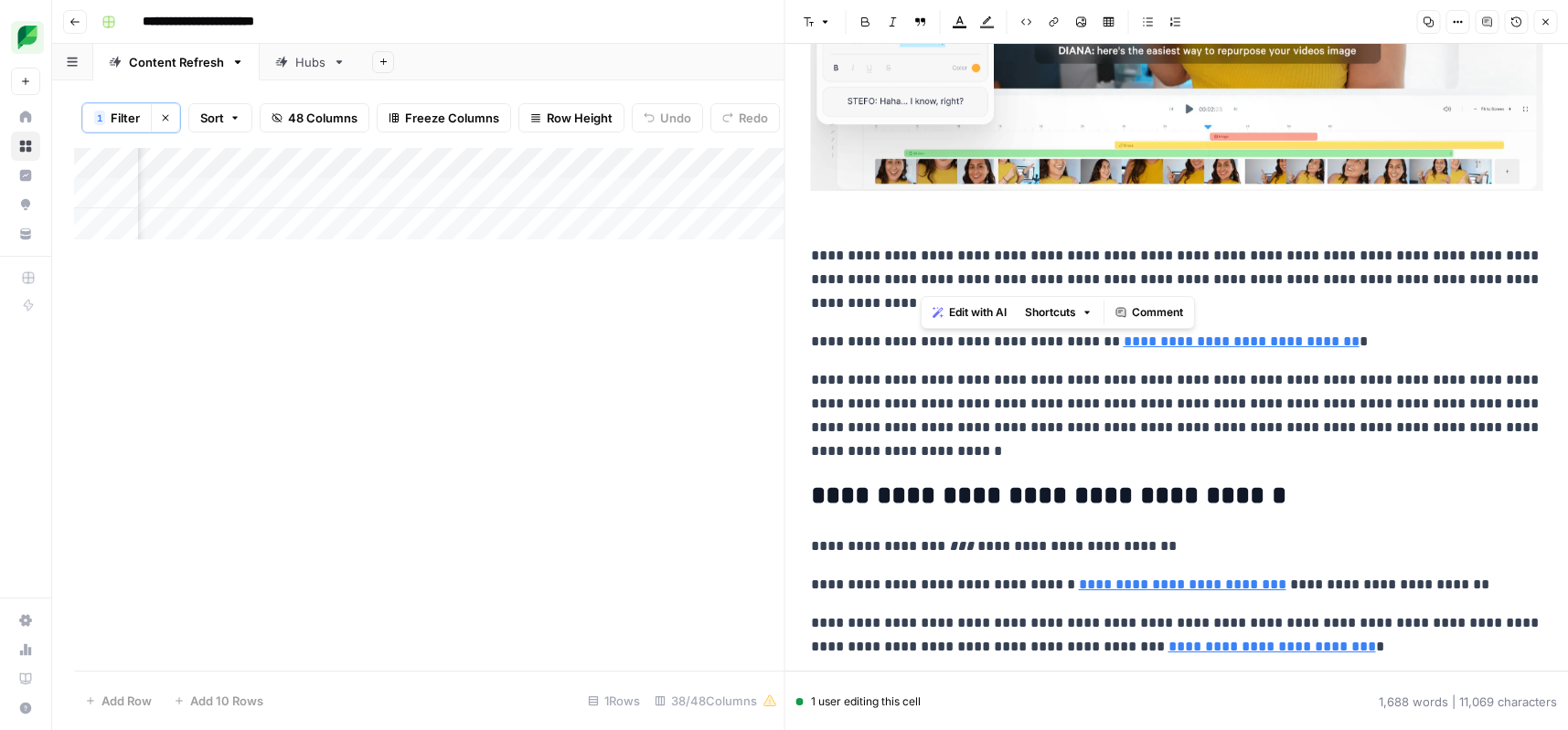
drag, startPoint x: 921, startPoint y: 286, endPoint x: 1292, endPoint y: 258, distance: 372.1
click at [1296, 251] on p "**********" at bounding box center [1177, 280] width 732 height 72
click at [1290, 266] on p "**********" at bounding box center [1177, 280] width 732 height 72
drag, startPoint x: 1195, startPoint y: 285, endPoint x: 1064, endPoint y: 308, distance: 133.0
click at [1064, 308] on p "**********" at bounding box center [1177, 280] width 732 height 72
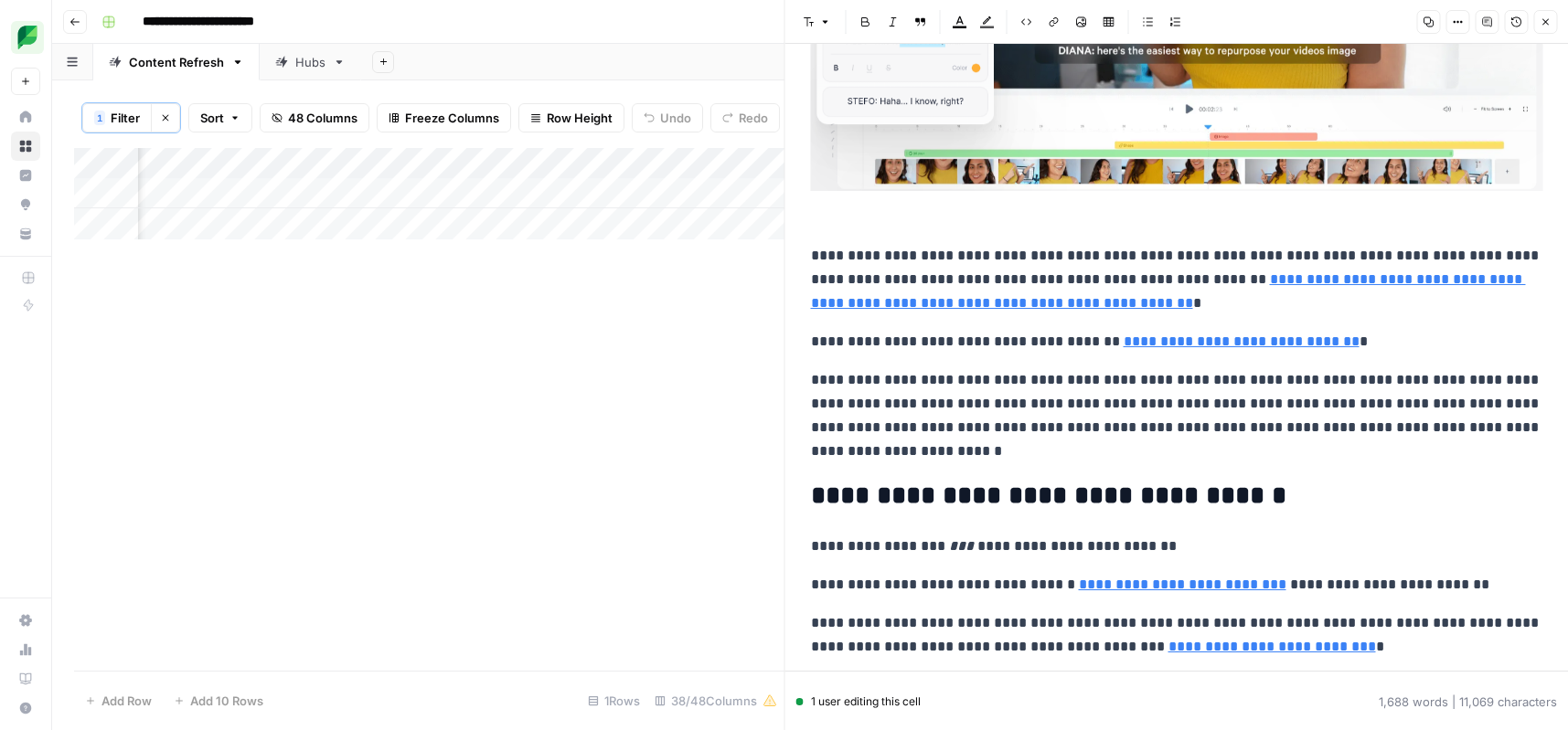
click at [1112, 267] on p "**********" at bounding box center [1177, 280] width 732 height 72
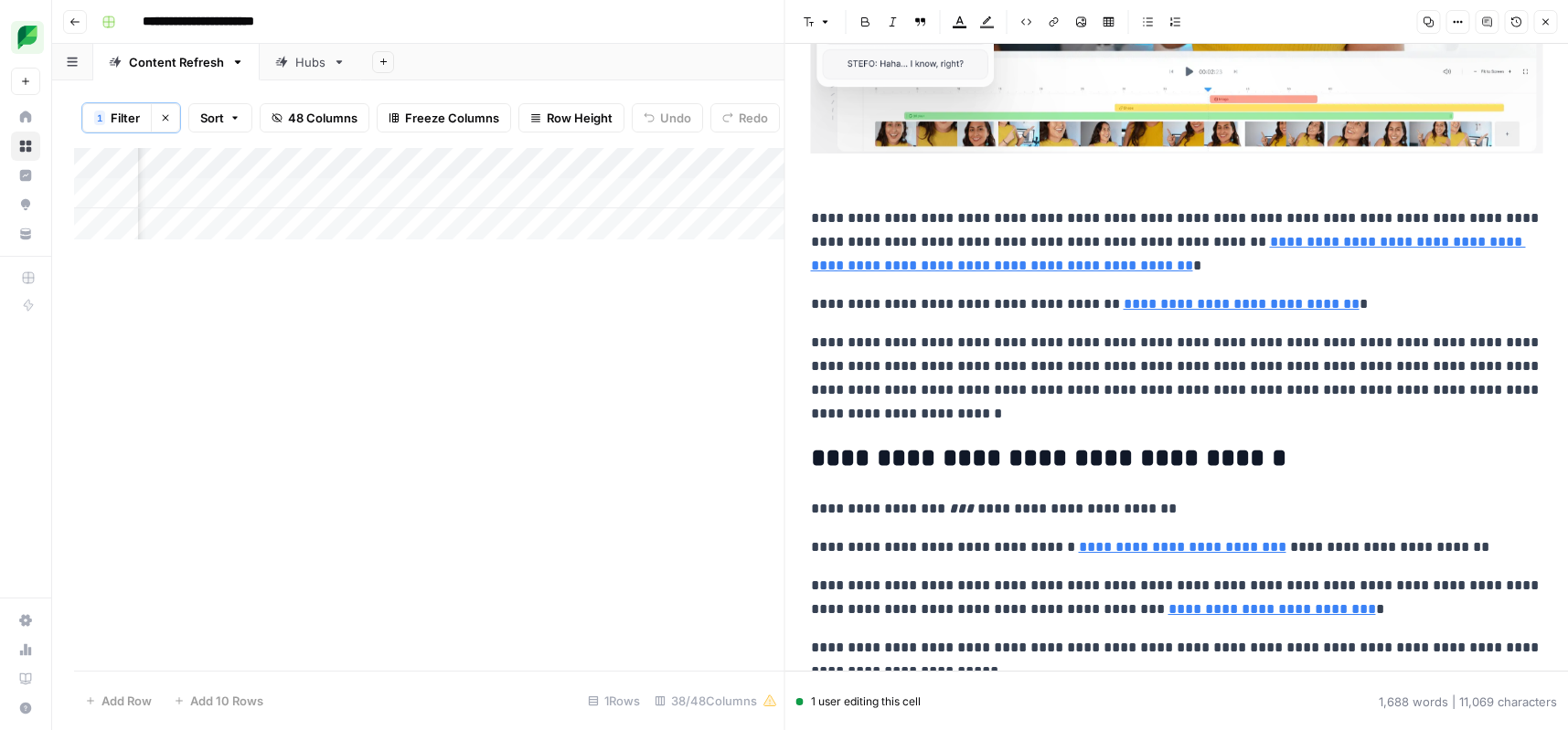
scroll to position [3737, 0]
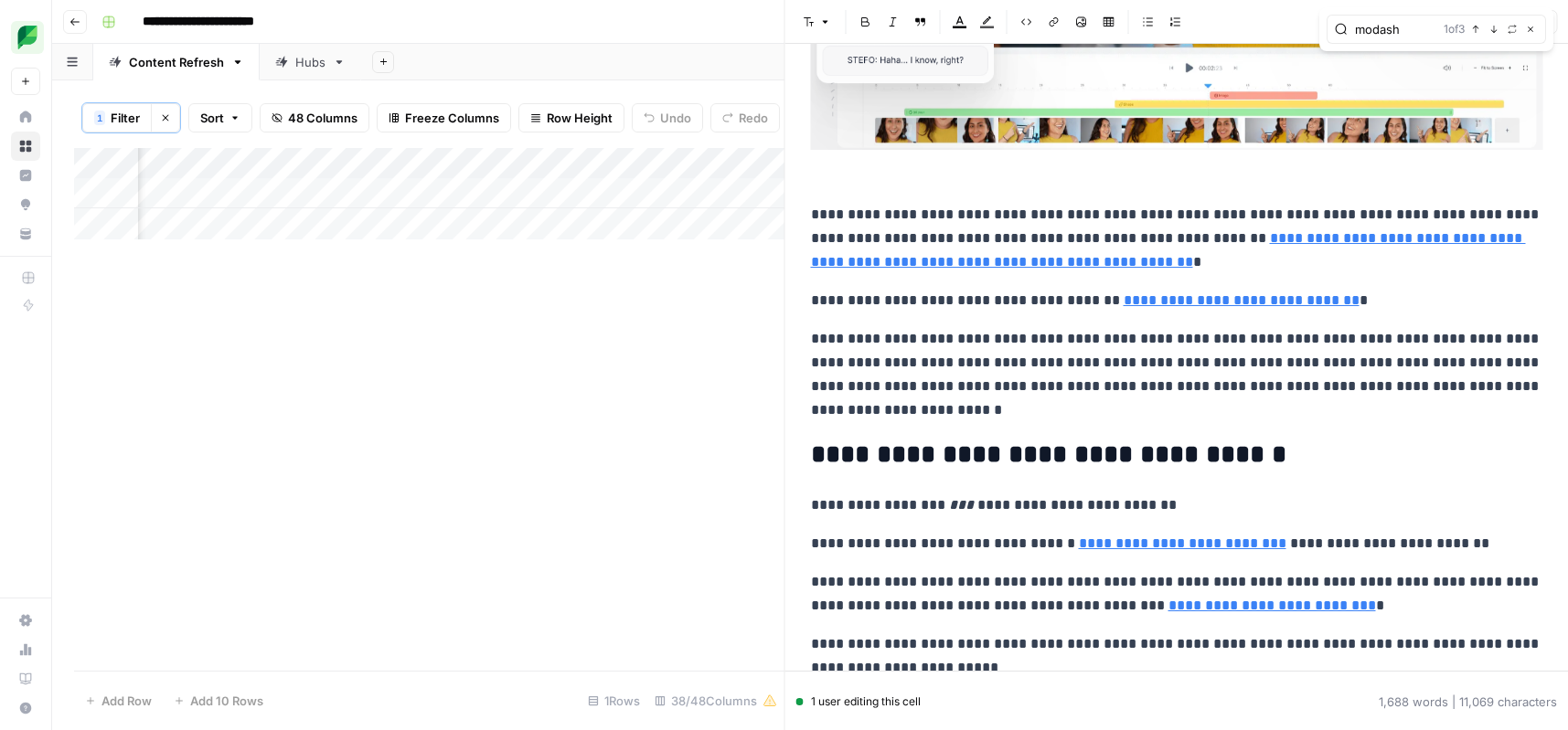
type input "modash"
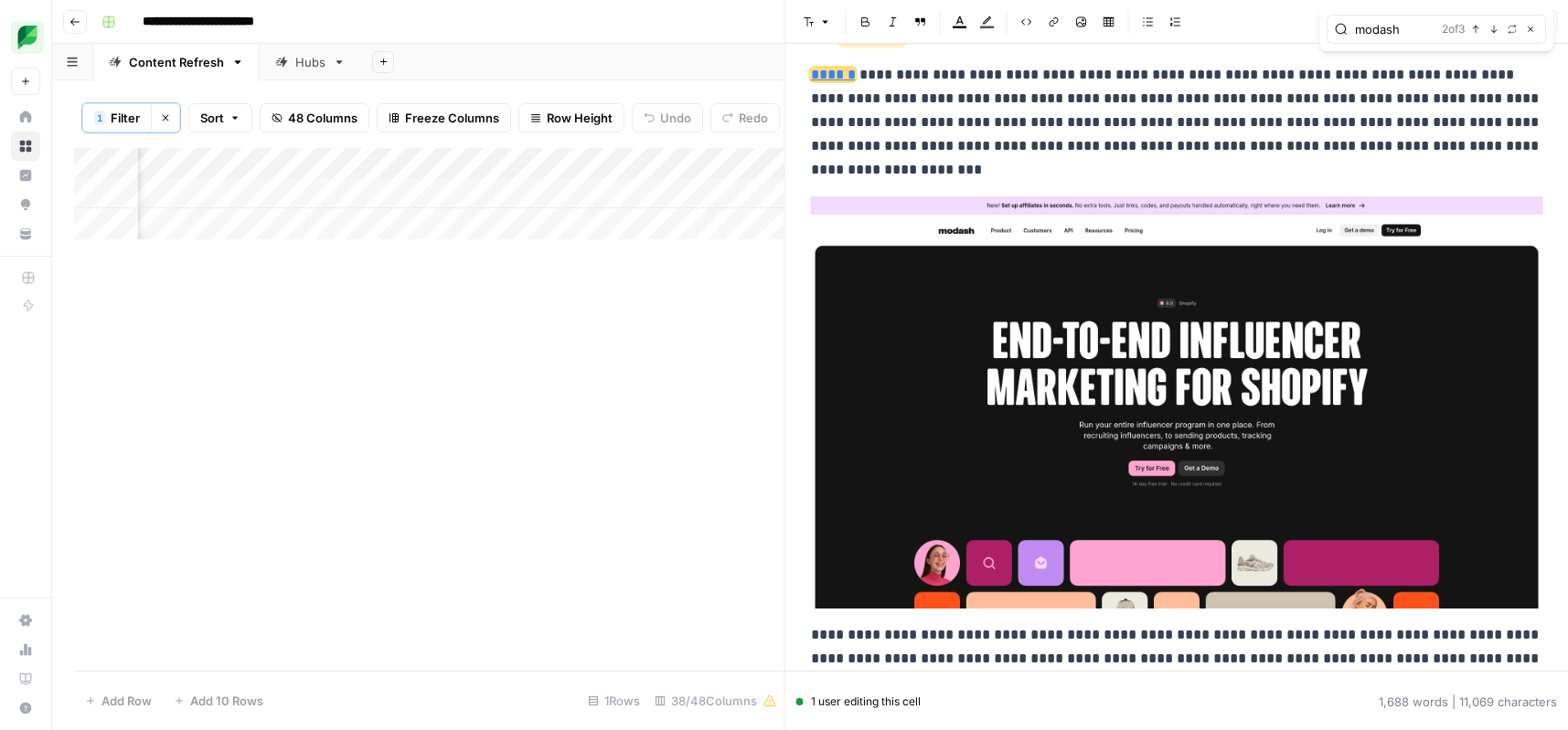
scroll to position [6690, 0]
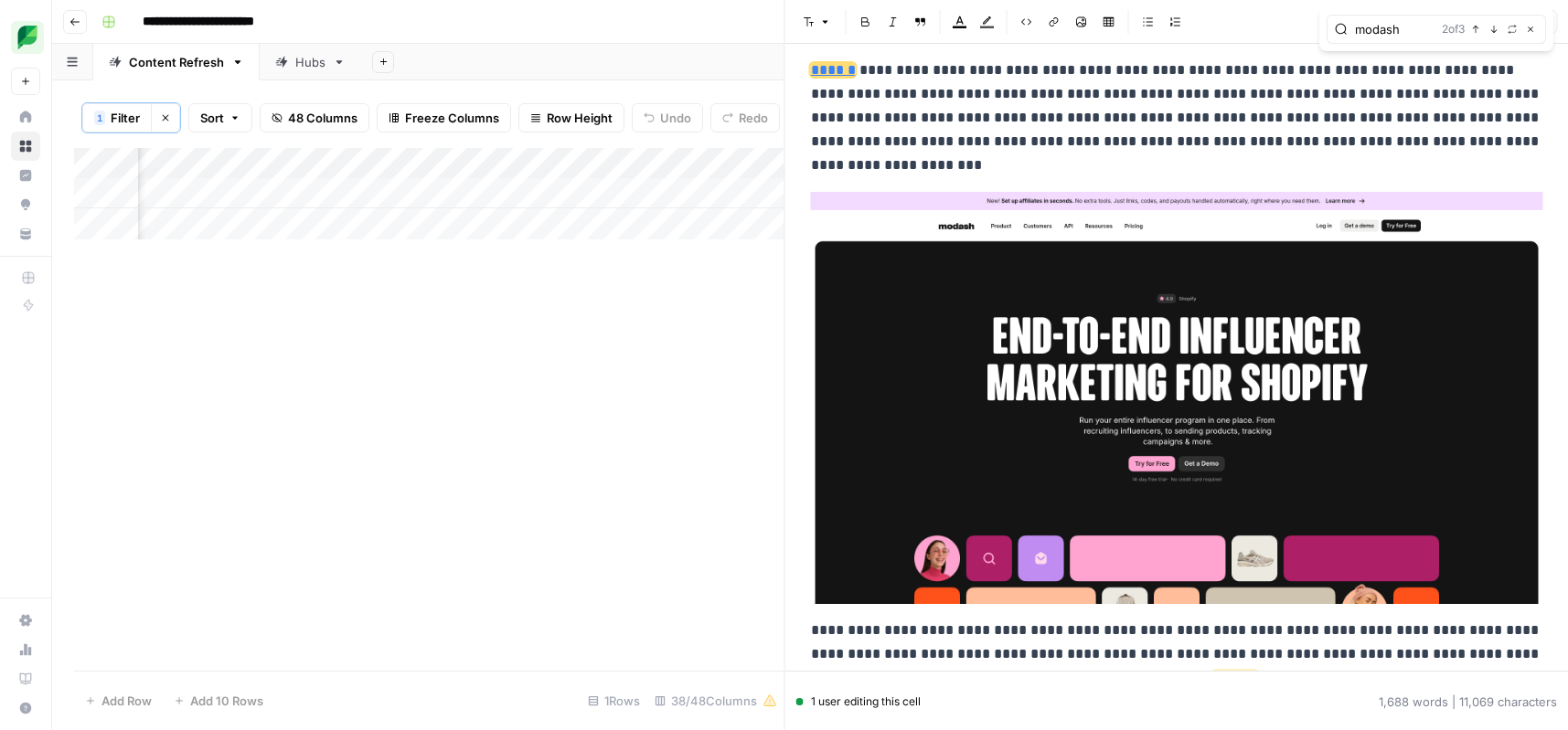
click at [1044, 99] on p "**********" at bounding box center [1177, 118] width 732 height 119
click at [1163, 103] on p "**********" at bounding box center [1177, 118] width 732 height 119
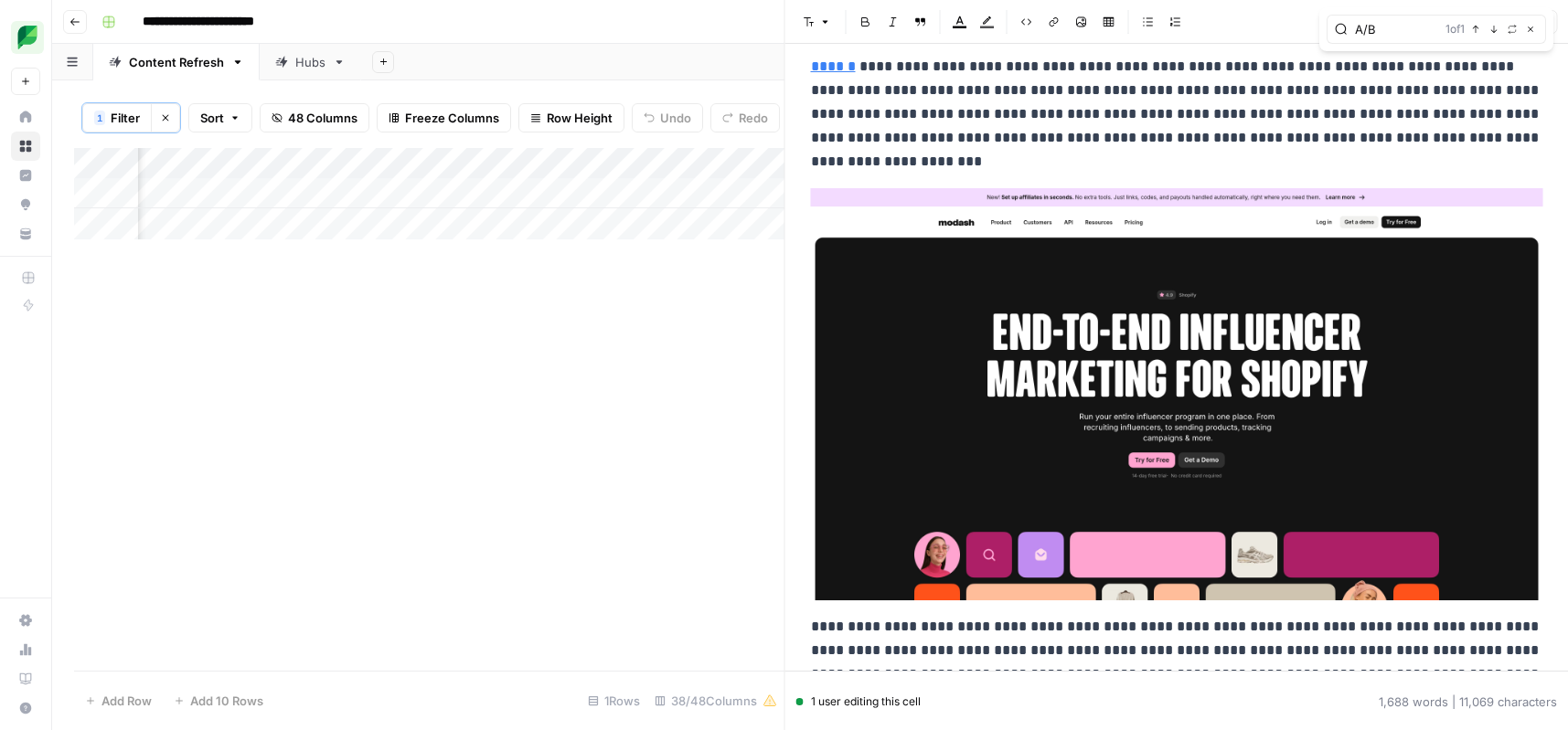
type input "A/B"
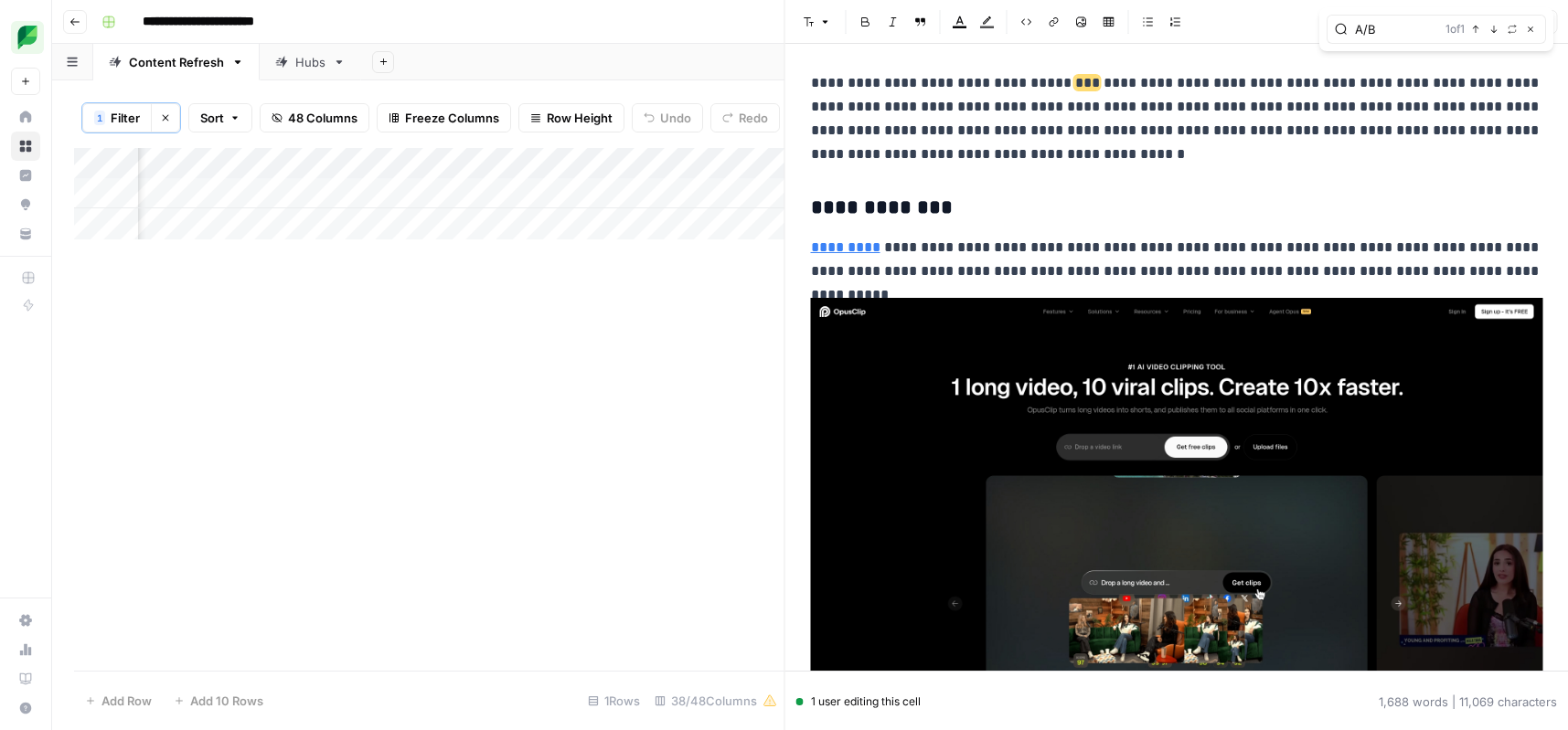
scroll to position [11442, 0]
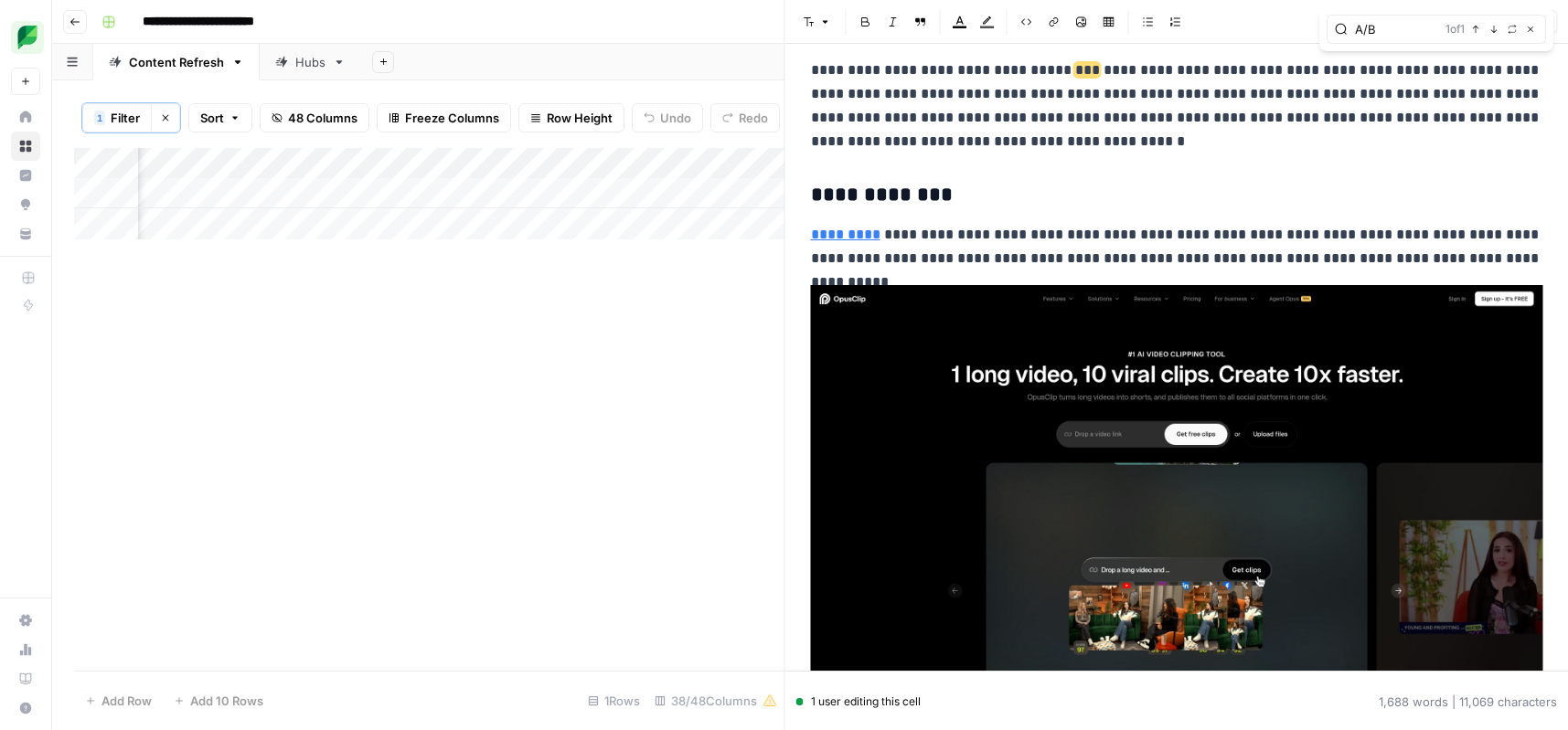
click at [1203, 148] on p "**********" at bounding box center [1177, 105] width 732 height 95
click at [1128, 77] on p "**********" at bounding box center [1177, 105] width 732 height 95
click at [1171, 189] on h3 "**********" at bounding box center [1177, 195] width 732 height 25
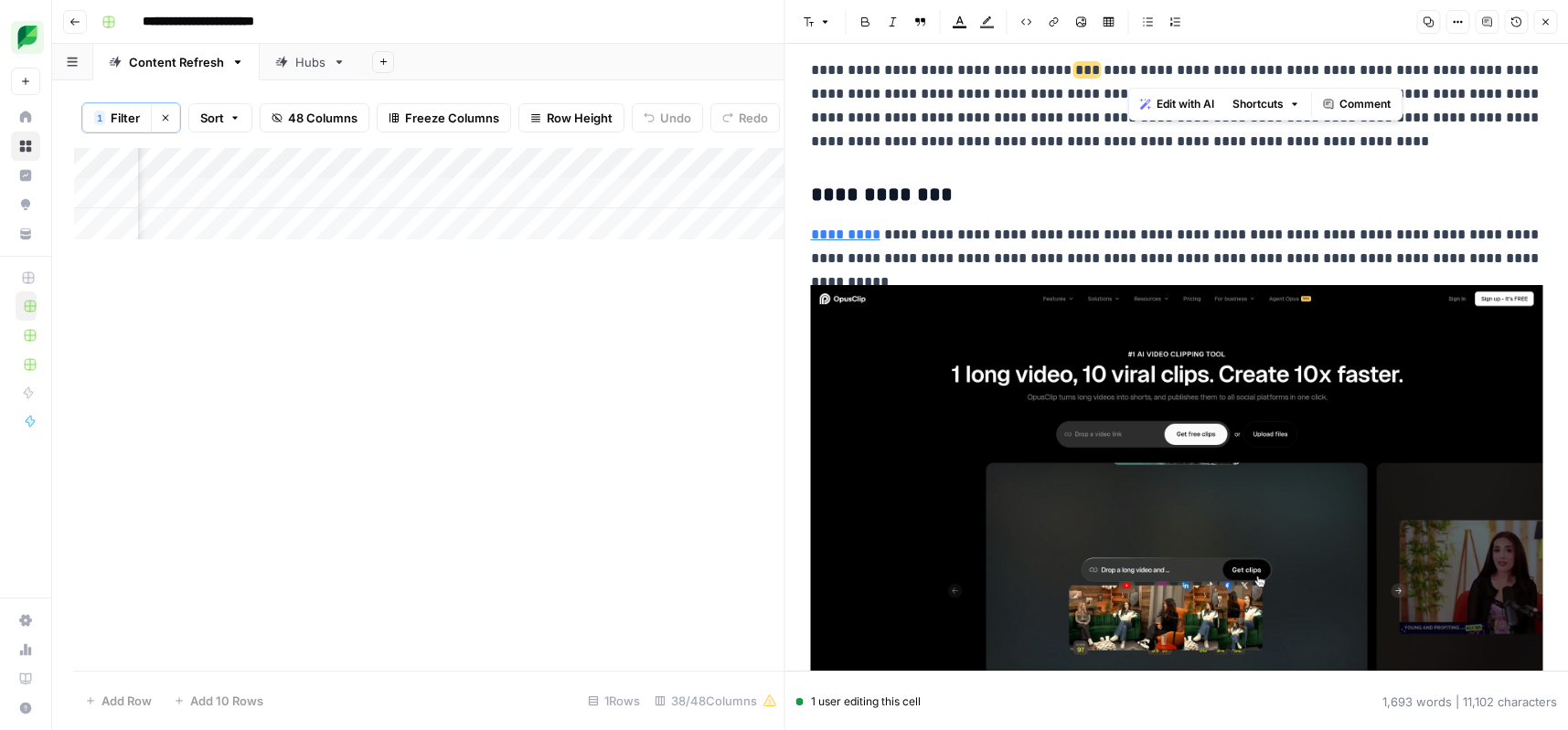
drag, startPoint x: 1334, startPoint y: 74, endPoint x: 1108, endPoint y: 80, distance: 226.1
click at [1124, 80] on p "**********" at bounding box center [1177, 105] width 732 height 95
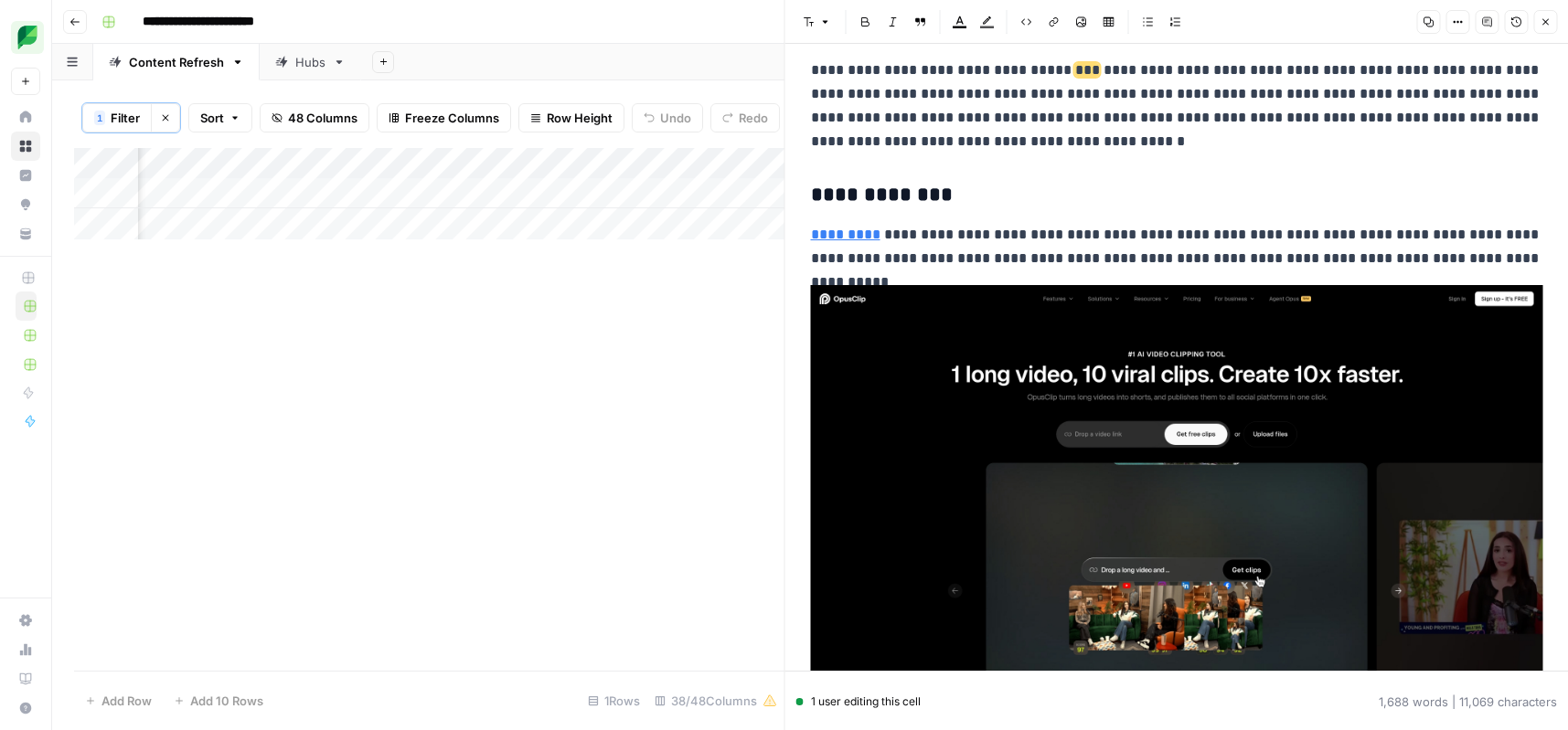
click at [1110, 132] on p "**********" at bounding box center [1177, 105] width 732 height 95
click at [843, 244] on p "**********" at bounding box center [1177, 247] width 732 height 47
click at [1071, 212] on icon at bounding box center [1075, 208] width 10 height 10
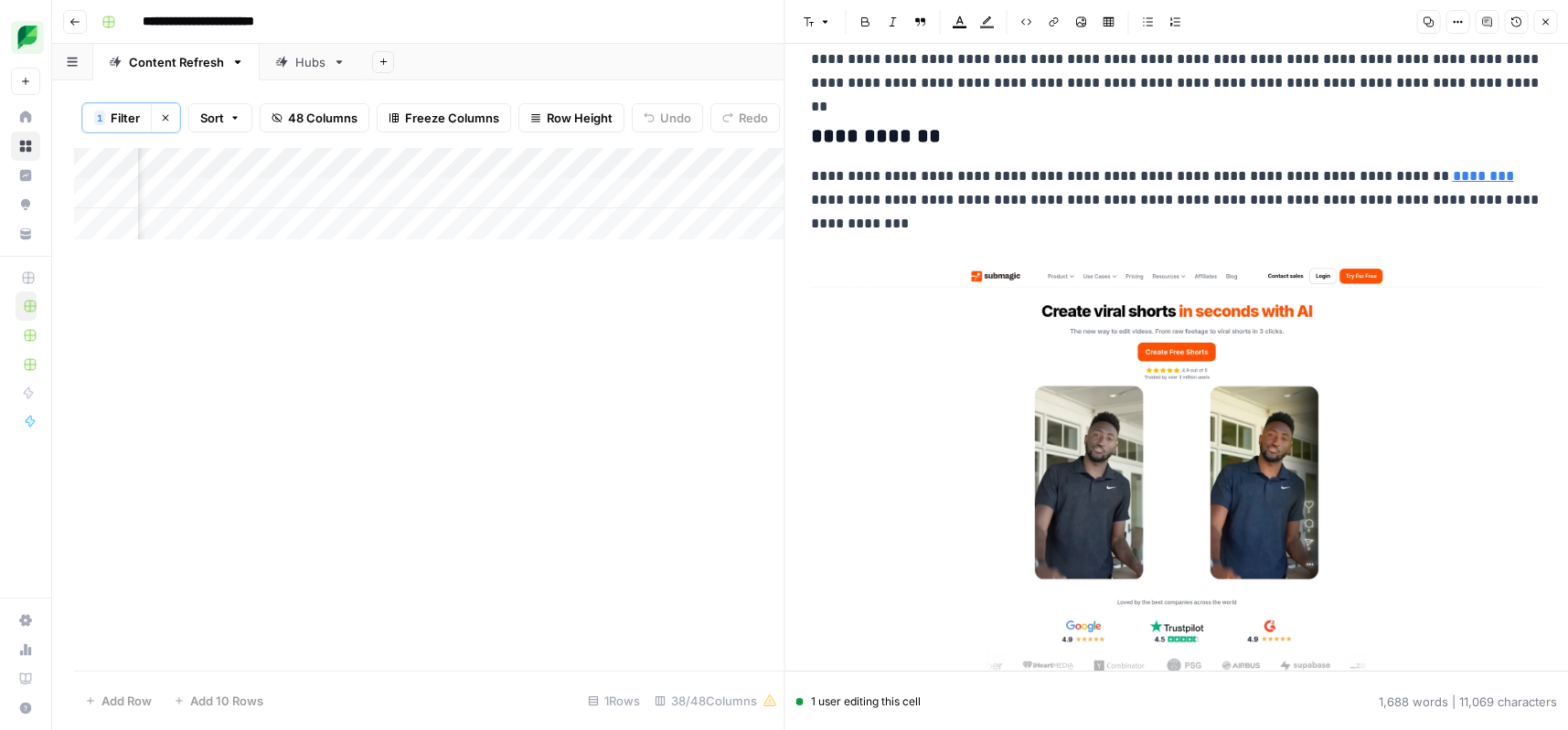
scroll to position [12090, 0]
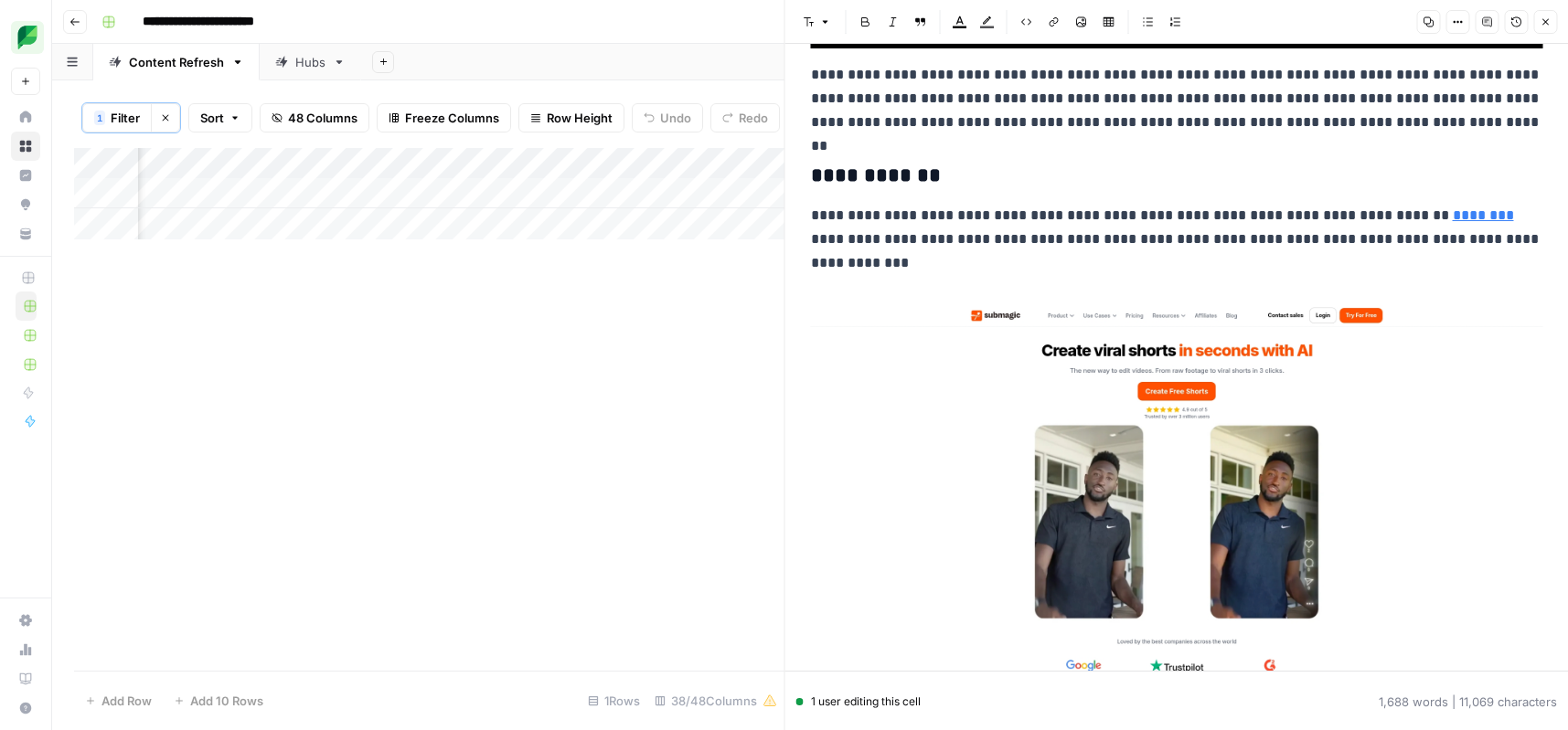
click at [1455, 220] on link "********" at bounding box center [1483, 215] width 61 height 14
click at [1391, 196] on link "Open in a new tab" at bounding box center [1390, 189] width 24 height 24
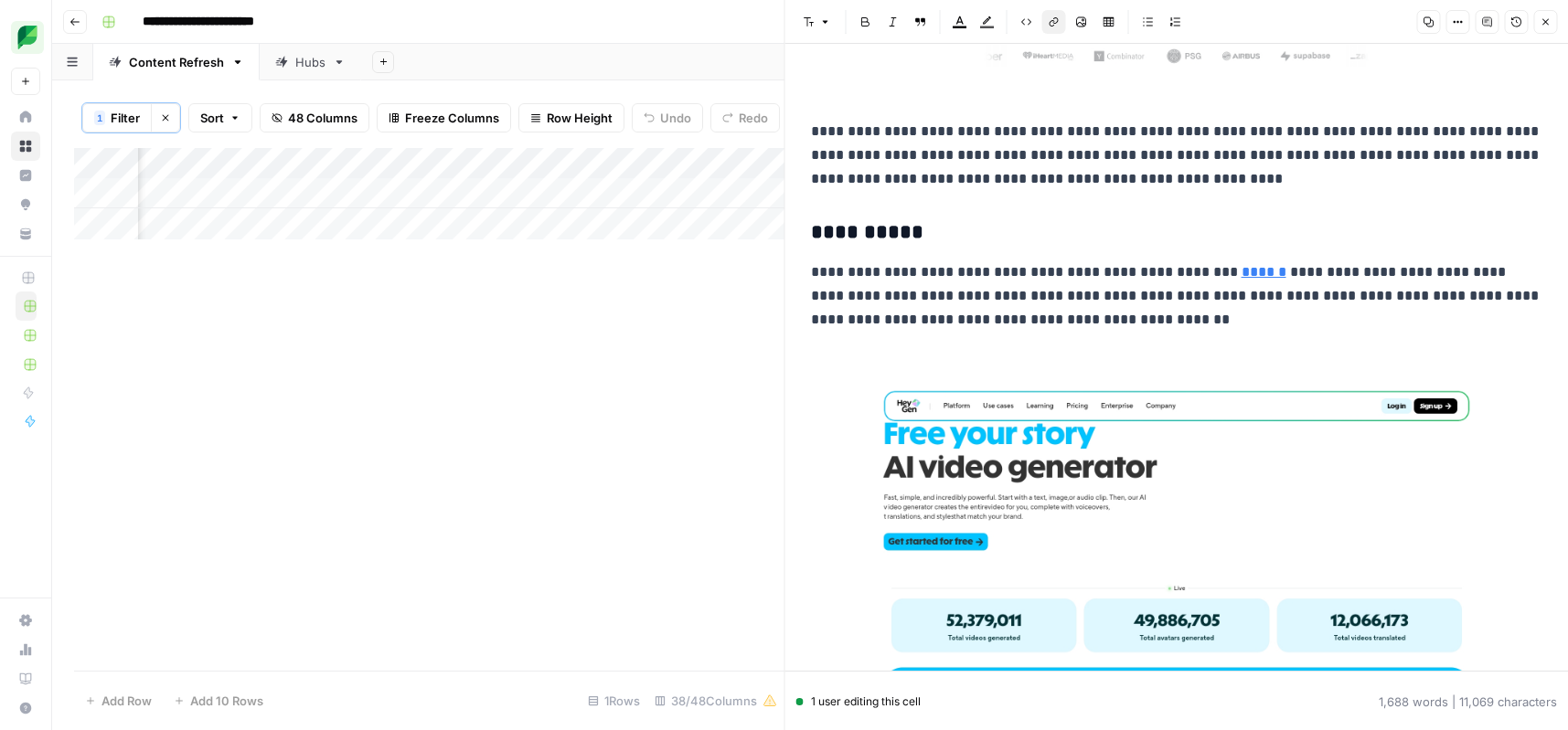
scroll to position [12743, 0]
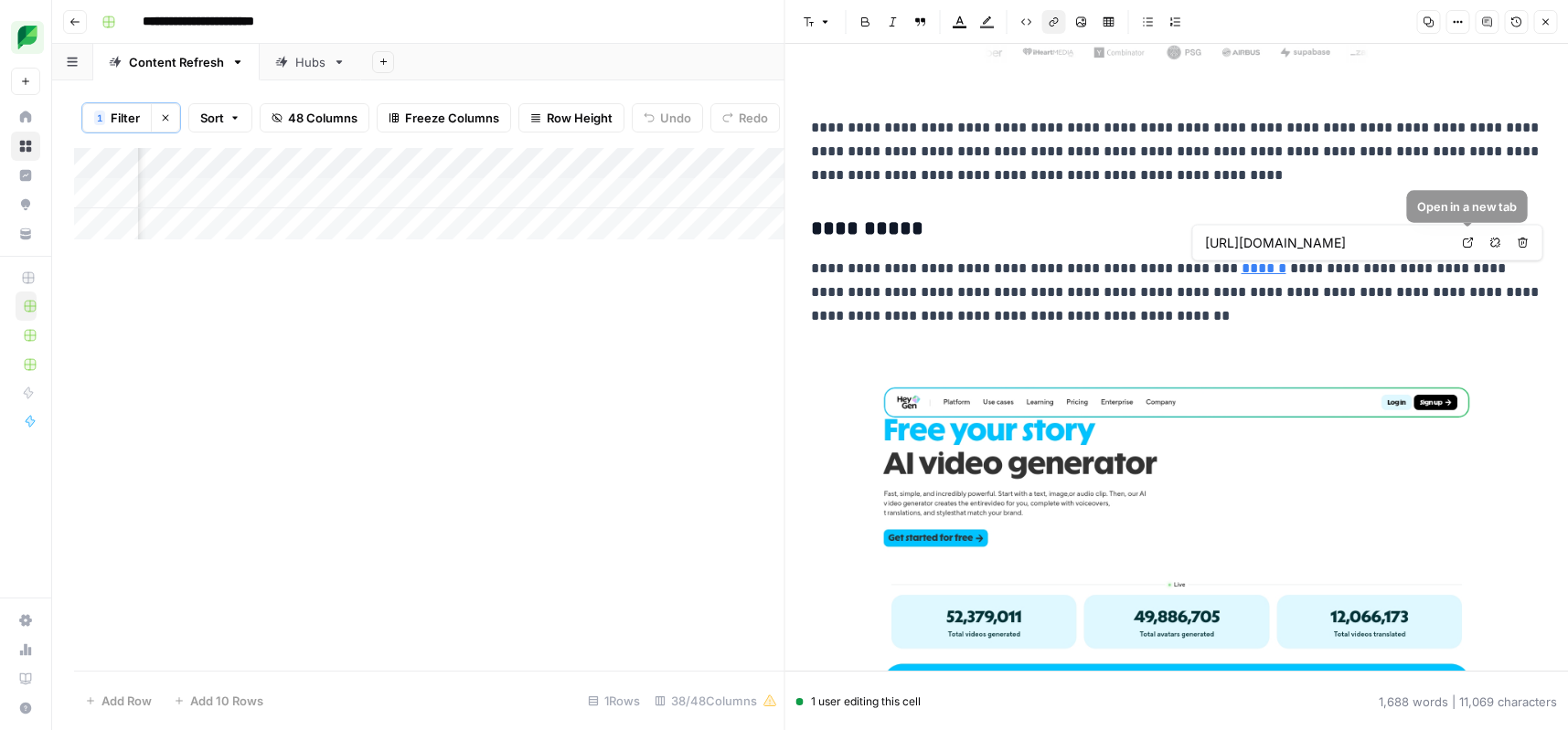
click at [1470, 243] on icon at bounding box center [1469, 243] width 11 height 11
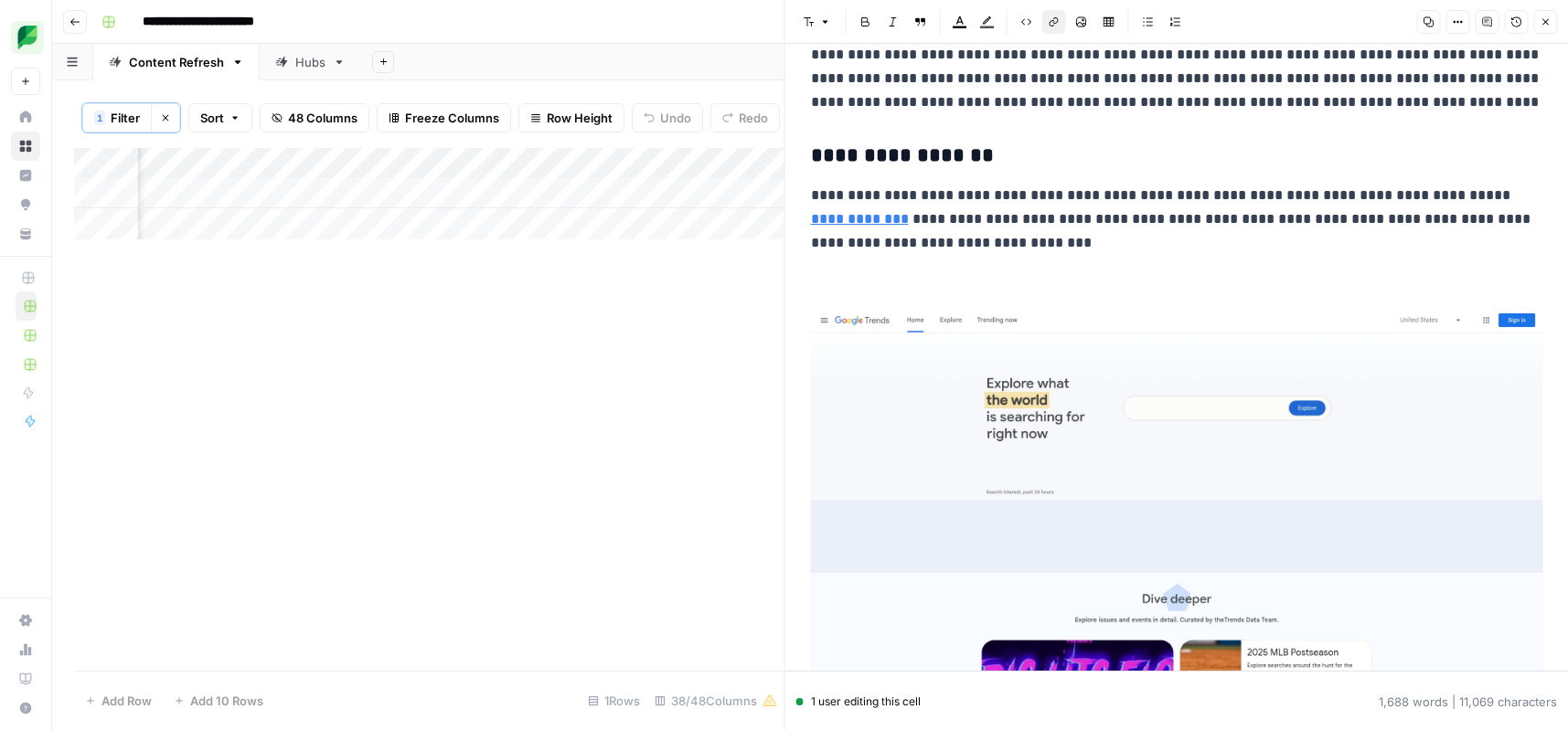
scroll to position [13538, 0]
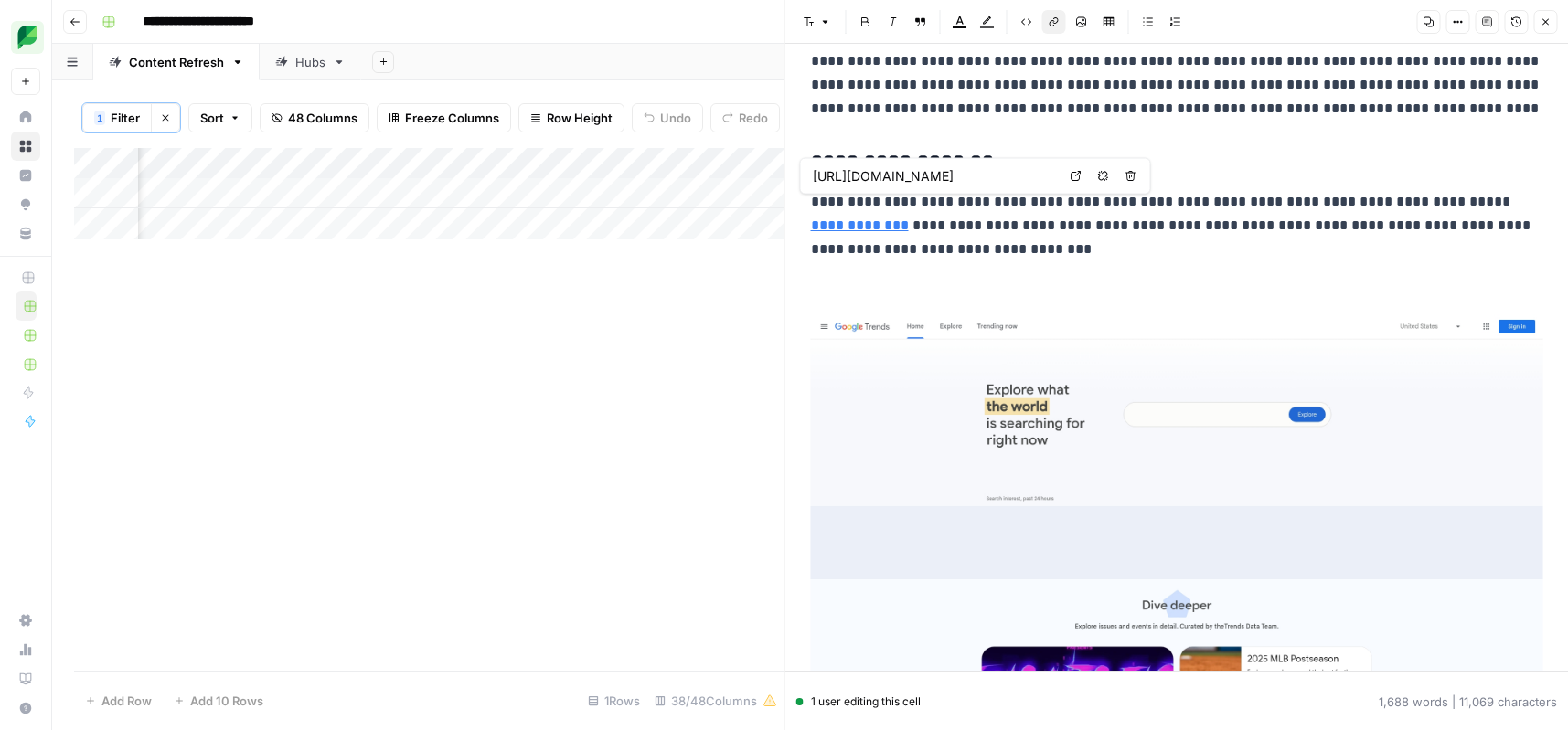
click at [835, 232] on link "**********" at bounding box center [860, 225] width 98 height 14
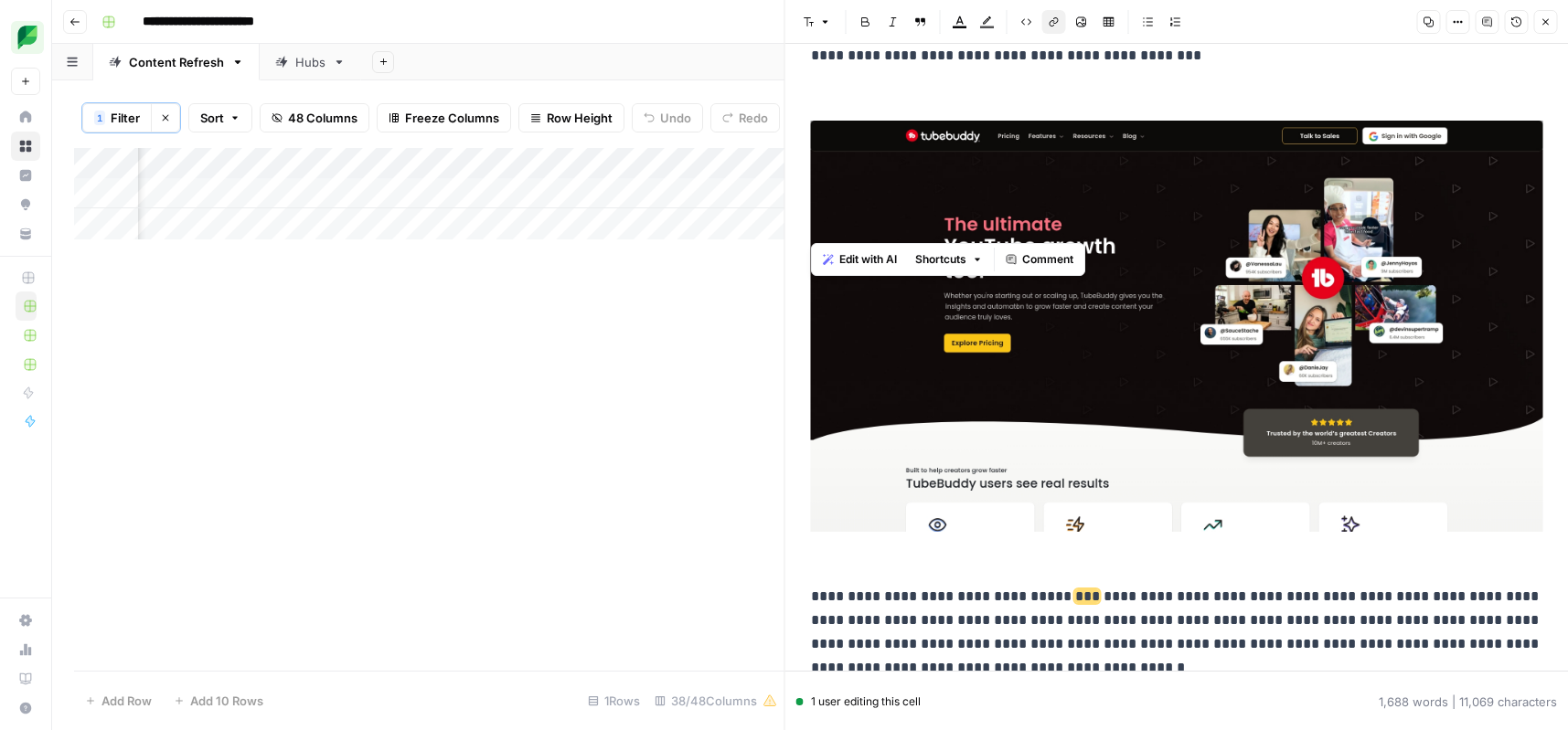
scroll to position [10645, 0]
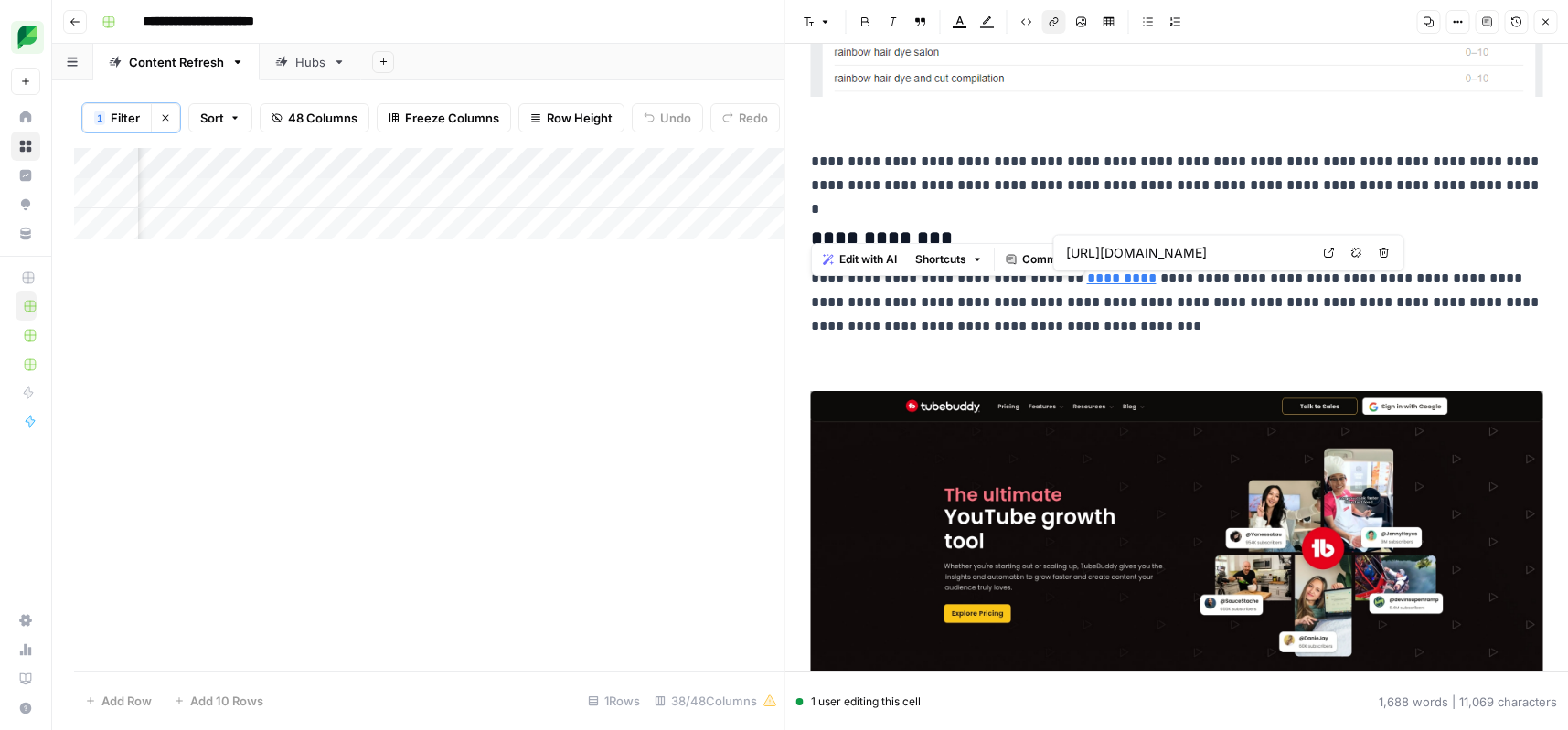
click at [1337, 255] on link "Open in a new tab" at bounding box center [1329, 252] width 24 height 24
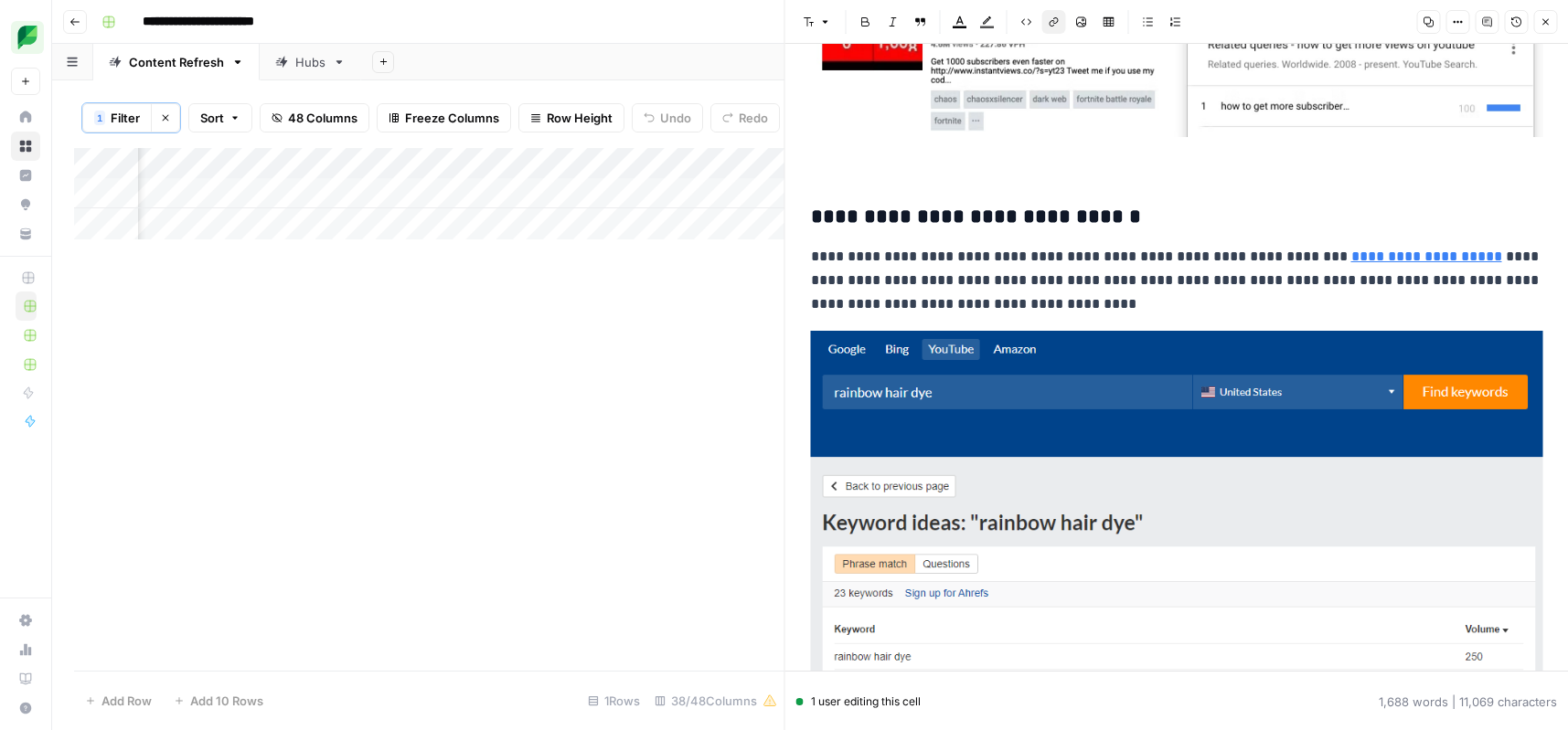
scroll to position [9940, 0]
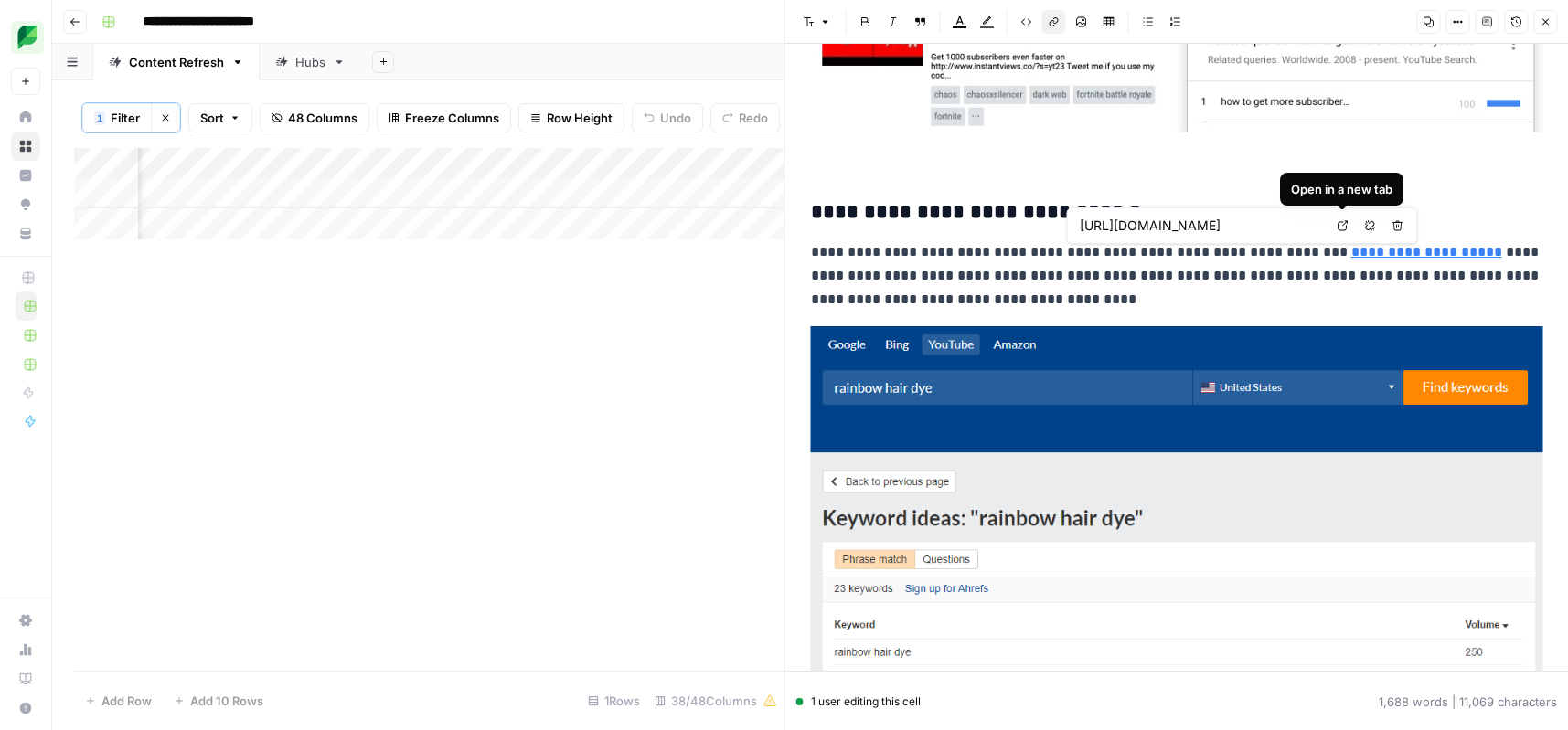
click at [1334, 228] on link "Open in a new tab" at bounding box center [1343, 225] width 24 height 24
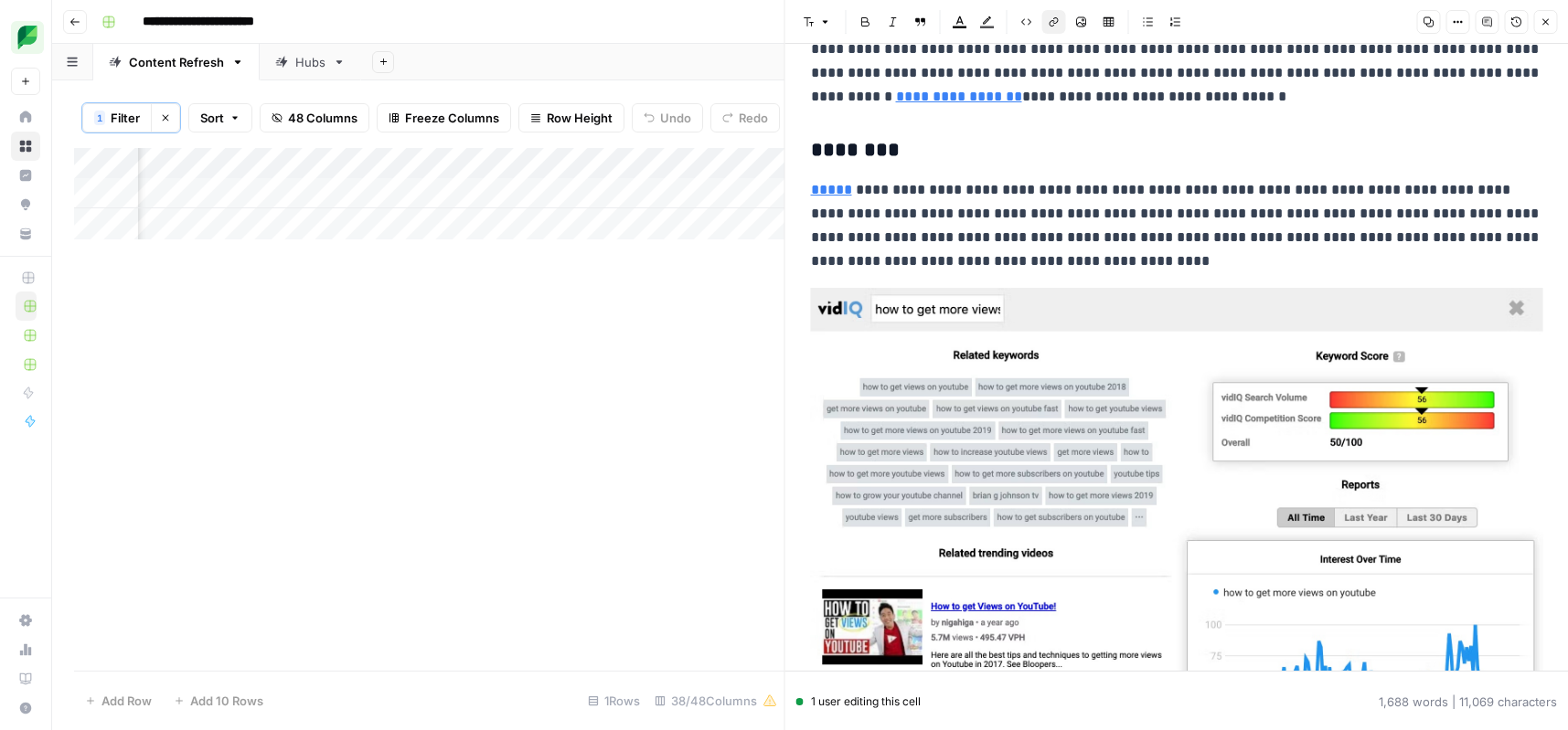
scroll to position [9187, 0]
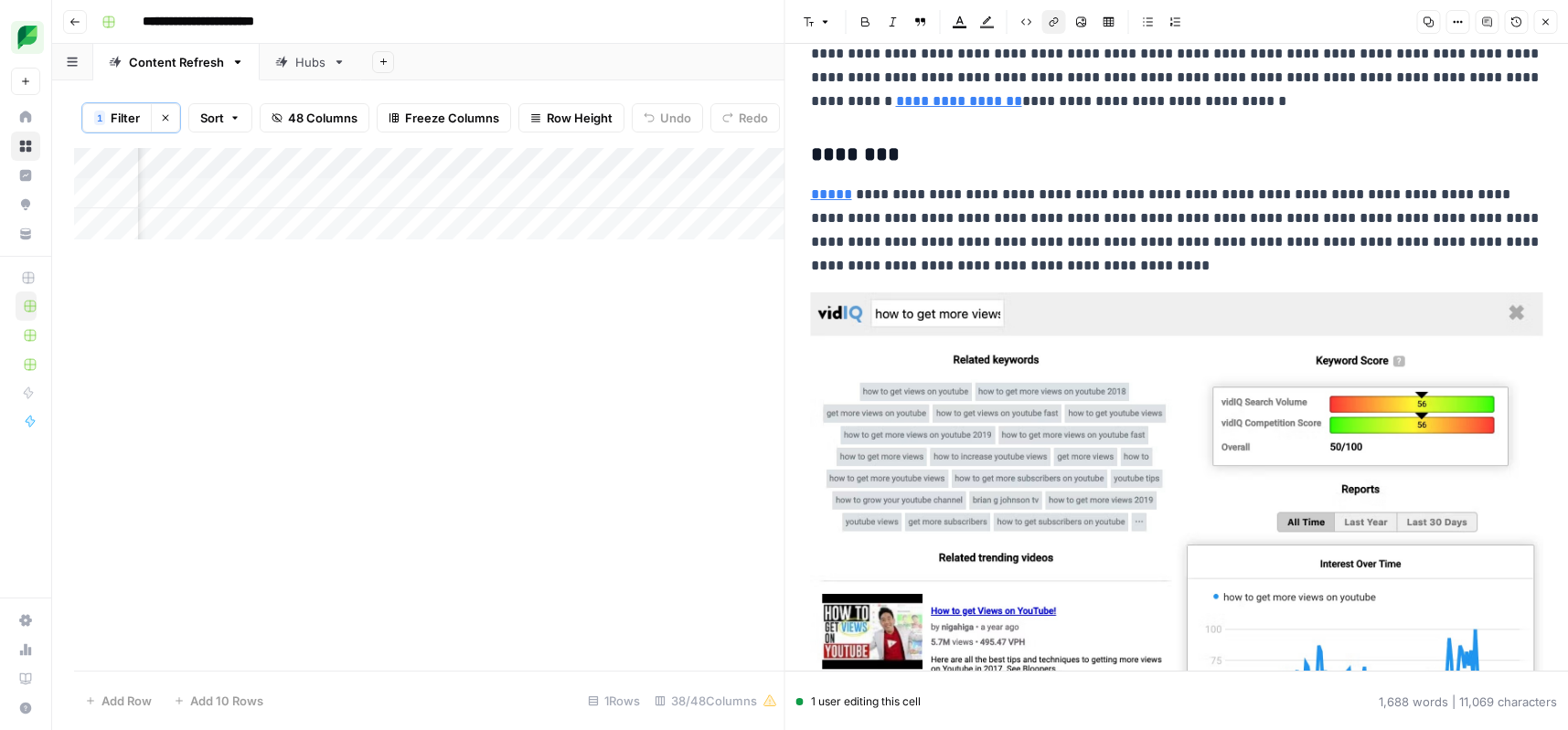
click at [818, 200] on link "*****" at bounding box center [832, 194] width 41 height 14
click at [1077, 170] on icon at bounding box center [1076, 170] width 11 height 11
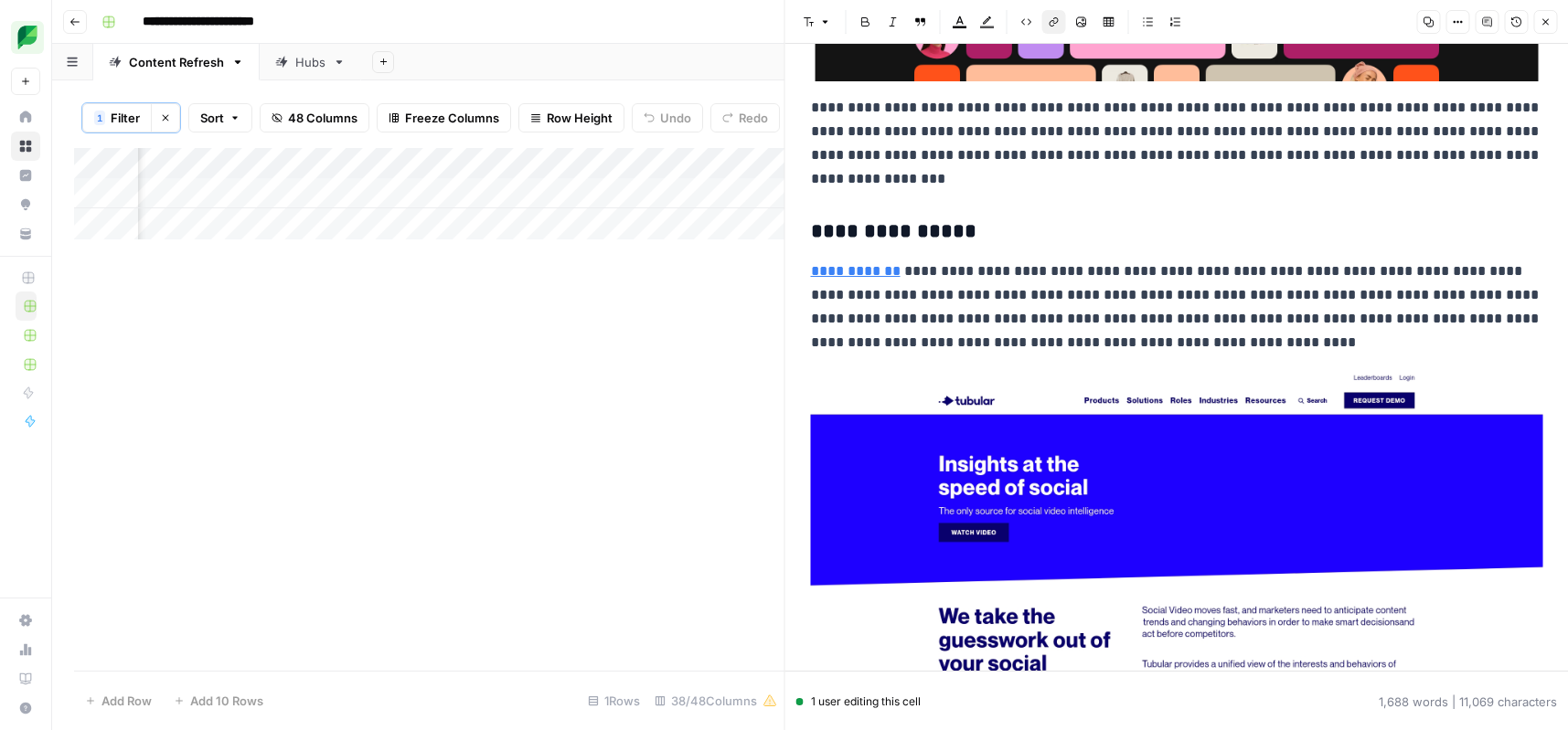
scroll to position [7085, 0]
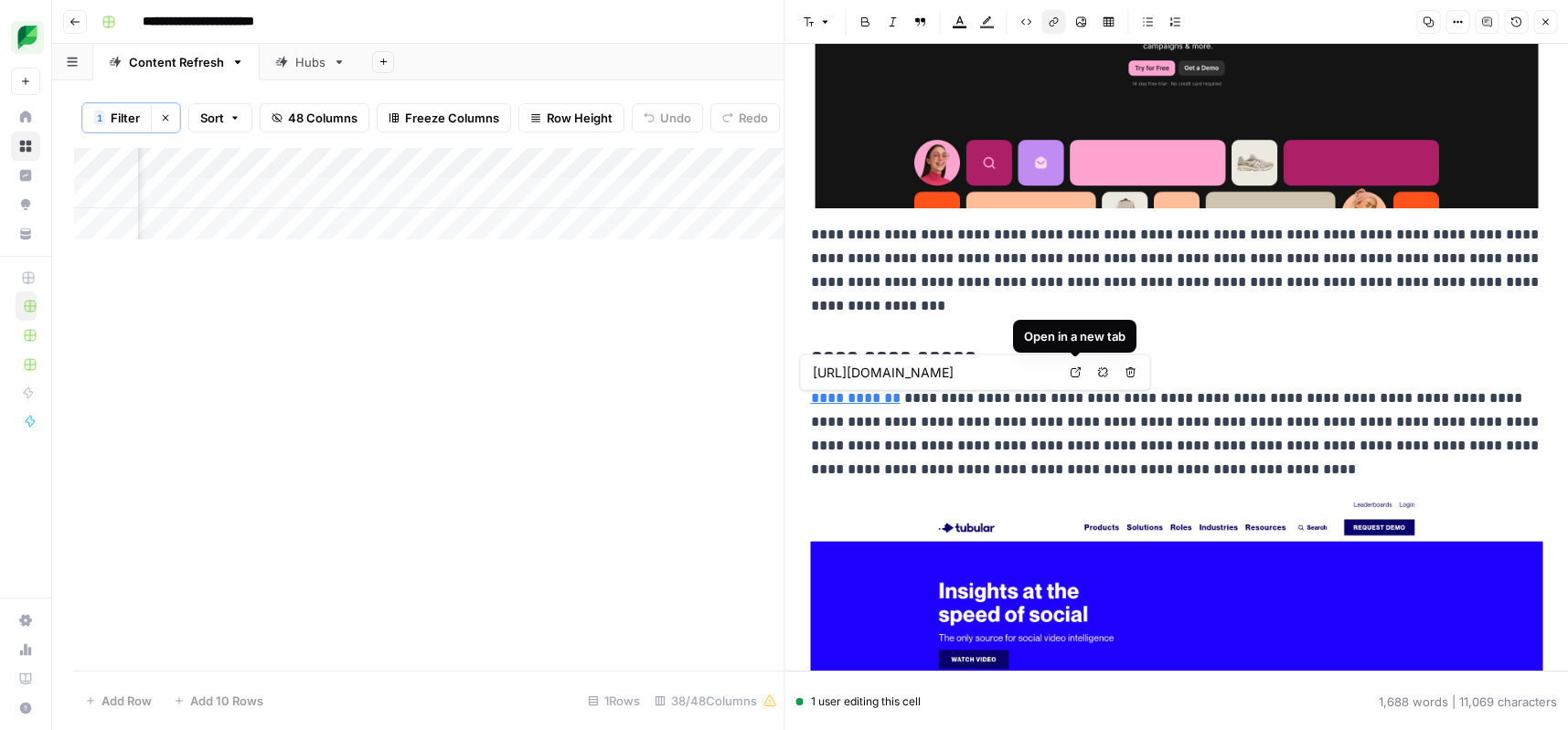
click at [1083, 377] on link "Open in a new tab" at bounding box center [1075, 372] width 24 height 24
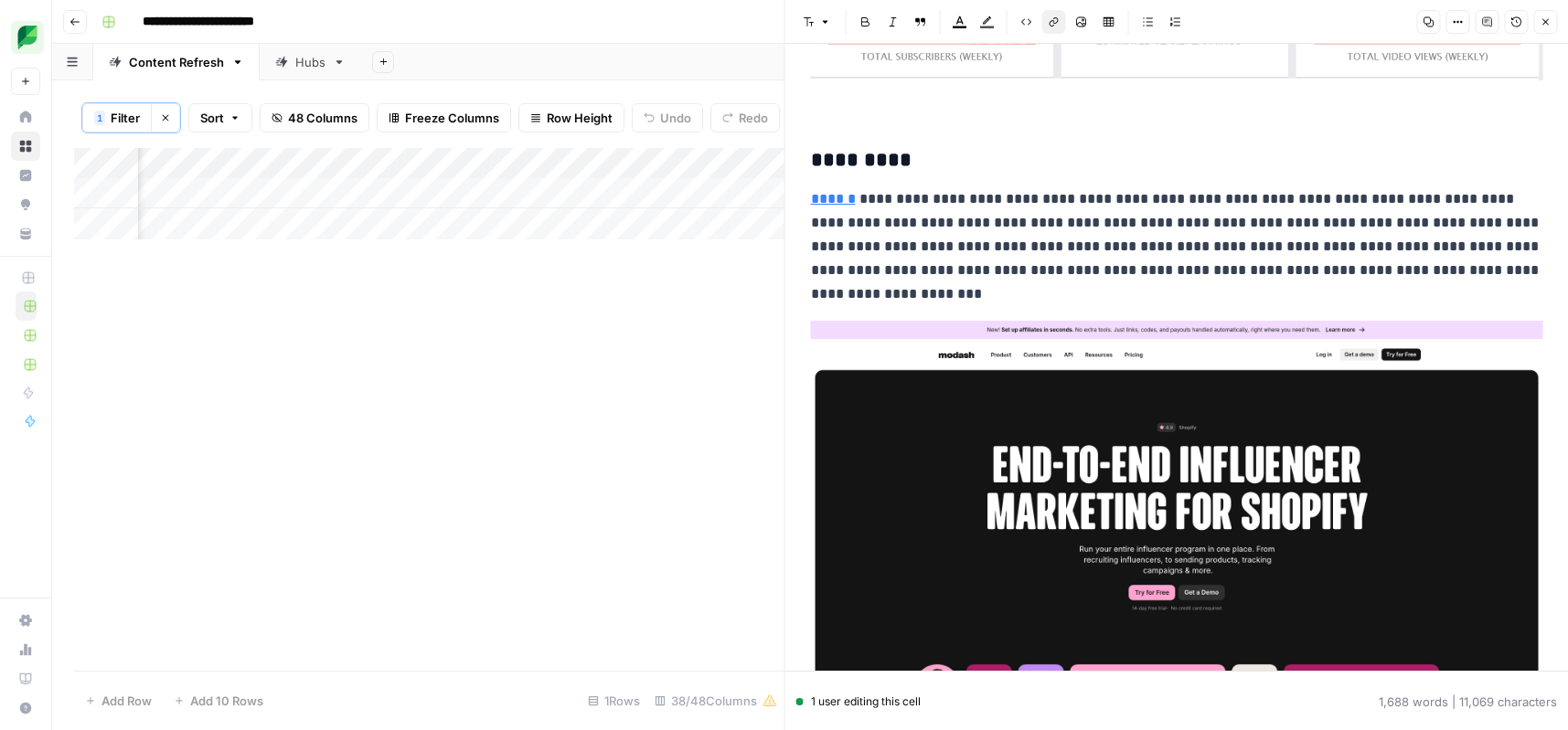
scroll to position [6425, 0]
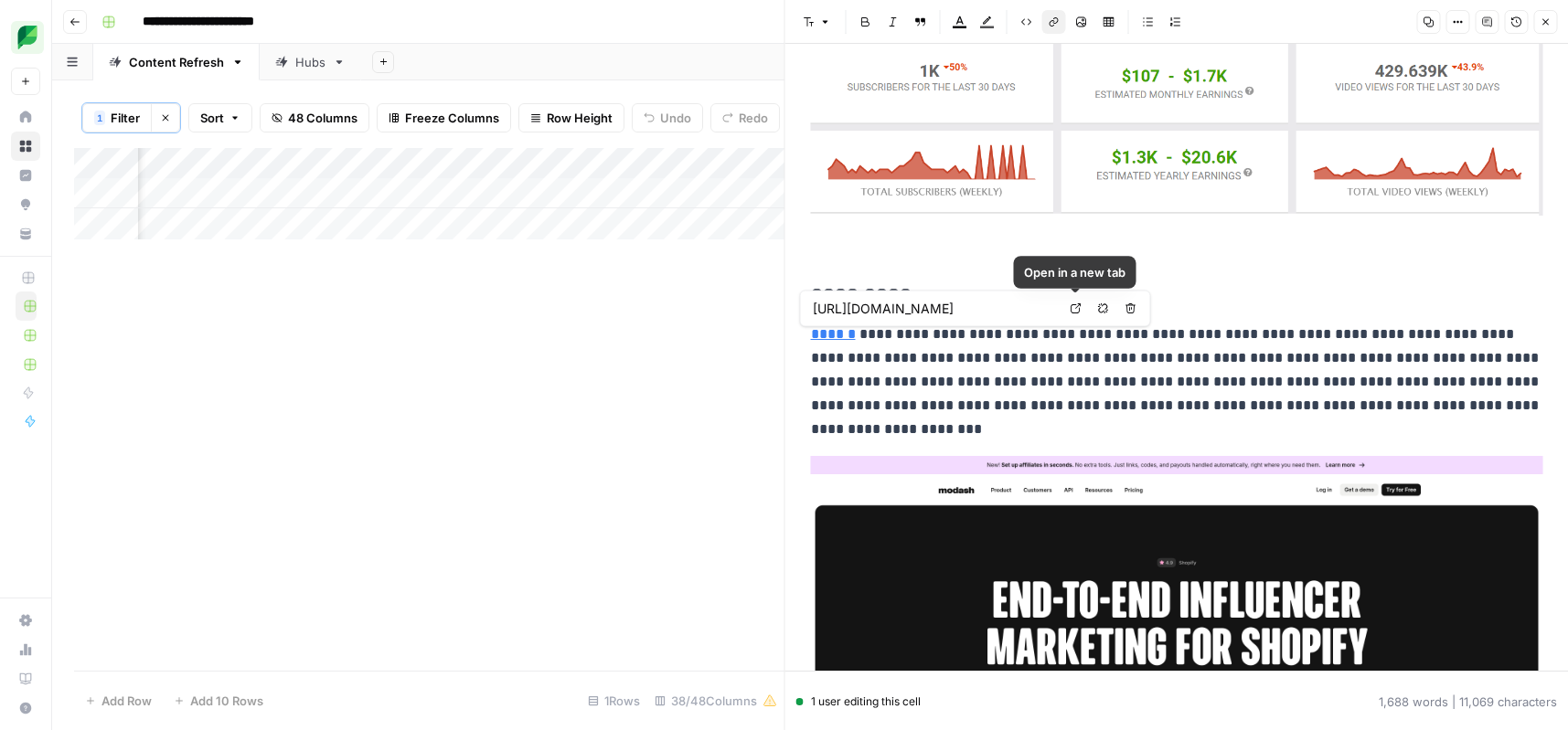
click at [1075, 309] on icon at bounding box center [1076, 309] width 11 height 11
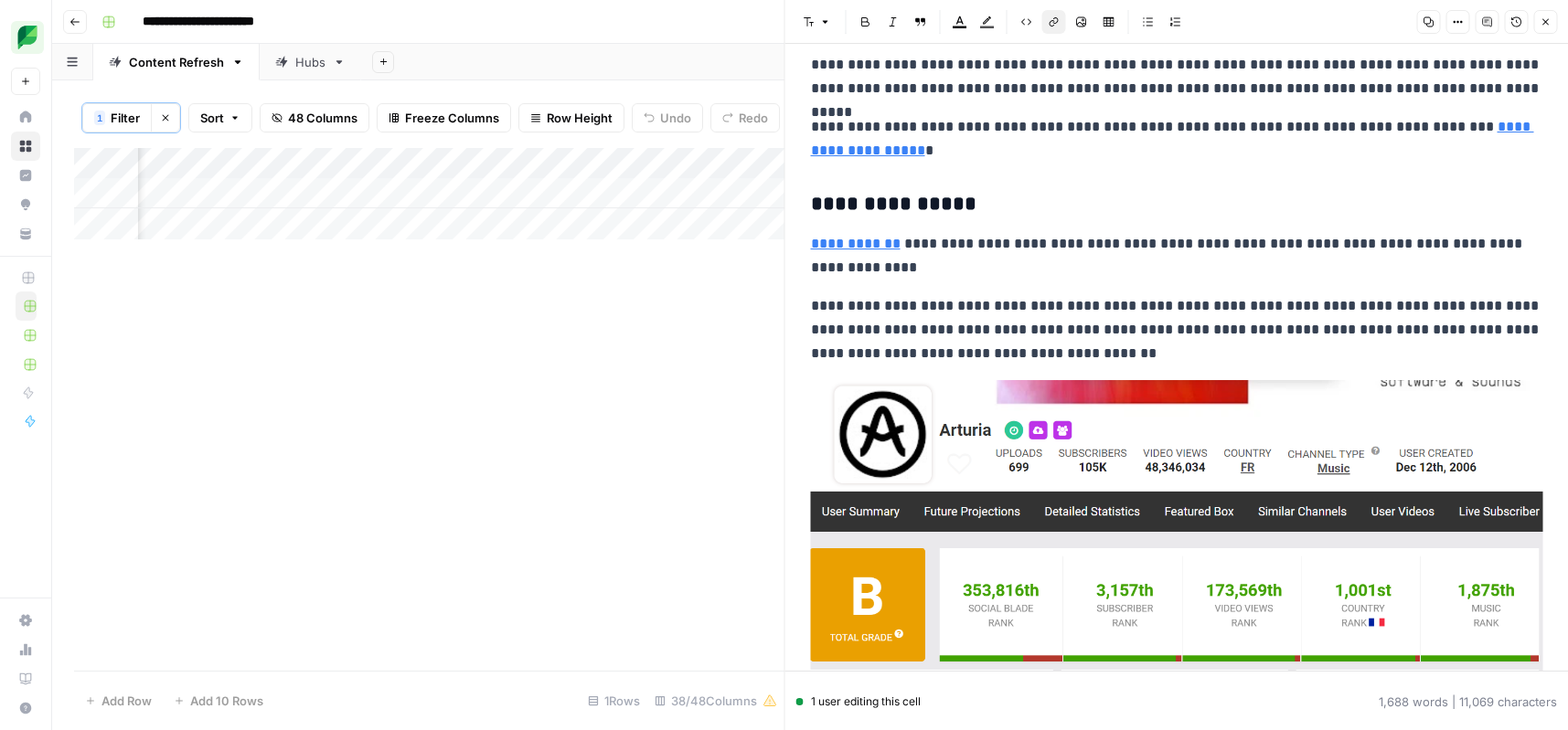
scroll to position [5739, 0]
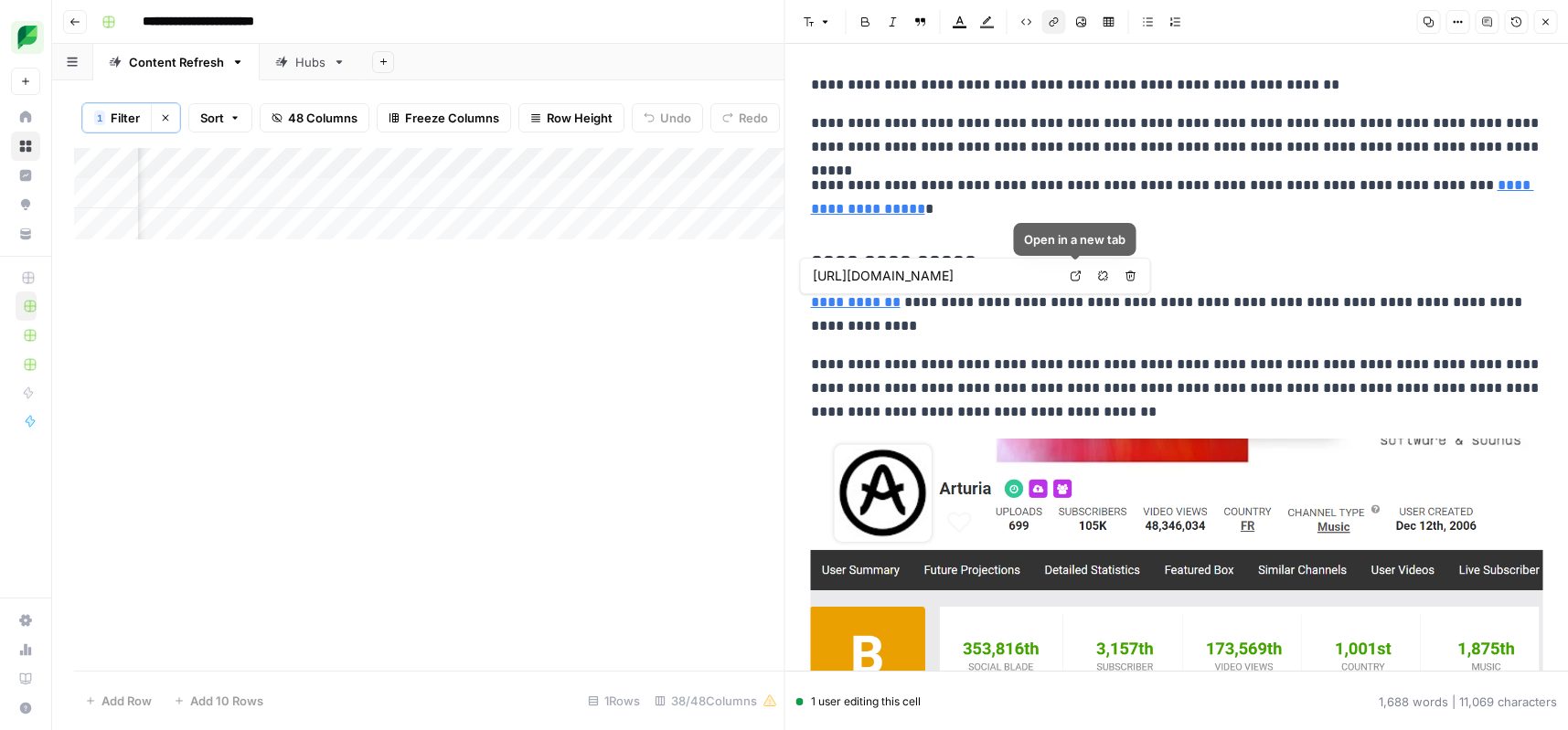
click at [1073, 275] on icon at bounding box center [1076, 276] width 11 height 11
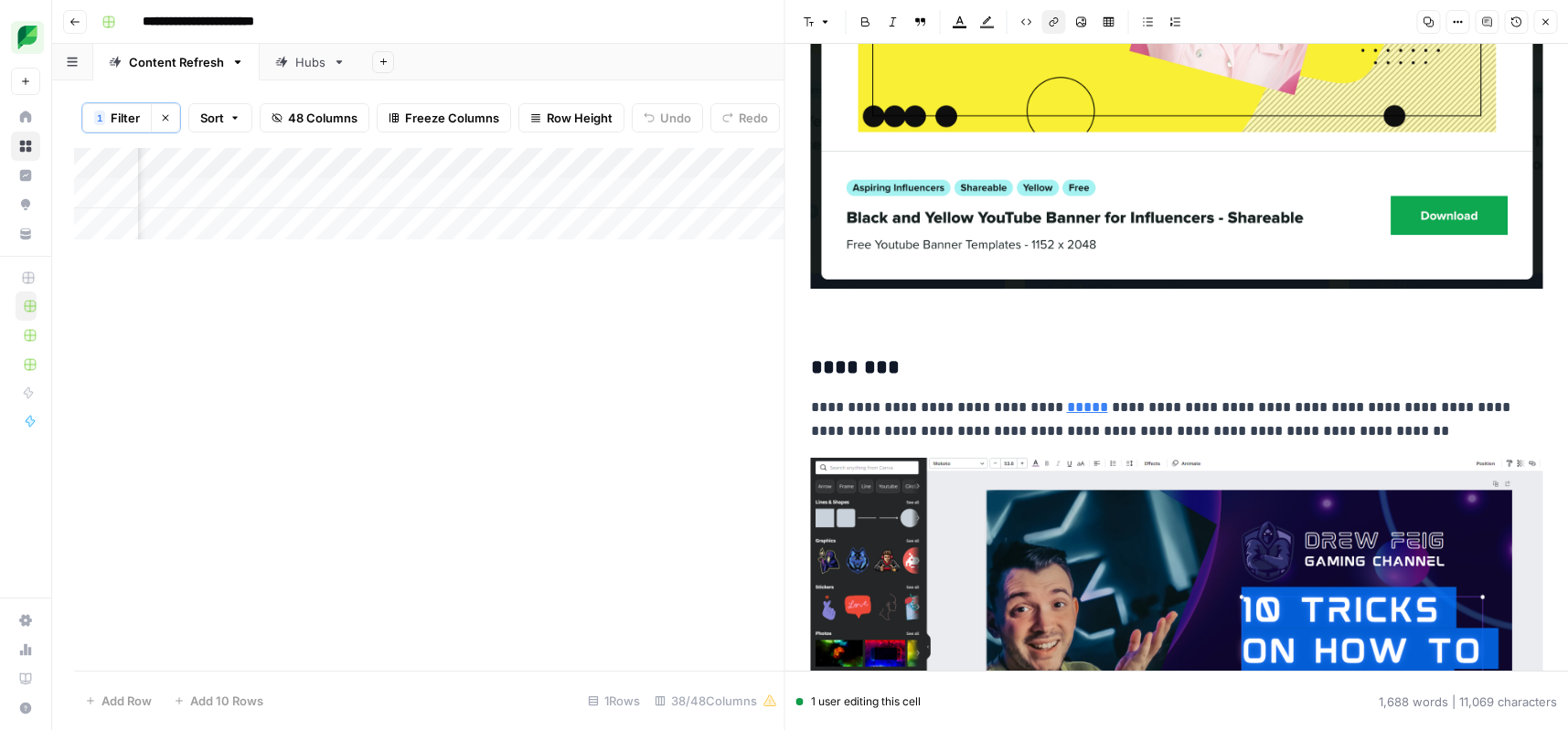
scroll to position [4719, 0]
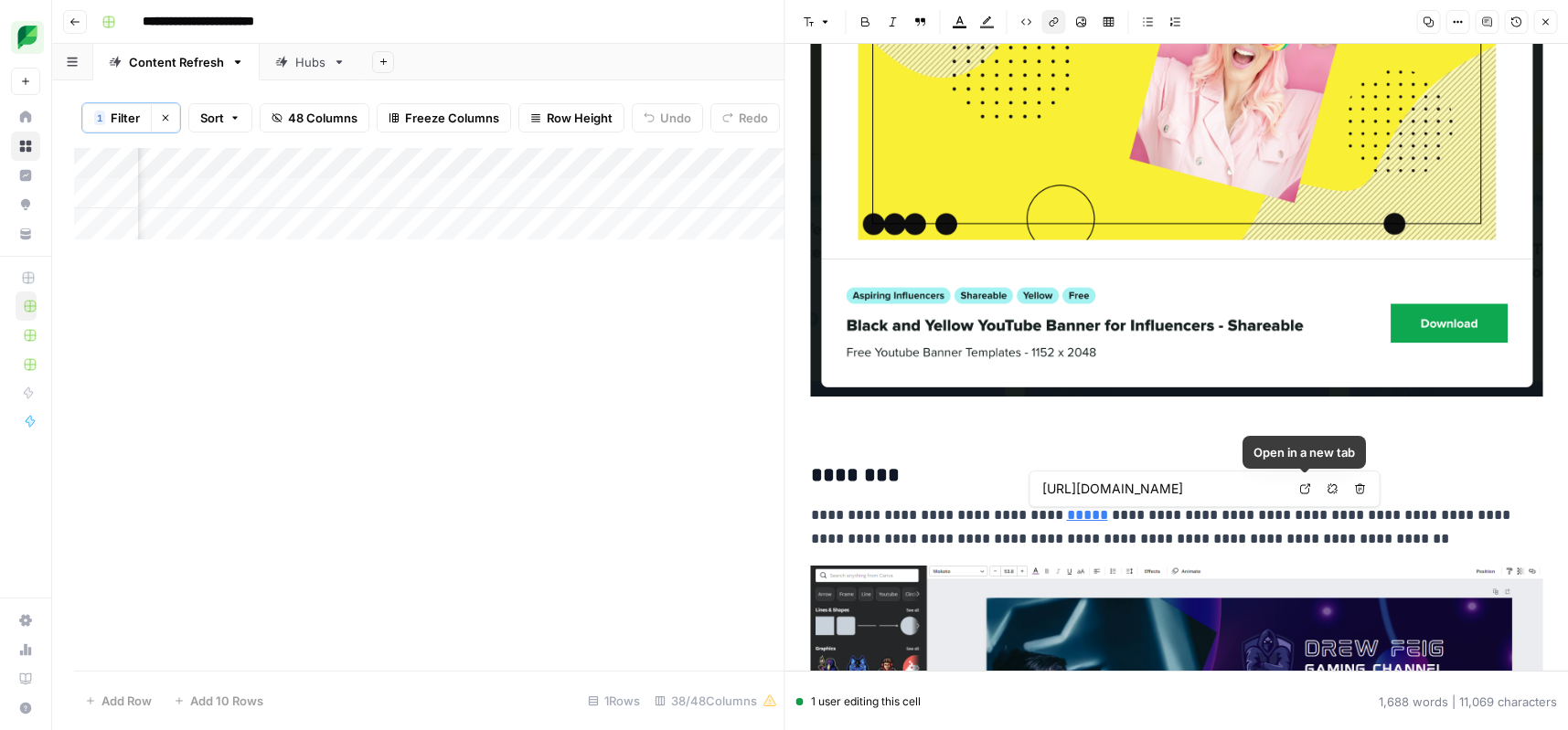
click at [1298, 490] on link "Open in a new tab" at bounding box center [1305, 489] width 24 height 24
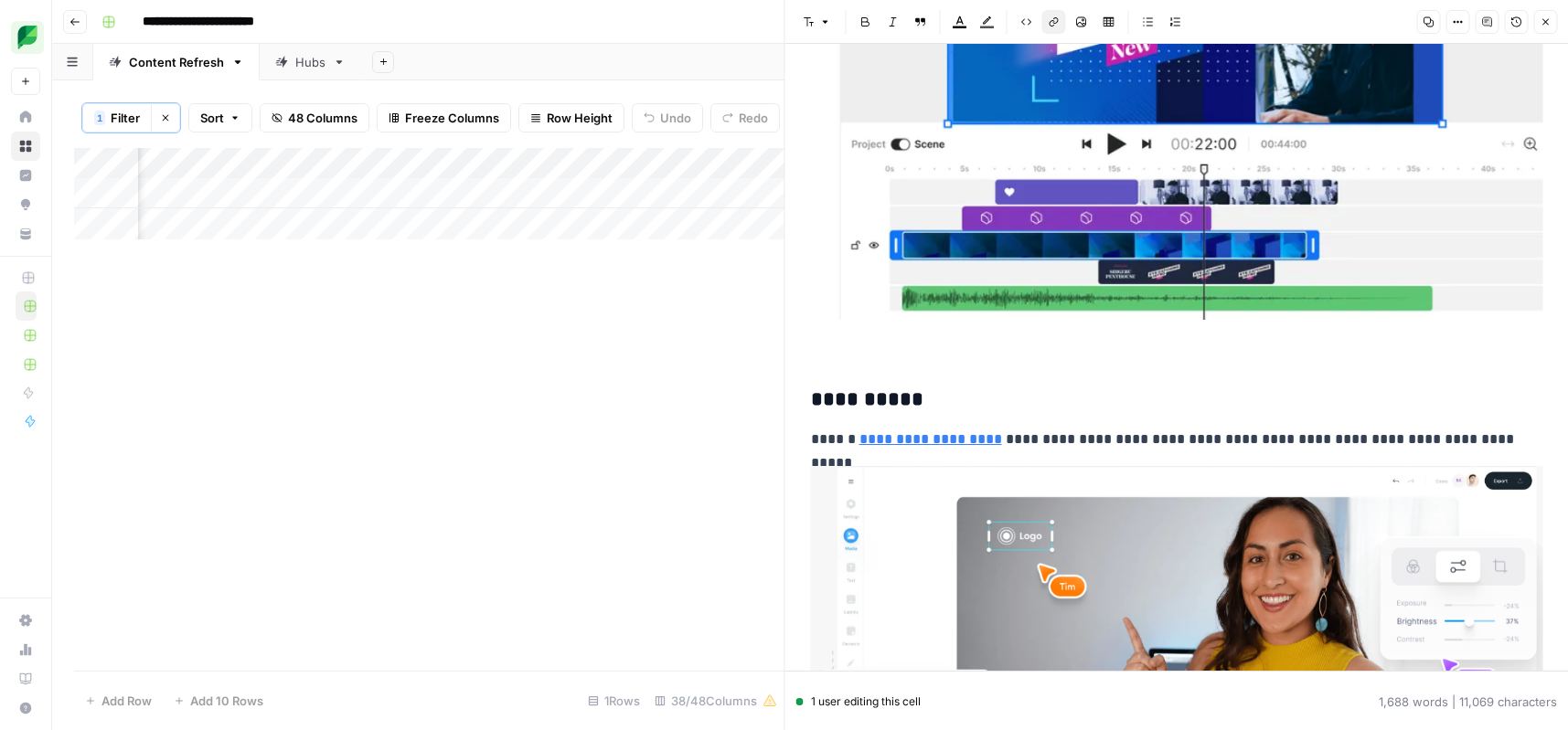
scroll to position [3014, 0]
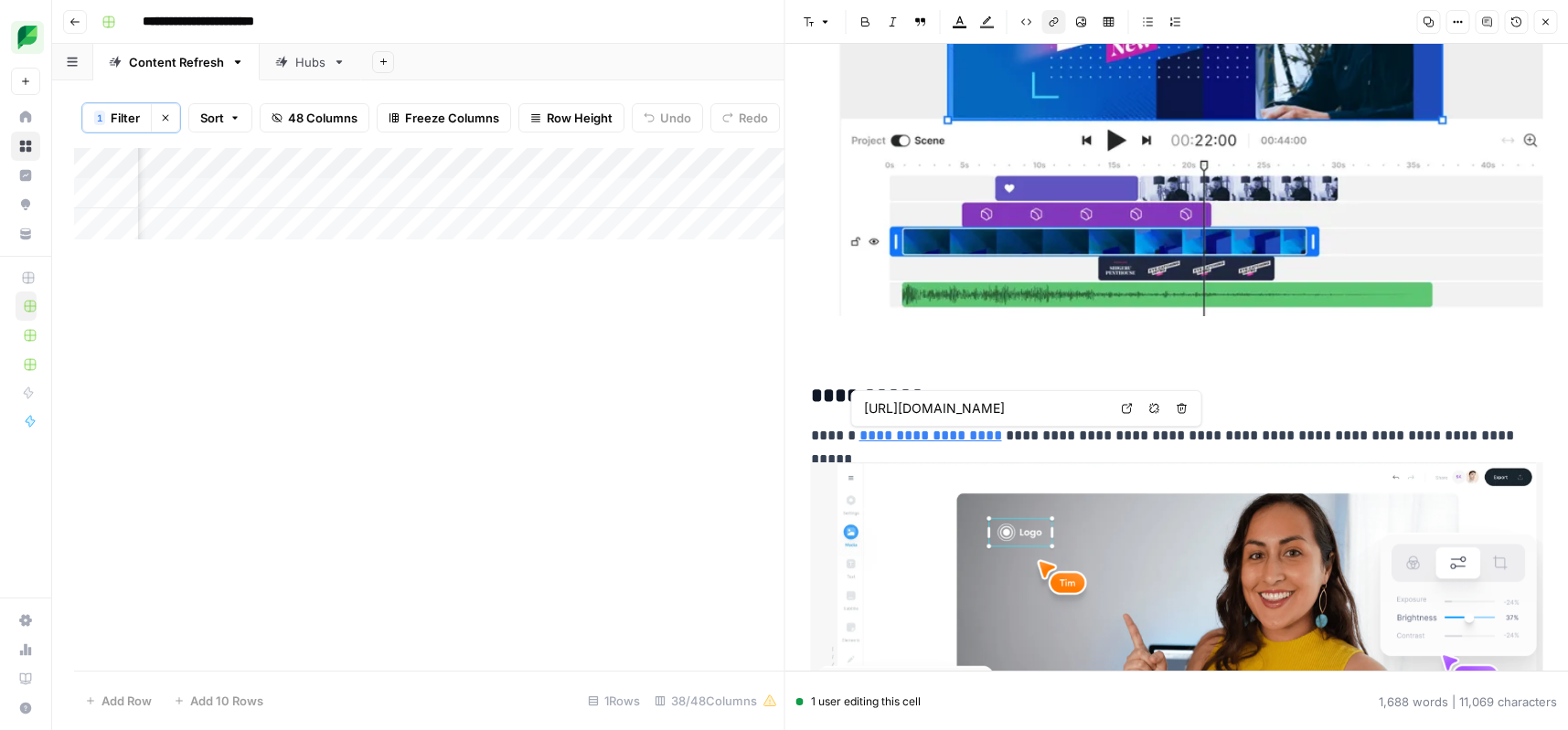
click at [1123, 412] on icon at bounding box center [1128, 409] width 11 height 11
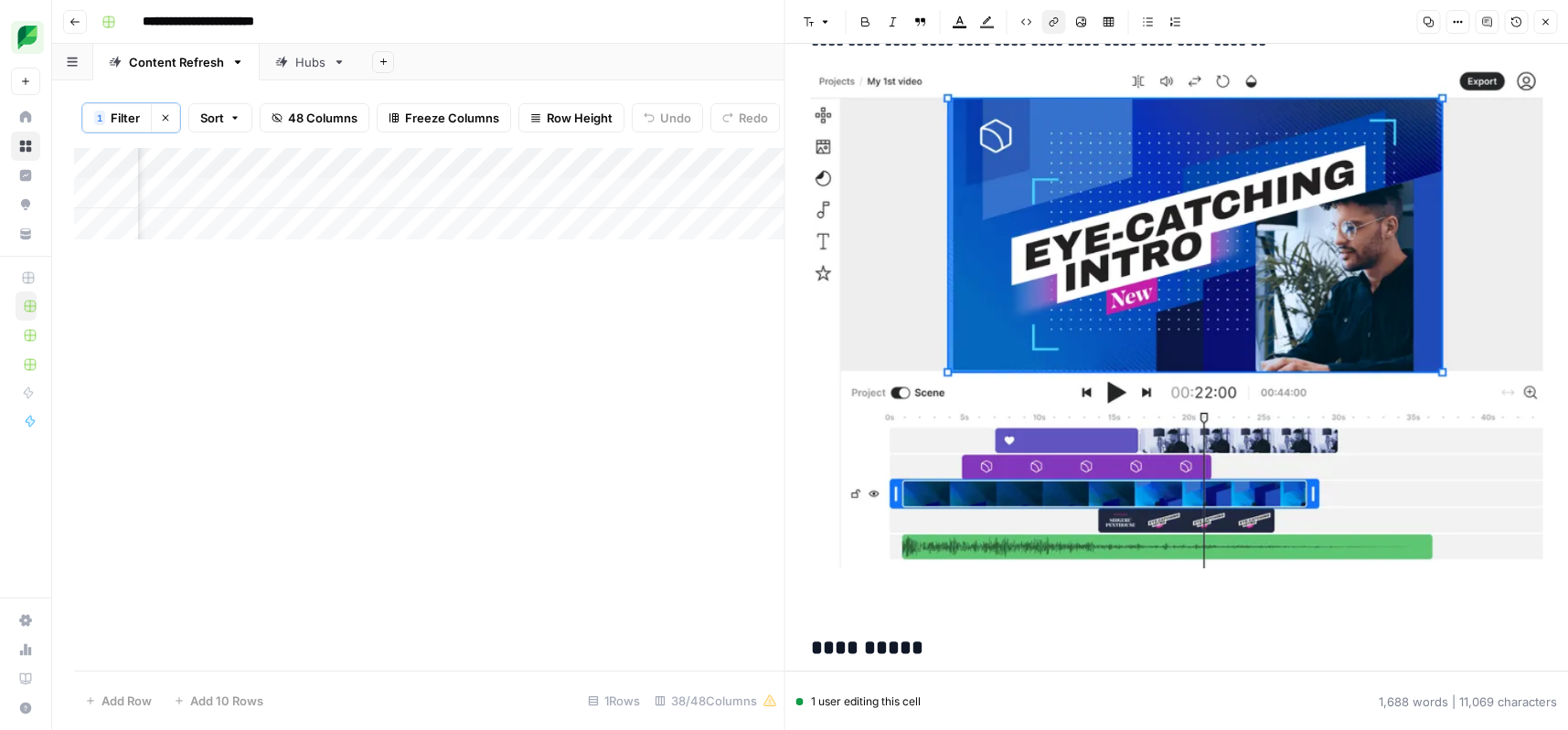
scroll to position [2515, 0]
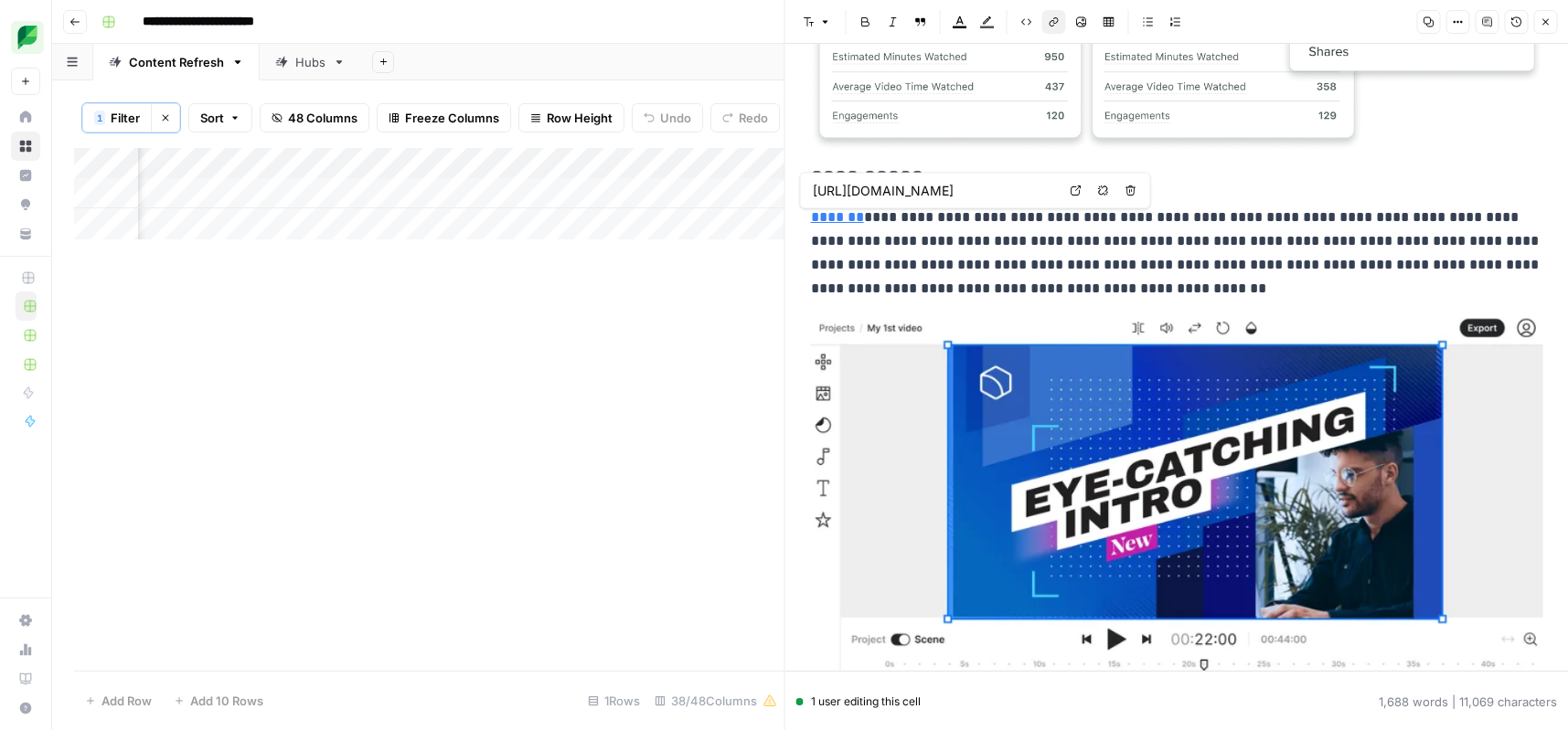
click at [1076, 195] on icon at bounding box center [1075, 190] width 10 height 10
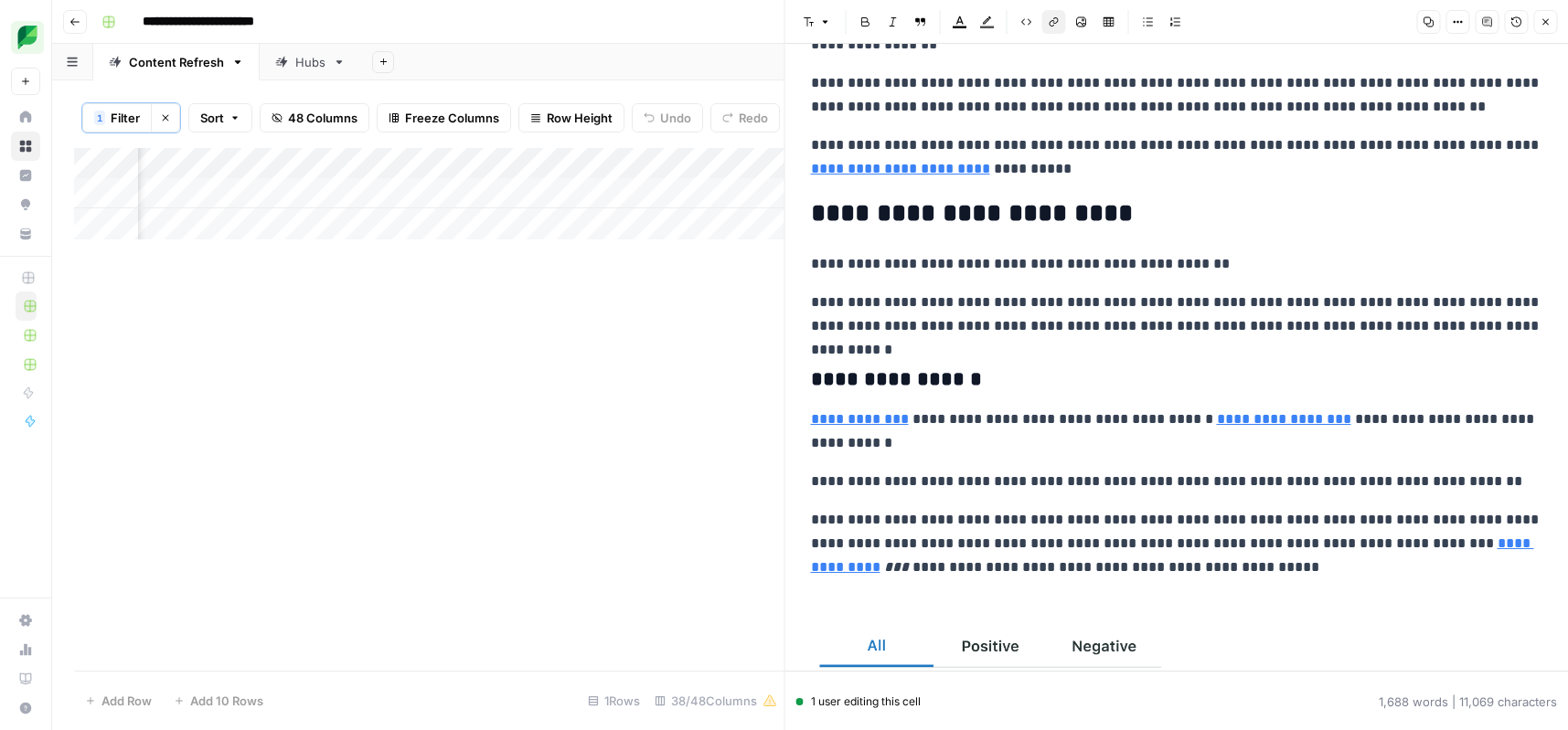
scroll to position [0, 0]
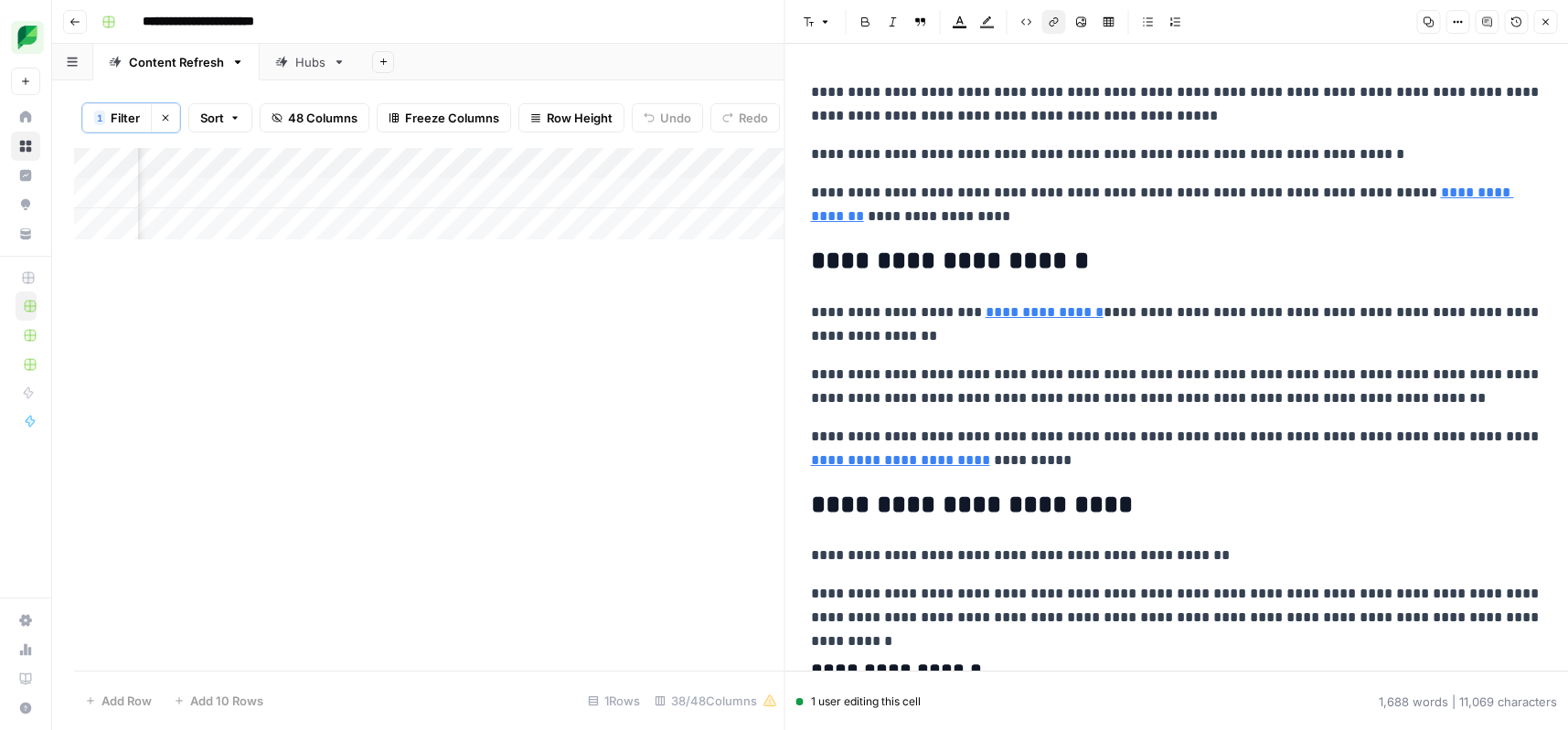
copy div "**********"
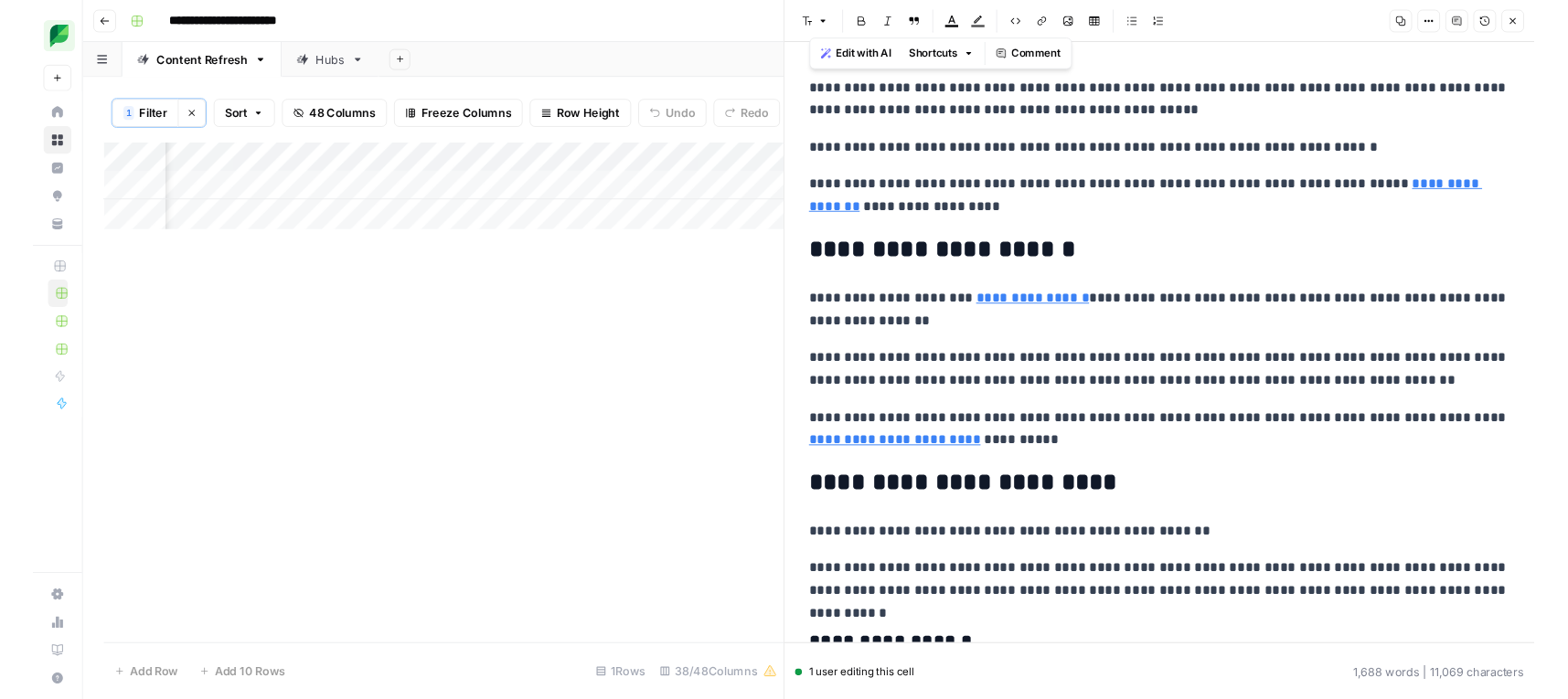
scroll to position [0, 1036]
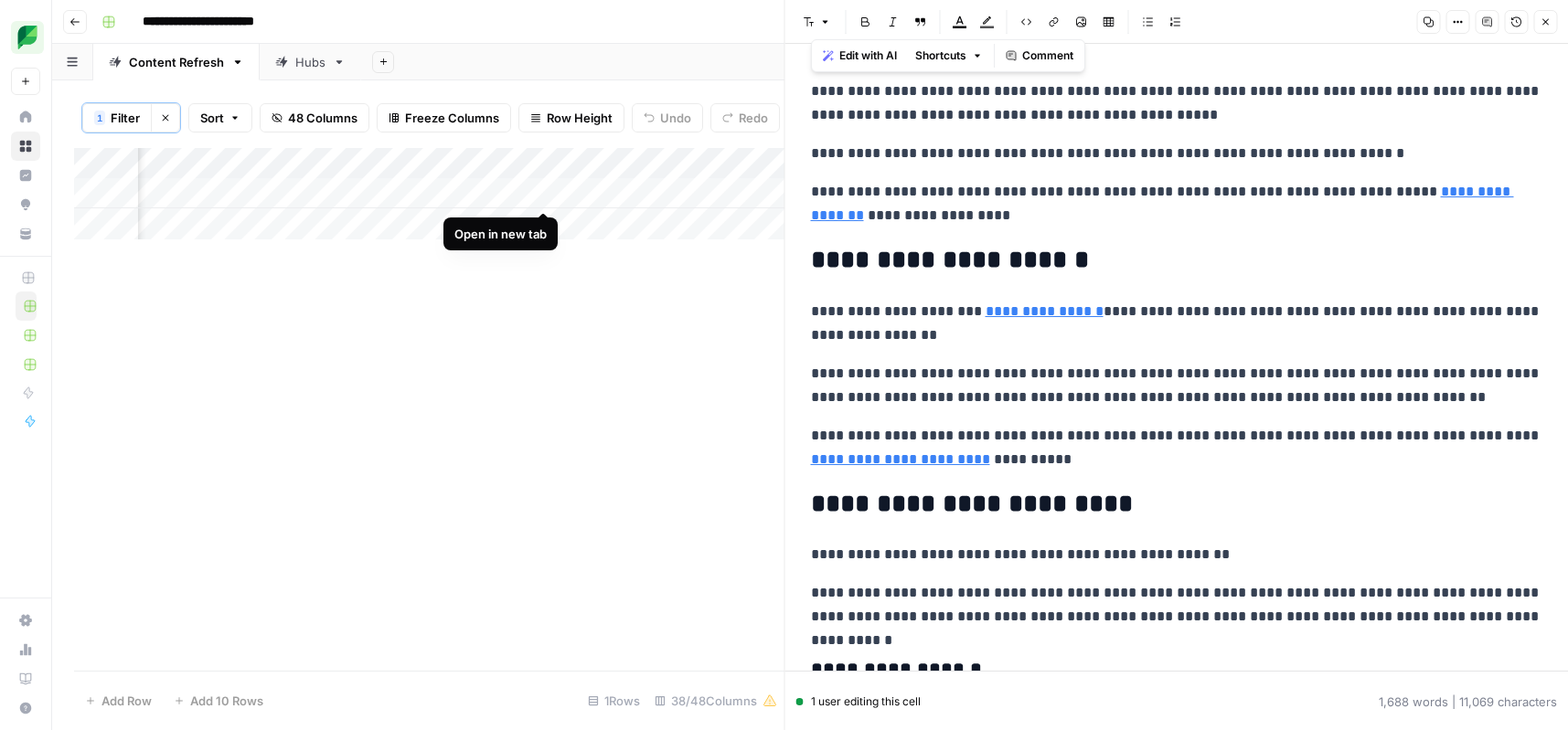
click at [538, 193] on div "Add Column" at bounding box center [430, 193] width 710 height 91
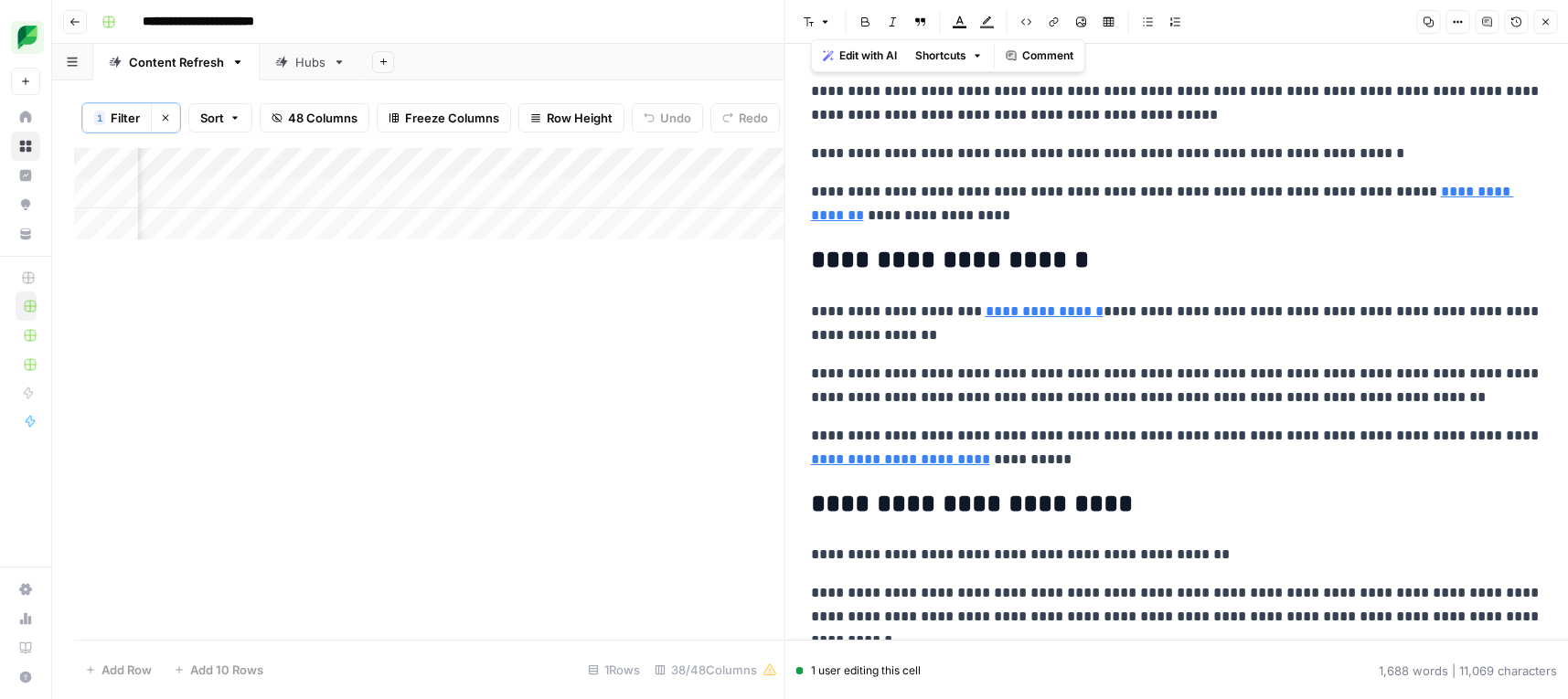
click at [1548, 20] on icon "button" at bounding box center [1545, 22] width 11 height 11
